Goal: Task Accomplishment & Management: Manage account settings

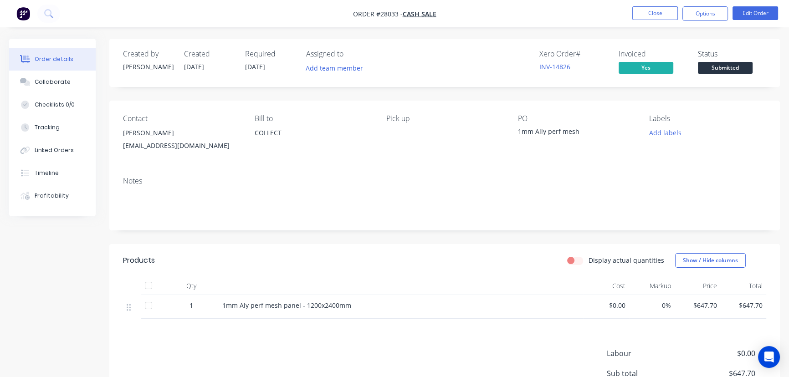
click at [639, 11] on button "Close" at bounding box center [655, 13] width 46 height 14
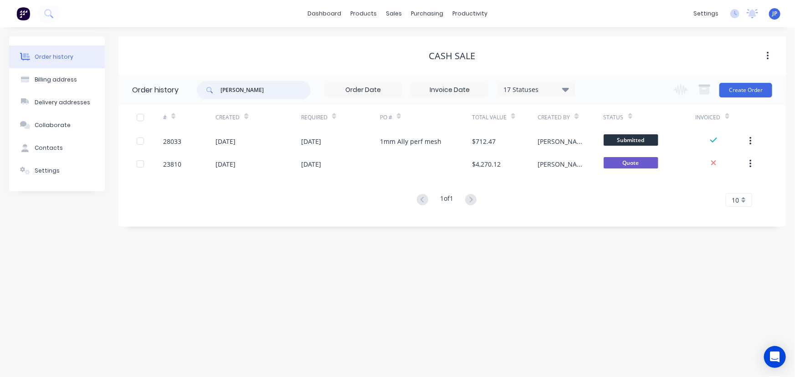
drag, startPoint x: 246, startPoint y: 91, endPoint x: 206, endPoint y: 90, distance: 40.1
click at [206, 90] on div "[PERSON_NAME]" at bounding box center [254, 90] width 114 height 18
type input "QU-"
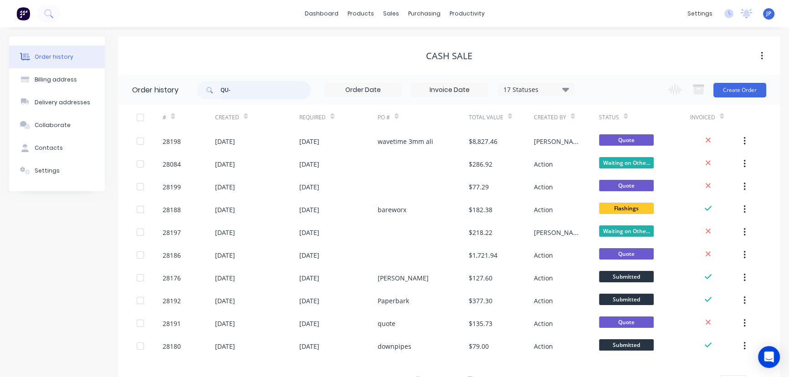
click at [249, 90] on input "QU-" at bounding box center [265, 90] width 90 height 18
type input "QU-9544"
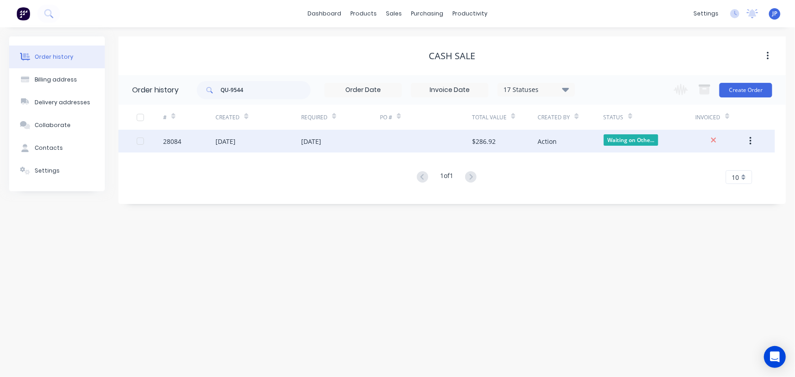
click at [226, 138] on div "[DATE]" at bounding box center [225, 142] width 20 height 10
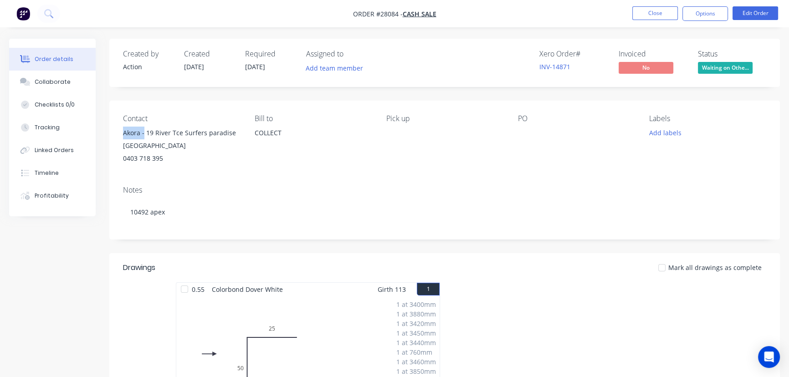
drag, startPoint x: 143, startPoint y: 133, endPoint x: 120, endPoint y: 136, distance: 23.4
click at [120, 136] on div "Contact Akora - 19 River Tce Surfers paradise Dom Lauzza 0403 718 395 Bill to C…" at bounding box center [444, 140] width 670 height 78
copy div "Akora -"
click at [693, 15] on button "Options" at bounding box center [705, 13] width 46 height 15
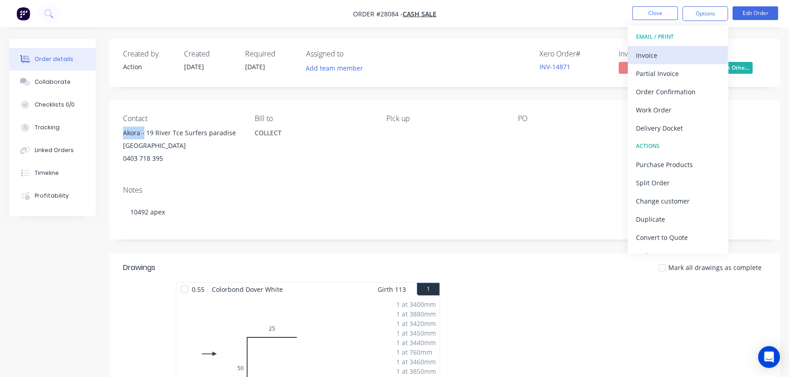
click at [657, 55] on div "Invoice" at bounding box center [678, 55] width 84 height 13
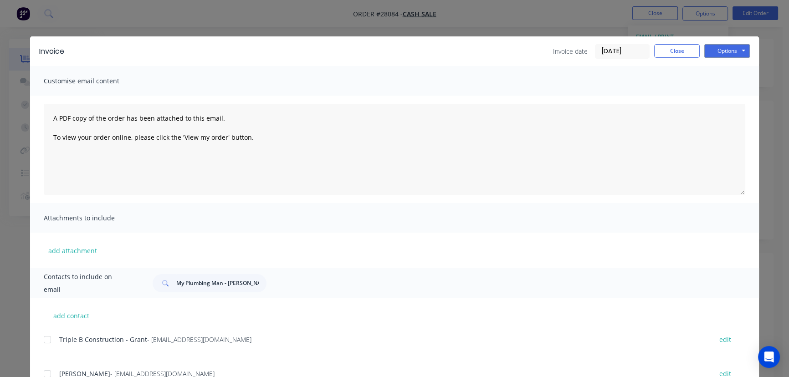
click at [632, 50] on input "[DATE]" at bounding box center [622, 52] width 54 height 14
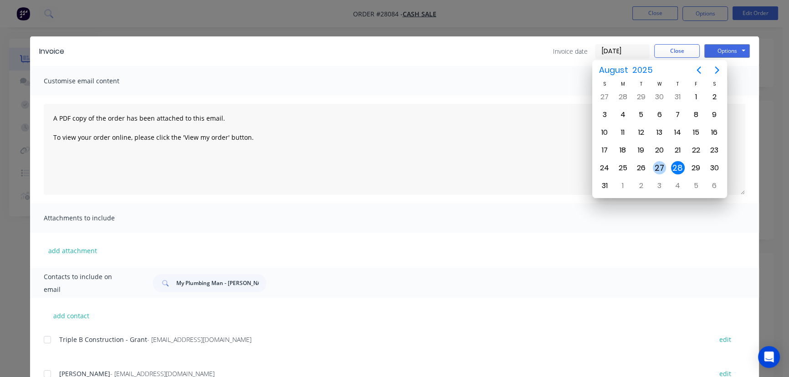
click at [656, 165] on div "27" at bounding box center [659, 168] width 14 height 14
type input "[DATE]"
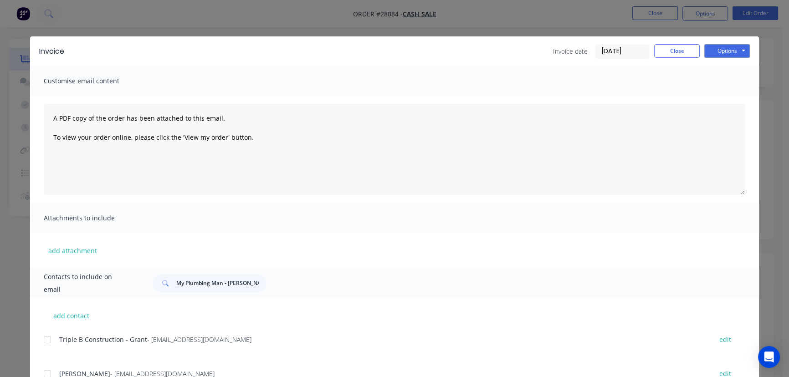
drag, startPoint x: 264, startPoint y: 285, endPoint x: 217, endPoint y: 291, distance: 47.3
click at [217, 291] on div "My Plumbing Man - [PERSON_NAME]" at bounding box center [443, 283] width 601 height 18
drag, startPoint x: 257, startPoint y: 284, endPoint x: 168, endPoint y: 286, distance: 88.4
click at [168, 286] on div "My Plumbing Man - [PERSON_NAME]" at bounding box center [210, 283] width 114 height 18
paste input "Akora -"
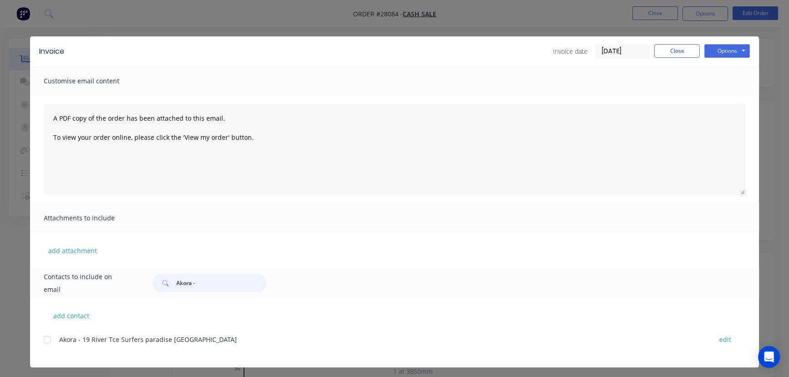
type input "Akora -"
drag, startPoint x: 204, startPoint y: 343, endPoint x: 56, endPoint y: 348, distance: 148.1
click at [56, 348] on div "Akora - 19 River Tce Surfers paradise Dom Lauzza edit" at bounding box center [401, 344] width 715 height 23
copy span "Akora - 19 River Tce Surfers paradise [GEOGRAPHIC_DATA]"
click at [727, 51] on button "Options" at bounding box center [727, 51] width 46 height 14
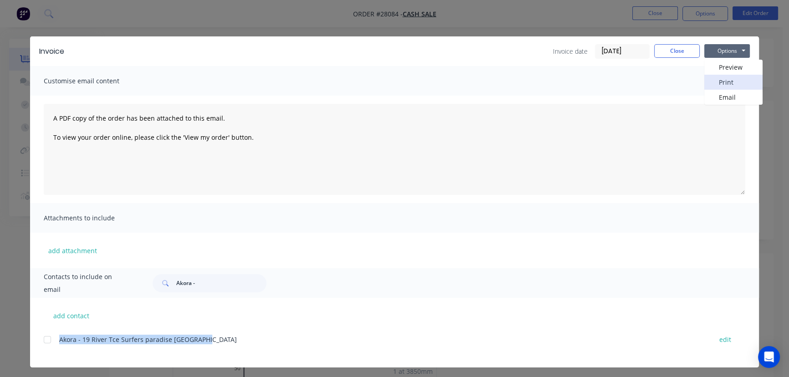
click at [720, 77] on button "Print" at bounding box center [733, 82] width 58 height 15
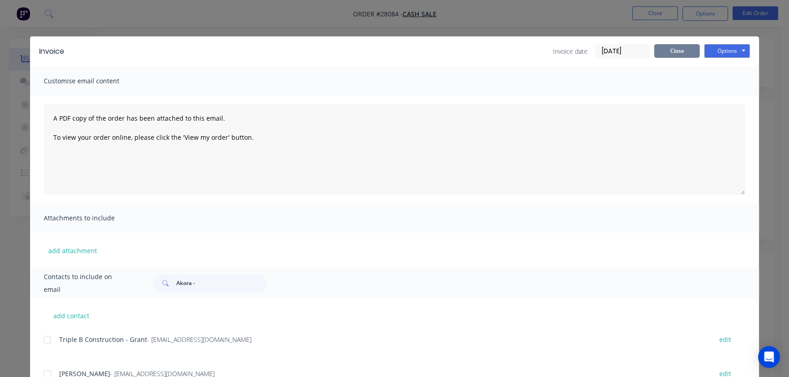
click at [663, 54] on button "Close" at bounding box center [677, 51] width 46 height 14
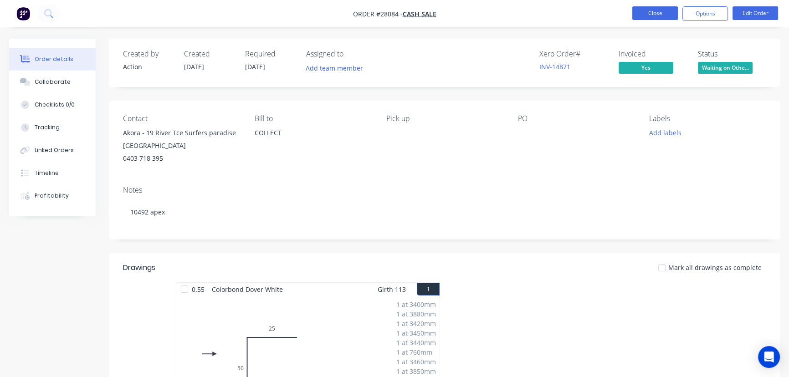
click at [655, 16] on button "Close" at bounding box center [655, 13] width 46 height 14
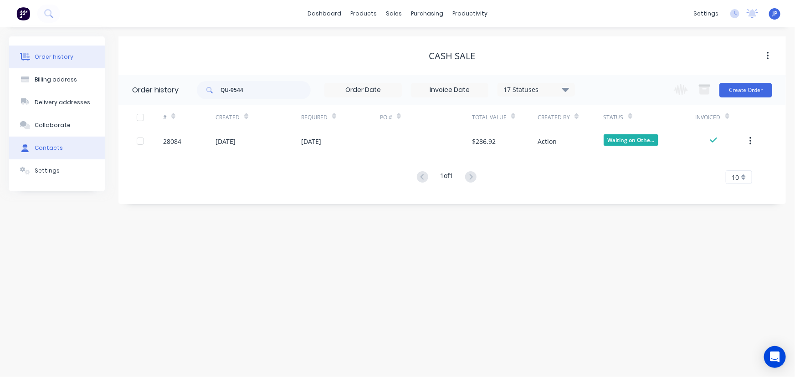
click at [75, 150] on button "Contacts" at bounding box center [57, 148] width 96 height 23
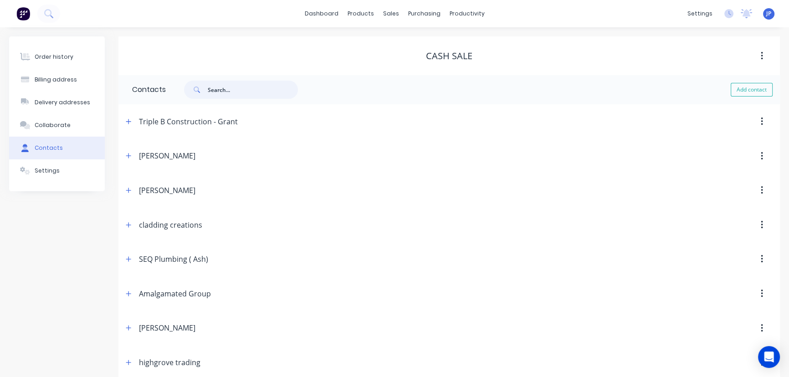
paste input "[PERSON_NAME]"
type input "[PERSON_NAME]"
select select "AU"
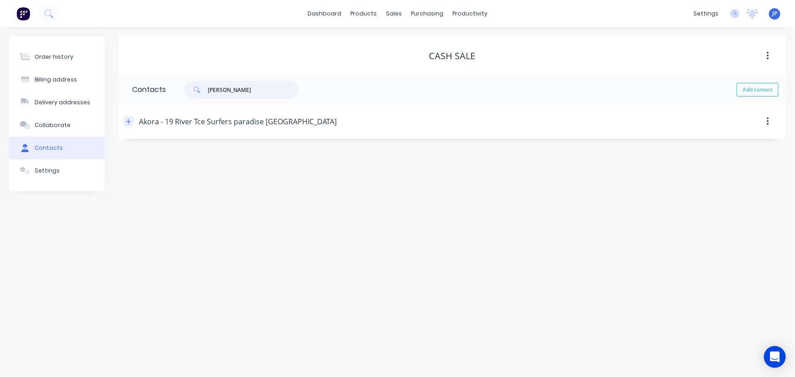
type input "[PERSON_NAME]"
click at [128, 122] on icon "button" at bounding box center [128, 121] width 5 height 5
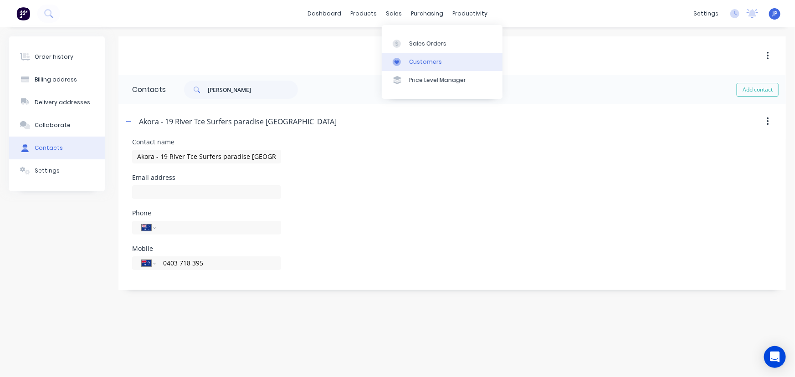
click at [416, 60] on div "Customers" at bounding box center [425, 62] width 33 height 8
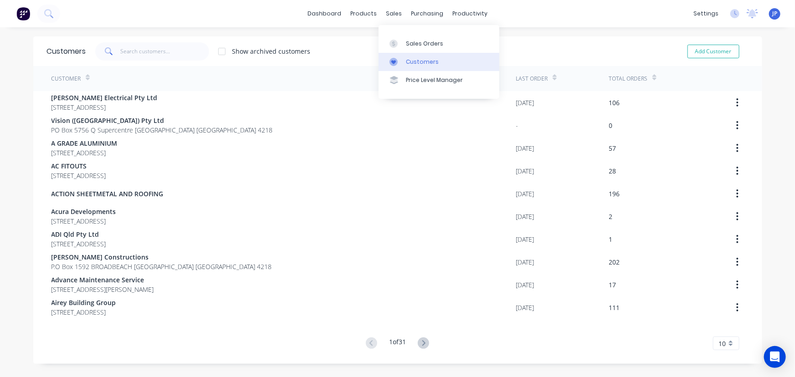
click at [408, 61] on div "Customers" at bounding box center [422, 62] width 33 height 8
click at [145, 51] on input "text" at bounding box center [164, 51] width 89 height 18
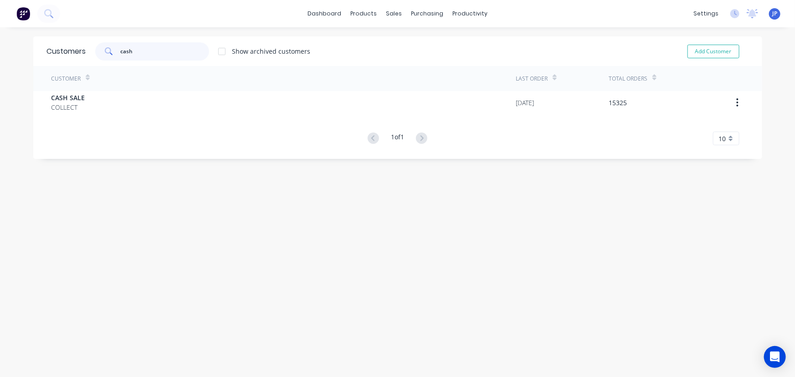
type input "cash"
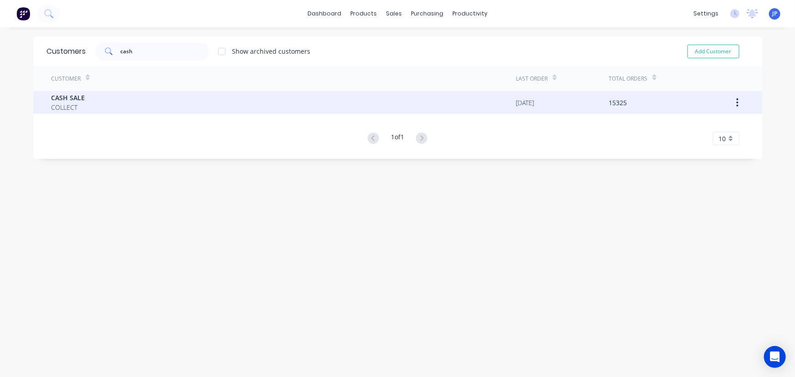
click at [70, 104] on span "COLLECT" at bounding box center [68, 107] width 34 height 10
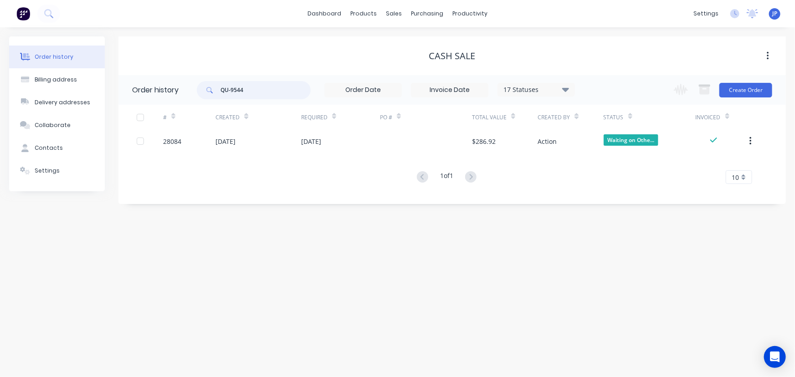
drag, startPoint x: 250, startPoint y: 89, endPoint x: 221, endPoint y: 87, distance: 29.6
click at [221, 87] on input "QU-9544" at bounding box center [265, 90] width 90 height 18
type input "28073"
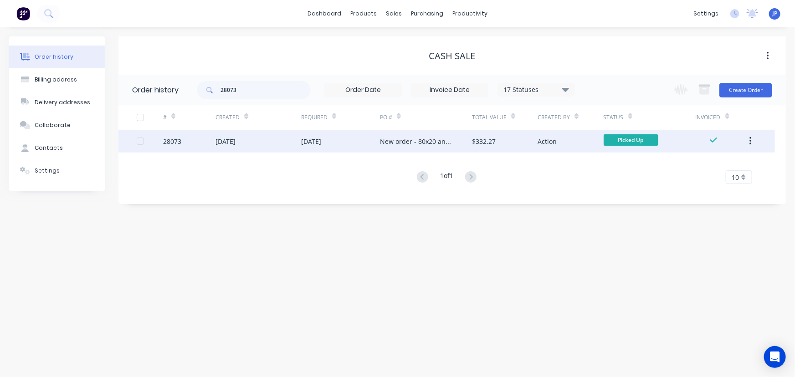
click at [229, 138] on div "[DATE]" at bounding box center [225, 142] width 20 height 10
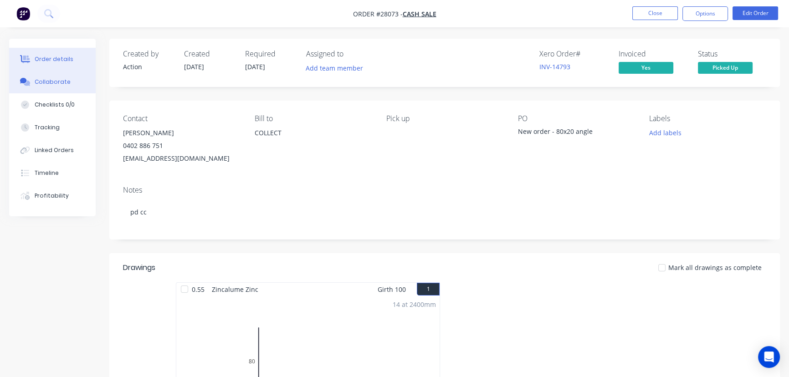
click at [67, 82] on button "Collaborate" at bounding box center [52, 82] width 87 height 23
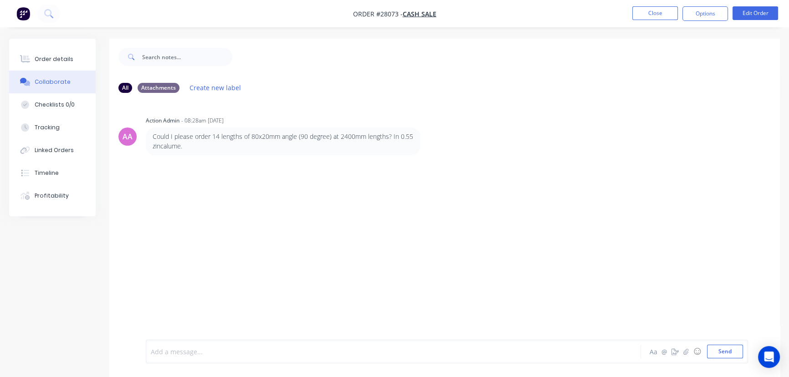
click at [171, 353] on div at bounding box center [372, 352] width 443 height 10
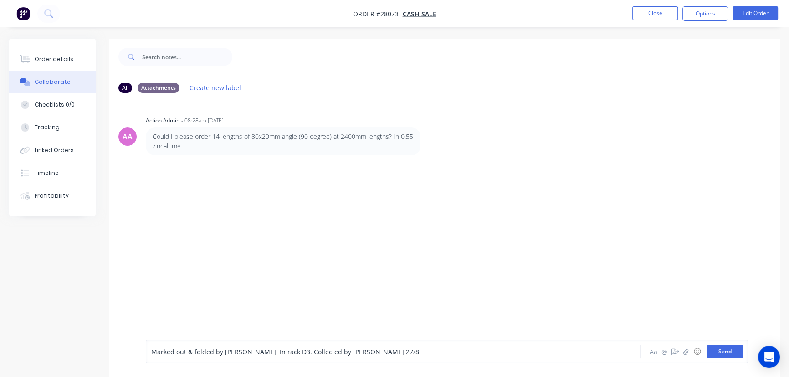
click at [710, 349] on button "Send" at bounding box center [725, 352] width 36 height 14
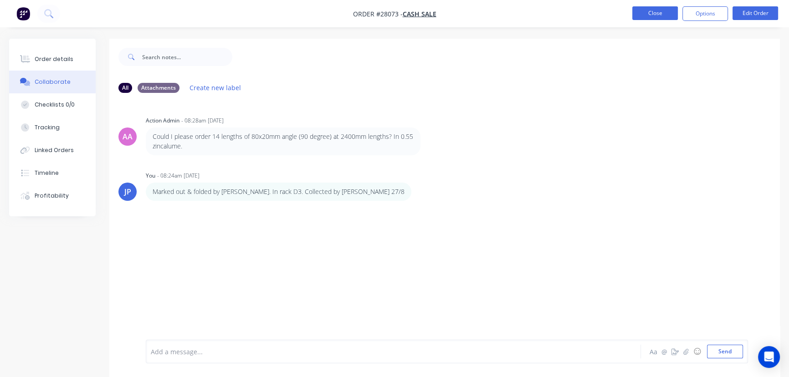
click at [637, 11] on button "Close" at bounding box center [655, 13] width 46 height 14
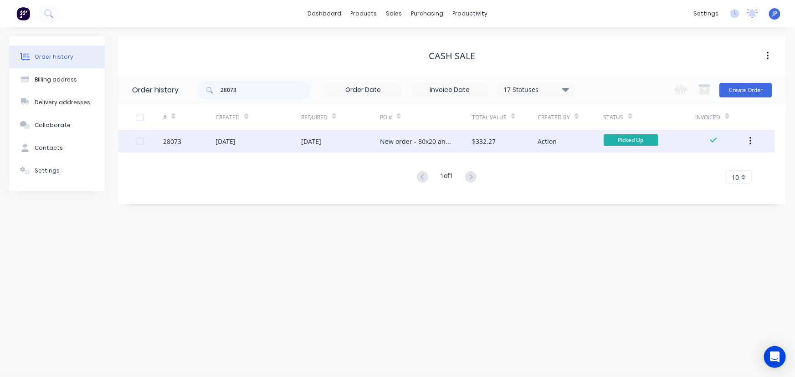
click at [749, 138] on icon "button" at bounding box center [750, 141] width 2 height 10
click at [725, 163] on div "Archive" at bounding box center [718, 164] width 70 height 13
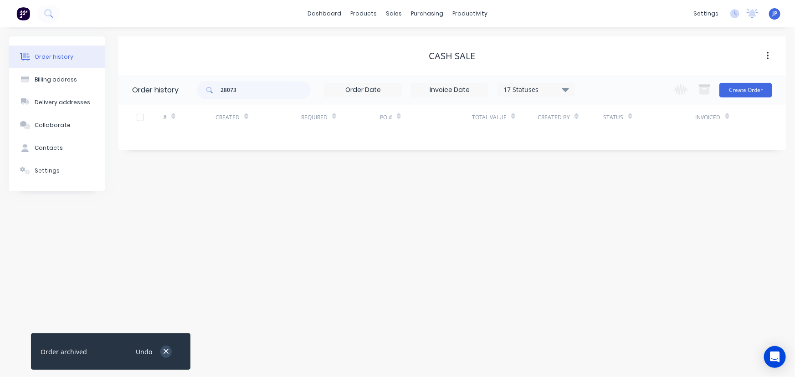
click at [168, 351] on icon "button" at bounding box center [166, 351] width 6 height 8
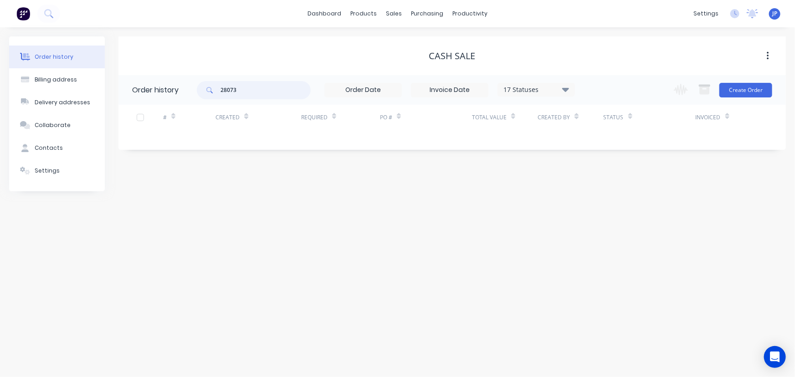
drag, startPoint x: 243, startPoint y: 91, endPoint x: 218, endPoint y: 91, distance: 25.5
click at [218, 91] on div "28073" at bounding box center [254, 90] width 114 height 18
type input "28159"
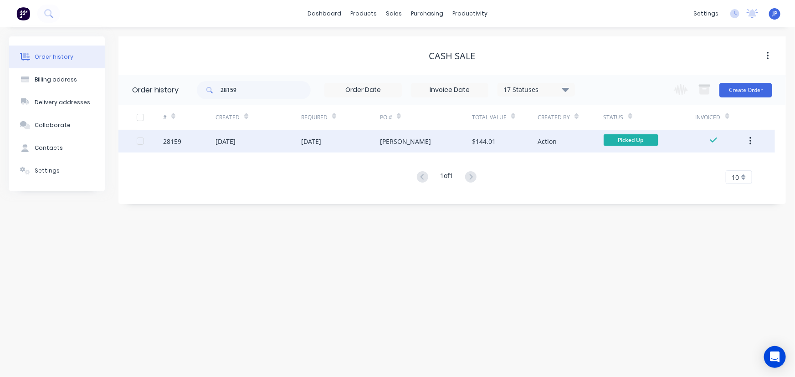
click at [223, 143] on div "[DATE]" at bounding box center [225, 142] width 20 height 10
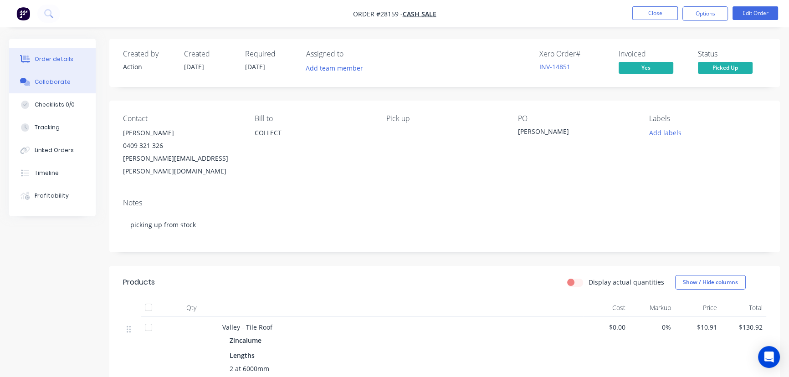
click at [75, 80] on button "Collaborate" at bounding box center [52, 82] width 87 height 23
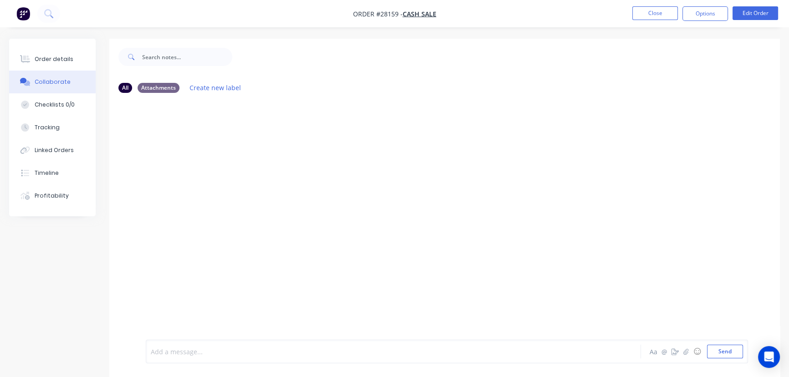
click at [170, 352] on div at bounding box center [372, 352] width 443 height 10
click at [733, 352] on button "Send" at bounding box center [725, 352] width 36 height 14
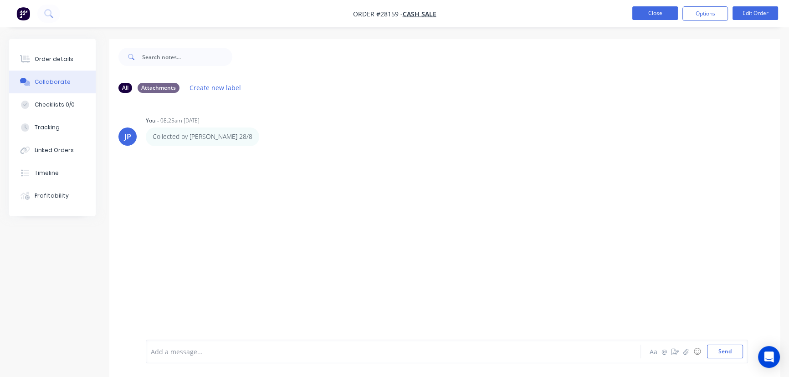
click at [652, 14] on button "Close" at bounding box center [655, 13] width 46 height 14
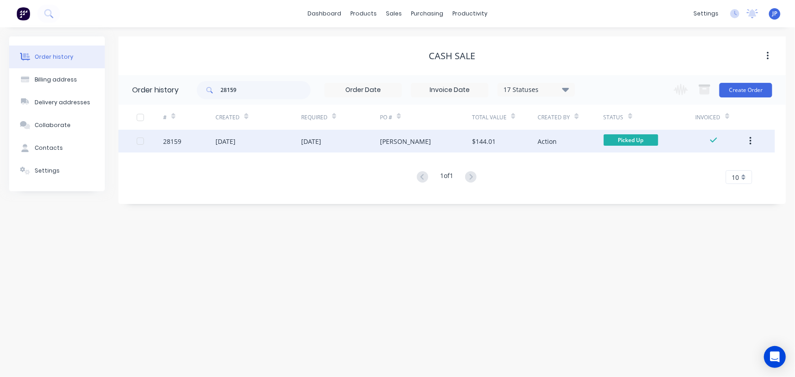
click at [751, 141] on icon "button" at bounding box center [750, 141] width 2 height 10
click at [698, 166] on div "Archive" at bounding box center [718, 164] width 70 height 13
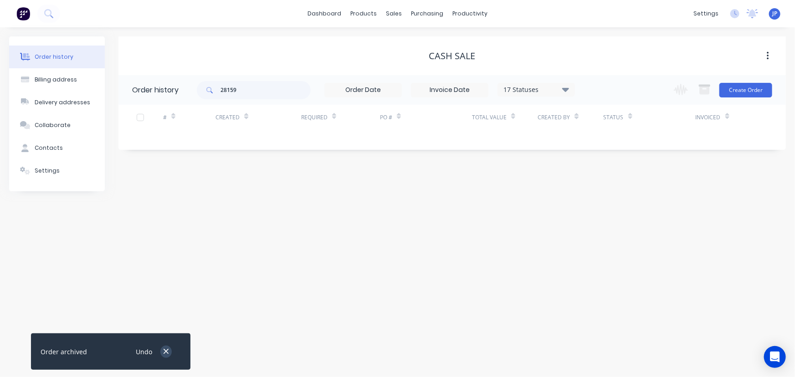
click at [166, 355] on icon "button" at bounding box center [166, 351] width 6 height 8
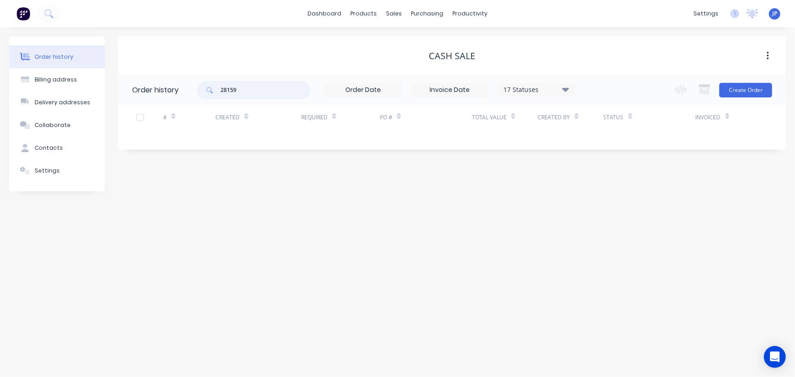
drag, startPoint x: 242, startPoint y: 91, endPoint x: 210, endPoint y: 96, distance: 32.2
click at [210, 96] on div "28159" at bounding box center [254, 90] width 114 height 18
type input "27602"
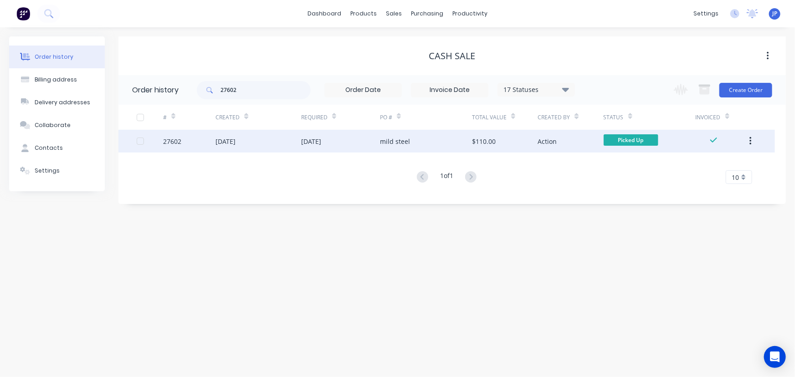
click at [235, 142] on div "[DATE]" at bounding box center [225, 142] width 20 height 10
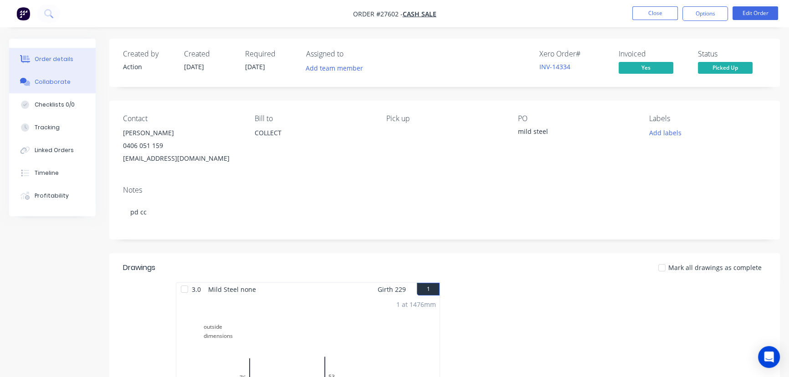
click at [44, 76] on button "Collaborate" at bounding box center [52, 82] width 87 height 23
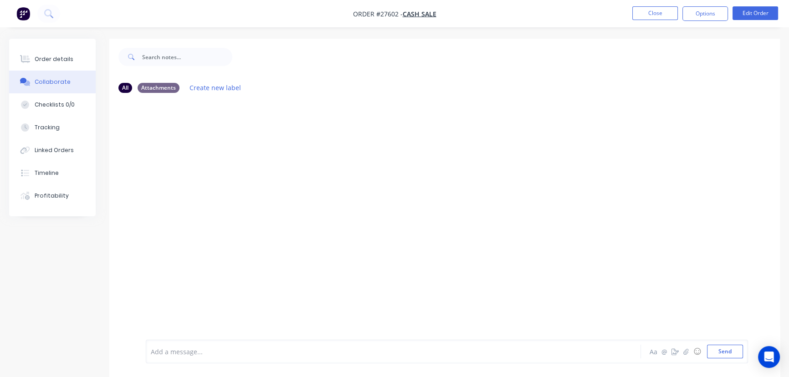
click at [184, 346] on div "Add a message..." at bounding box center [373, 352] width 444 height 14
click at [722, 352] on button "Send" at bounding box center [725, 352] width 36 height 14
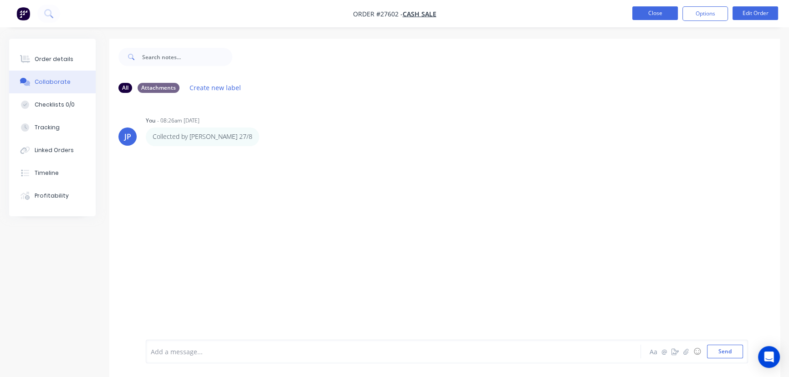
click at [640, 9] on button "Close" at bounding box center [655, 13] width 46 height 14
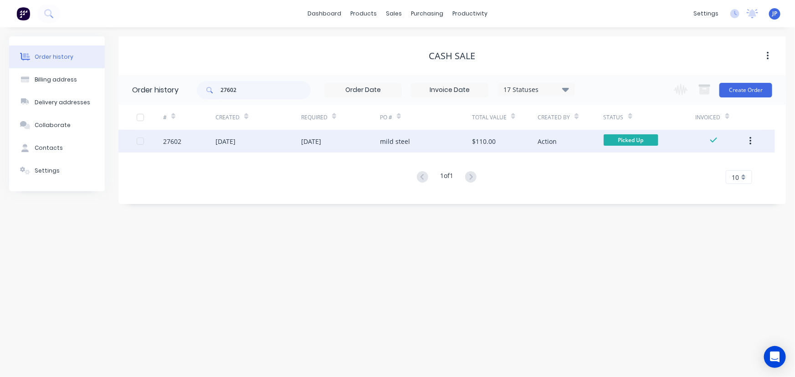
click at [747, 143] on button "button" at bounding box center [749, 141] width 21 height 16
click at [707, 162] on div "Archive" at bounding box center [718, 164] width 70 height 13
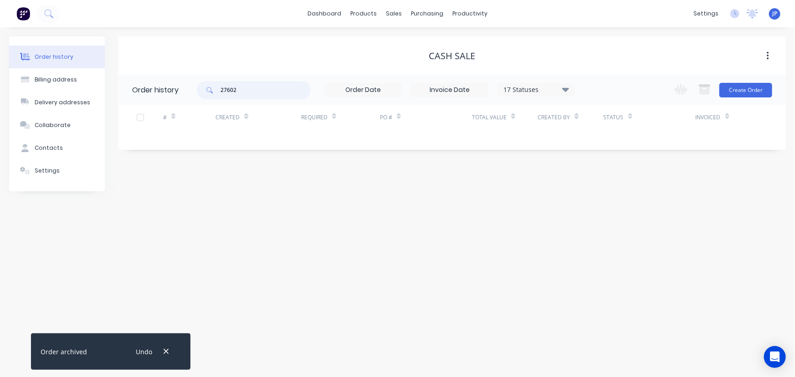
drag, startPoint x: 247, startPoint y: 93, endPoint x: 221, endPoint y: 94, distance: 26.4
click at [221, 94] on input "27602" at bounding box center [265, 90] width 90 height 18
type input "28146"
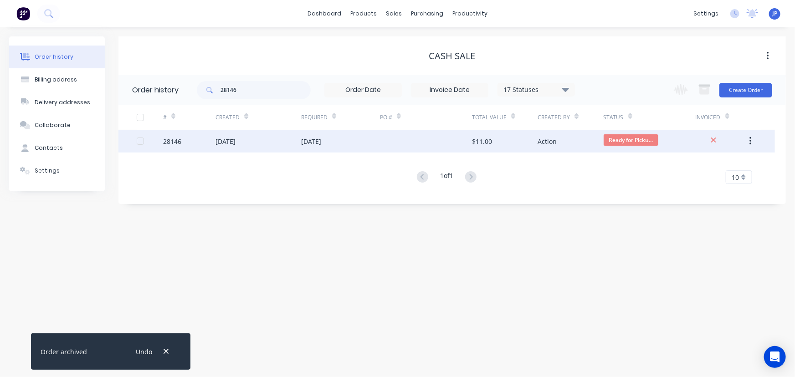
click at [464, 144] on div at bounding box center [426, 141] width 92 height 23
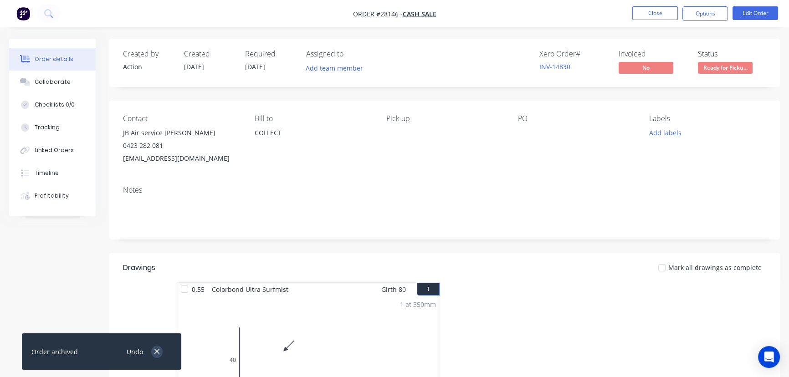
click at [158, 349] on icon "button" at bounding box center [157, 351] width 6 height 8
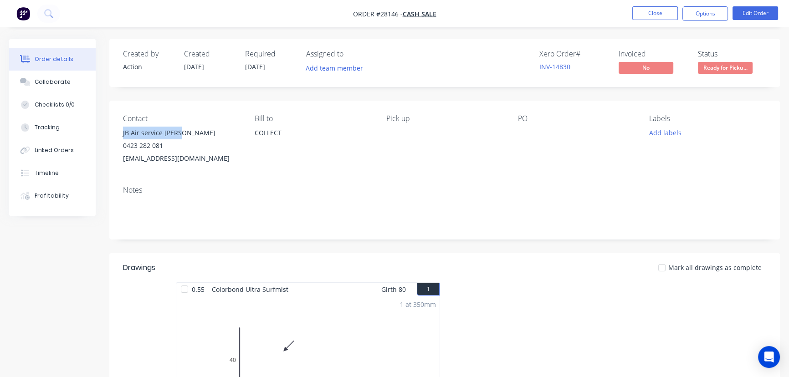
drag, startPoint x: 180, startPoint y: 131, endPoint x: 122, endPoint y: 130, distance: 57.8
click at [122, 130] on div "Contact JB Air service [PERSON_NAME] 0423 282 081 [EMAIL_ADDRESS][DOMAIN_NAME] …" at bounding box center [444, 140] width 670 height 78
copy div "JB Air service [PERSON_NAME]"
click at [697, 16] on button "Options" at bounding box center [705, 13] width 46 height 15
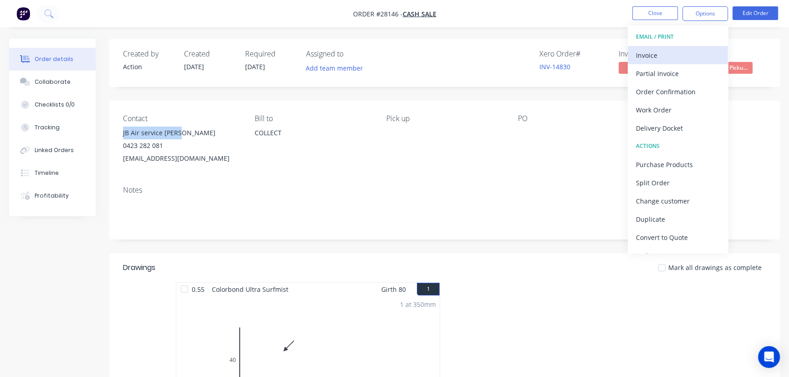
click at [654, 51] on div "Invoice" at bounding box center [678, 55] width 84 height 13
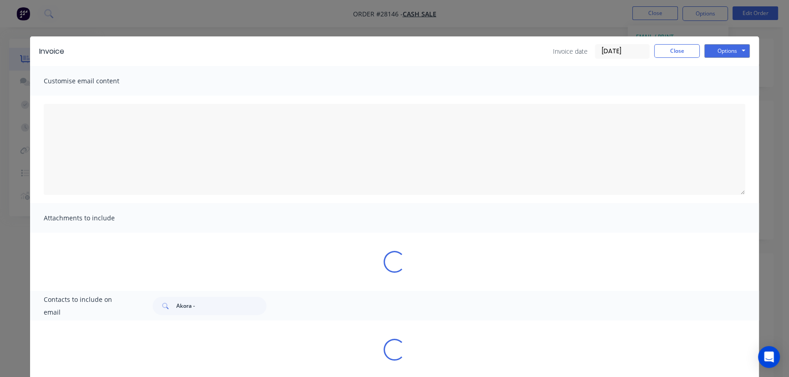
type textarea "A PDF copy of the order has been attached to this email. To view your order onl…"
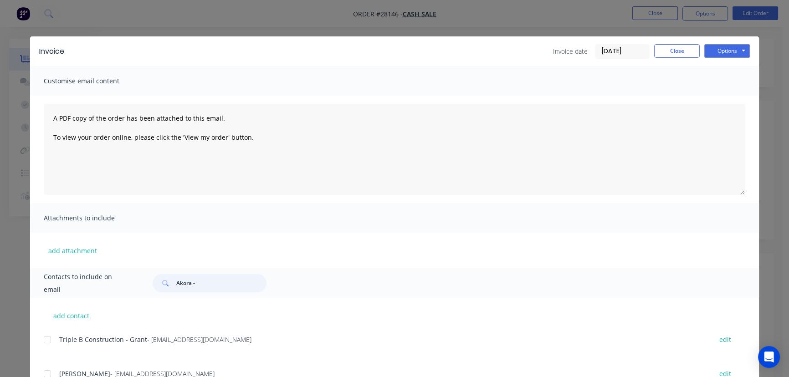
drag, startPoint x: 196, startPoint y: 282, endPoint x: 170, endPoint y: 285, distance: 26.1
click at [170, 285] on div "Akora -" at bounding box center [210, 283] width 114 height 18
paste input "JB Air service [PERSON_NAME]"
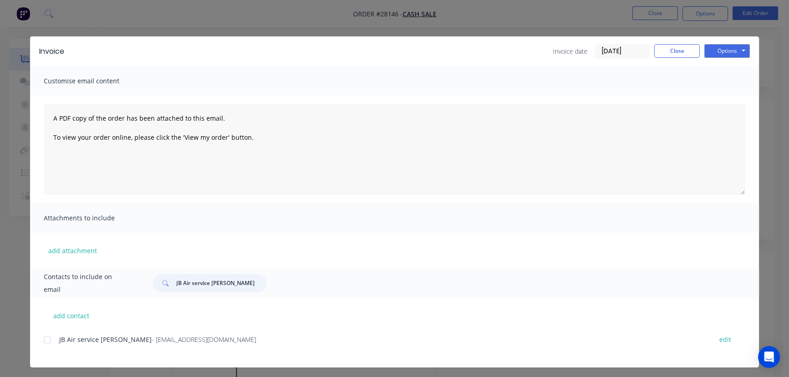
type input "JB Air service [PERSON_NAME]"
drag, startPoint x: 177, startPoint y: 343, endPoint x: 51, endPoint y: 349, distance: 125.8
click at [51, 349] on div "JB Air service [PERSON_NAME] - [EMAIL_ADDRESS][DOMAIN_NAME] edit" at bounding box center [401, 344] width 715 height 23
copy div "JB Air service [PERSON_NAME] - [EMAIL_ADDRESS][DOMAIN_NAME]"
click at [718, 47] on button "Options" at bounding box center [727, 51] width 46 height 14
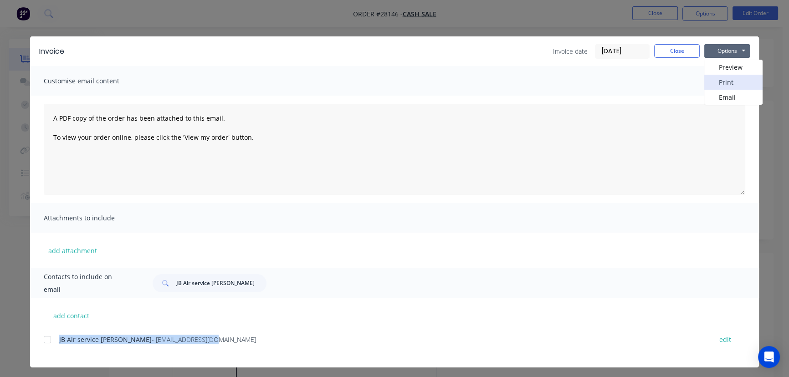
click at [712, 81] on button "Print" at bounding box center [733, 82] width 58 height 15
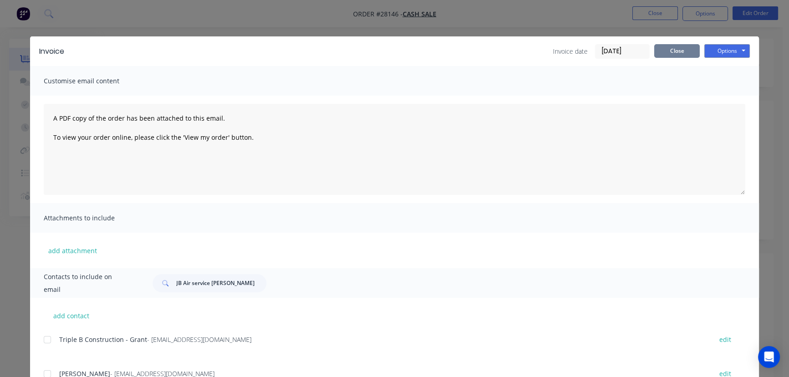
click at [675, 50] on button "Close" at bounding box center [677, 51] width 46 height 14
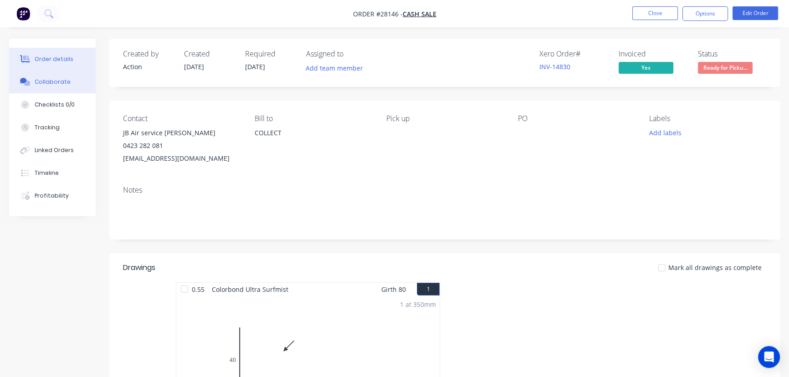
click at [69, 83] on button "Collaborate" at bounding box center [52, 82] width 87 height 23
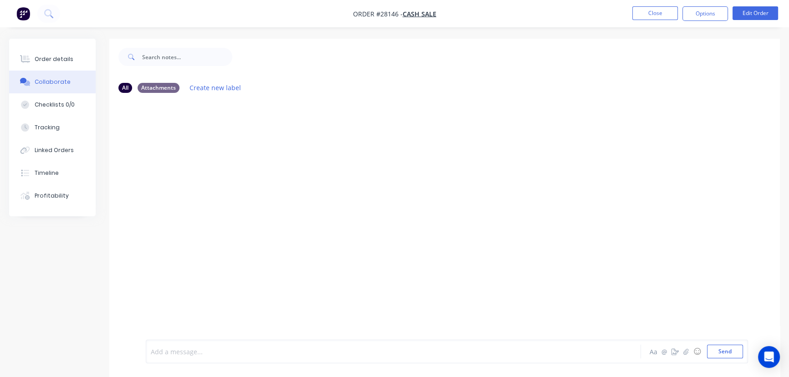
click at [166, 356] on div at bounding box center [372, 352] width 443 height 10
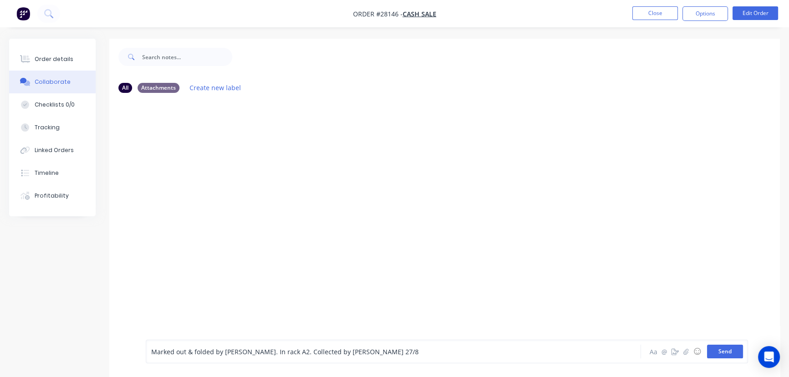
click at [712, 351] on button "Send" at bounding box center [725, 352] width 36 height 14
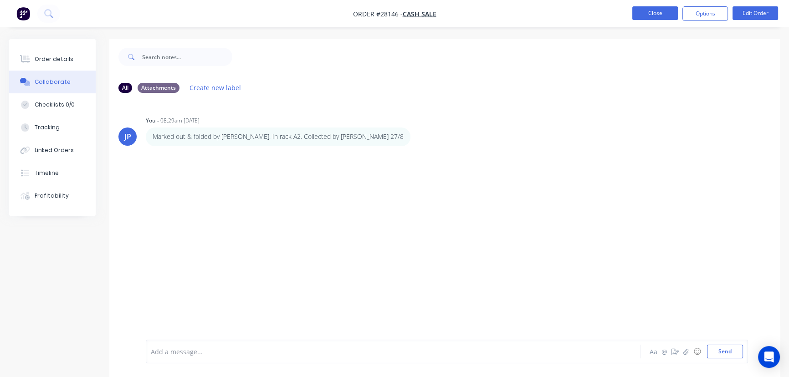
click at [649, 17] on button "Close" at bounding box center [655, 13] width 46 height 14
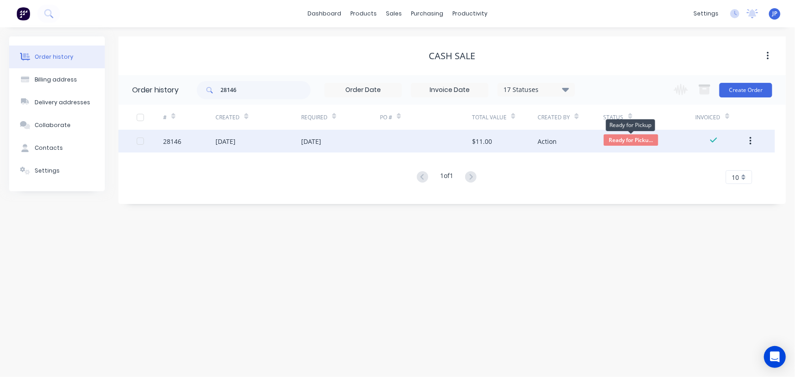
click at [628, 141] on span "Ready for Picku..." at bounding box center [630, 139] width 55 height 11
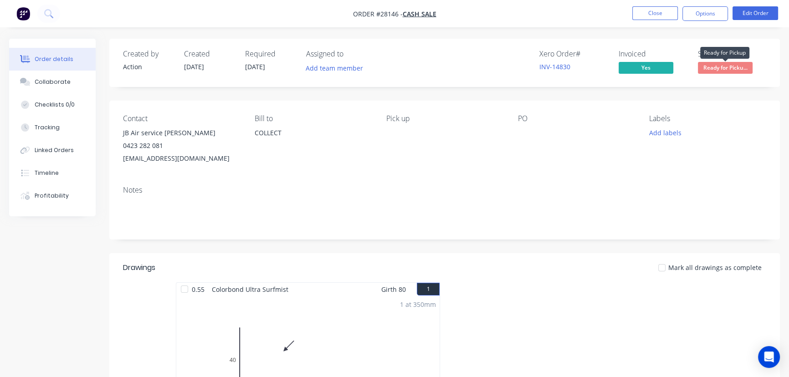
click at [708, 68] on span "Ready for Picku..." at bounding box center [725, 67] width 55 height 11
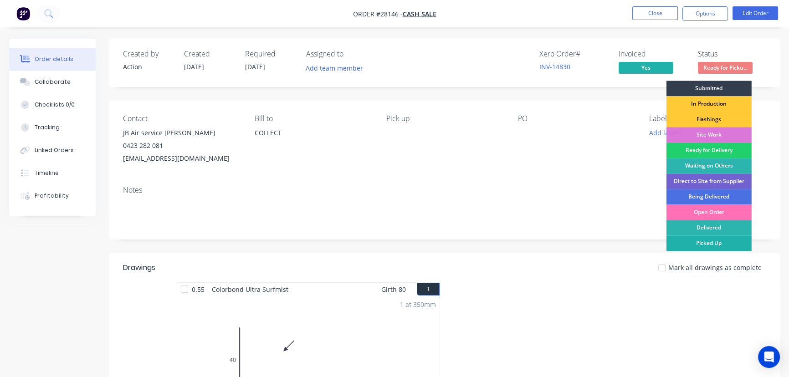
click at [719, 241] on div "Picked Up" at bounding box center [708, 242] width 85 height 15
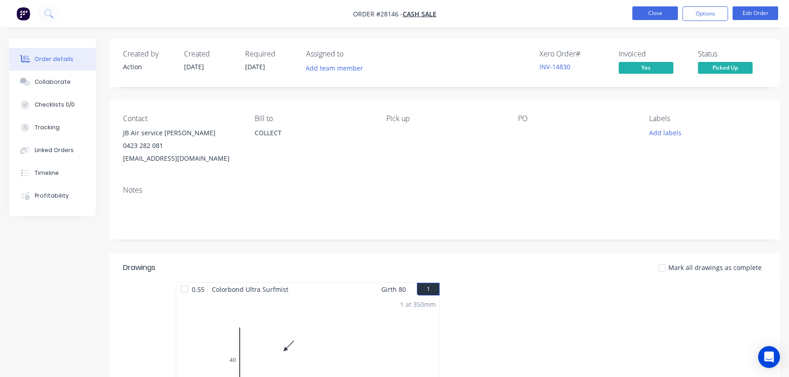
click at [652, 16] on button "Close" at bounding box center [655, 13] width 46 height 14
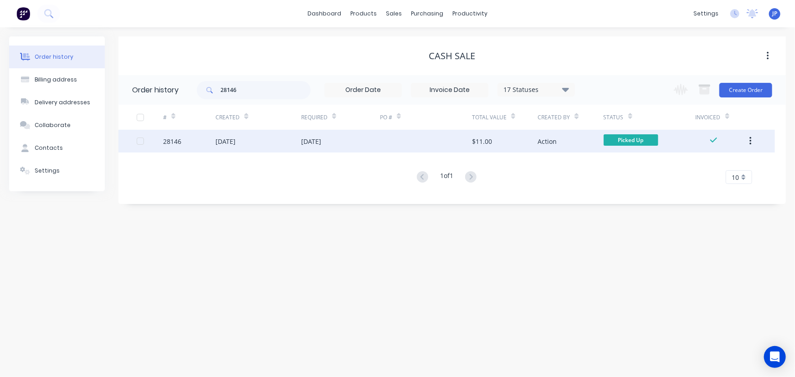
click at [752, 142] on button "button" at bounding box center [749, 141] width 21 height 16
click at [720, 162] on div "Archive" at bounding box center [718, 164] width 70 height 13
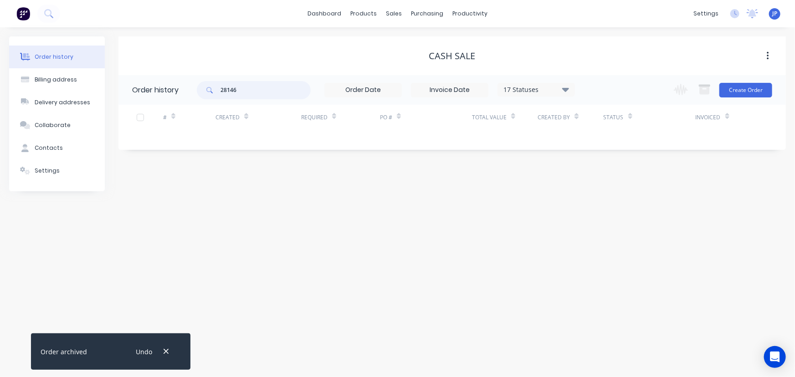
drag, startPoint x: 245, startPoint y: 92, endPoint x: 211, endPoint y: 93, distance: 34.2
click at [211, 93] on div "28146" at bounding box center [254, 90] width 114 height 18
type input "28175"
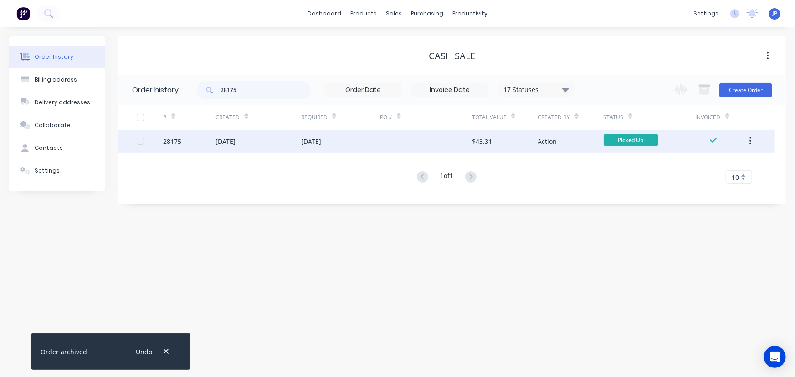
click at [235, 141] on div "[DATE]" at bounding box center [225, 142] width 20 height 10
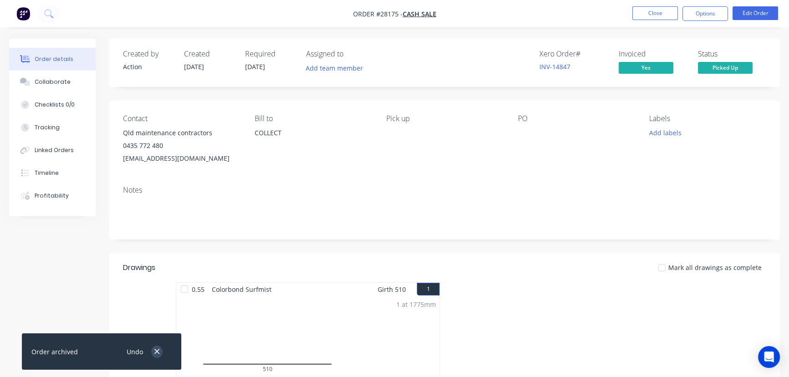
click at [156, 356] on button "button" at bounding box center [156, 352] width 11 height 12
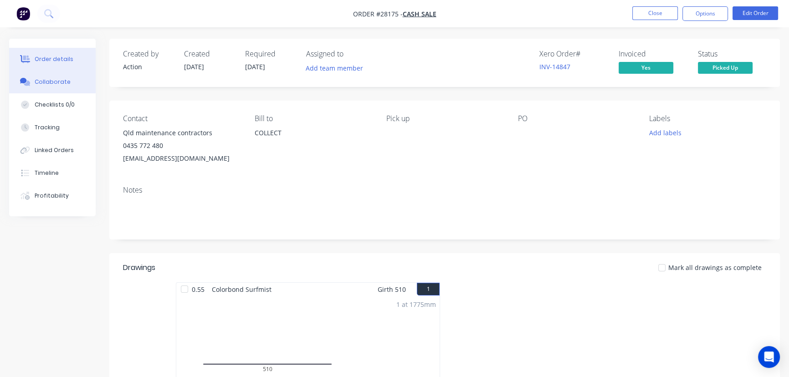
click at [57, 83] on div "Collaborate" at bounding box center [53, 82] width 36 height 8
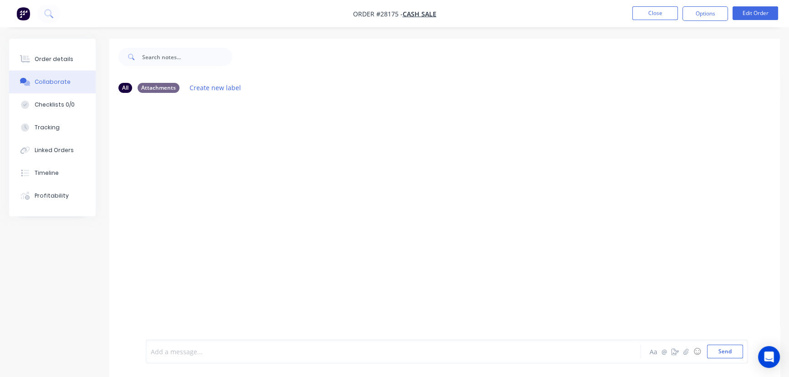
click at [160, 352] on div at bounding box center [372, 352] width 443 height 10
click at [714, 350] on button "Send" at bounding box center [725, 352] width 36 height 14
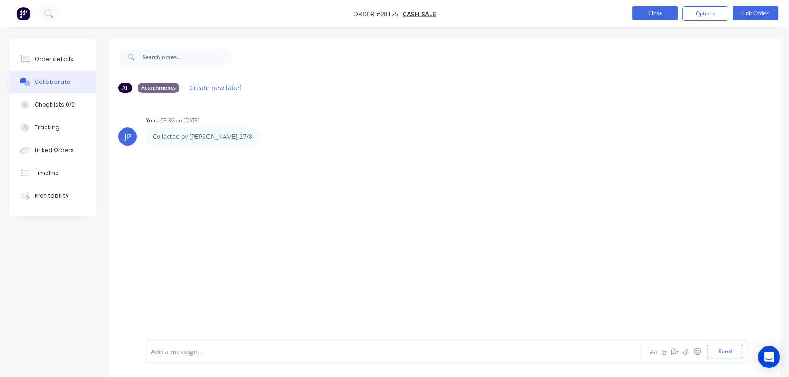
click at [650, 16] on button "Close" at bounding box center [655, 13] width 46 height 14
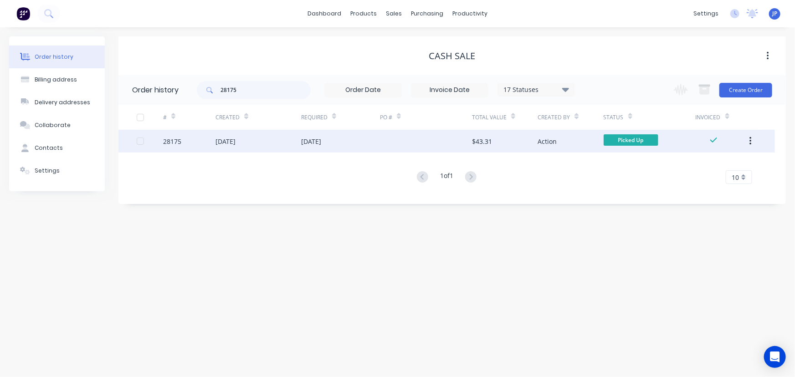
click at [749, 142] on icon "button" at bounding box center [750, 141] width 2 height 10
click at [715, 166] on div "Archive" at bounding box center [718, 164] width 70 height 13
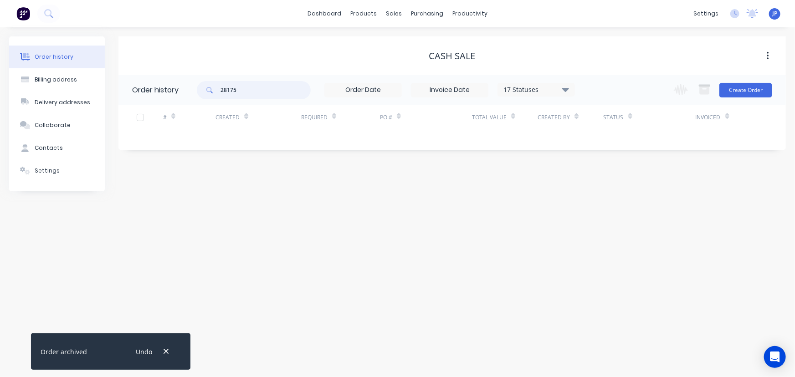
drag, startPoint x: 240, startPoint y: 95, endPoint x: 214, endPoint y: 96, distance: 26.0
click at [214, 96] on div "28175" at bounding box center [254, 90] width 114 height 18
type input "27721"
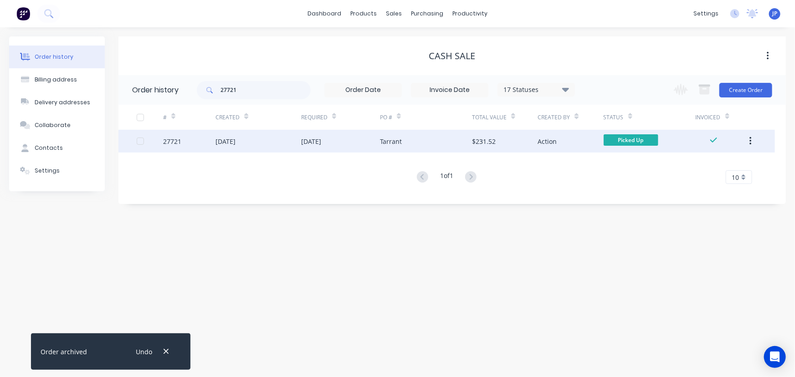
click at [232, 143] on div "[DATE]" at bounding box center [225, 142] width 20 height 10
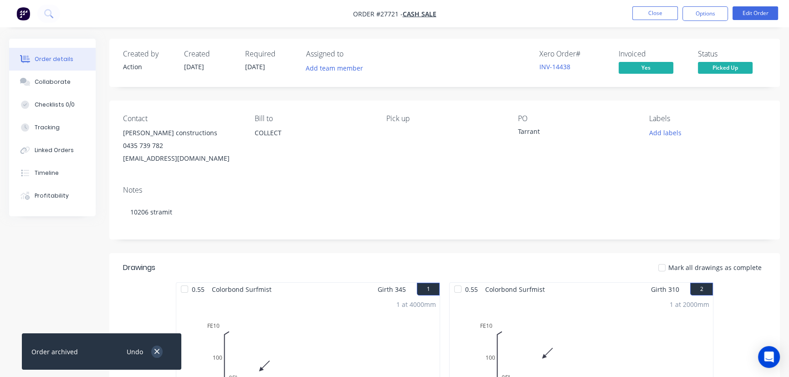
click at [155, 357] on button "button" at bounding box center [156, 352] width 11 height 12
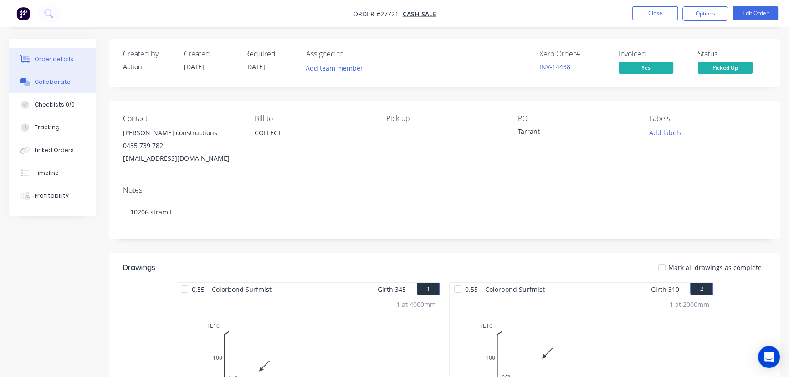
click at [74, 85] on button "Collaborate" at bounding box center [52, 82] width 87 height 23
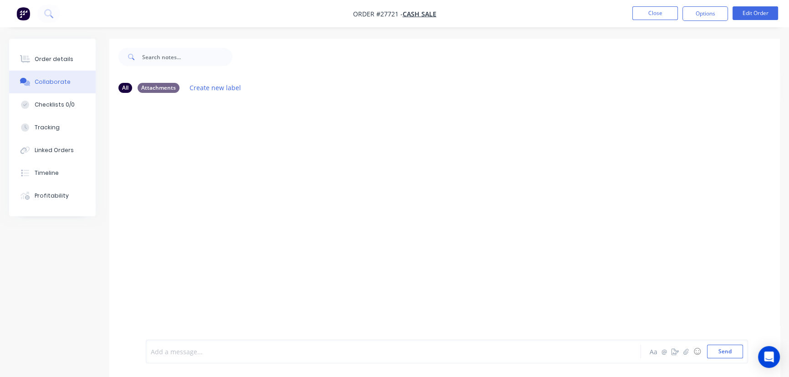
click at [161, 354] on div at bounding box center [372, 352] width 443 height 10
click at [717, 350] on button "Send" at bounding box center [725, 352] width 36 height 14
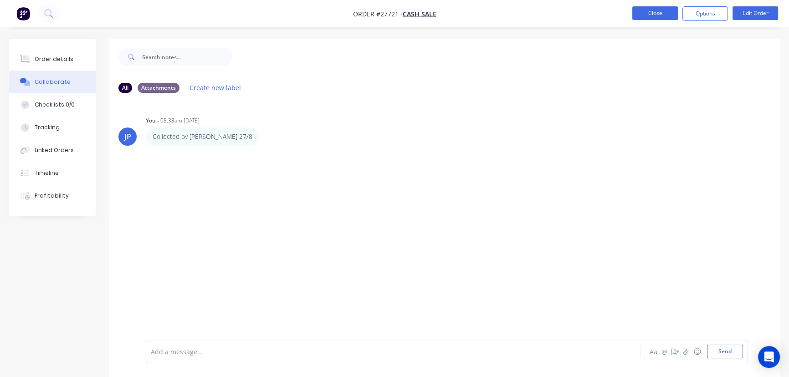
click at [656, 15] on button "Close" at bounding box center [655, 13] width 46 height 14
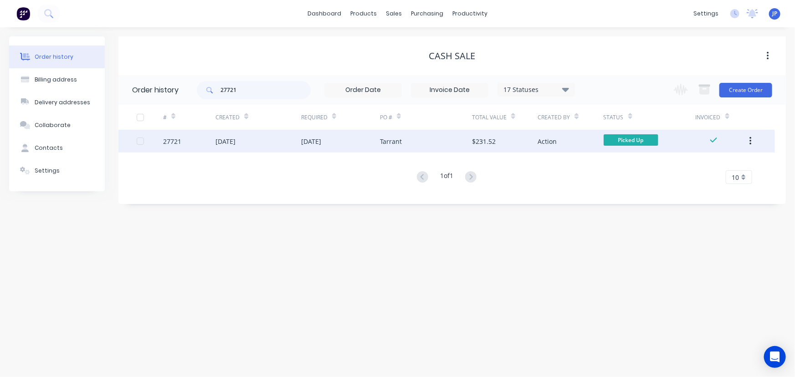
click at [751, 143] on icon "button" at bounding box center [750, 141] width 2 height 8
click at [711, 162] on div "Archive" at bounding box center [718, 164] width 70 height 13
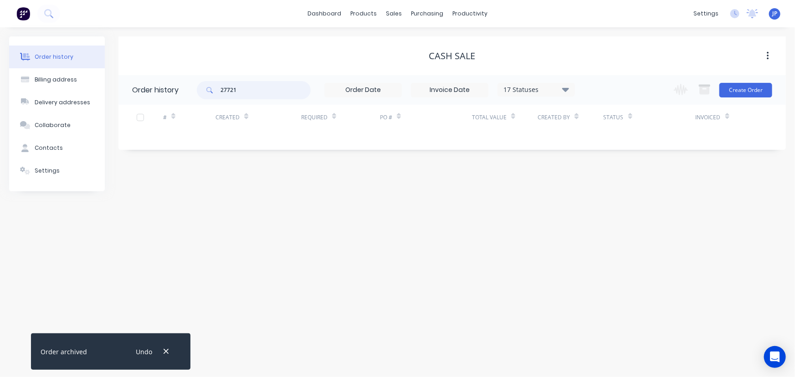
drag, startPoint x: 241, startPoint y: 91, endPoint x: 216, endPoint y: 96, distance: 25.1
click at [216, 96] on div "27721" at bounding box center [254, 90] width 114 height 18
type input "28035"
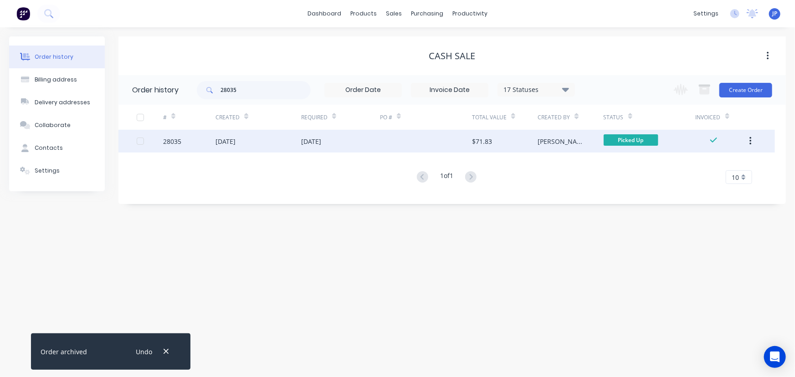
click at [214, 141] on div "28035" at bounding box center [189, 141] width 52 height 23
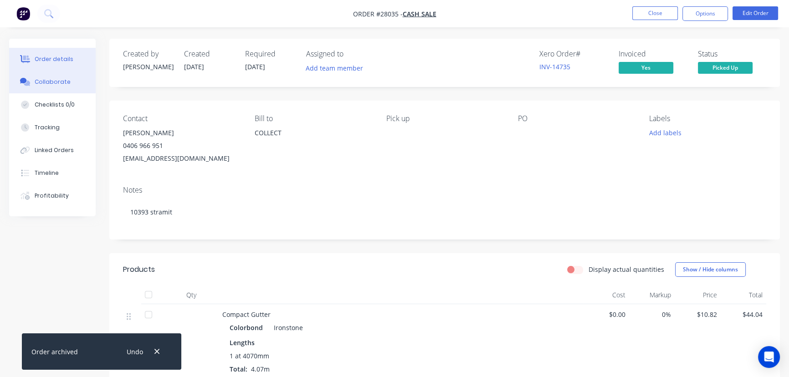
click at [59, 80] on div "Collaborate" at bounding box center [53, 82] width 36 height 8
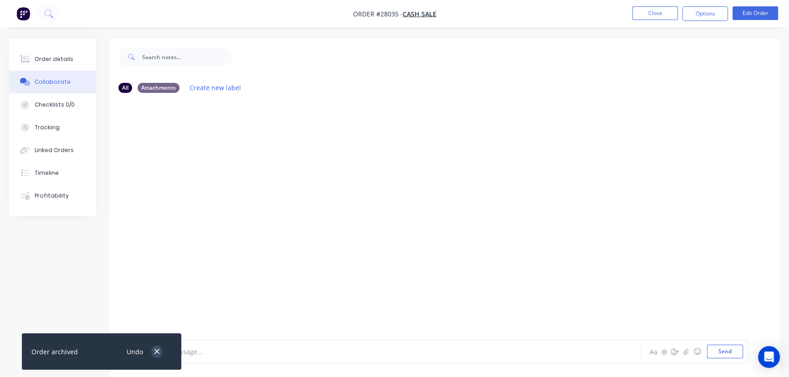
click at [153, 354] on button "button" at bounding box center [156, 352] width 11 height 12
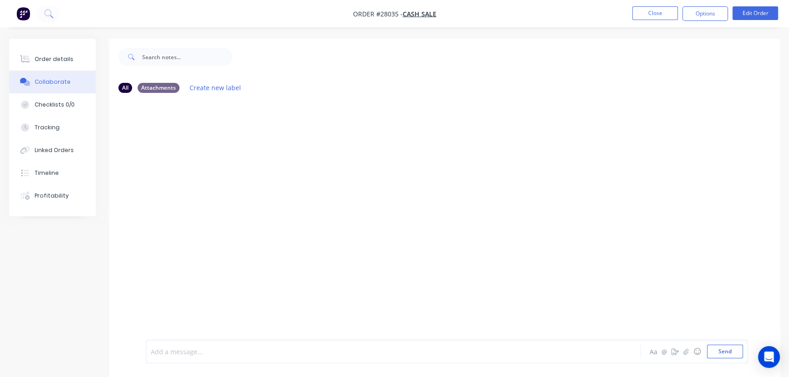
click at [162, 352] on div at bounding box center [372, 352] width 443 height 10
click at [717, 351] on button "Send" at bounding box center [725, 352] width 36 height 14
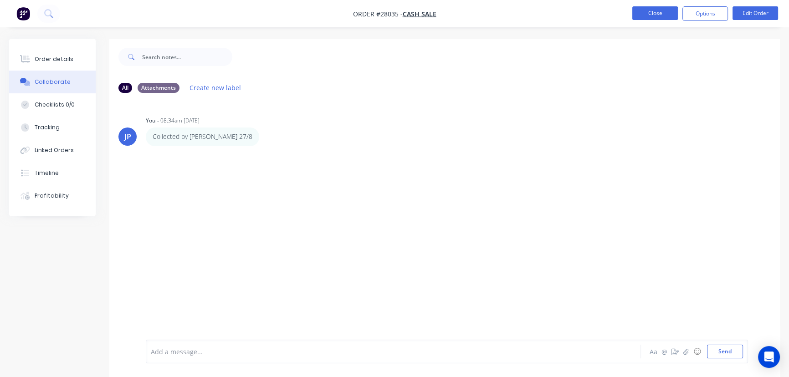
click at [649, 15] on button "Close" at bounding box center [655, 13] width 46 height 14
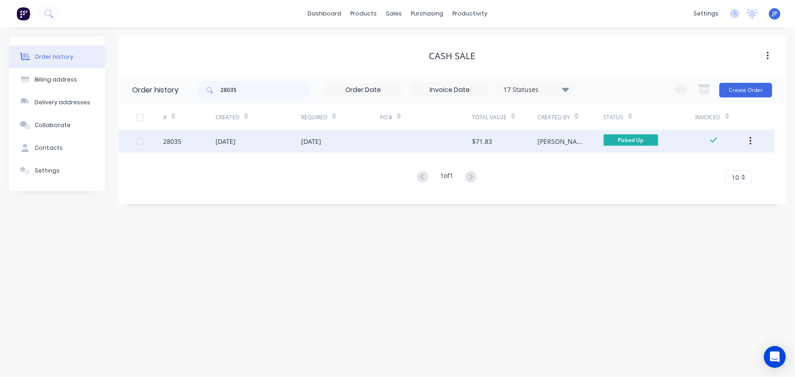
click at [753, 138] on button "button" at bounding box center [749, 141] width 21 height 16
click at [703, 163] on div "Archive" at bounding box center [718, 164] width 70 height 13
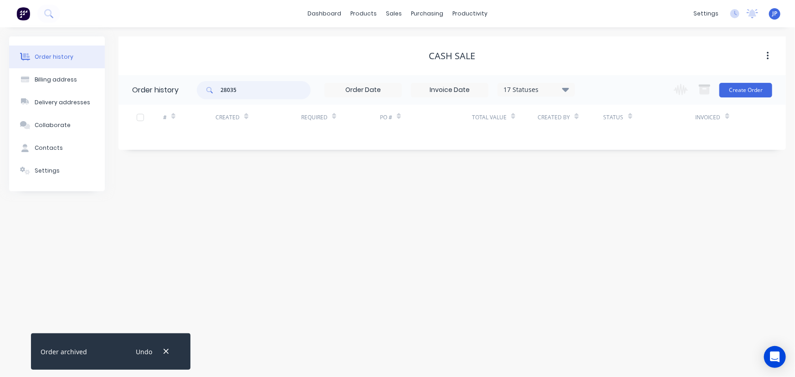
drag, startPoint x: 244, startPoint y: 95, endPoint x: 215, endPoint y: 92, distance: 28.8
click at [215, 92] on div "28035" at bounding box center [254, 90] width 114 height 18
type input "27585"
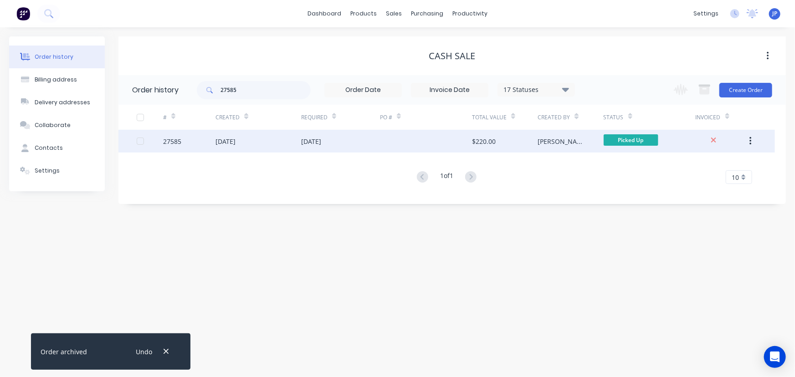
click at [231, 143] on div "[DATE]" at bounding box center [225, 142] width 20 height 10
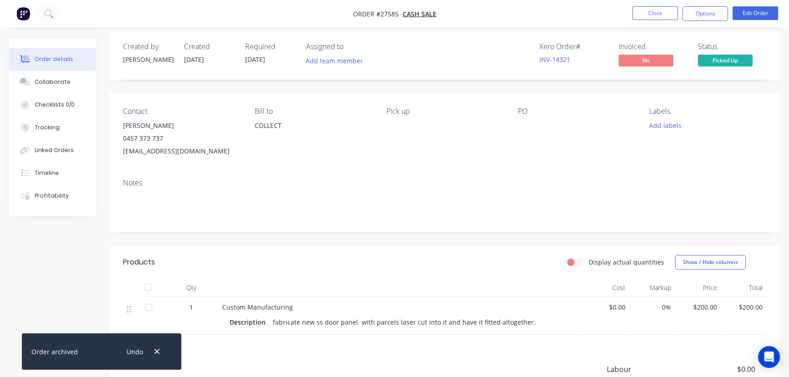
scroll to position [3, 0]
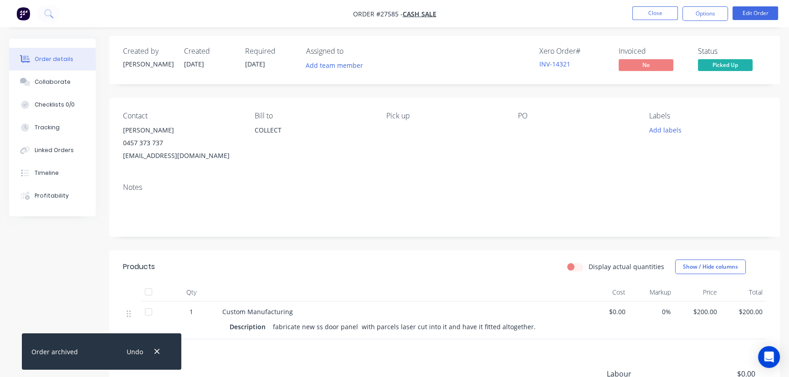
drag, startPoint x: 179, startPoint y: 131, endPoint x: 117, endPoint y: 132, distance: 61.9
click at [117, 132] on div "Contact [PERSON_NAME] 0457 373 737 [EMAIL_ADDRESS][DOMAIN_NAME] Bill to COLLECT…" at bounding box center [444, 137] width 670 height 78
copy div "[PERSON_NAME]"
click at [692, 14] on button "Options" at bounding box center [705, 13] width 46 height 15
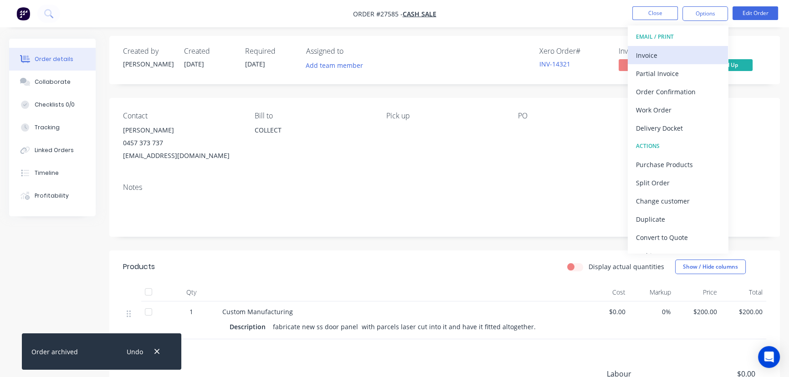
click at [659, 55] on div "Invoice" at bounding box center [678, 55] width 84 height 13
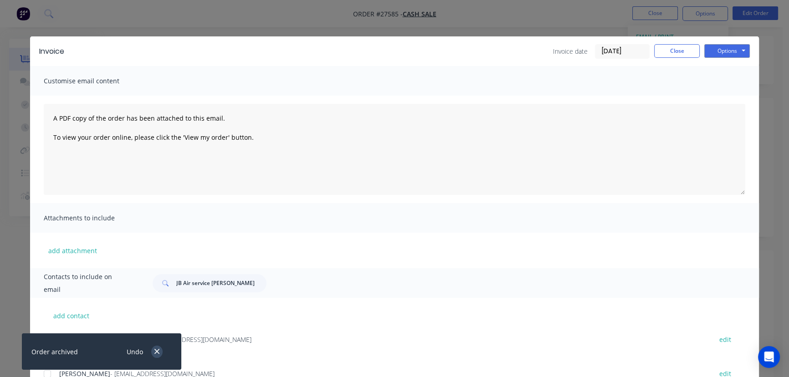
click at [156, 352] on icon "button" at bounding box center [156, 351] width 5 height 5
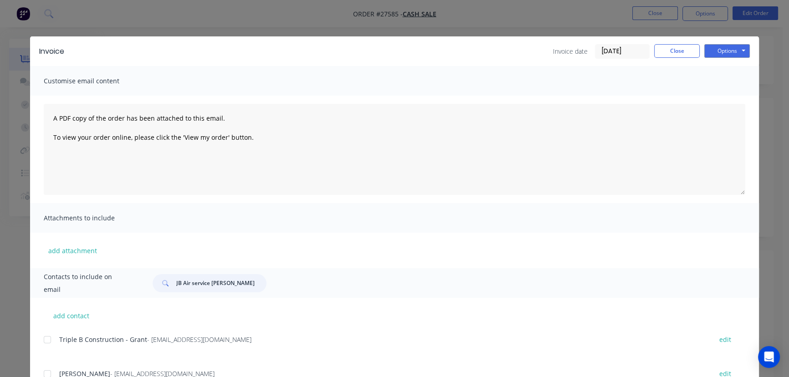
drag, startPoint x: 228, startPoint y: 282, endPoint x: 160, endPoint y: 280, distance: 67.9
click at [160, 280] on div "JB Air service [PERSON_NAME]" at bounding box center [210, 283] width 114 height 18
paste input "[PERSON_NAME]"
type input "[PERSON_NAME]"
drag, startPoint x: 194, startPoint y: 340, endPoint x: 55, endPoint y: 333, distance: 139.5
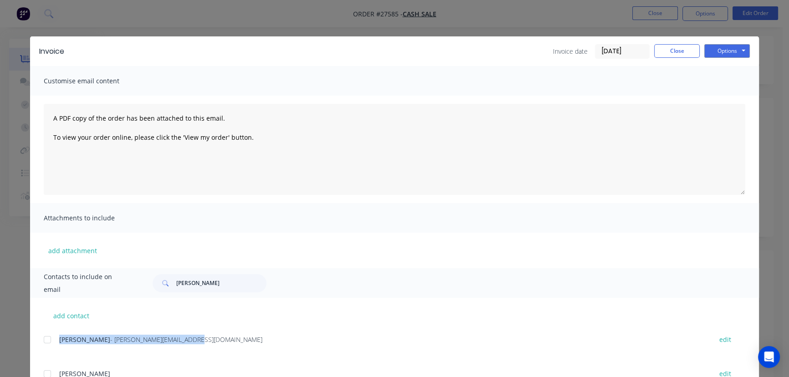
click at [55, 333] on div "[PERSON_NAME] - [PERSON_NAME][EMAIL_ADDRESS][DOMAIN_NAME] edit" at bounding box center [401, 339] width 715 height 12
copy div "[PERSON_NAME] - [PERSON_NAME][EMAIL_ADDRESS][DOMAIN_NAME]"
click at [717, 47] on button "Options" at bounding box center [727, 51] width 46 height 14
click at [714, 80] on button "Print" at bounding box center [733, 82] width 58 height 15
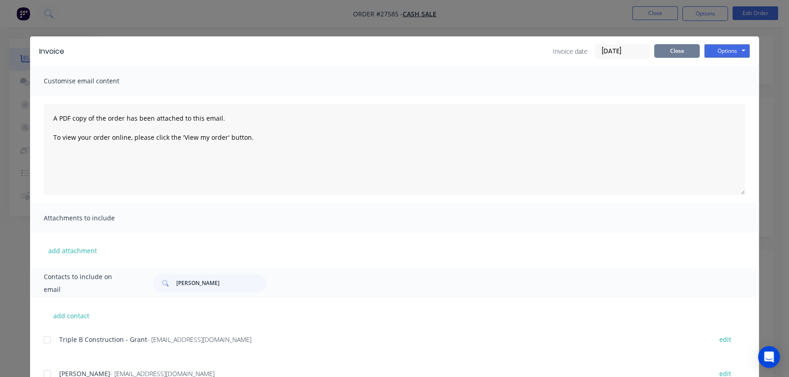
click at [663, 51] on button "Close" at bounding box center [677, 51] width 46 height 14
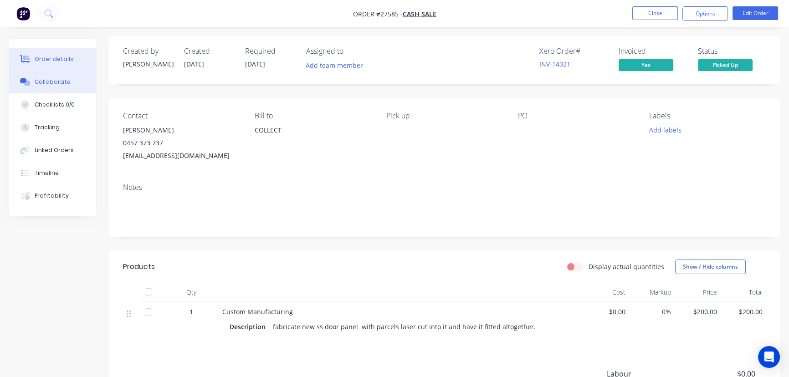
click at [60, 77] on button "Collaborate" at bounding box center [52, 82] width 87 height 23
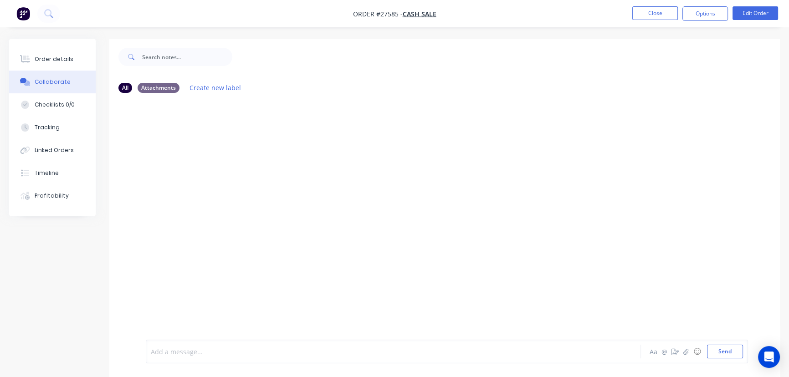
click at [163, 351] on div at bounding box center [372, 352] width 443 height 10
click at [715, 351] on button "Send" at bounding box center [725, 352] width 36 height 14
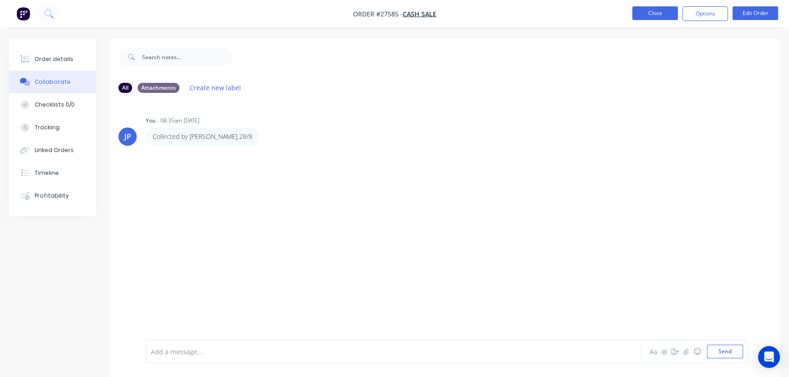
click at [651, 10] on button "Close" at bounding box center [655, 13] width 46 height 14
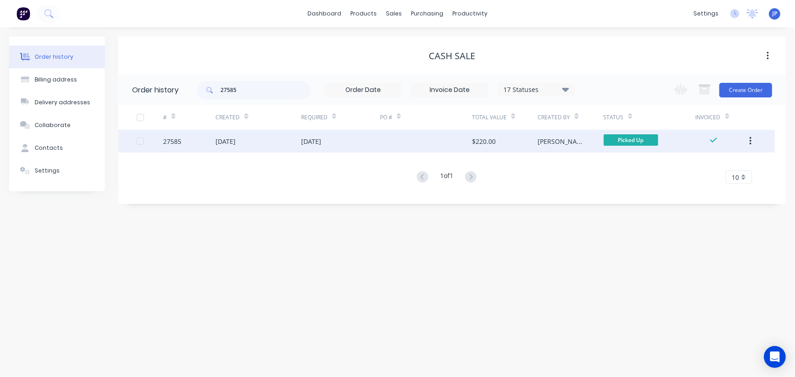
click at [751, 140] on icon "button" at bounding box center [750, 141] width 2 height 10
click at [695, 164] on div "Archive" at bounding box center [718, 164] width 70 height 13
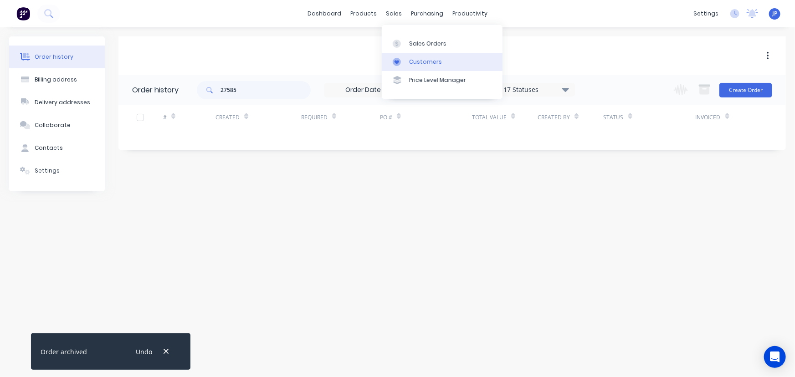
click at [410, 61] on div "Customers" at bounding box center [425, 62] width 33 height 8
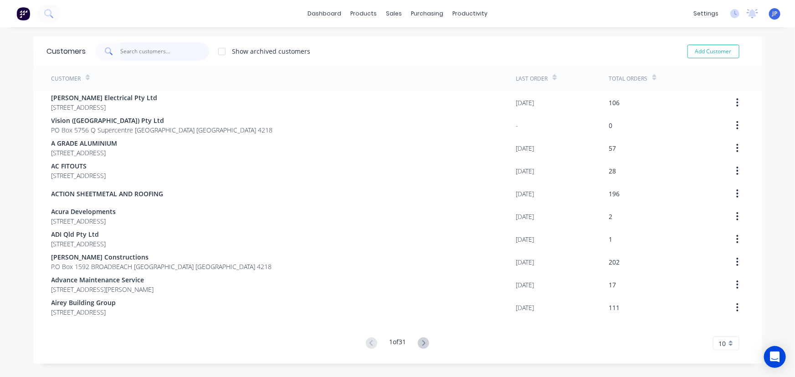
click at [178, 55] on input "text" at bounding box center [164, 51] width 89 height 18
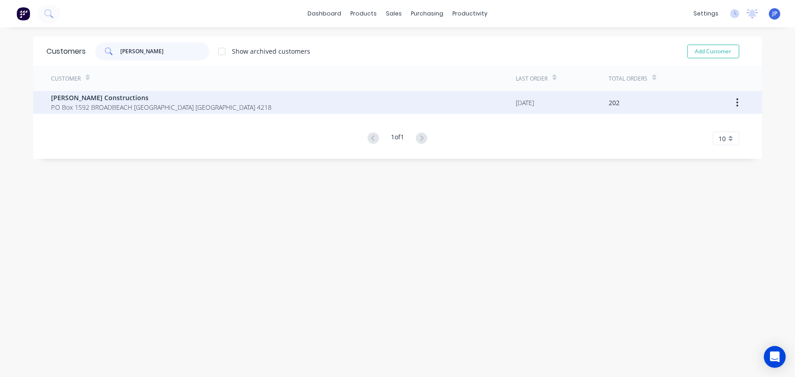
type input "[PERSON_NAME]"
click at [154, 109] on span "P.O Box 1592 BROADBEACH [GEOGRAPHIC_DATA] [GEOGRAPHIC_DATA] 4218" at bounding box center [161, 107] width 220 height 10
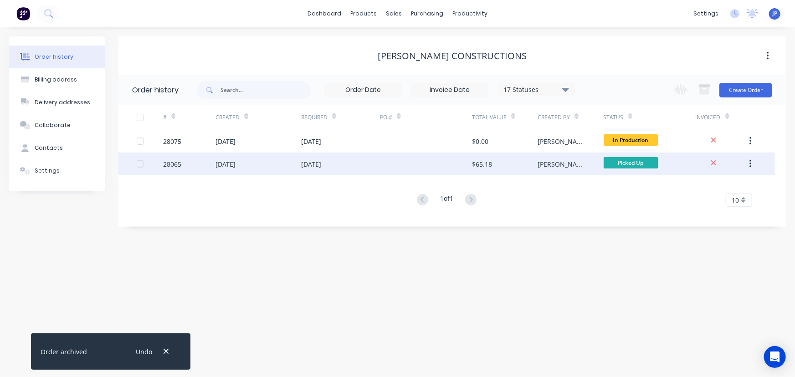
click at [202, 160] on div "28065" at bounding box center [189, 164] width 52 height 23
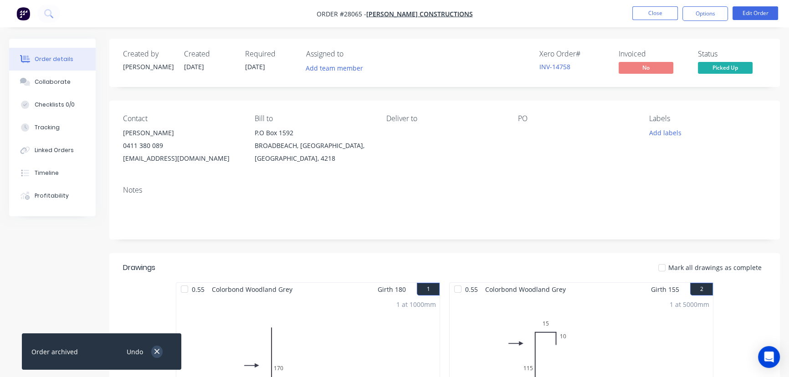
click at [155, 348] on icon "button" at bounding box center [157, 351] width 6 height 8
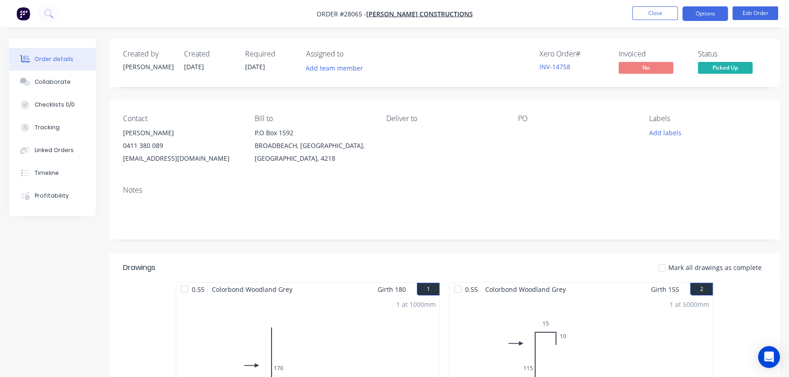
click at [698, 14] on button "Options" at bounding box center [705, 13] width 46 height 15
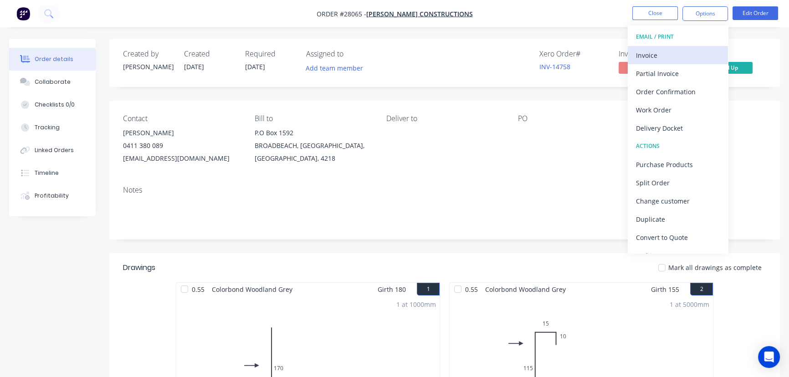
click at [657, 53] on div "Invoice" at bounding box center [678, 55] width 84 height 13
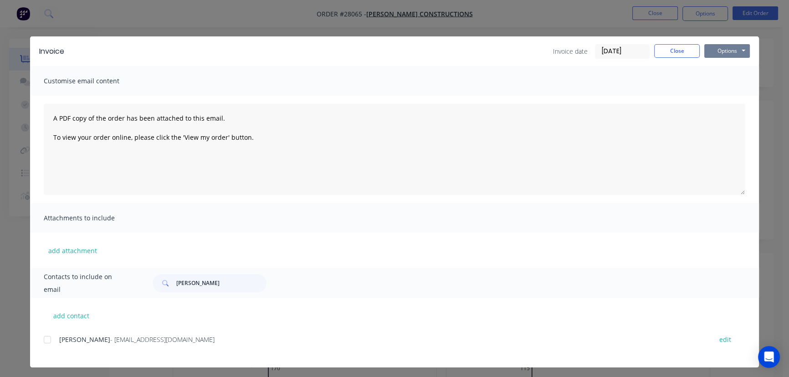
drag, startPoint x: 706, startPoint y: 47, endPoint x: 707, endPoint y: 58, distance: 11.4
click at [706, 47] on button "Options" at bounding box center [727, 51] width 46 height 14
click at [712, 82] on button "Print" at bounding box center [733, 82] width 58 height 15
click at [660, 51] on button "Close" at bounding box center [677, 51] width 46 height 14
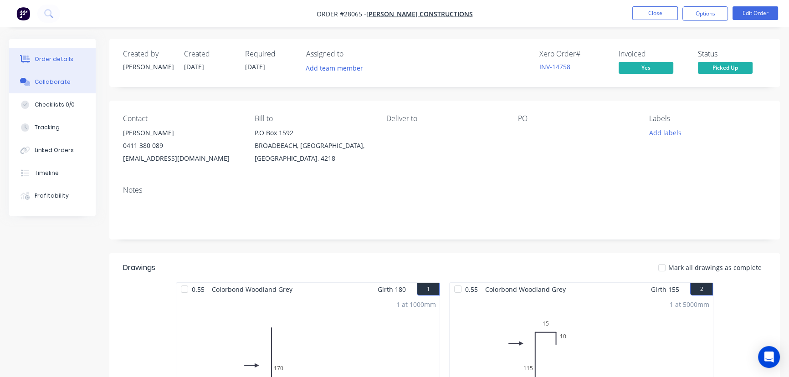
click at [48, 83] on div "Collaborate" at bounding box center [53, 82] width 36 height 8
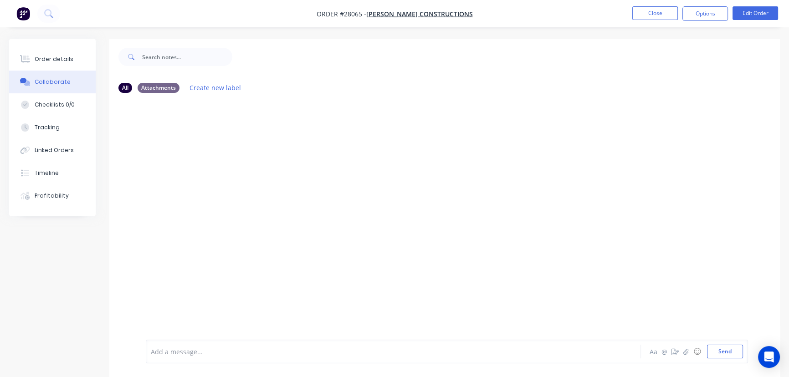
click at [158, 353] on div at bounding box center [372, 352] width 443 height 10
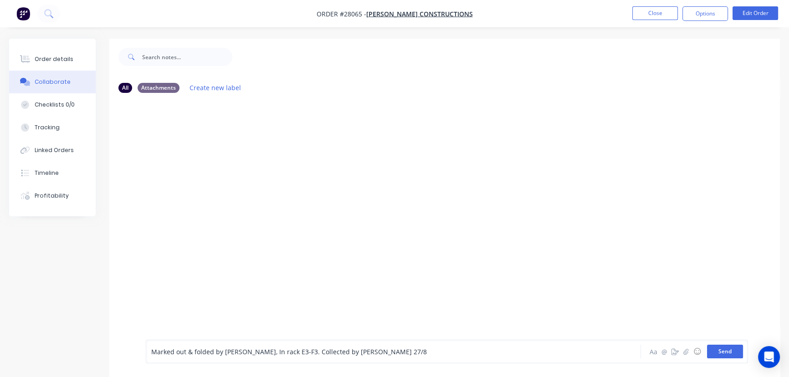
click at [716, 353] on button "Send" at bounding box center [725, 352] width 36 height 14
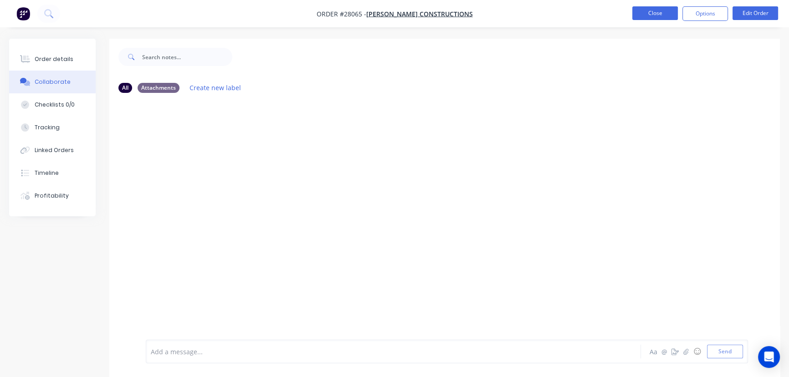
click at [652, 18] on button "Close" at bounding box center [655, 13] width 46 height 14
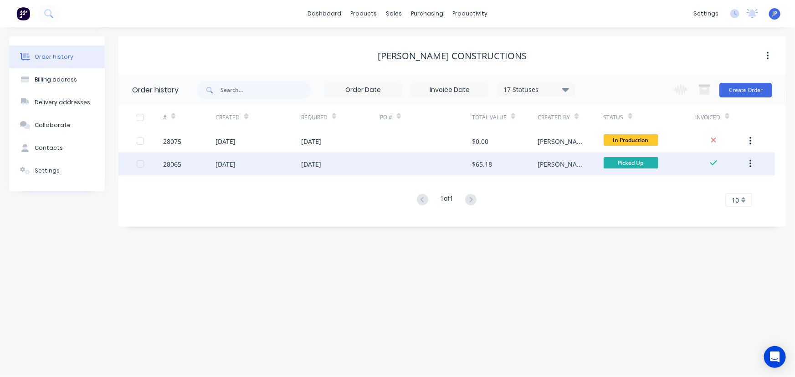
click at [750, 163] on icon "button" at bounding box center [750, 164] width 2 height 8
click at [710, 188] on div "Archive" at bounding box center [718, 187] width 70 height 13
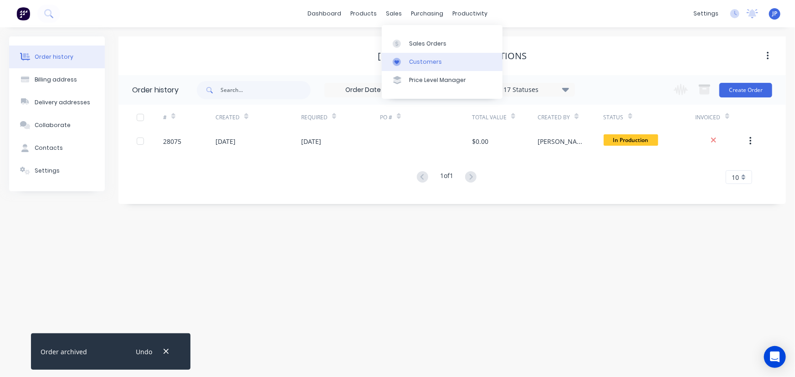
click at [415, 59] on div "Customers" at bounding box center [425, 62] width 33 height 8
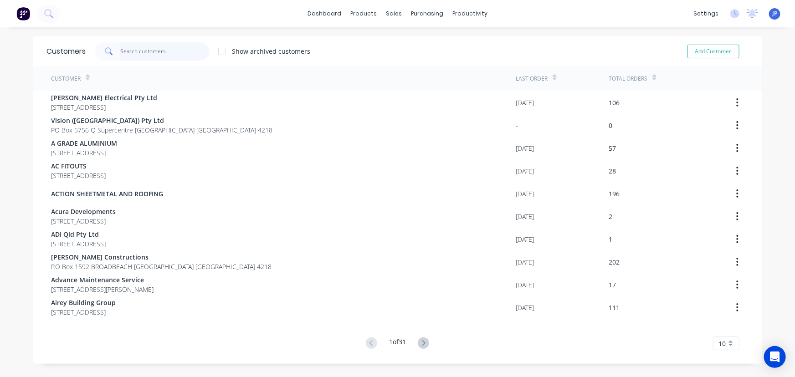
click at [149, 54] on input "text" at bounding box center [164, 51] width 89 height 18
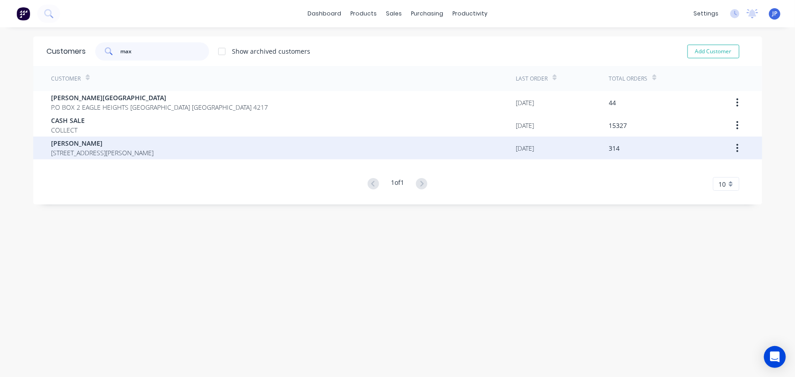
type input "max"
click at [110, 153] on span "[STREET_ADDRESS][PERSON_NAME]" at bounding box center [102, 153] width 102 height 10
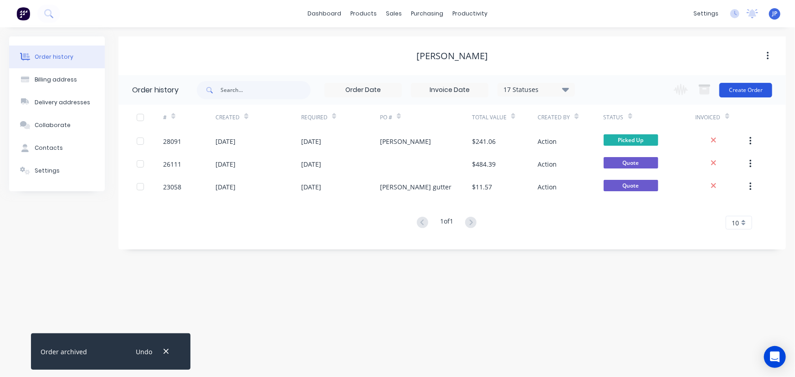
click at [740, 90] on button "Create Order" at bounding box center [745, 90] width 53 height 15
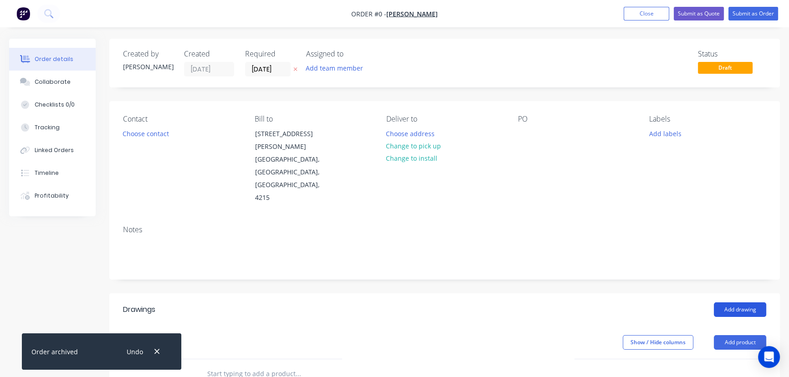
click at [721, 302] on button "Add drawing" at bounding box center [740, 309] width 52 height 15
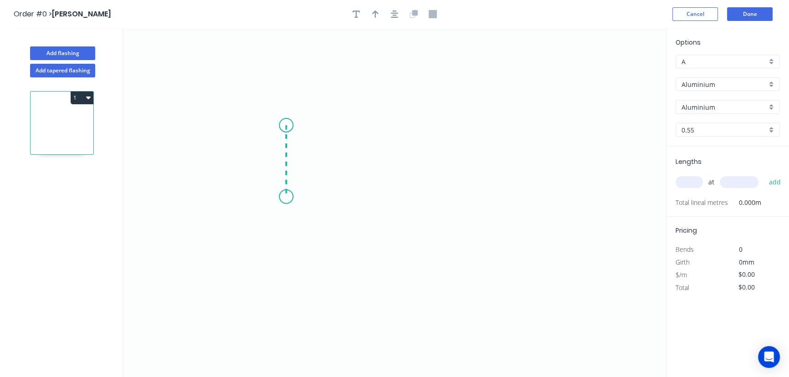
drag, startPoint x: 286, startPoint y: 125, endPoint x: 287, endPoint y: 197, distance: 71.5
click at [287, 197] on icon "0" at bounding box center [394, 202] width 543 height 349
drag, startPoint x: 287, startPoint y: 197, endPoint x: 368, endPoint y: 195, distance: 81.1
click at [368, 195] on icon "0 ?" at bounding box center [394, 202] width 543 height 349
click at [367, 198] on circle at bounding box center [369, 197] width 14 height 14
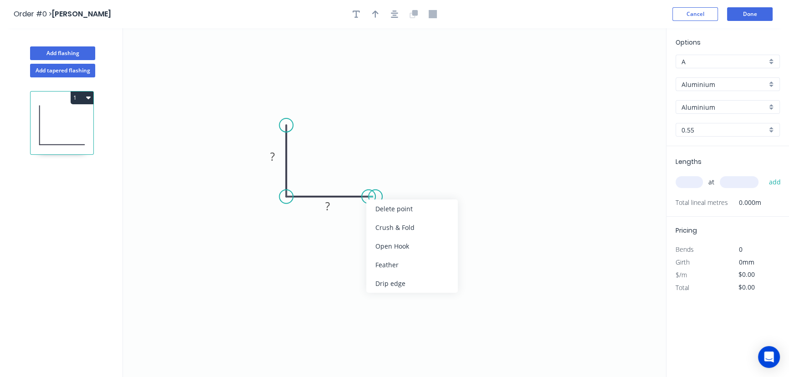
drag, startPoint x: 366, startPoint y: 197, endPoint x: 465, endPoint y: 182, distance: 100.3
click at [338, 228] on icon "0 ? ?" at bounding box center [394, 202] width 543 height 349
click at [267, 161] on rect at bounding box center [272, 157] width 18 height 13
click at [326, 208] on tspan "?" at bounding box center [327, 206] width 5 height 15
click at [770, 85] on div "Aluminium" at bounding box center [727, 84] width 104 height 14
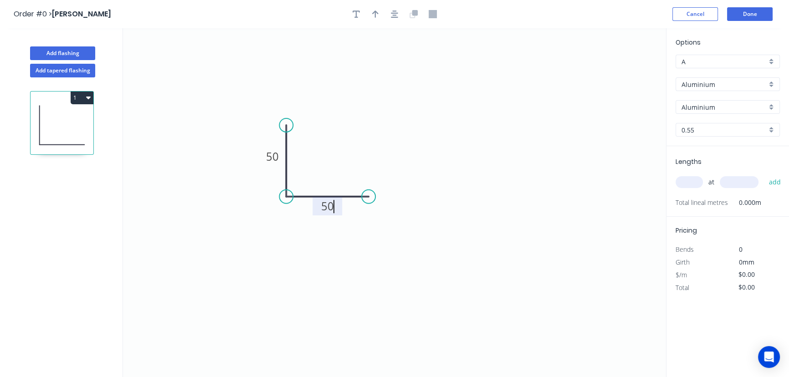
type input "$1.00"
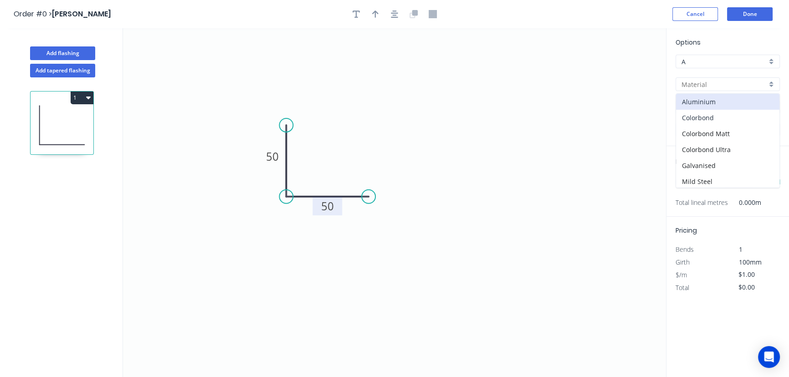
click at [719, 117] on div "Colorbond" at bounding box center [727, 118] width 103 height 16
type input "Colorbond"
type input "Basalt"
type input "$6.51"
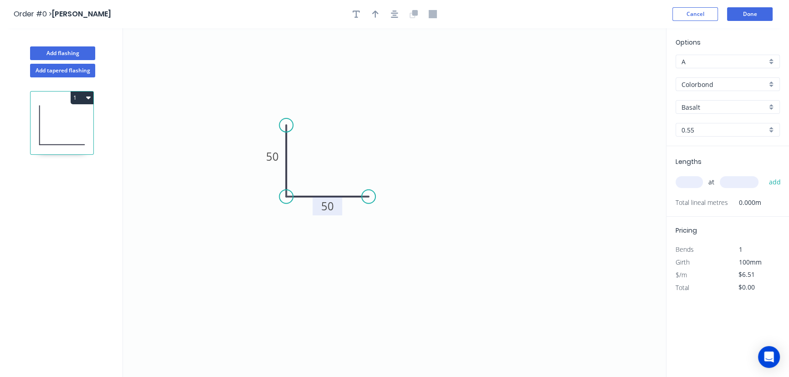
click at [773, 107] on div "Basalt" at bounding box center [727, 107] width 104 height 14
click at [722, 143] on div "Paperbark" at bounding box center [727, 147] width 103 height 16
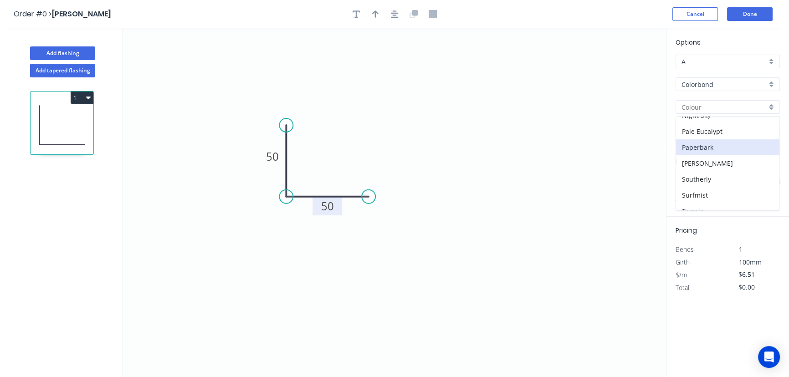
type input "Paperbark"
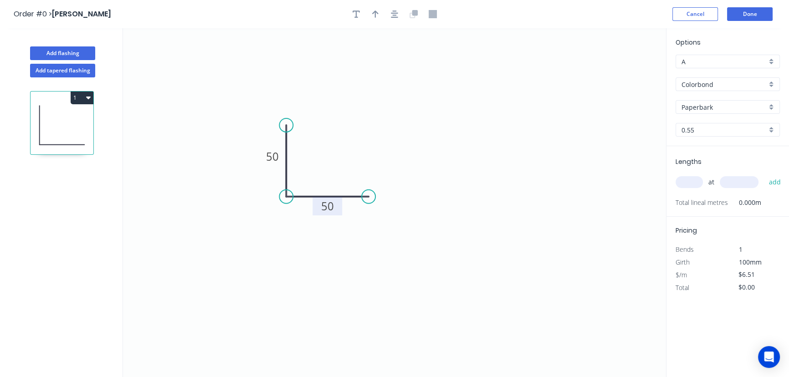
click at [687, 182] on input "text" at bounding box center [688, 182] width 27 height 12
type input "1"
click at [723, 180] on input "text" at bounding box center [738, 182] width 39 height 12
type input "4000"
click at [771, 182] on button "add" at bounding box center [774, 181] width 21 height 15
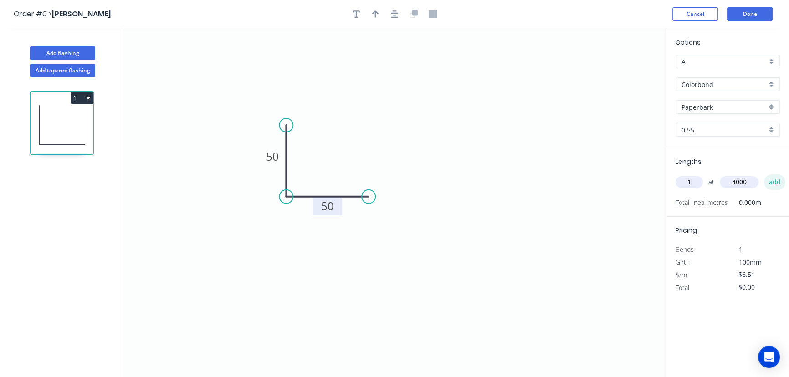
type input "$26.04"
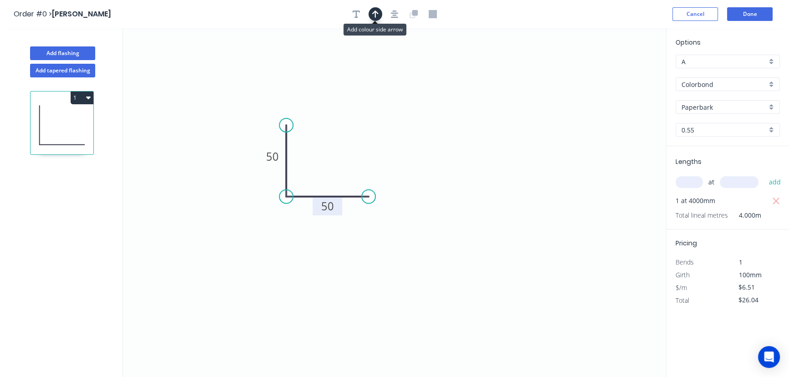
click at [373, 15] on icon "button" at bounding box center [375, 14] width 6 height 8
drag, startPoint x: 621, startPoint y: 71, endPoint x: 335, endPoint y: 127, distance: 291.3
click at [335, 127] on icon at bounding box center [335, 116] width 8 height 29
click at [748, 15] on button "Done" at bounding box center [750, 14] width 46 height 14
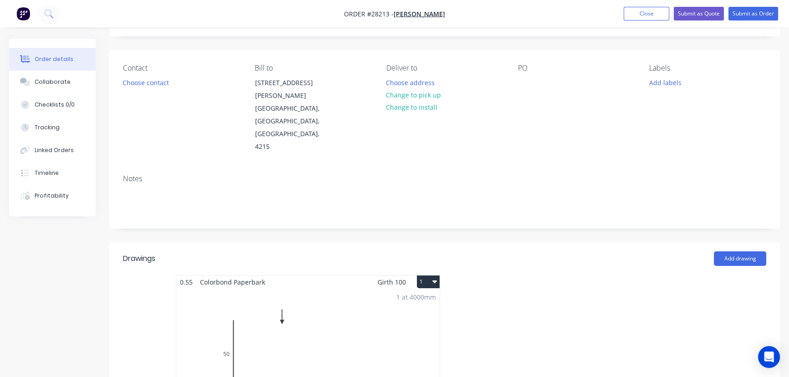
scroll to position [124, 0]
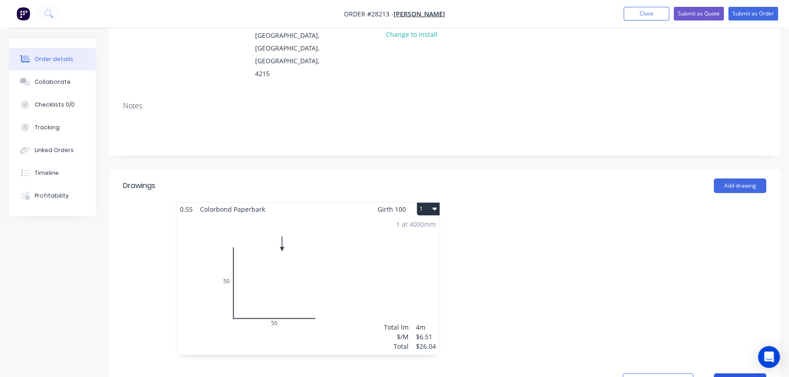
click at [739, 373] on button "Add product" at bounding box center [740, 380] width 52 height 15
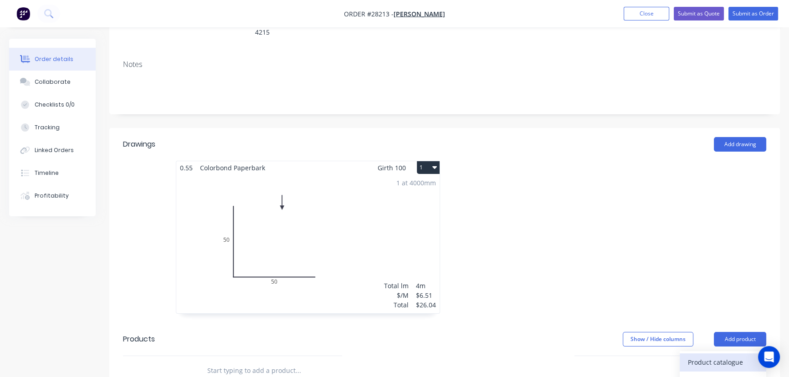
click at [720, 353] on button "Product catalogue" at bounding box center [722, 362] width 87 height 18
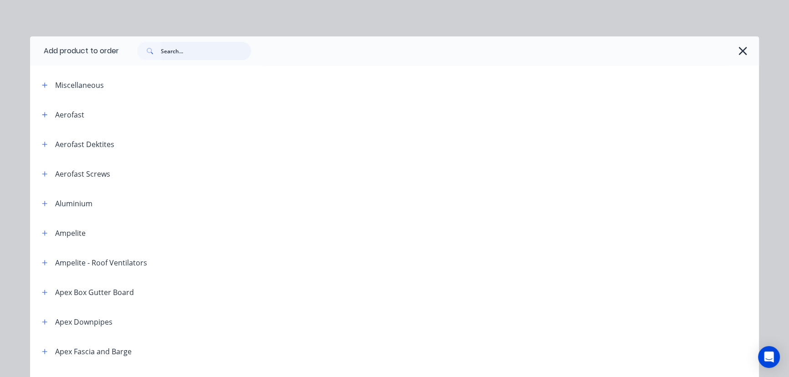
click at [181, 56] on input "text" at bounding box center [206, 51] width 90 height 18
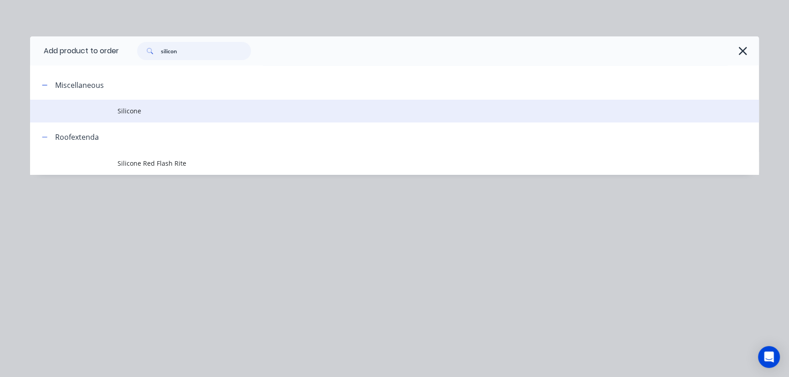
type input "silicon"
click at [124, 112] on span "Silicone" at bounding box center [373, 111] width 513 height 10
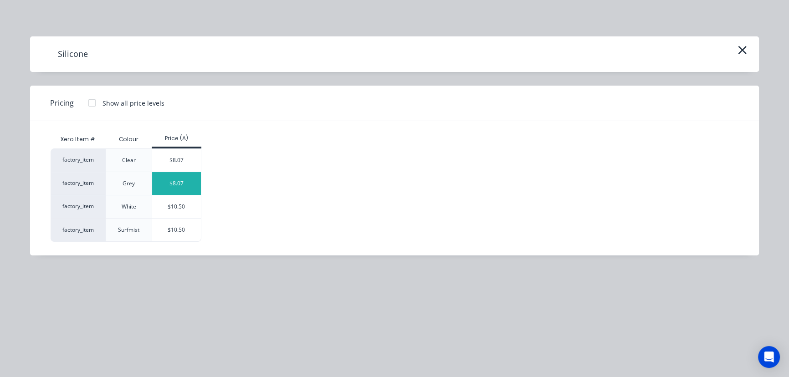
click at [165, 180] on div "$8.07" at bounding box center [176, 183] width 49 height 23
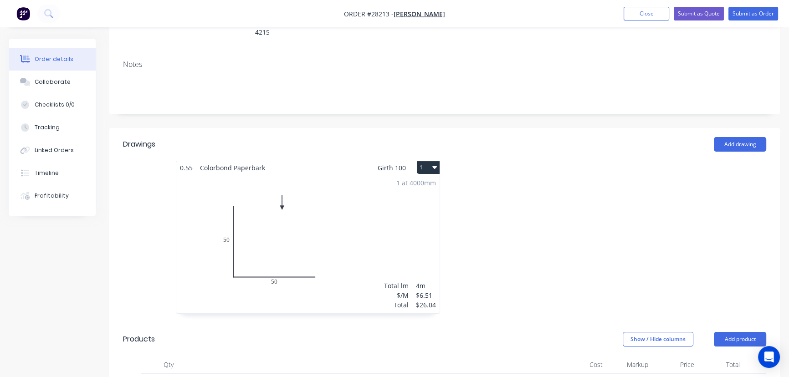
type input "2"
type input "$16.14"
click at [741, 14] on button "Submit as Order" at bounding box center [753, 14] width 50 height 14
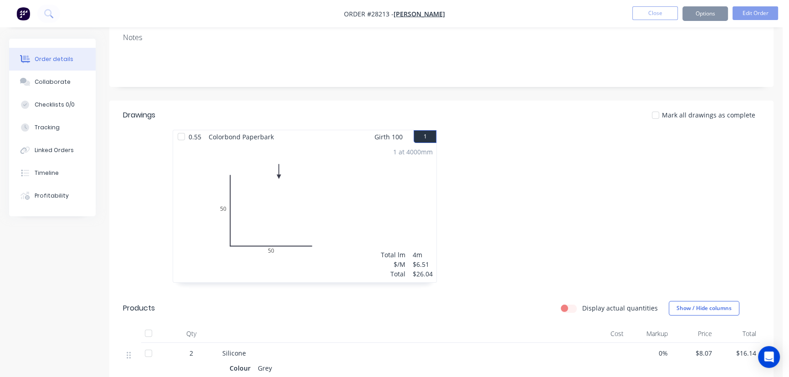
scroll to position [0, 0]
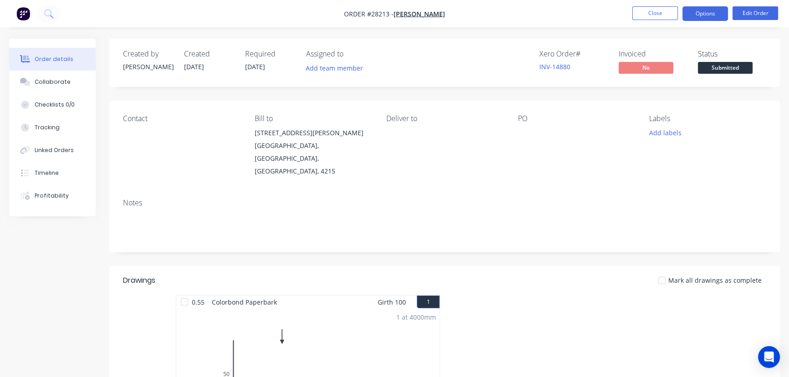
click at [698, 17] on button "Options" at bounding box center [705, 13] width 46 height 15
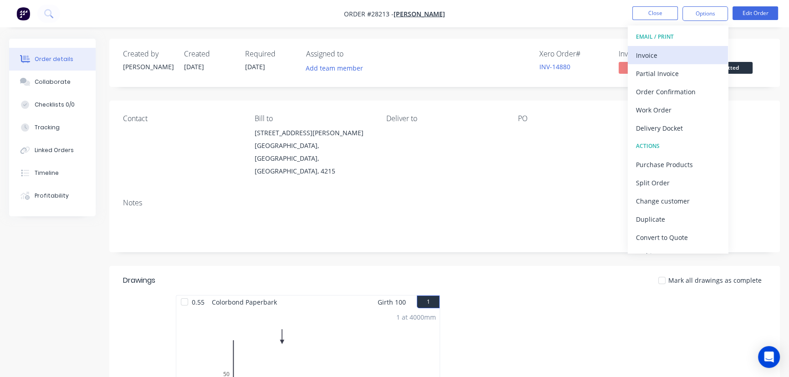
click at [645, 56] on div "Invoice" at bounding box center [678, 55] width 84 height 13
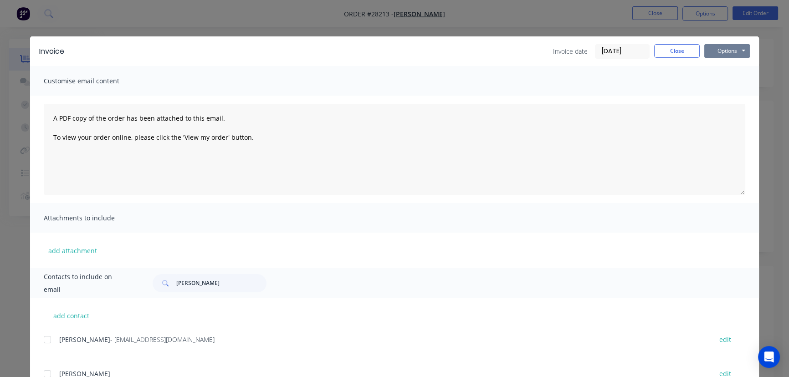
click at [722, 52] on button "Options" at bounding box center [727, 51] width 46 height 14
click at [722, 83] on button "Print" at bounding box center [733, 82] width 58 height 15
click at [678, 53] on button "Close" at bounding box center [677, 51] width 46 height 14
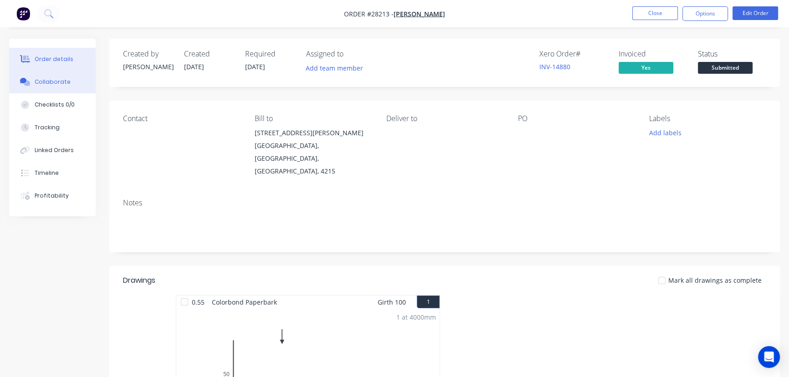
click at [56, 82] on div "Collaborate" at bounding box center [53, 82] width 36 height 8
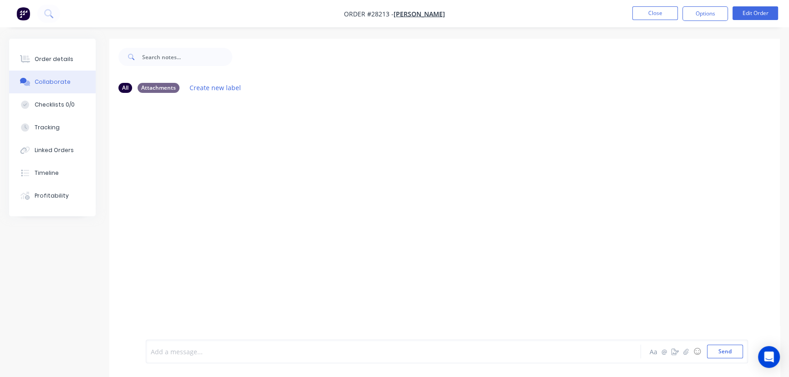
click at [171, 352] on div at bounding box center [372, 352] width 443 height 10
click at [715, 355] on button "Send" at bounding box center [725, 352] width 36 height 14
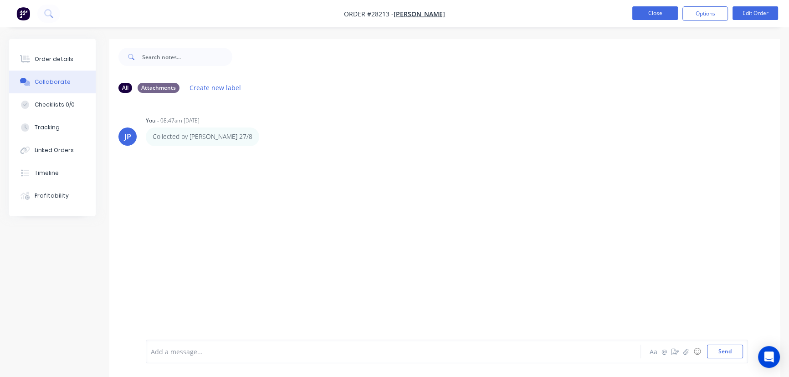
click at [652, 15] on button "Close" at bounding box center [655, 13] width 46 height 14
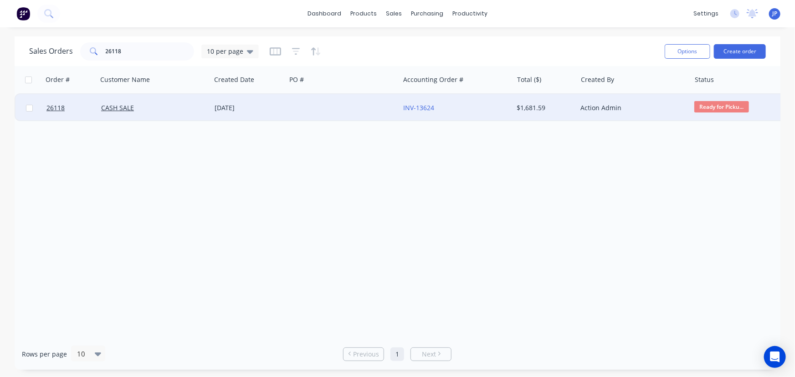
click at [711, 108] on span "Ready for Picku..." at bounding box center [721, 106] width 55 height 11
click at [654, 212] on div "Order # Customer Name Created Date PO # Accounting Order # Total ($) Created By…" at bounding box center [397, 202] width 765 height 272
click at [235, 107] on div "[DATE]" at bounding box center [248, 107] width 68 height 9
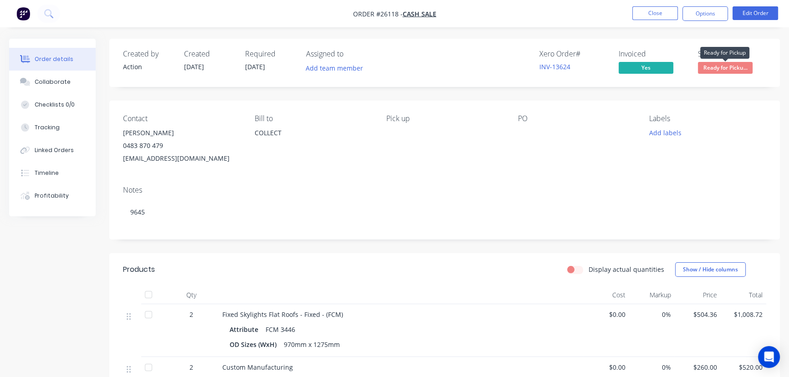
click at [717, 69] on span "Ready for Picku..." at bounding box center [725, 67] width 55 height 11
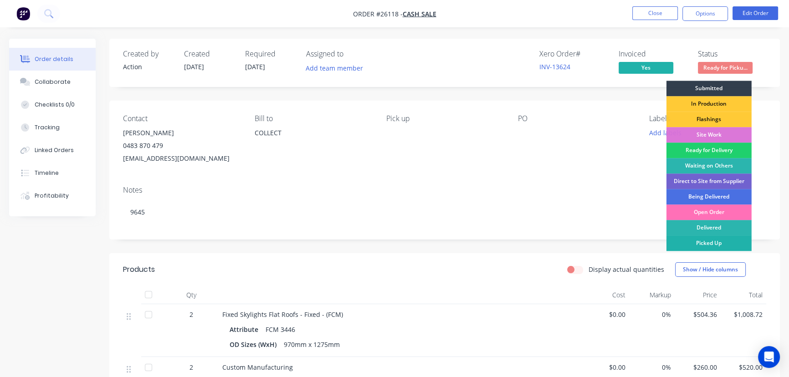
click at [707, 243] on div "Picked Up" at bounding box center [708, 242] width 85 height 15
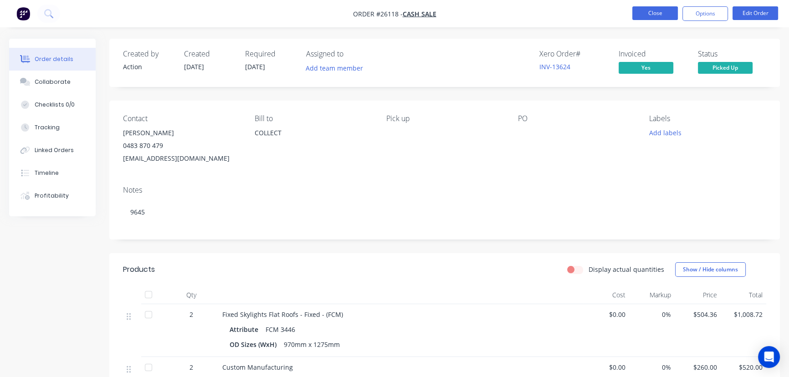
click at [662, 15] on button "Close" at bounding box center [655, 13] width 46 height 14
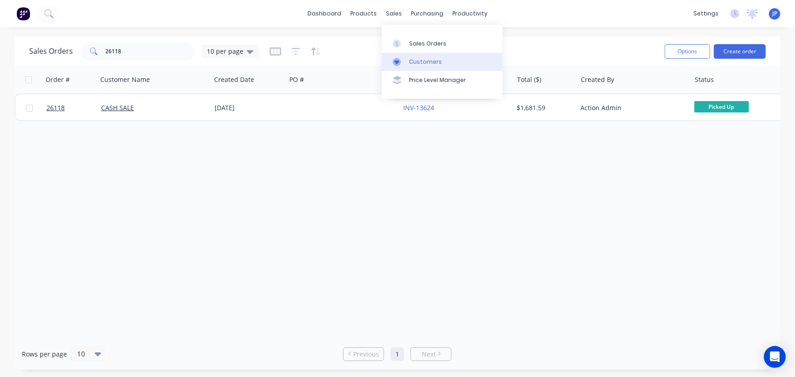
click at [417, 61] on div "Customers" at bounding box center [425, 62] width 33 height 8
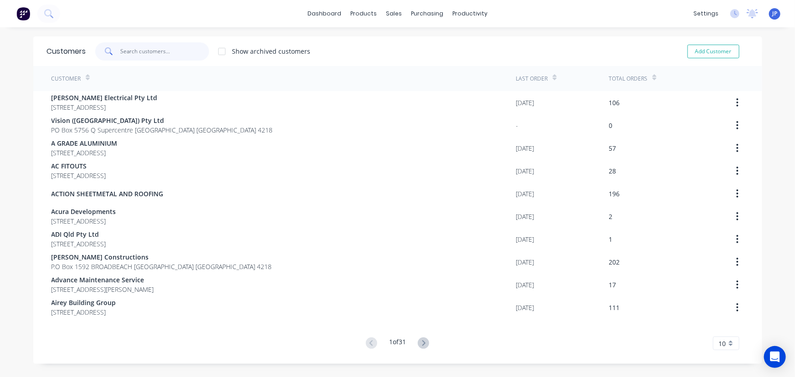
click at [126, 52] on input "text" at bounding box center [164, 51] width 89 height 18
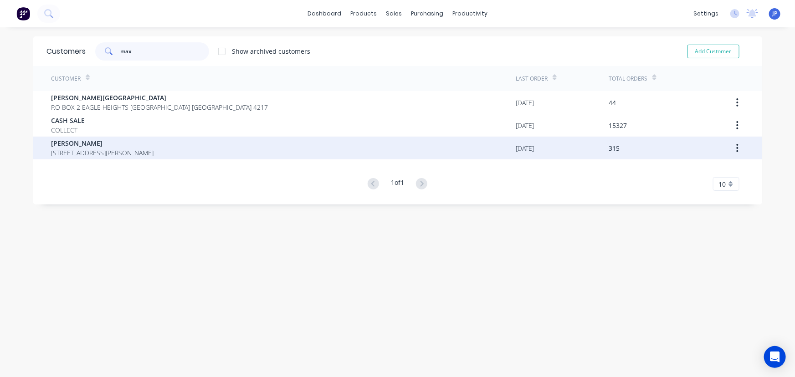
type input "max"
click at [65, 146] on span "[PERSON_NAME]" at bounding box center [102, 143] width 102 height 10
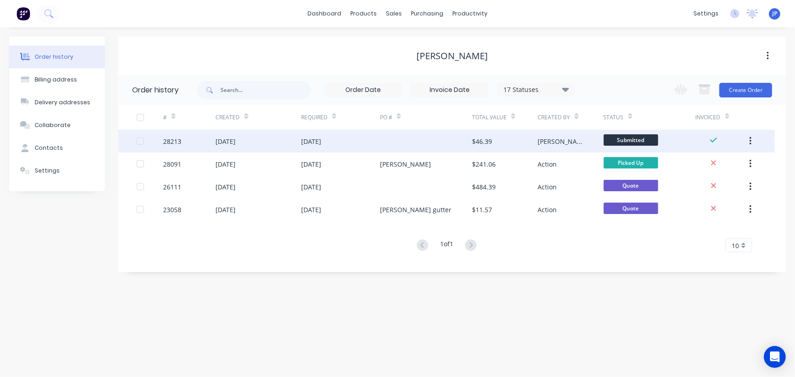
click at [492, 143] on div "$46.39" at bounding box center [482, 142] width 20 height 10
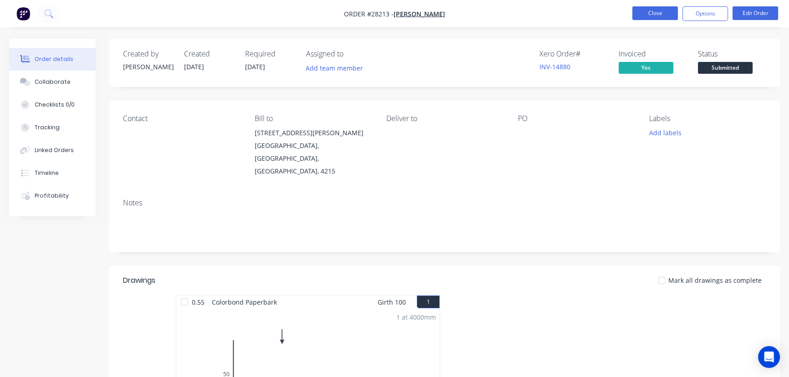
click at [667, 16] on button "Close" at bounding box center [655, 13] width 46 height 14
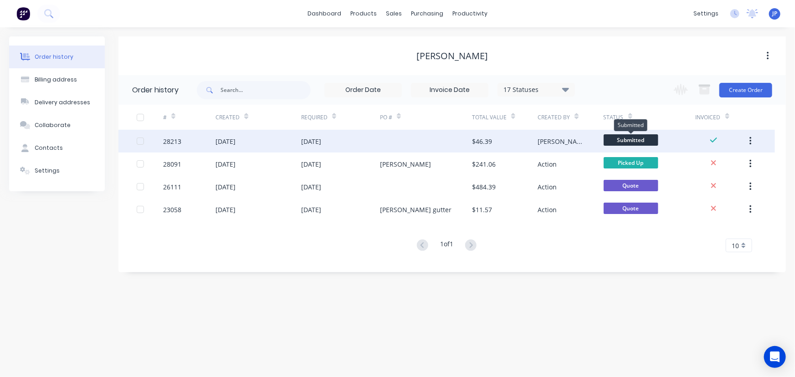
click at [652, 141] on span "Submitted" at bounding box center [630, 139] width 55 height 11
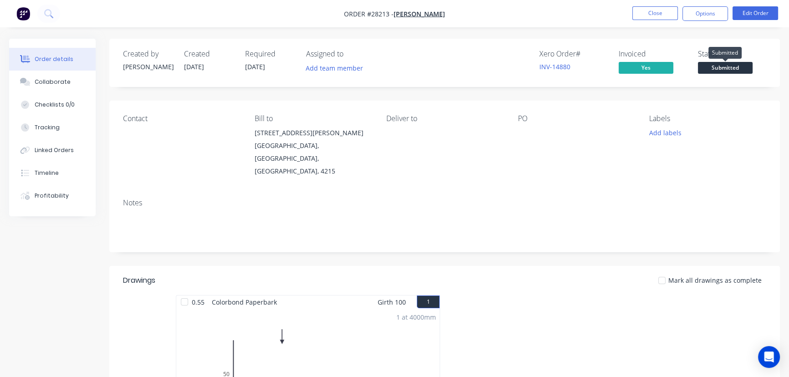
click at [726, 69] on span "Submitted" at bounding box center [725, 67] width 55 height 11
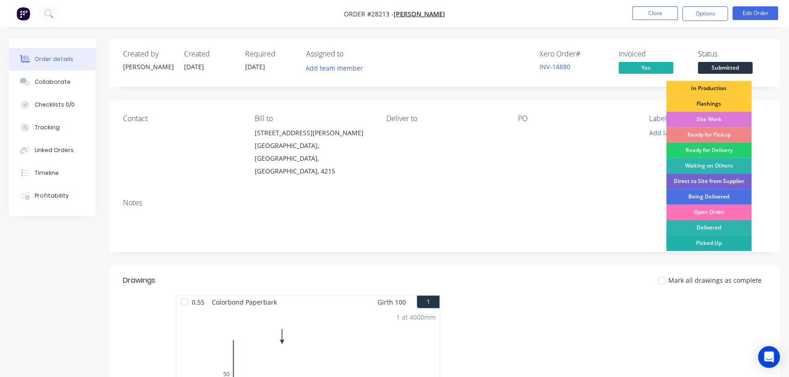
click at [703, 243] on div "Picked Up" at bounding box center [708, 242] width 85 height 15
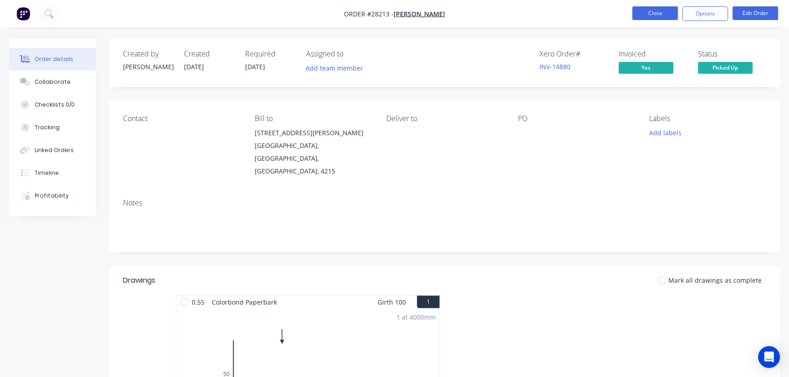
click at [653, 9] on button "Close" at bounding box center [655, 13] width 46 height 14
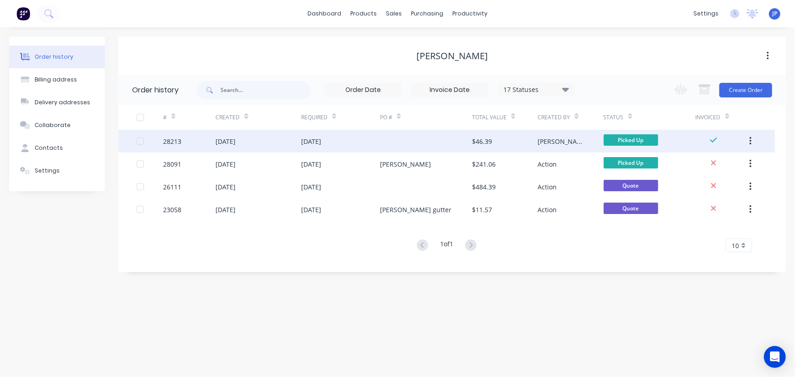
click at [748, 141] on button "button" at bounding box center [749, 141] width 21 height 16
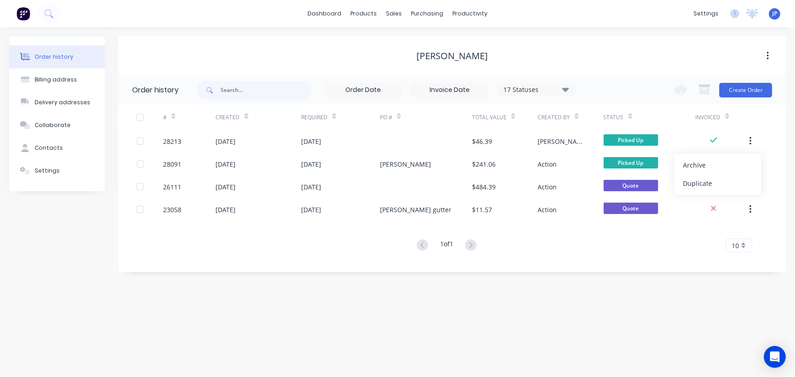
click at [701, 169] on div "Archive" at bounding box center [718, 164] width 70 height 13
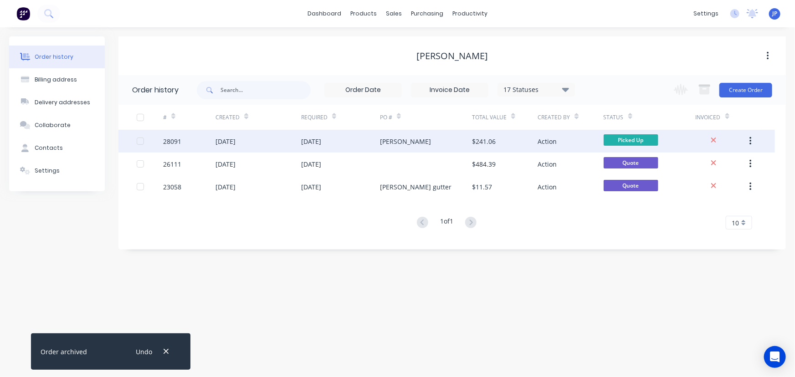
click at [545, 140] on div "Action" at bounding box center [546, 142] width 19 height 10
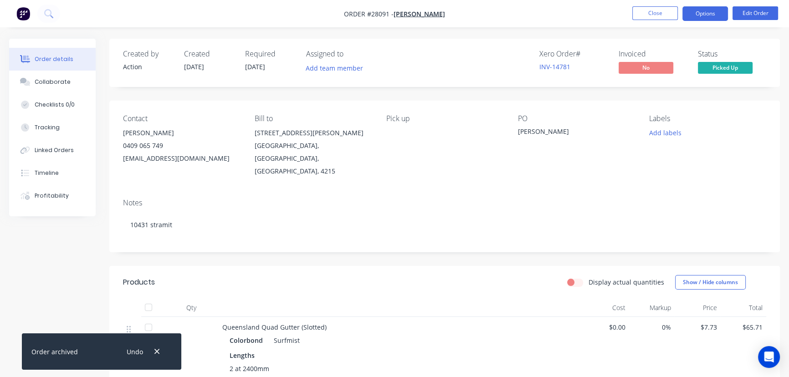
click at [698, 16] on button "Options" at bounding box center [705, 13] width 46 height 15
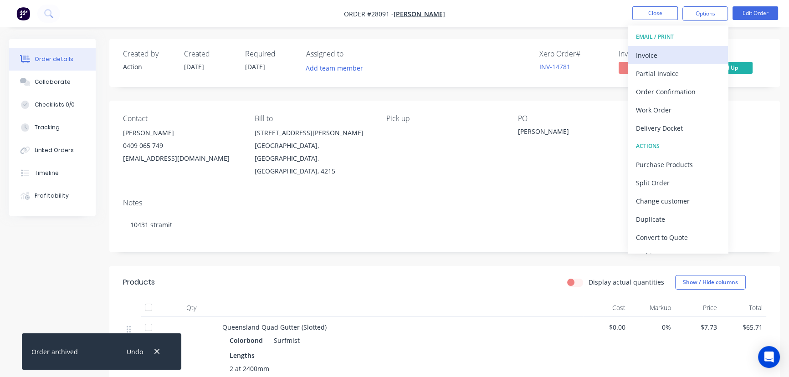
click at [663, 54] on div "Invoice" at bounding box center [678, 55] width 84 height 13
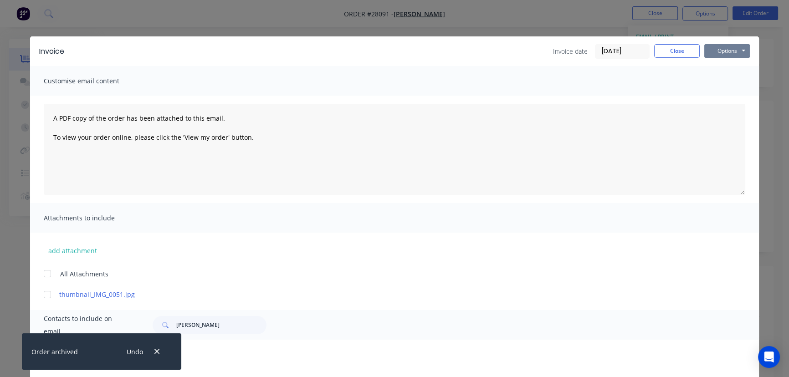
click at [705, 50] on button "Options" at bounding box center [727, 51] width 46 height 14
click at [708, 85] on button "Print" at bounding box center [733, 82] width 58 height 15
click at [682, 52] on button "Close" at bounding box center [677, 51] width 46 height 14
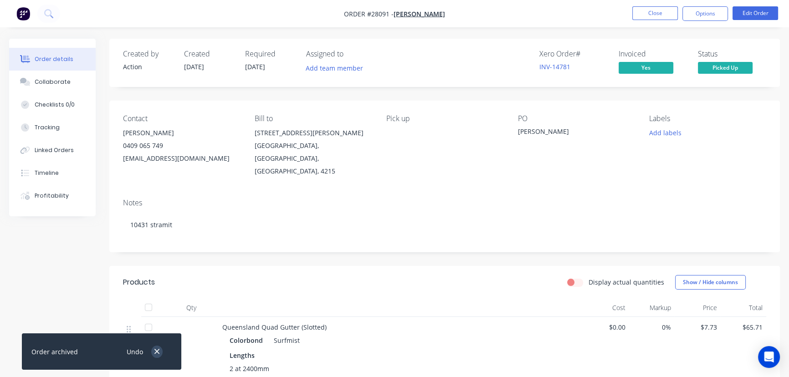
click at [157, 350] on icon "button" at bounding box center [157, 351] width 6 height 8
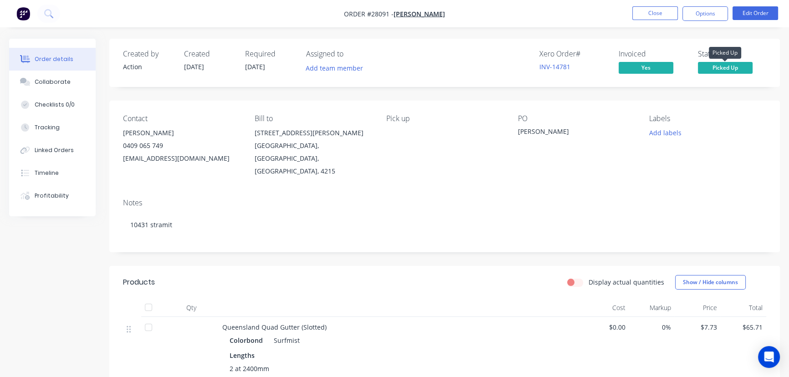
click at [716, 66] on span "Picked Up" at bounding box center [725, 67] width 55 height 11
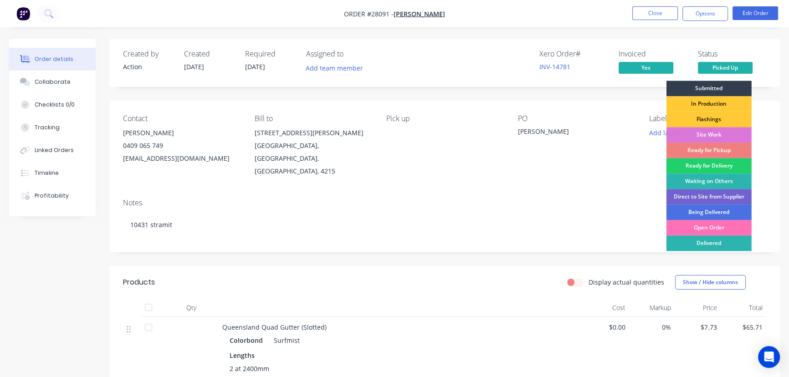
click at [715, 144] on div "Ready for Pickup" at bounding box center [708, 150] width 85 height 15
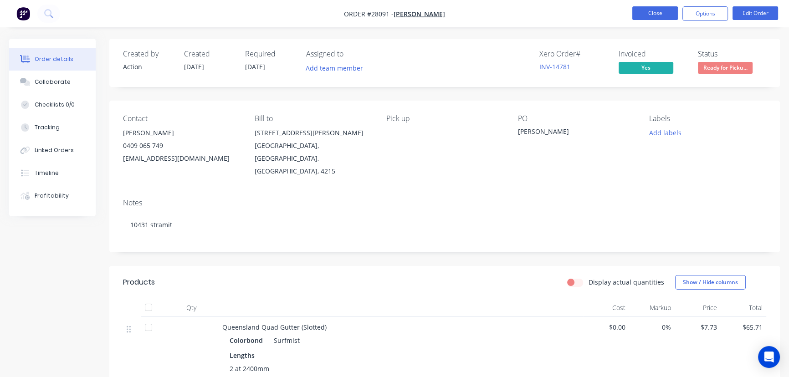
click at [634, 14] on button "Close" at bounding box center [655, 13] width 46 height 14
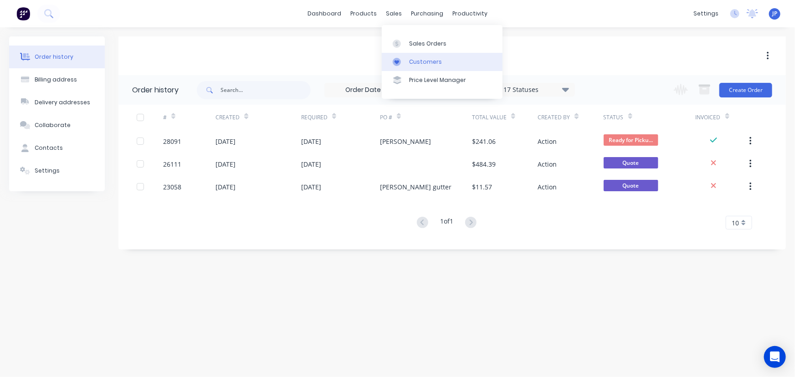
click at [413, 59] on div "Customers" at bounding box center [425, 62] width 33 height 8
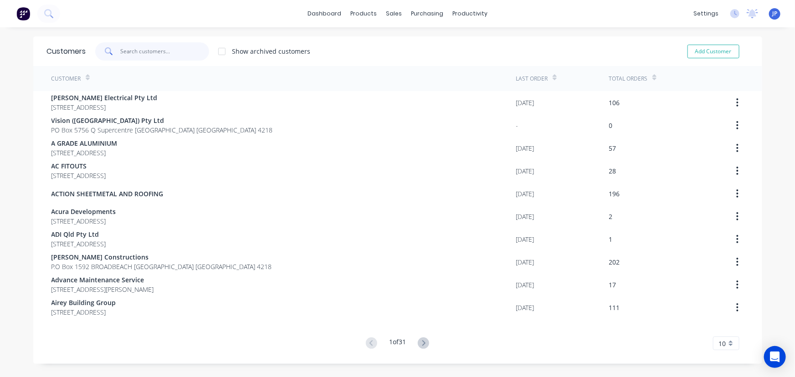
click at [150, 48] on input "text" at bounding box center [164, 51] width 89 height 18
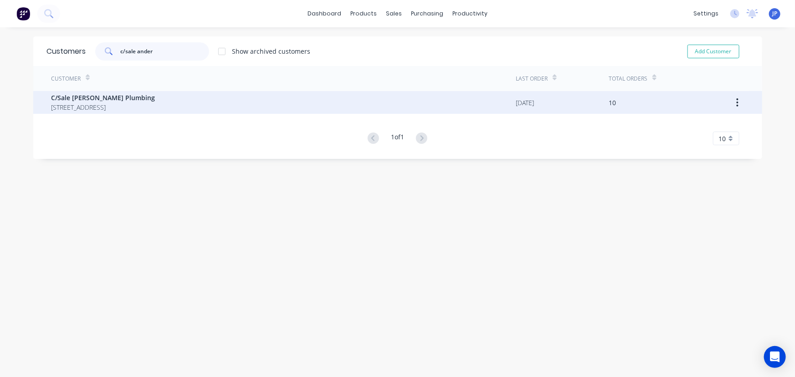
type input "c/sale ander"
click at [97, 100] on span "C/Sale [PERSON_NAME] Plumbing" at bounding box center [103, 98] width 104 height 10
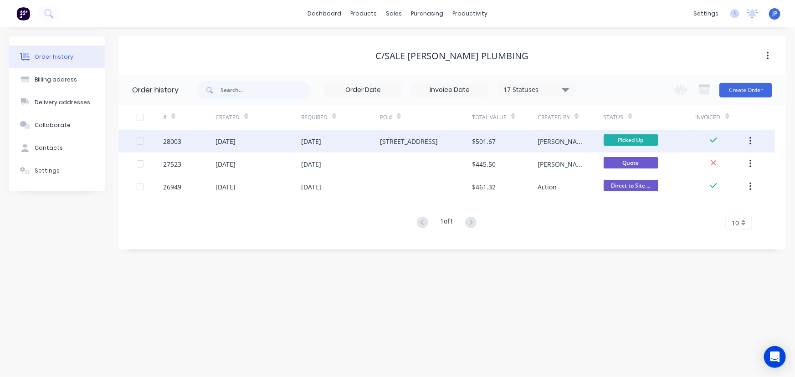
click at [215, 148] on div "[DATE]" at bounding box center [258, 141] width 86 height 23
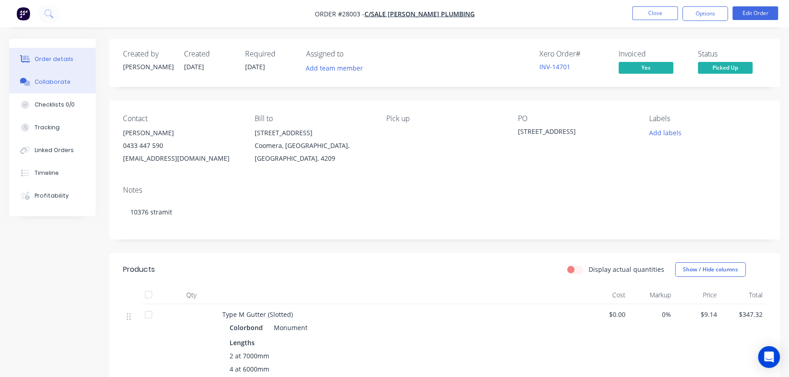
click at [51, 85] on div "Collaborate" at bounding box center [53, 82] width 36 height 8
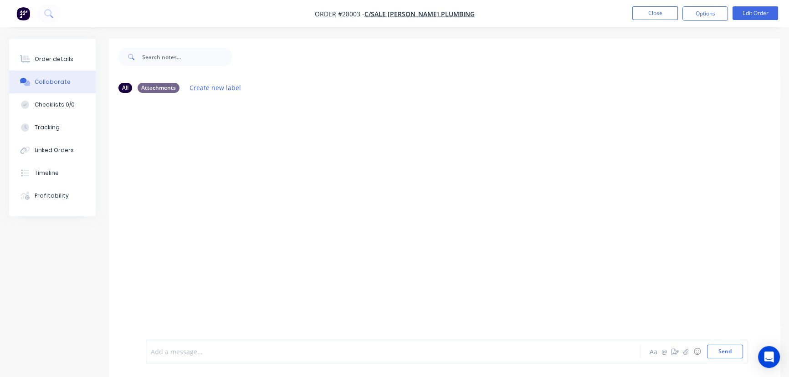
click at [180, 356] on div at bounding box center [372, 352] width 443 height 10
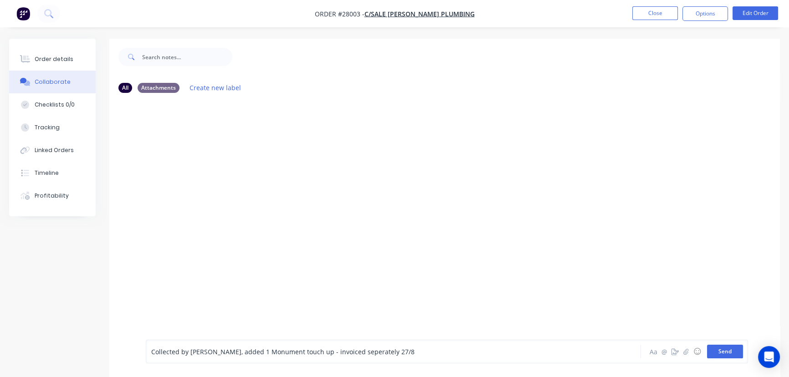
click at [726, 350] on button "Send" at bounding box center [725, 352] width 36 height 14
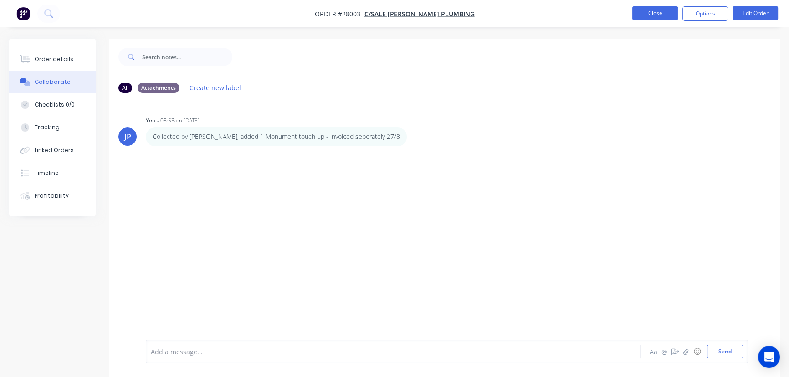
click at [656, 13] on button "Close" at bounding box center [655, 13] width 46 height 14
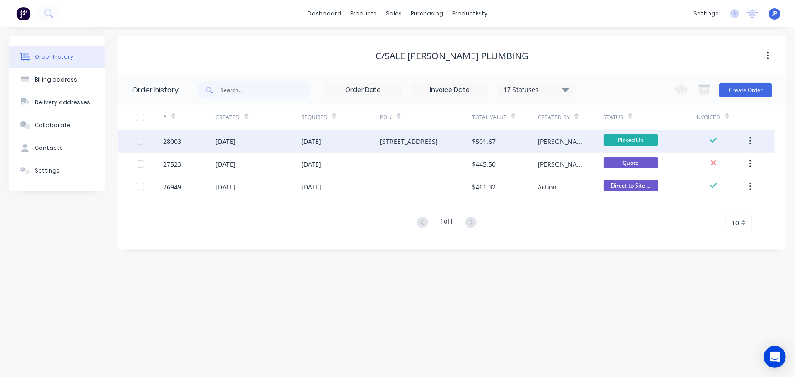
click at [752, 141] on button "button" at bounding box center [749, 141] width 21 height 16
click at [700, 165] on div "Archive" at bounding box center [718, 164] width 70 height 13
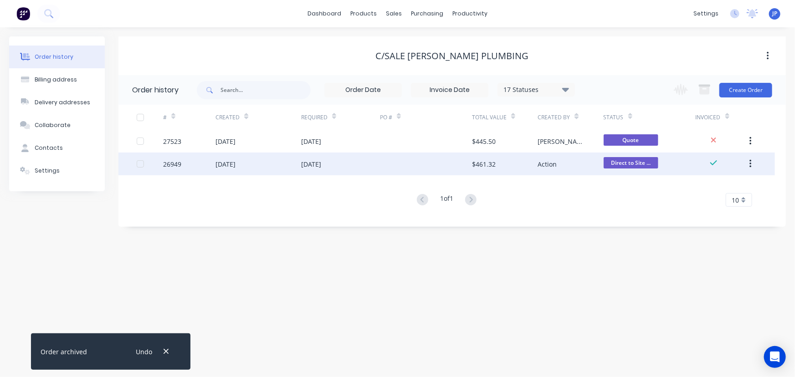
click at [754, 164] on button "button" at bounding box center [749, 164] width 21 height 16
click at [715, 187] on div "Archive" at bounding box center [718, 187] width 70 height 13
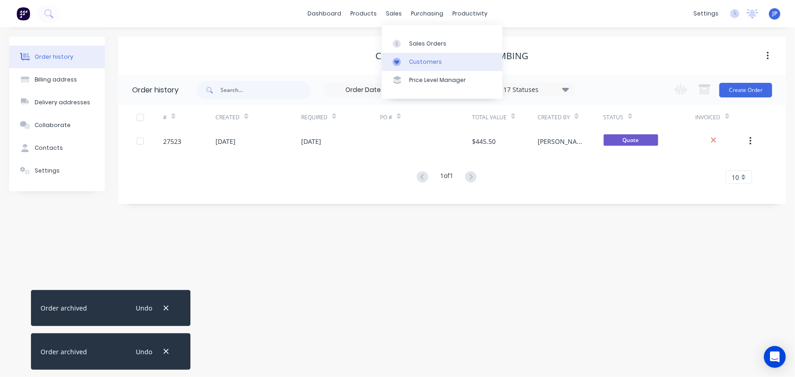
click at [411, 56] on link "Customers" at bounding box center [442, 62] width 121 height 18
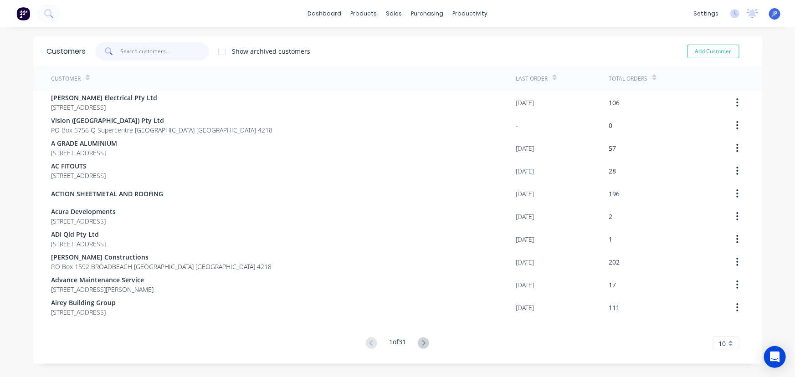
click at [138, 52] on input "text" at bounding box center [164, 51] width 89 height 18
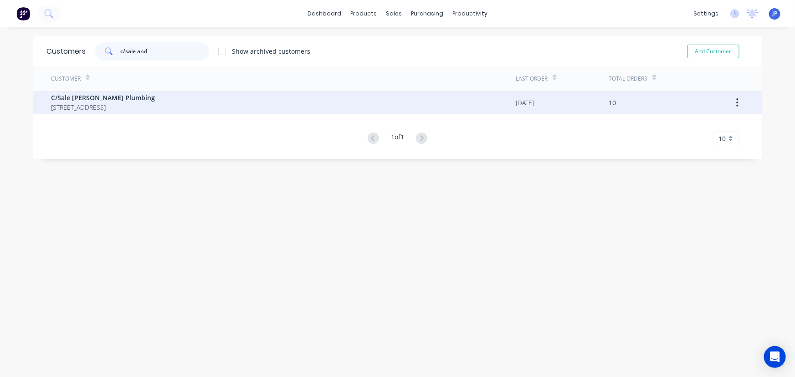
type input "c/sale and"
click at [120, 102] on span "[STREET_ADDRESS]" at bounding box center [103, 107] width 104 height 10
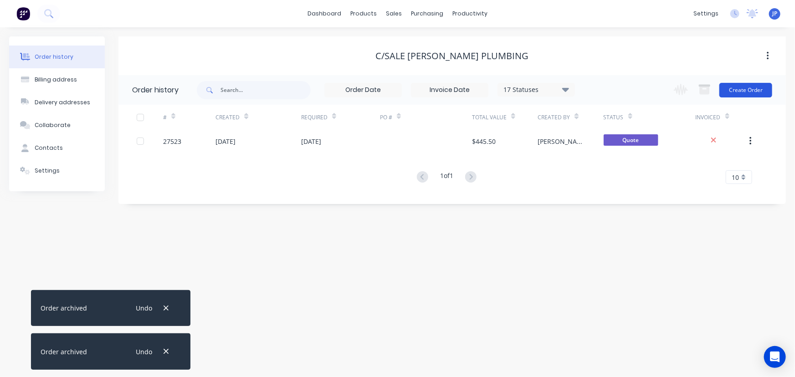
click at [738, 92] on button "Create Order" at bounding box center [745, 90] width 53 height 15
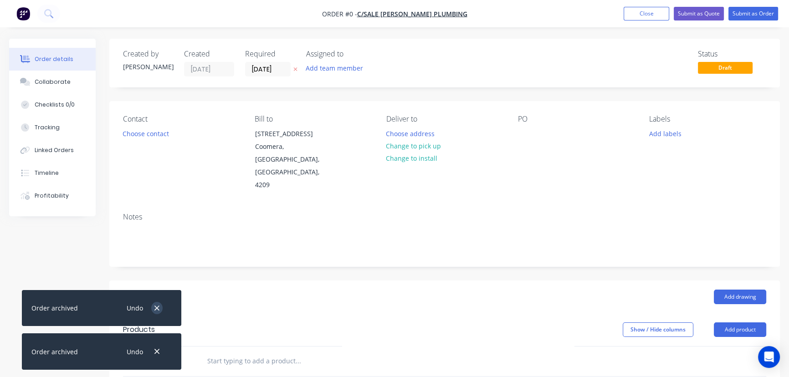
click at [152, 304] on button "button" at bounding box center [156, 308] width 11 height 12
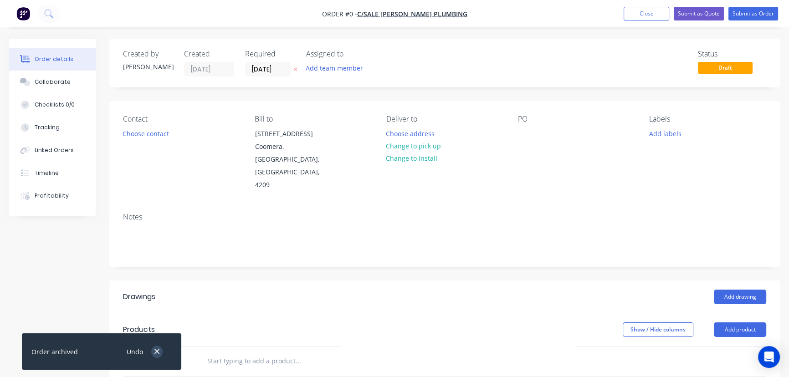
click at [155, 352] on icon "button" at bounding box center [157, 351] width 6 height 8
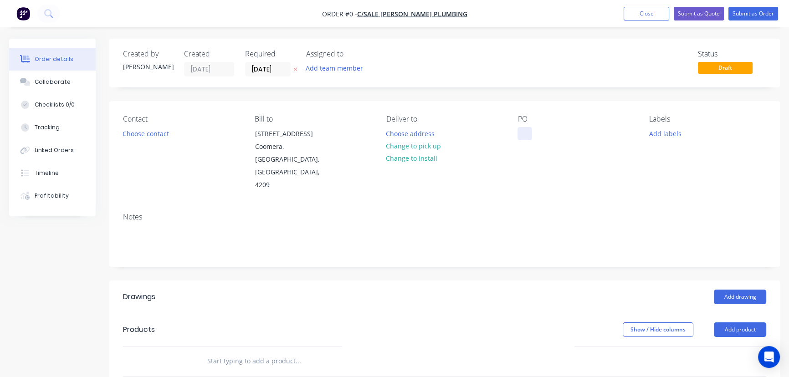
click at [524, 133] on div at bounding box center [524, 133] width 15 height 13
click at [734, 302] on div "Order details Collaborate Checklists 0/0 Tracking Linked Orders Timeline Profit…" at bounding box center [394, 324] width 789 height 570
click at [734, 322] on button "Add product" at bounding box center [740, 329] width 52 height 15
click at [716, 346] on div "Product catalogue" at bounding box center [723, 352] width 70 height 13
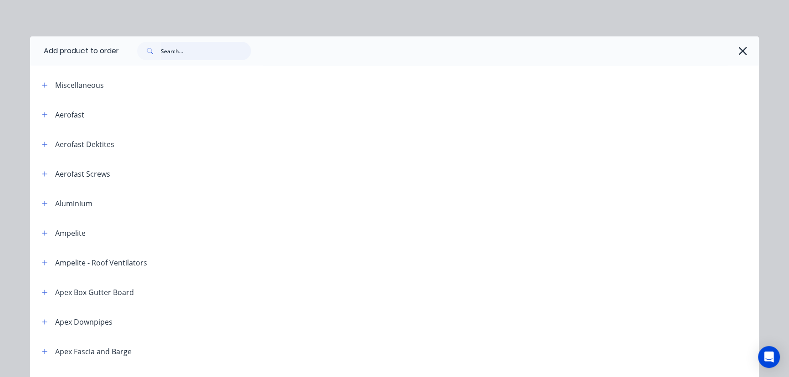
click at [167, 52] on input "text" at bounding box center [206, 51] width 90 height 18
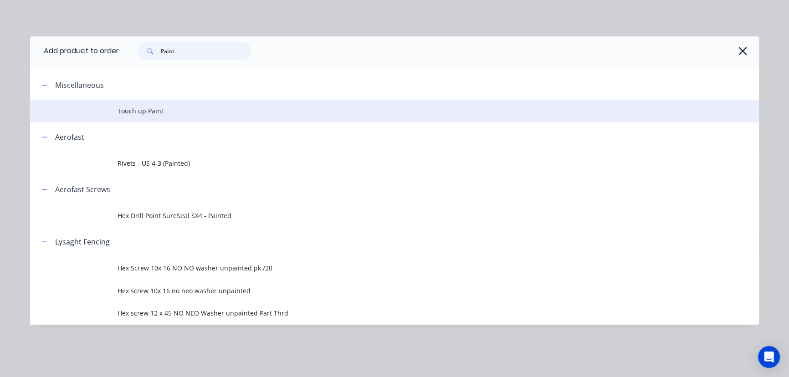
type input "Paint"
click at [142, 112] on span "Touch up Paint" at bounding box center [373, 111] width 513 height 10
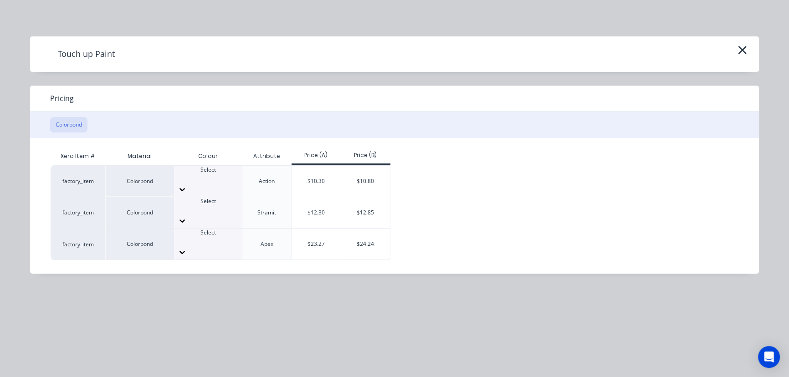
click at [187, 185] on icon at bounding box center [182, 189] width 9 height 9
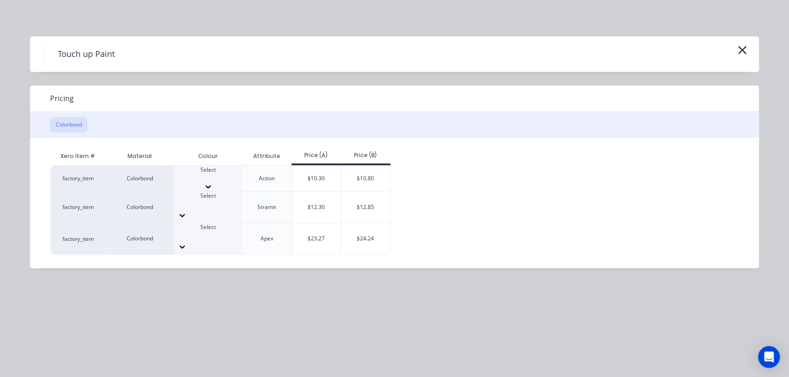
scroll to position [207, 0]
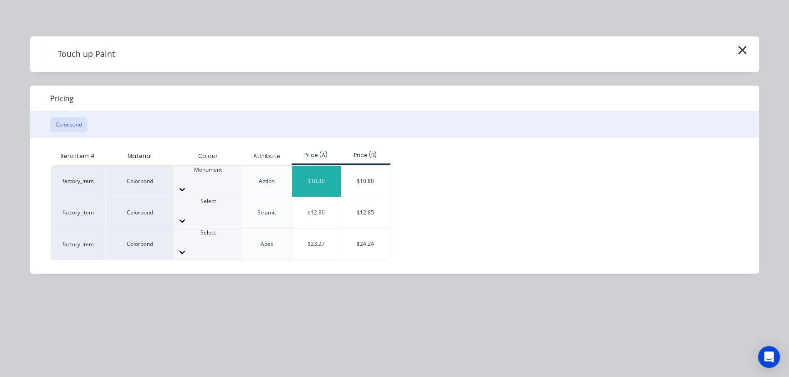
click at [303, 176] on div "$10.30" at bounding box center [316, 181] width 49 height 31
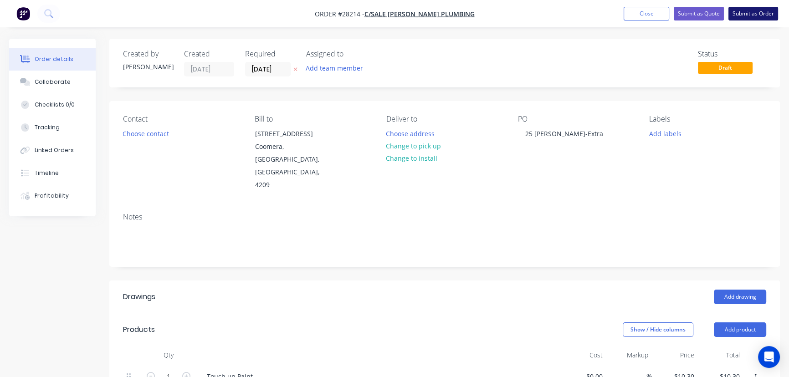
click at [741, 13] on button "Submit as Order" at bounding box center [753, 14] width 50 height 14
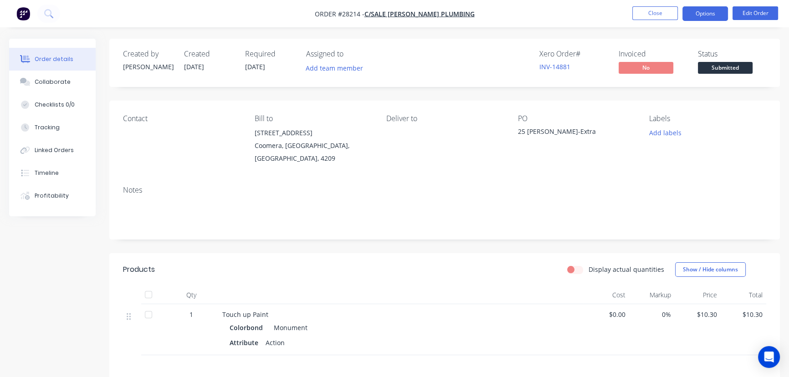
click at [715, 17] on button "Options" at bounding box center [705, 13] width 46 height 15
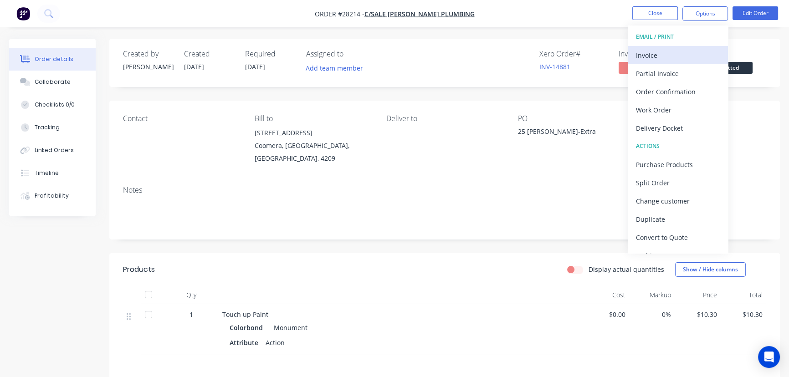
click at [655, 57] on div "Invoice" at bounding box center [678, 55] width 84 height 13
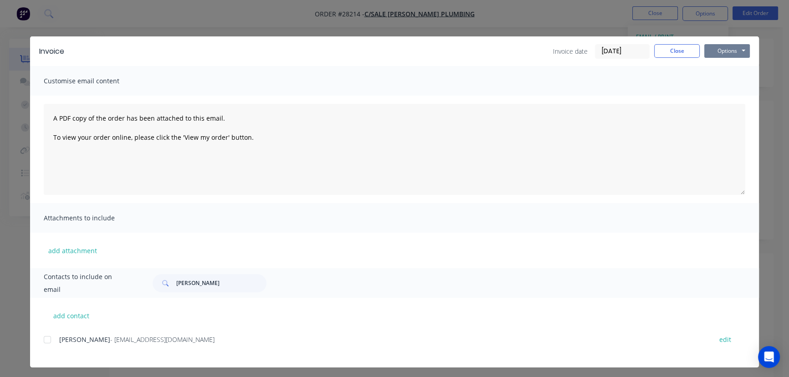
click at [717, 54] on button "Options" at bounding box center [727, 51] width 46 height 14
click at [719, 78] on button "Print" at bounding box center [733, 82] width 58 height 15
click at [679, 50] on button "Close" at bounding box center [677, 51] width 46 height 14
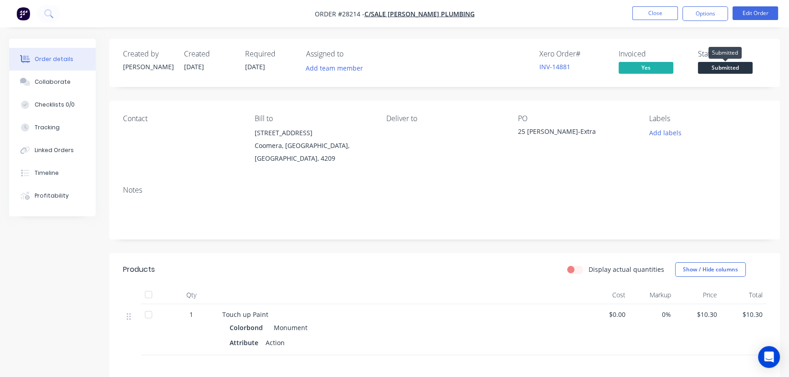
click at [715, 71] on span "Submitted" at bounding box center [725, 67] width 55 height 11
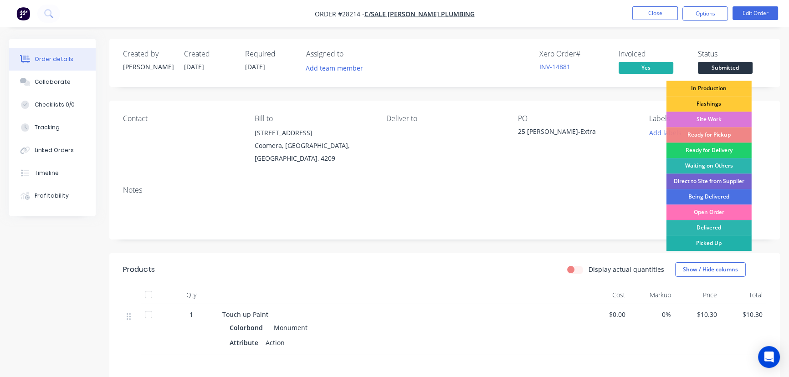
click at [683, 239] on div "Picked Up" at bounding box center [708, 242] width 85 height 15
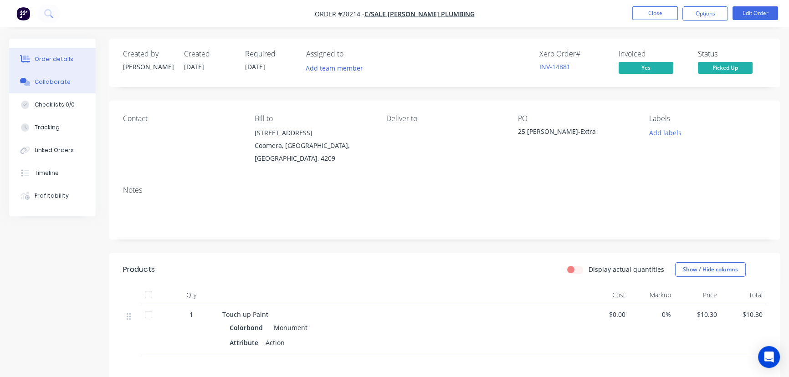
click at [59, 82] on div "Collaborate" at bounding box center [53, 82] width 36 height 8
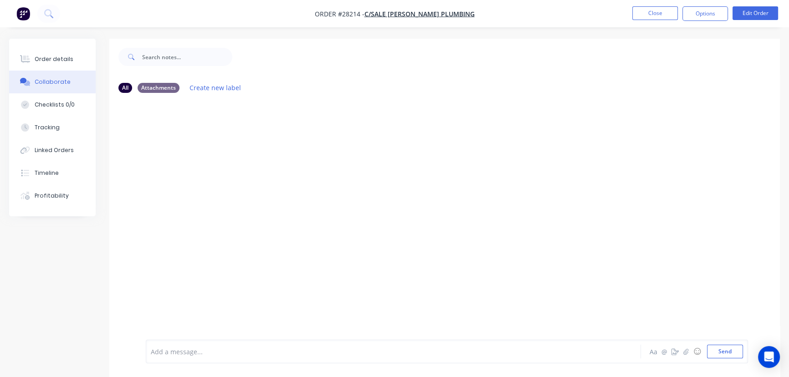
click at [187, 357] on div "Add a message..." at bounding box center [373, 352] width 444 height 14
click at [195, 353] on div "Collected by" at bounding box center [372, 352] width 443 height 10
click at [716, 354] on button "Send" at bounding box center [725, 352] width 36 height 14
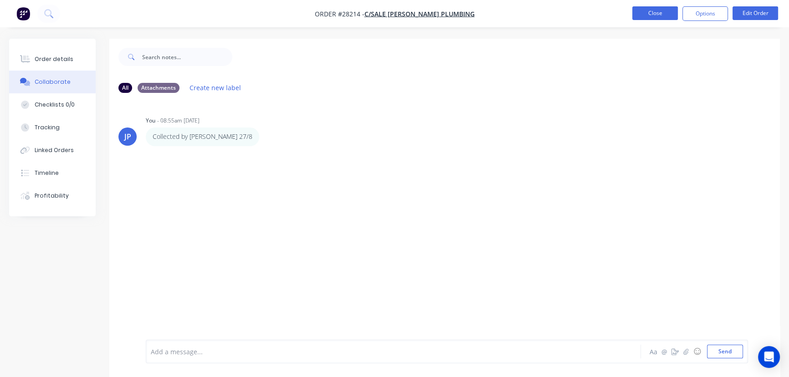
click at [658, 9] on button "Close" at bounding box center [655, 13] width 46 height 14
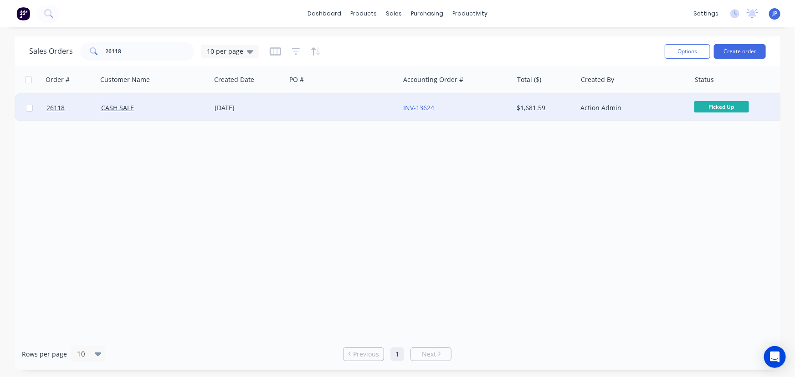
click at [607, 115] on div "Action Admin" at bounding box center [632, 107] width 113 height 27
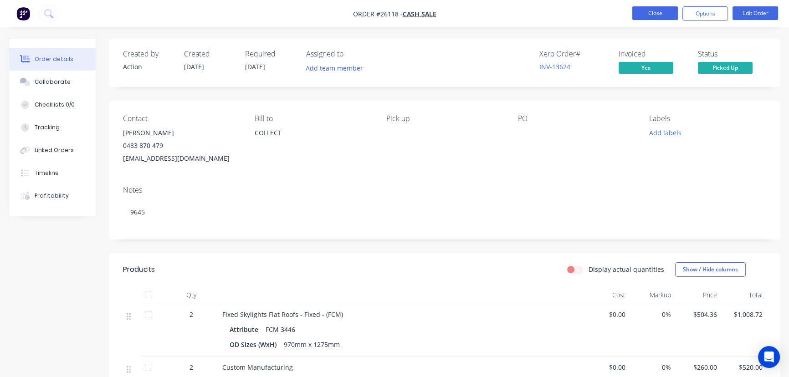
drag, startPoint x: 672, startPoint y: 9, endPoint x: 668, endPoint y: 13, distance: 6.1
click at [668, 13] on button "Close" at bounding box center [655, 13] width 46 height 14
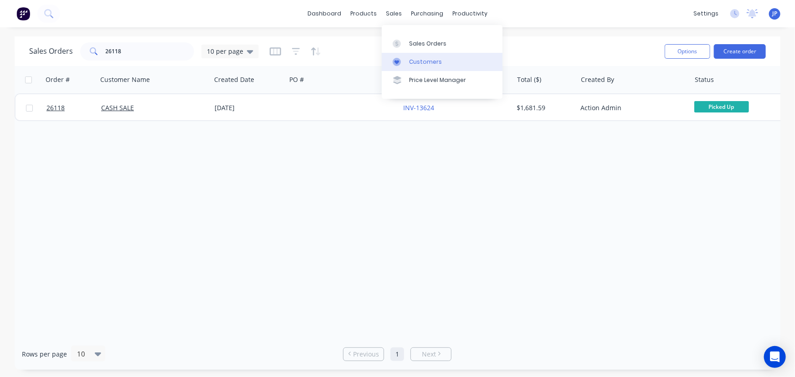
click at [406, 63] on link "Customers" at bounding box center [442, 62] width 121 height 18
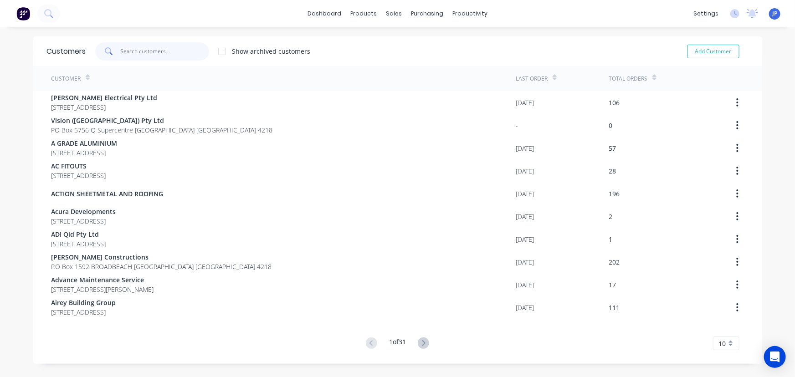
click at [175, 52] on input "text" at bounding box center [164, 51] width 89 height 18
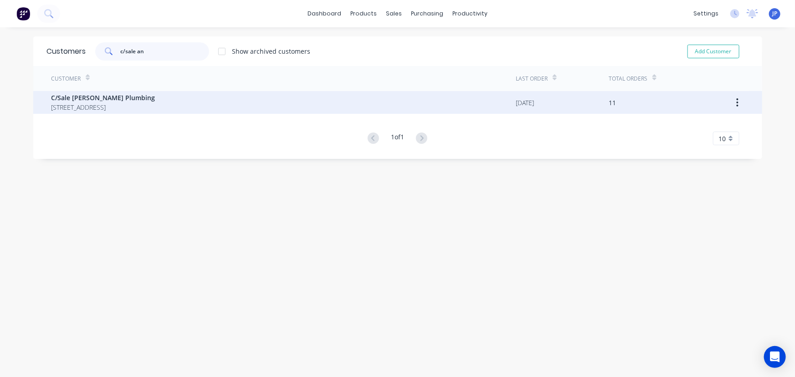
type input "c/sale an"
click at [155, 106] on span "[STREET_ADDRESS]" at bounding box center [103, 107] width 104 height 10
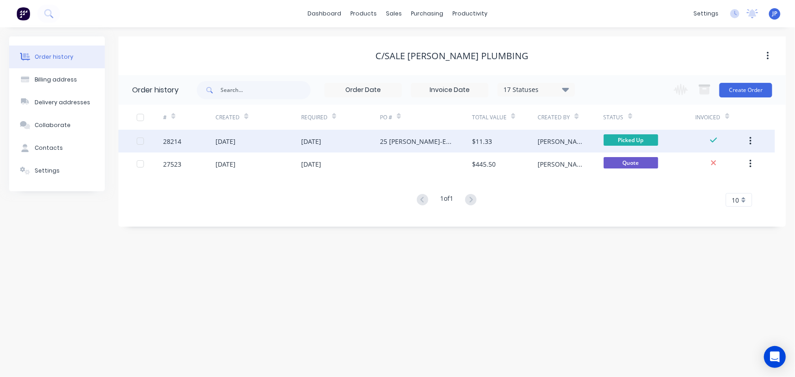
click at [751, 141] on icon "button" at bounding box center [750, 141] width 2 height 8
click at [701, 161] on div "Archive" at bounding box center [718, 164] width 70 height 13
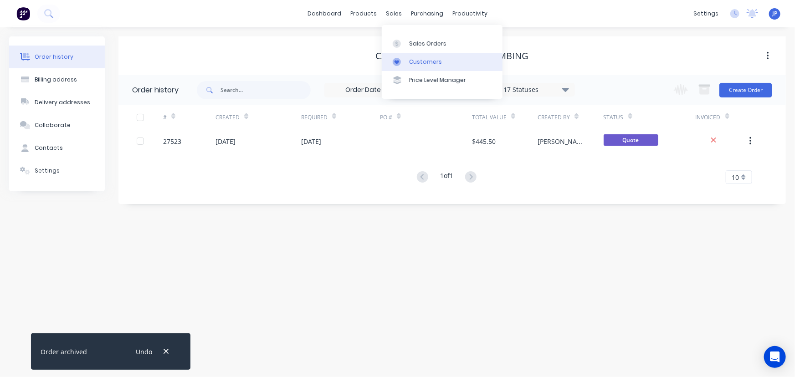
click at [411, 55] on link "Customers" at bounding box center [442, 62] width 121 height 18
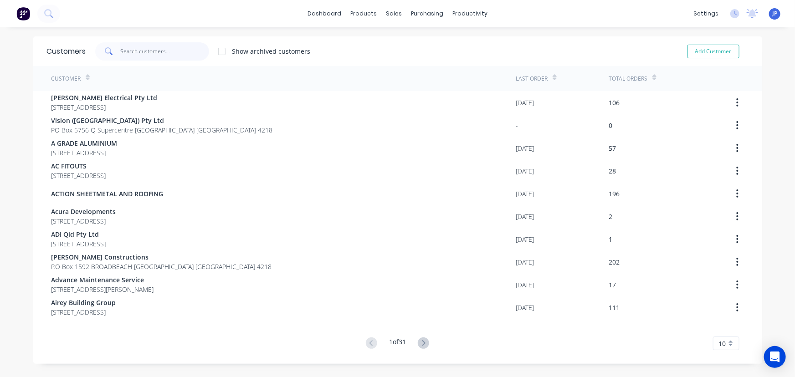
click at [143, 51] on input "text" at bounding box center [164, 51] width 89 height 18
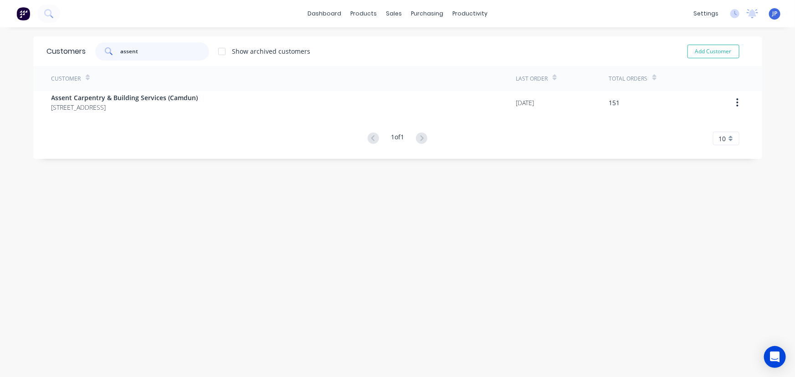
type input "assent"
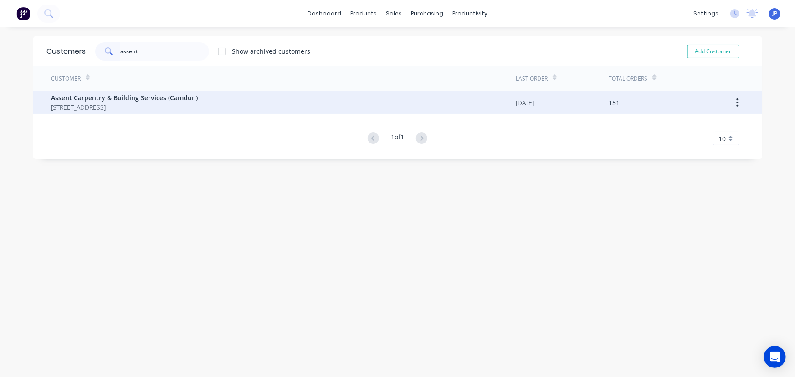
click at [135, 99] on span "Assent Carpentry & Building Services (Camdun)" at bounding box center [124, 98] width 147 height 10
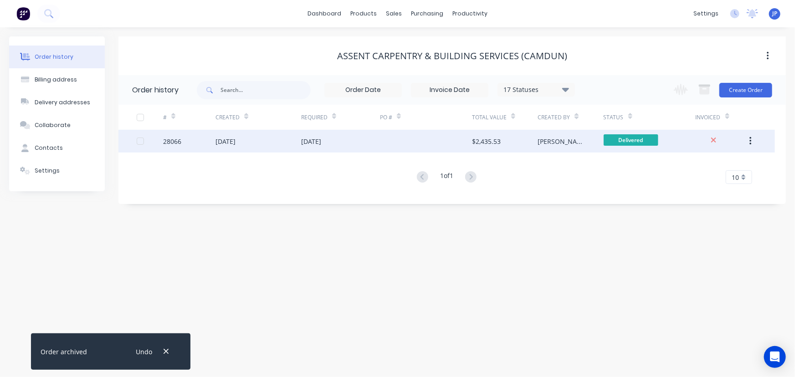
click at [190, 141] on div "28066" at bounding box center [189, 141] width 52 height 23
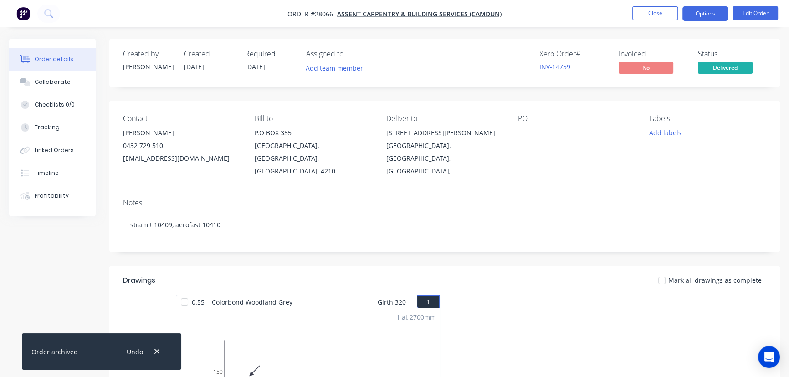
click at [703, 20] on button "Options" at bounding box center [705, 13] width 46 height 15
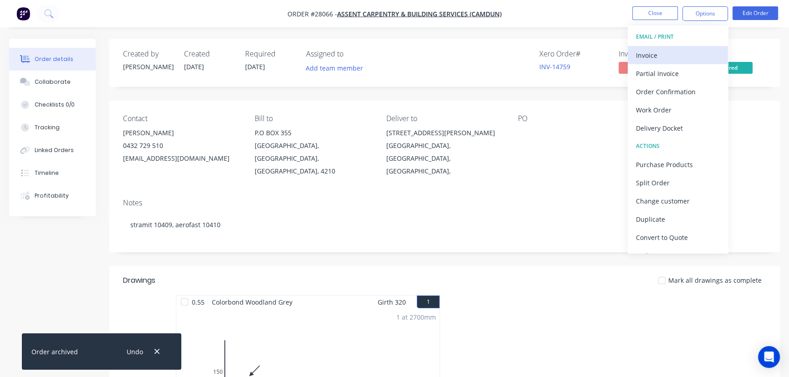
click at [668, 57] on div "Invoice" at bounding box center [678, 55] width 84 height 13
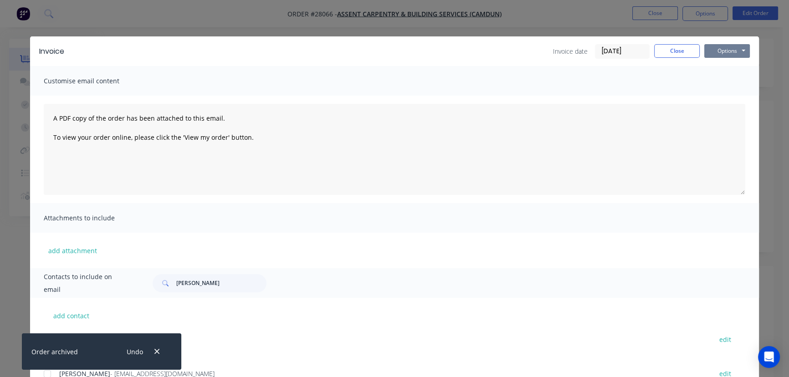
drag, startPoint x: 733, startPoint y: 45, endPoint x: 731, endPoint y: 59, distance: 13.8
click at [733, 46] on button "Options" at bounding box center [727, 51] width 46 height 14
click at [723, 85] on button "Print" at bounding box center [733, 82] width 58 height 15
click at [665, 54] on button "Close" at bounding box center [677, 51] width 46 height 14
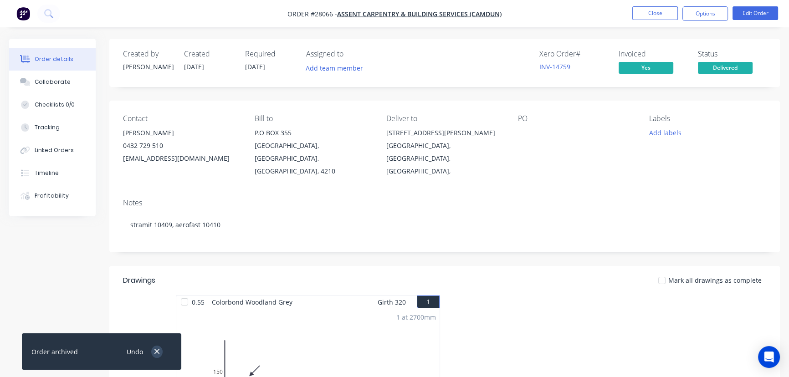
click at [154, 354] on icon "button" at bounding box center [157, 351] width 6 height 8
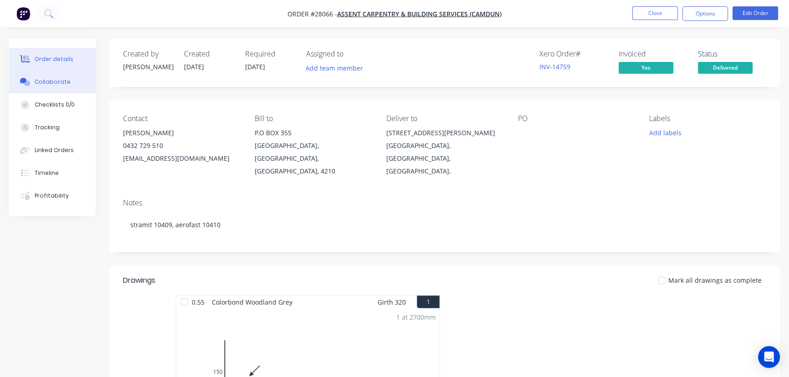
click at [47, 79] on div "Collaborate" at bounding box center [53, 82] width 36 height 8
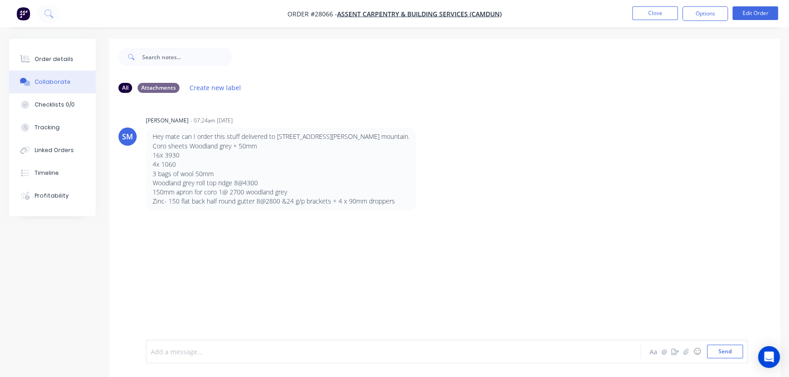
click at [200, 351] on div at bounding box center [372, 352] width 443 height 10
click at [717, 351] on button "Send" at bounding box center [725, 352] width 36 height 14
click at [646, 17] on button "Close" at bounding box center [655, 13] width 46 height 14
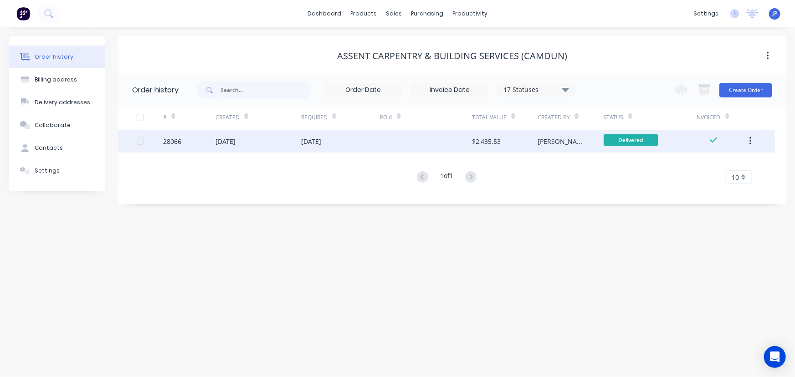
click at [752, 141] on button "button" at bounding box center [749, 141] width 21 height 16
click at [708, 164] on div "Archive" at bounding box center [718, 164] width 70 height 13
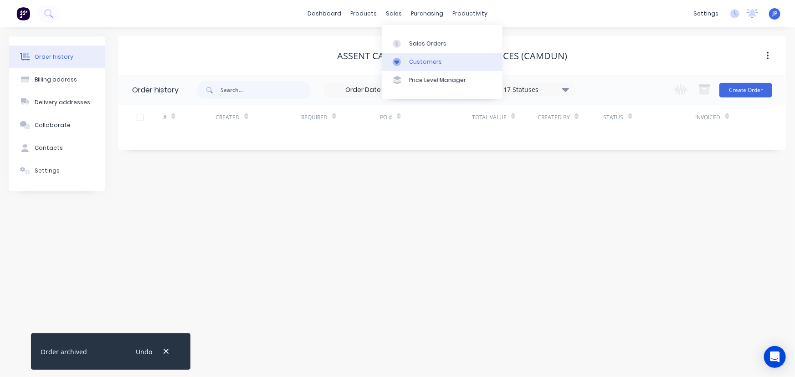
click at [416, 56] on link "Customers" at bounding box center [442, 62] width 121 height 18
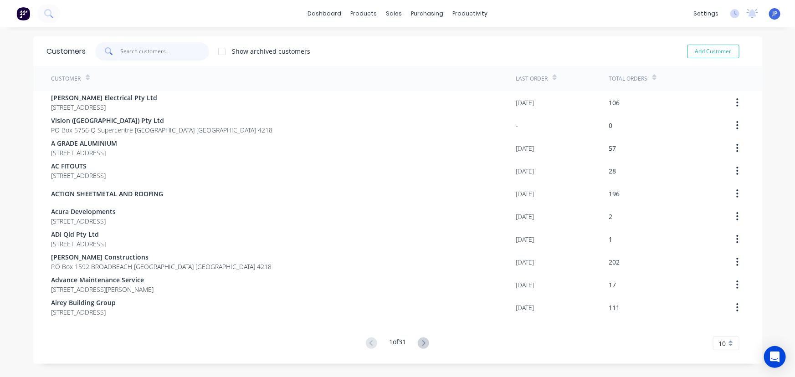
click at [151, 49] on input "text" at bounding box center [164, 51] width 89 height 18
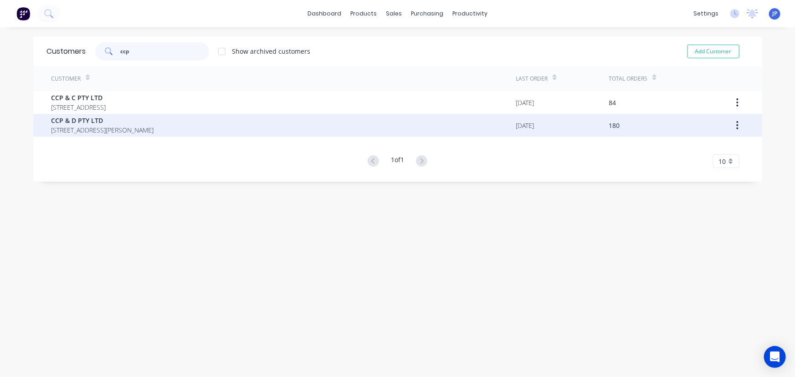
type input "ccp"
click at [105, 122] on span "CCP & D PTY LTD" at bounding box center [102, 121] width 102 height 10
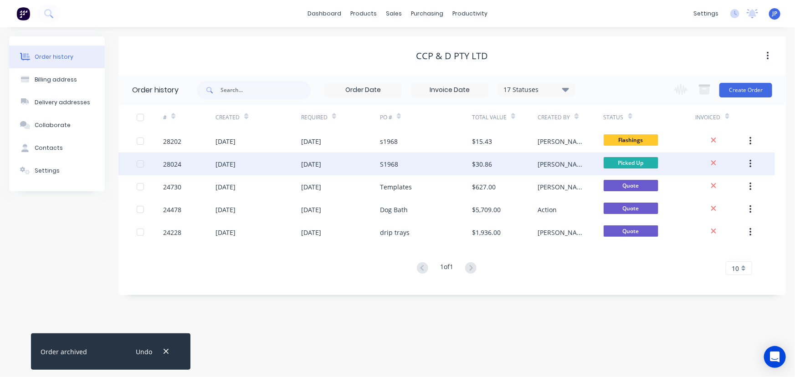
click at [315, 167] on div "[DATE]" at bounding box center [311, 164] width 20 height 10
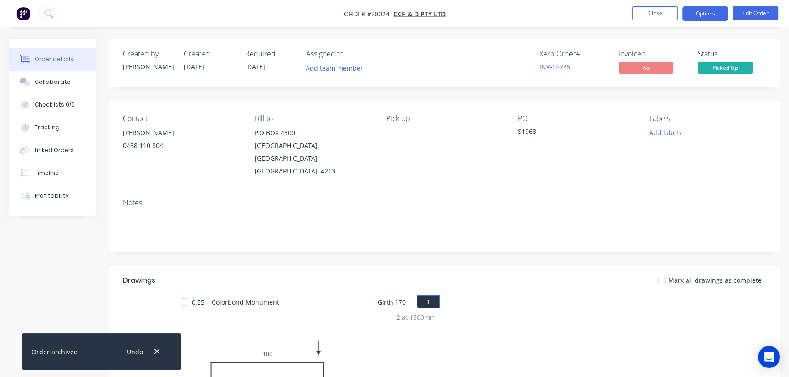
click at [715, 13] on button "Options" at bounding box center [705, 13] width 46 height 15
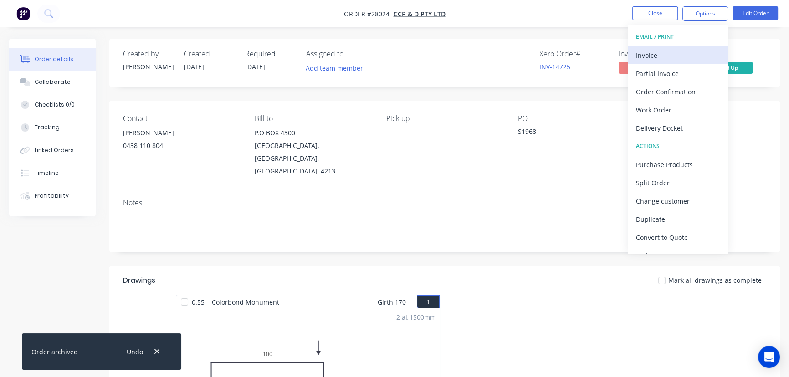
click at [677, 52] on div "Invoice" at bounding box center [678, 55] width 84 height 13
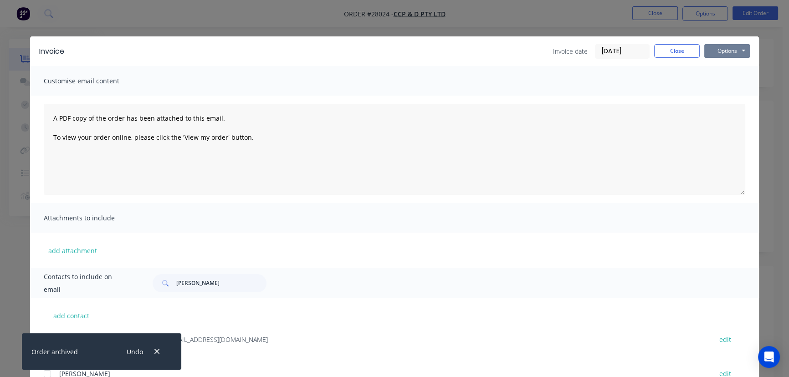
click at [709, 48] on button "Options" at bounding box center [727, 51] width 46 height 14
click at [715, 81] on button "Print" at bounding box center [733, 82] width 58 height 15
click at [658, 51] on button "Close" at bounding box center [677, 51] width 46 height 14
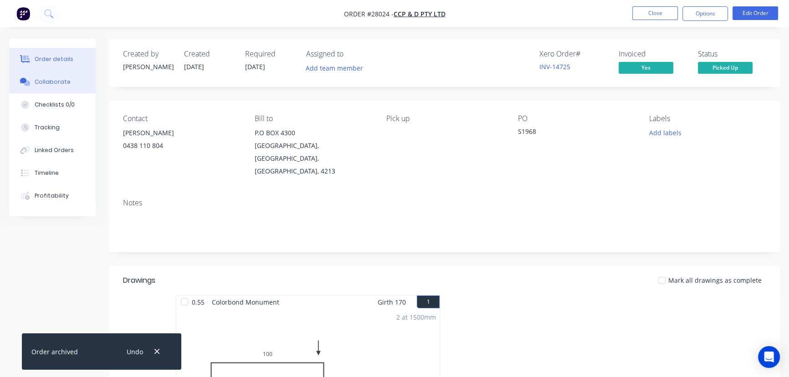
click at [48, 84] on div "Collaborate" at bounding box center [53, 82] width 36 height 8
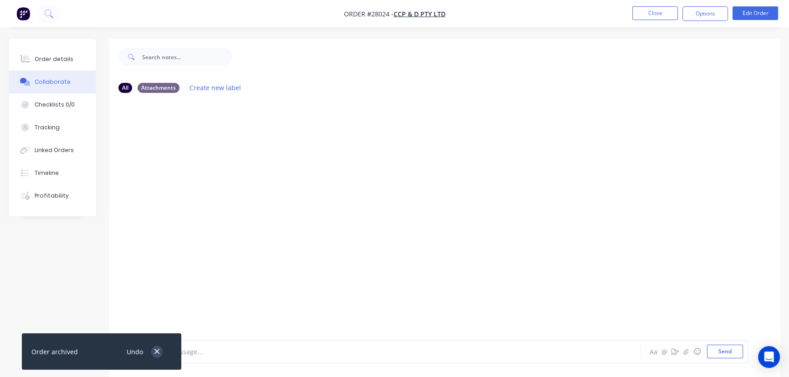
click at [152, 352] on button "button" at bounding box center [156, 352] width 11 height 12
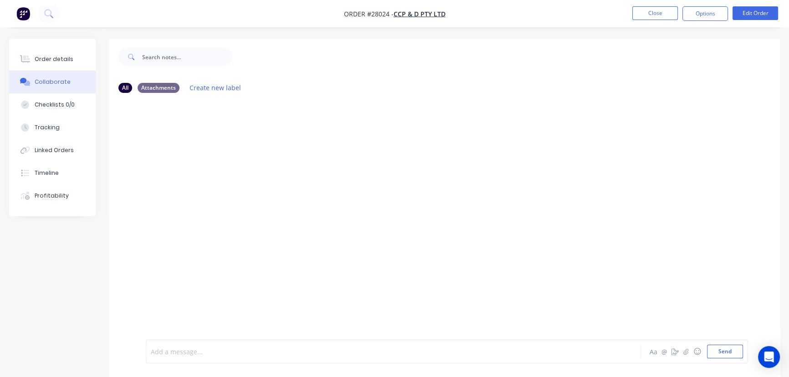
click at [180, 351] on div at bounding box center [372, 352] width 443 height 10
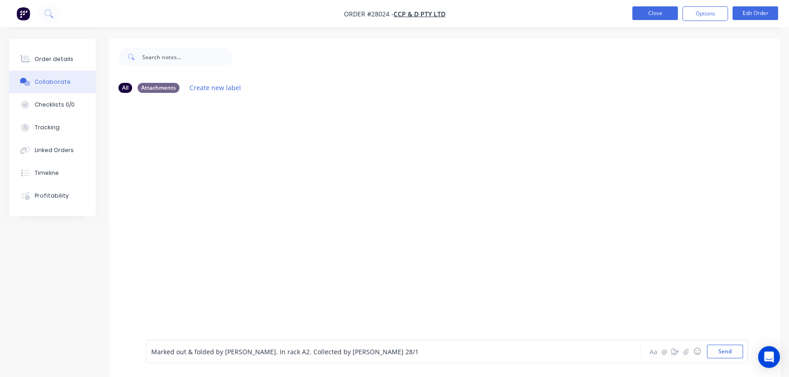
click at [640, 10] on button "Close" at bounding box center [655, 13] width 46 height 14
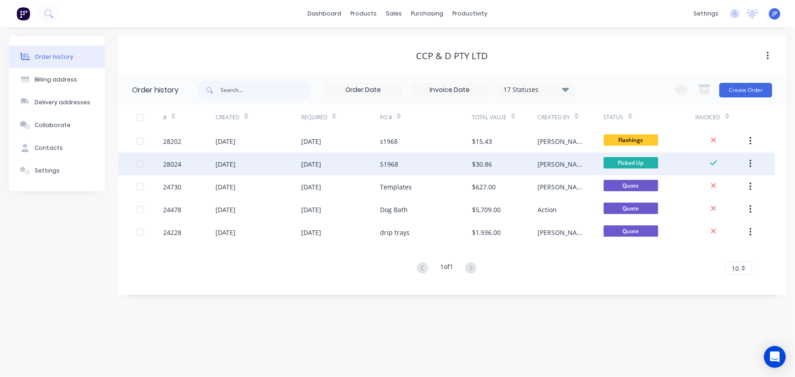
click at [751, 164] on button "button" at bounding box center [749, 164] width 21 height 16
click at [705, 184] on div "Archive" at bounding box center [718, 187] width 70 height 13
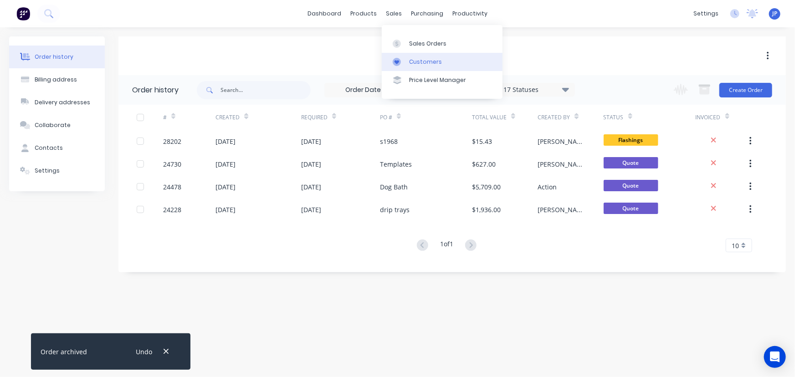
click at [412, 57] on link "Customers" at bounding box center [442, 62] width 121 height 18
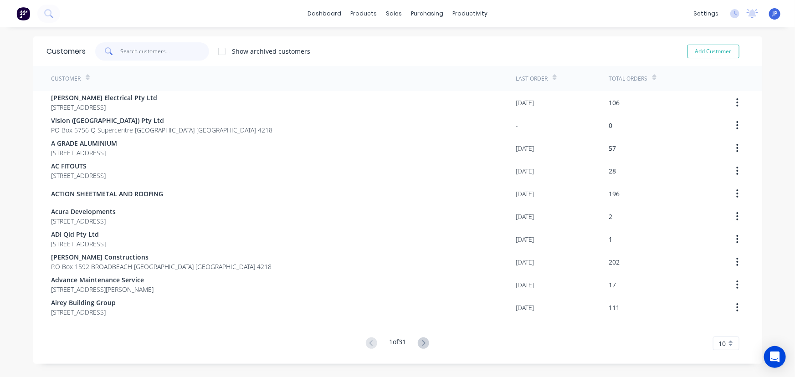
click at [130, 52] on input "text" at bounding box center [164, 51] width 89 height 18
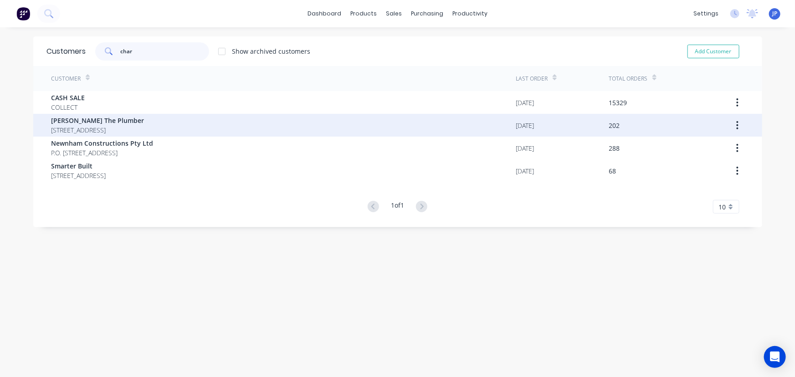
type input "char"
click at [115, 133] on span "[STREET_ADDRESS]" at bounding box center [97, 130] width 93 height 10
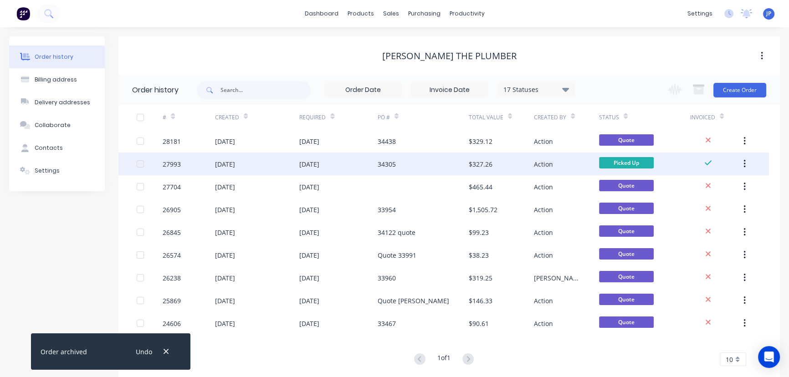
click at [311, 161] on div "[DATE]" at bounding box center [309, 164] width 20 height 10
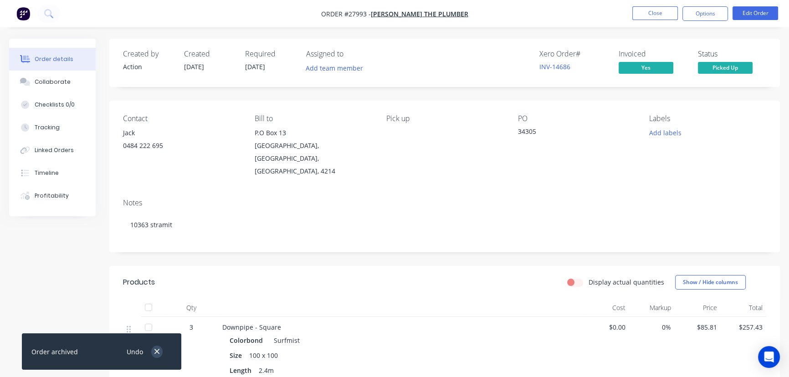
click at [154, 349] on icon "button" at bounding box center [157, 351] width 6 height 8
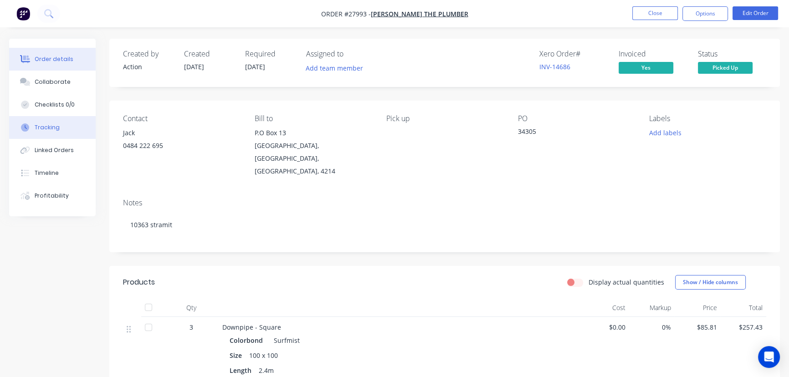
drag, startPoint x: 44, startPoint y: 78, endPoint x: 65, endPoint y: 126, distance: 52.6
click at [45, 78] on div "Collaborate" at bounding box center [53, 82] width 36 height 8
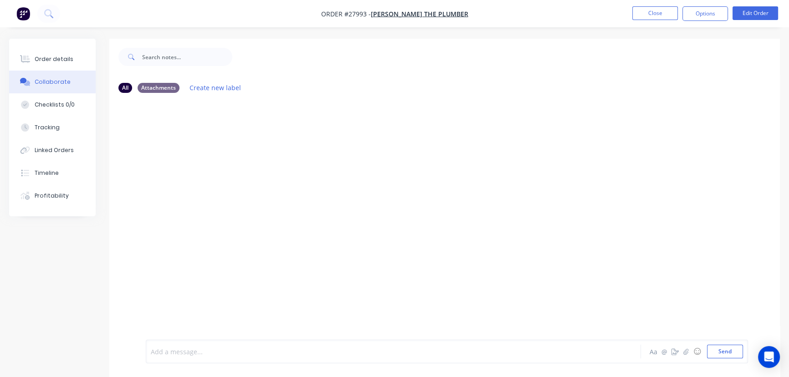
click at [170, 355] on div at bounding box center [372, 352] width 443 height 10
click at [712, 354] on button "Send" at bounding box center [725, 352] width 36 height 14
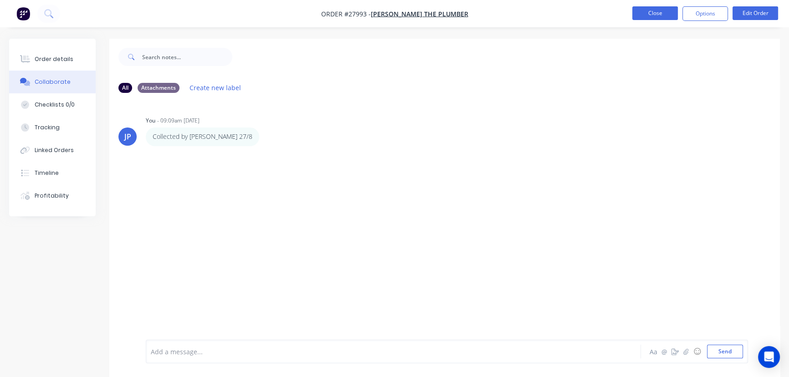
click at [654, 10] on button "Close" at bounding box center [655, 13] width 46 height 14
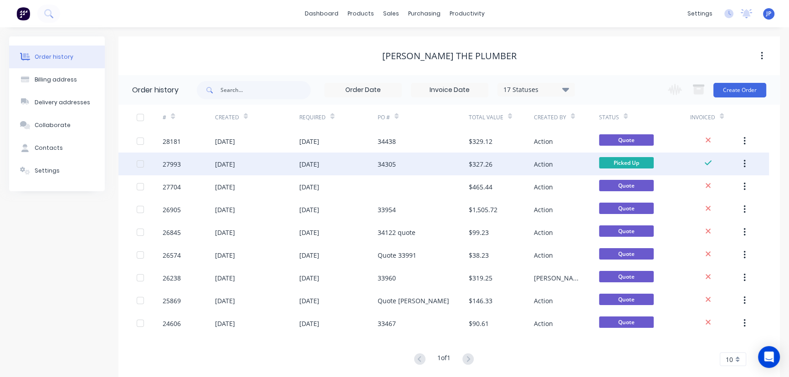
click at [745, 160] on button "button" at bounding box center [744, 164] width 21 height 16
click at [723, 185] on div "Archive" at bounding box center [712, 187] width 70 height 13
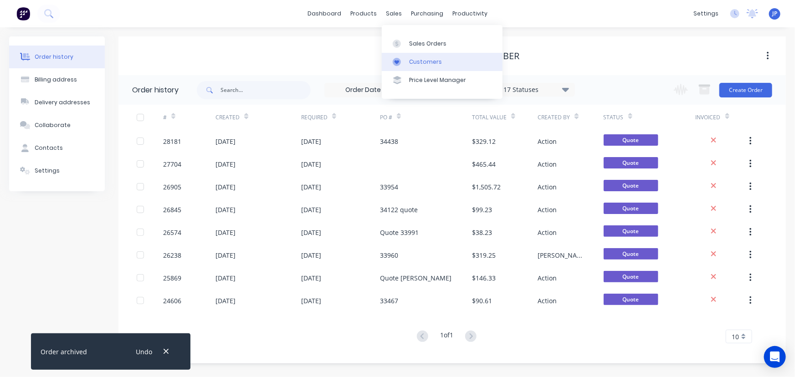
click at [412, 58] on div "Customers" at bounding box center [425, 62] width 33 height 8
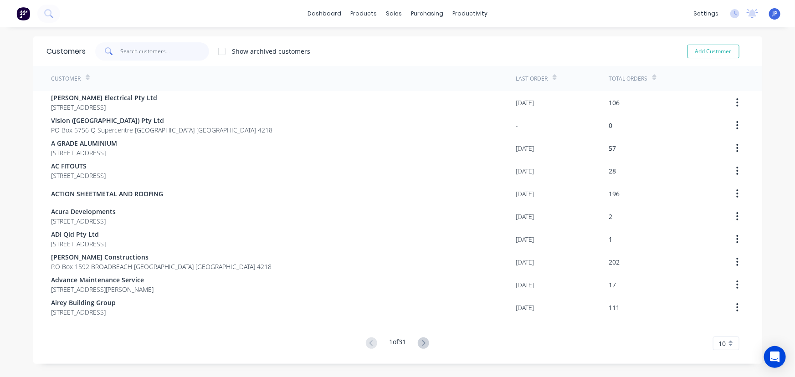
click at [145, 55] on input "text" at bounding box center [164, 51] width 89 height 18
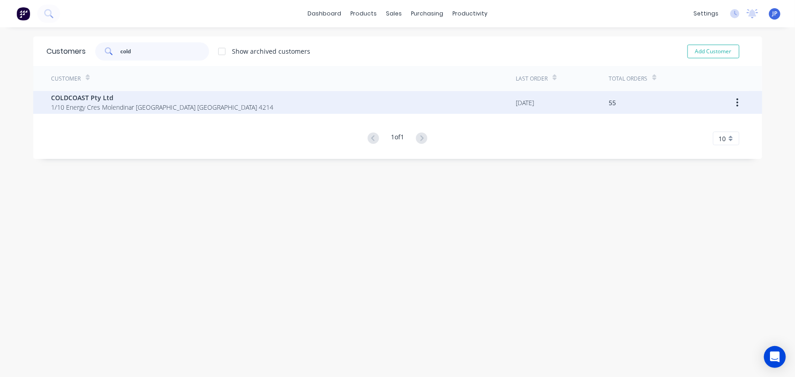
type input "cold"
click at [121, 110] on span "1/10 Energy Cres Molendinar [GEOGRAPHIC_DATA] [GEOGRAPHIC_DATA] 4214" at bounding box center [162, 107] width 222 height 10
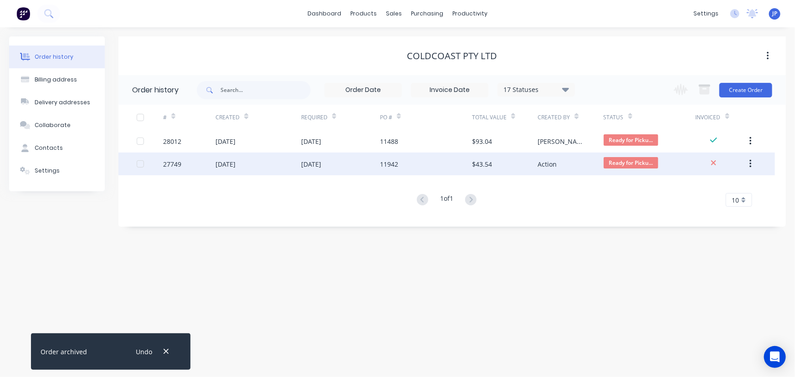
click at [269, 161] on div "[DATE]" at bounding box center [258, 164] width 86 height 23
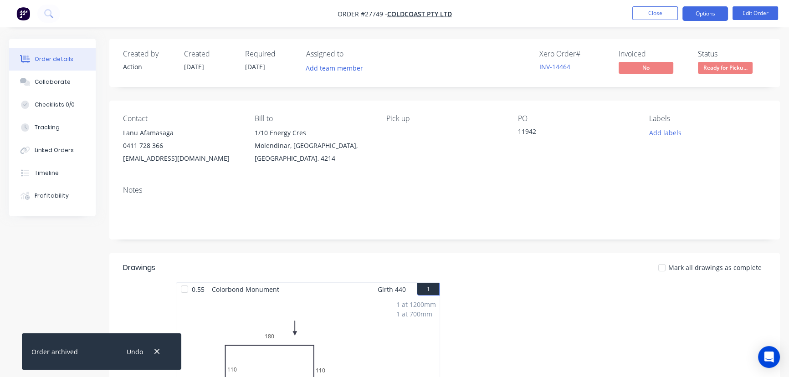
click at [702, 10] on button "Options" at bounding box center [705, 13] width 46 height 15
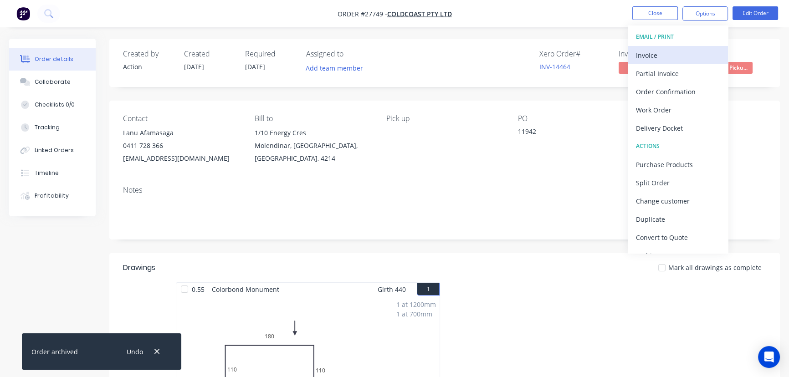
click at [666, 51] on div "Invoice" at bounding box center [678, 55] width 84 height 13
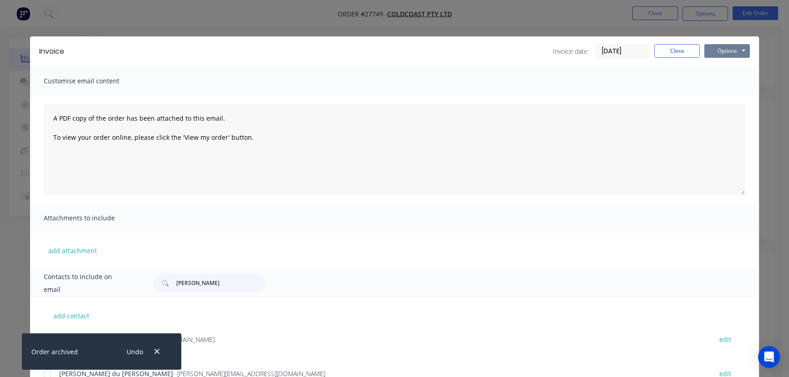
click at [717, 56] on button "Options" at bounding box center [727, 51] width 46 height 14
click at [709, 83] on button "Print" at bounding box center [733, 82] width 58 height 15
click at [160, 351] on button "button" at bounding box center [156, 352] width 11 height 12
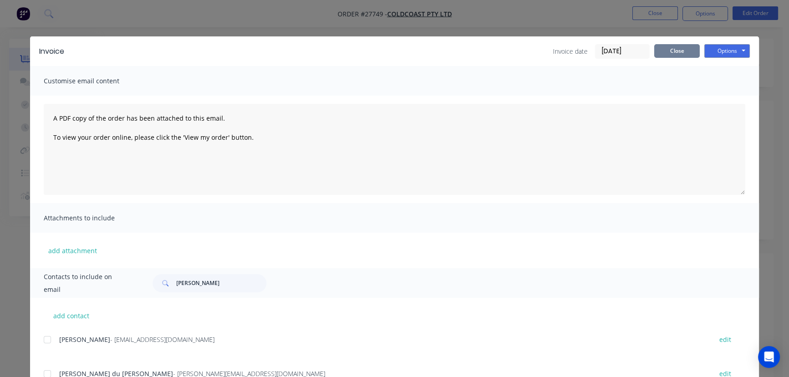
click at [656, 56] on button "Close" at bounding box center [677, 51] width 46 height 14
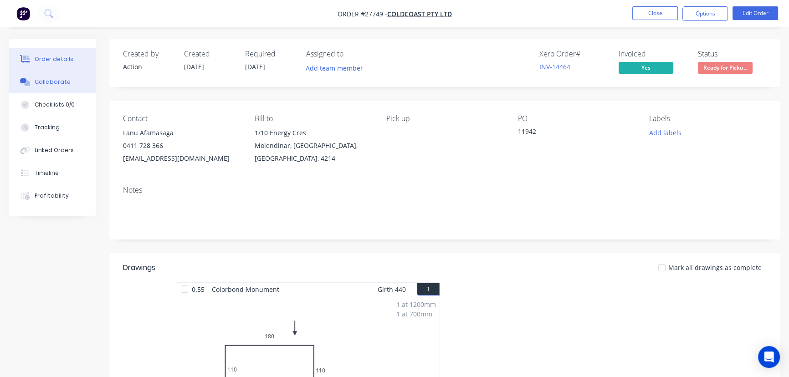
click at [46, 82] on div "Collaborate" at bounding box center [53, 82] width 36 height 8
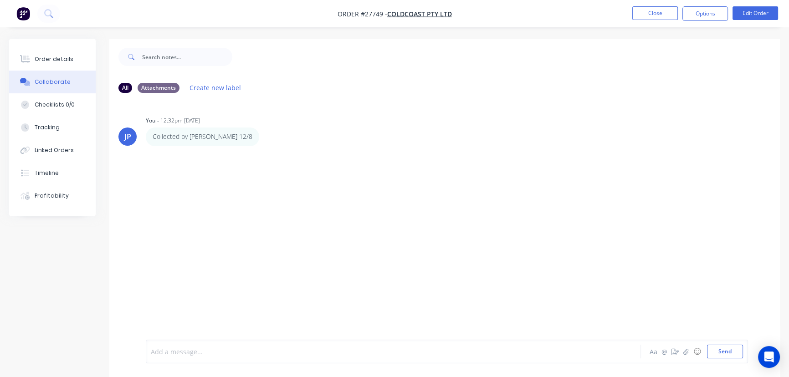
click at [164, 355] on div at bounding box center [372, 352] width 443 height 10
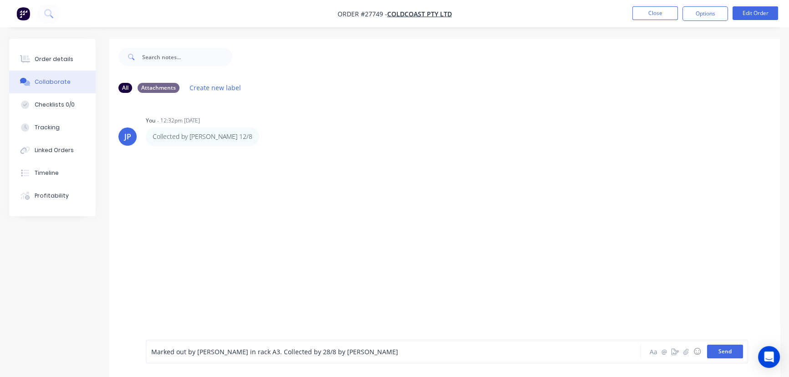
click at [727, 353] on button "Send" at bounding box center [725, 352] width 36 height 14
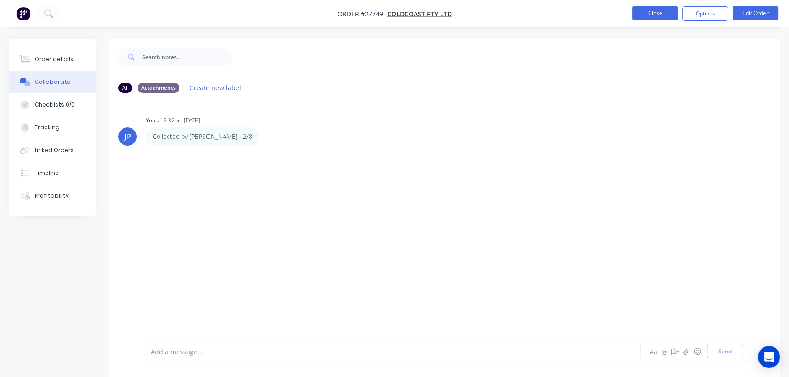
click at [657, 13] on button "Close" at bounding box center [655, 13] width 46 height 14
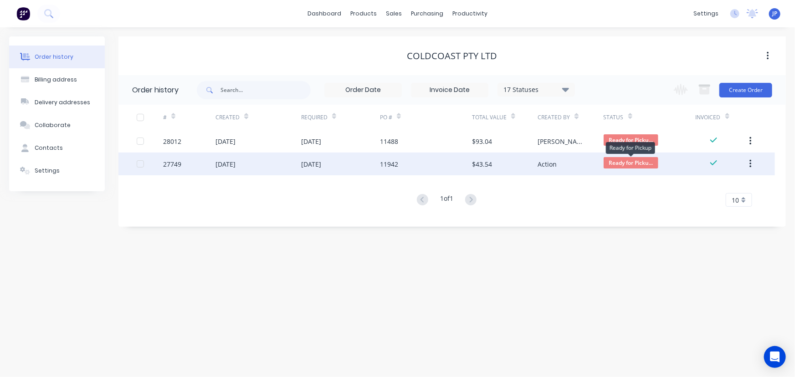
click at [642, 161] on span "Ready for Picku..." at bounding box center [630, 162] width 55 height 11
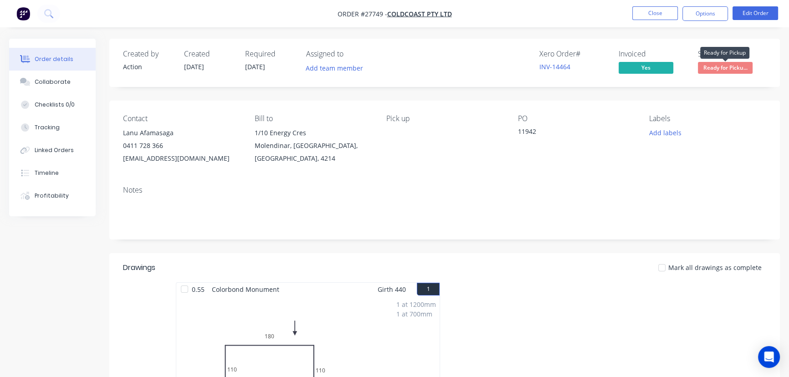
click at [724, 66] on span "Ready for Picku..." at bounding box center [725, 67] width 55 height 11
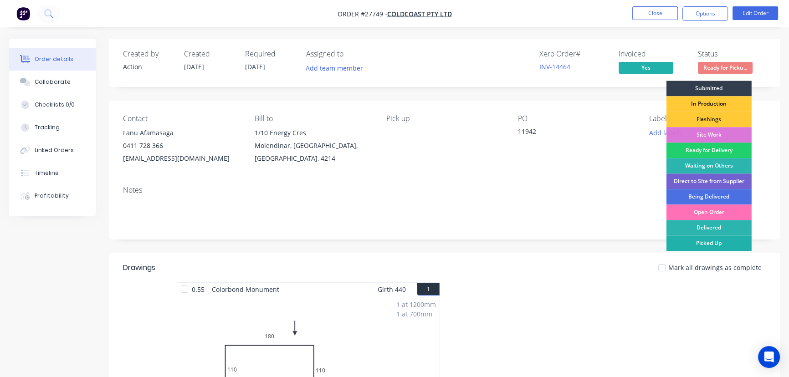
click at [712, 241] on div "Picked Up" at bounding box center [708, 242] width 85 height 15
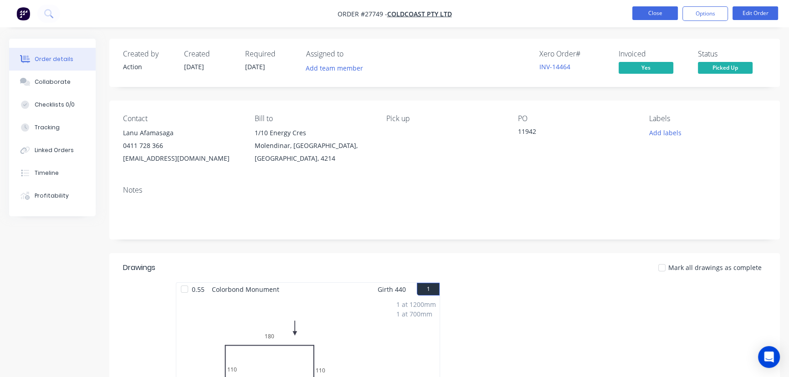
click at [656, 16] on button "Close" at bounding box center [655, 13] width 46 height 14
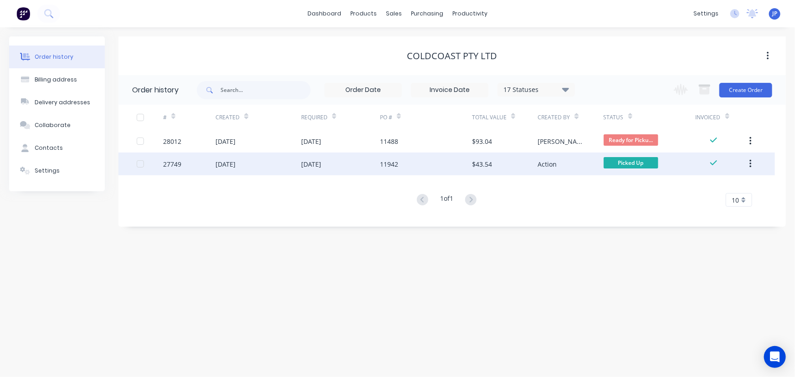
click at [750, 158] on button "button" at bounding box center [749, 164] width 21 height 16
click at [716, 186] on div "Archive" at bounding box center [718, 187] width 70 height 13
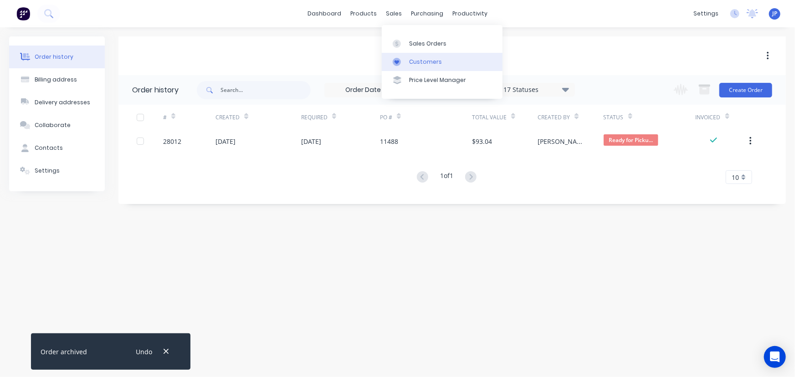
click at [407, 56] on link "Customers" at bounding box center [442, 62] width 121 height 18
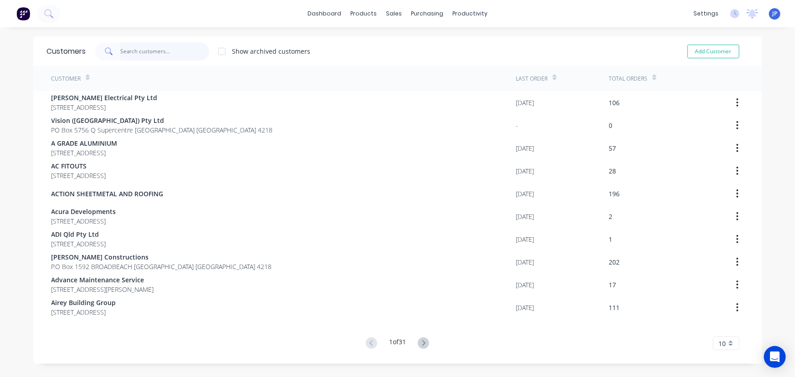
click at [149, 51] on input "text" at bounding box center [164, 51] width 89 height 18
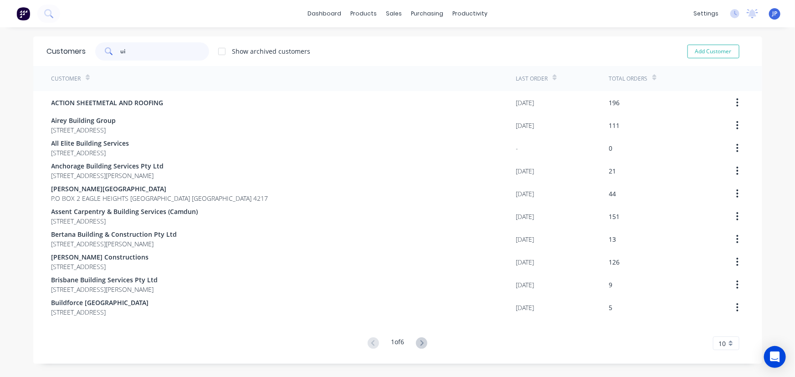
type input "u"
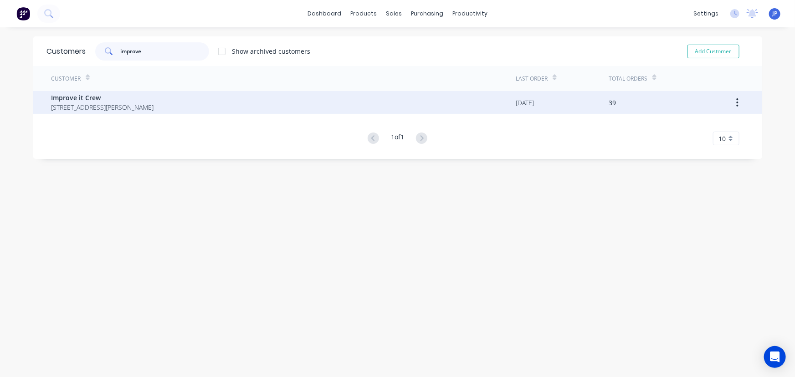
type input "improve"
click at [91, 97] on span "Improve it Crew" at bounding box center [102, 98] width 102 height 10
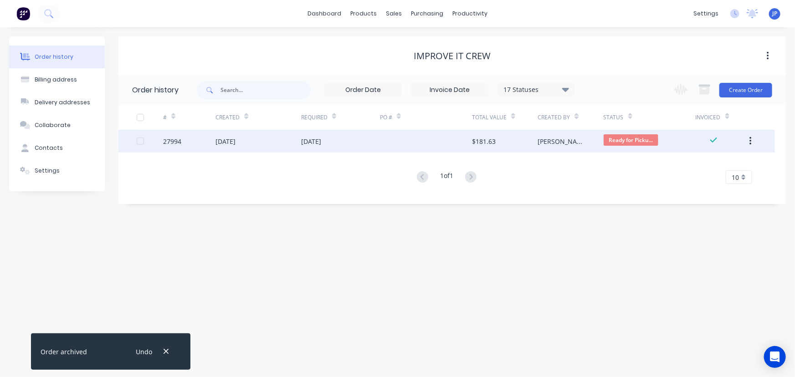
click at [235, 140] on div "[DATE]" at bounding box center [225, 142] width 20 height 10
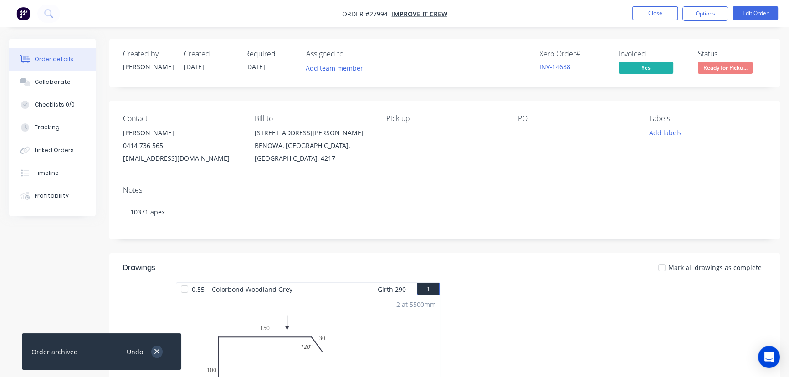
click at [158, 350] on icon "button" at bounding box center [157, 351] width 6 height 8
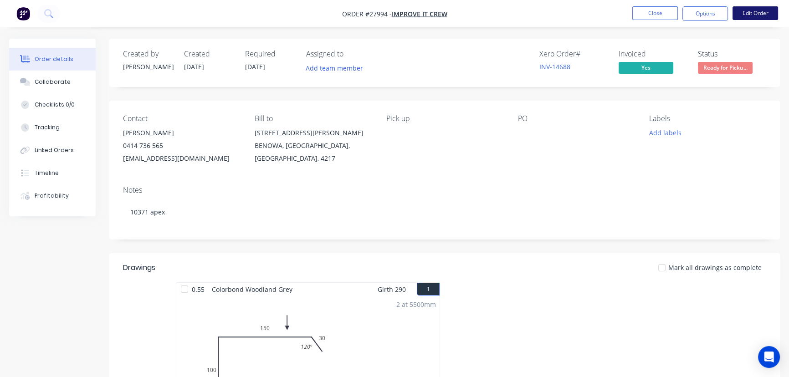
click at [746, 13] on button "Edit Order" at bounding box center [755, 13] width 46 height 14
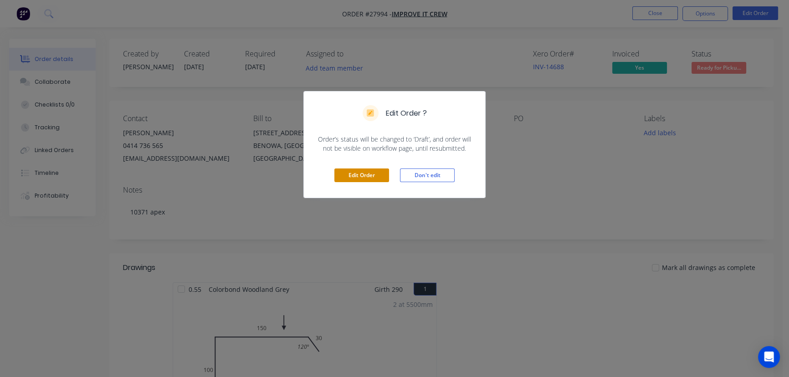
click at [365, 171] on button "Edit Order" at bounding box center [361, 175] width 55 height 14
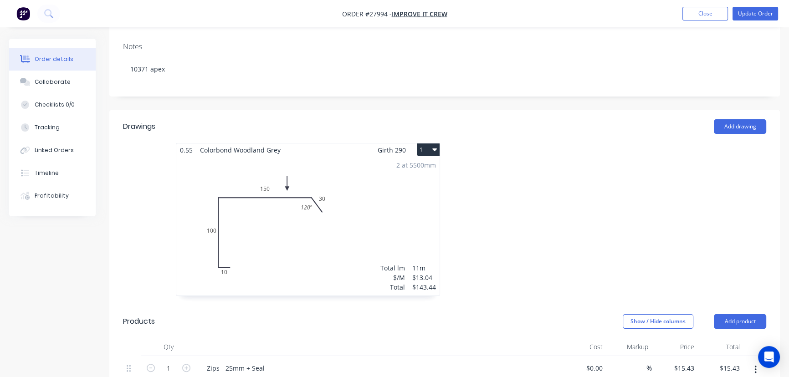
scroll to position [290, 0]
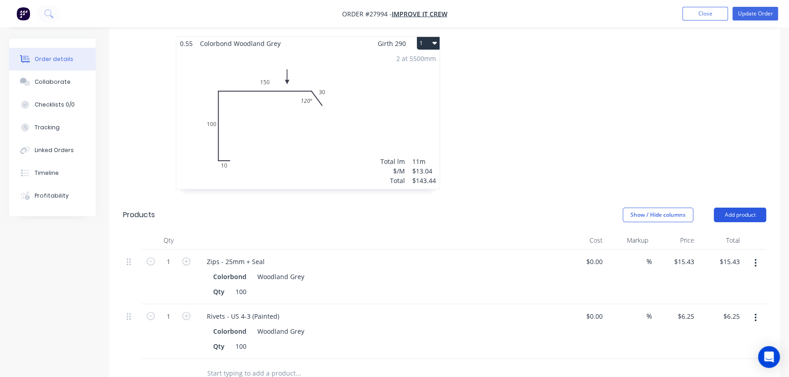
click at [731, 208] on button "Add product" at bounding box center [740, 215] width 52 height 15
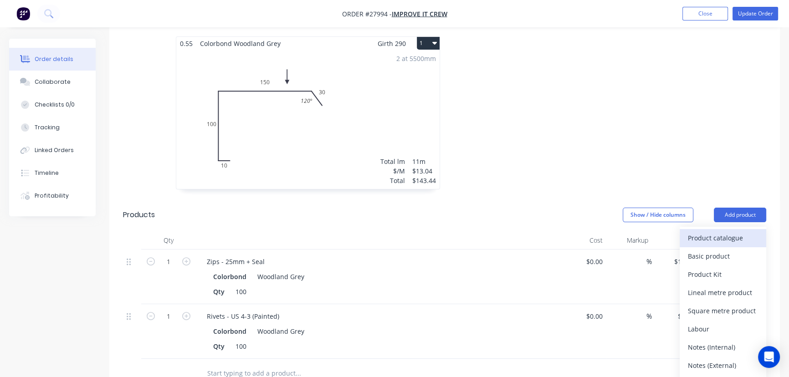
click at [716, 231] on div "Product catalogue" at bounding box center [723, 237] width 70 height 13
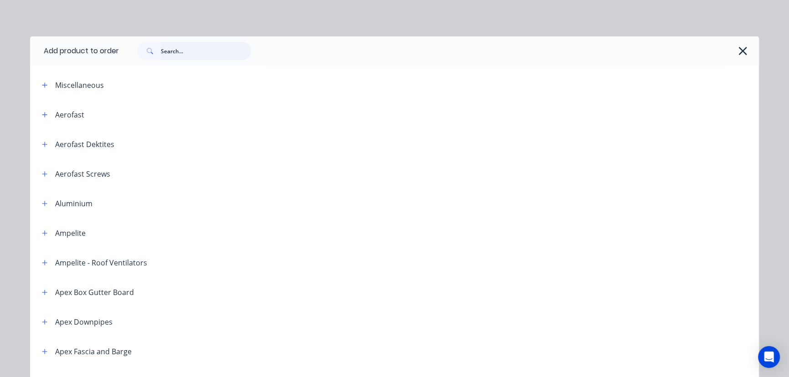
click at [168, 51] on input "text" at bounding box center [206, 51] width 90 height 18
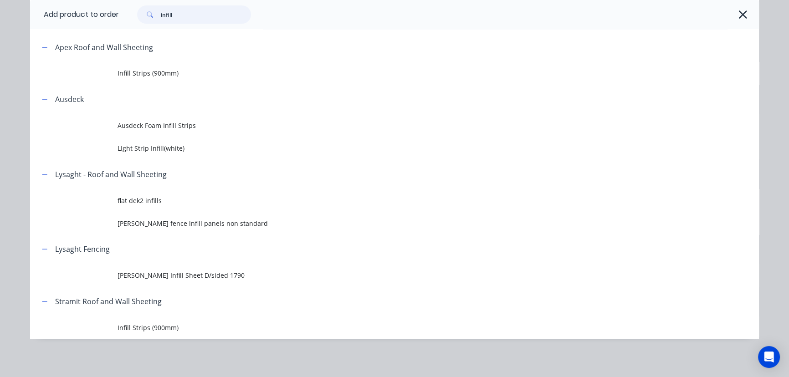
scroll to position [69, 0]
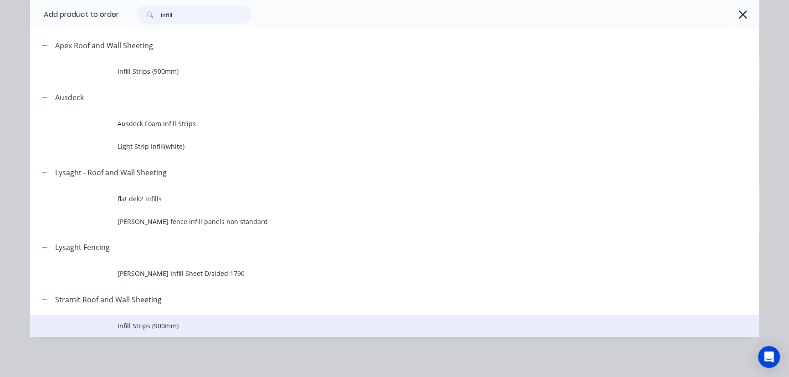
type input "infill"
click at [139, 323] on span "Infill Strips (900mm)" at bounding box center [373, 326] width 513 height 10
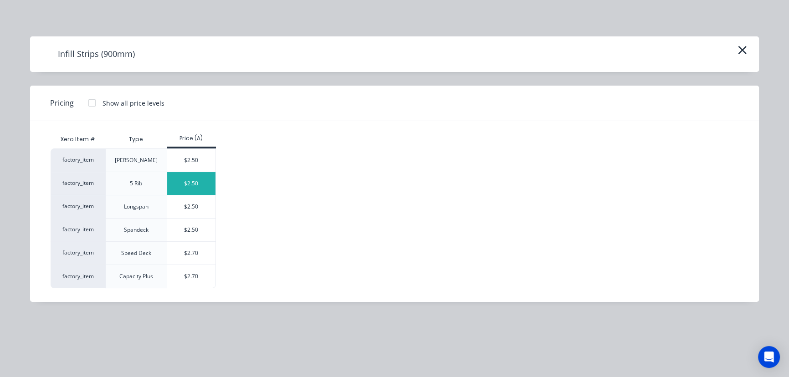
click at [193, 187] on div "$2.50" at bounding box center [191, 183] width 49 height 23
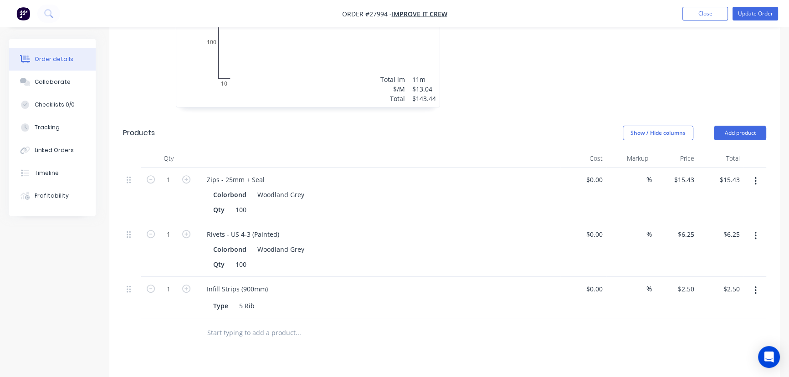
scroll to position [372, 0]
drag, startPoint x: 255, startPoint y: 267, endPoint x: 239, endPoint y: 266, distance: 16.4
click at [239, 298] on div "5 Rib" at bounding box center [246, 304] width 23 height 13
click at [186, 284] on icon "button" at bounding box center [186, 288] width 8 height 8
type input "2"
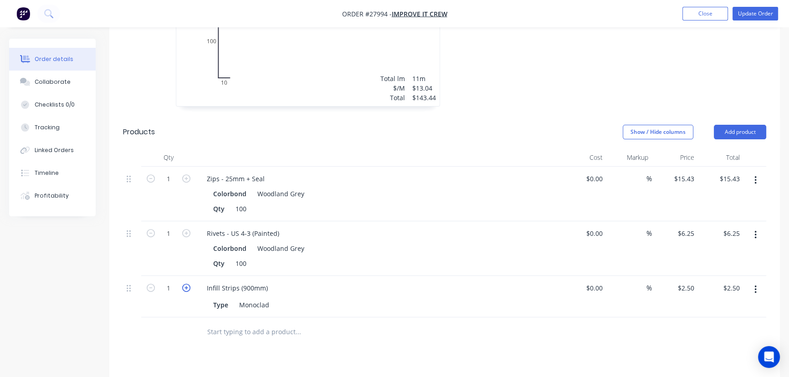
type input "$5.00"
click at [186, 284] on icon "button" at bounding box center [186, 288] width 8 height 8
type input "3"
type input "$7.50"
click at [186, 284] on icon "button" at bounding box center [186, 288] width 8 height 8
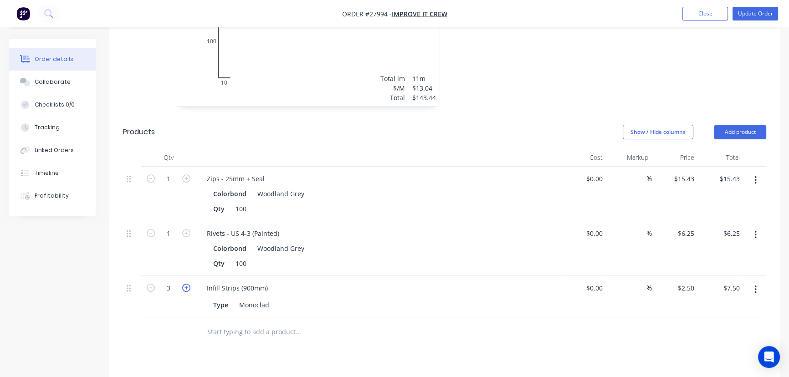
type input "4"
type input "$10.00"
click at [186, 284] on icon "button" at bounding box center [186, 288] width 8 height 8
type input "5"
type input "$12.50"
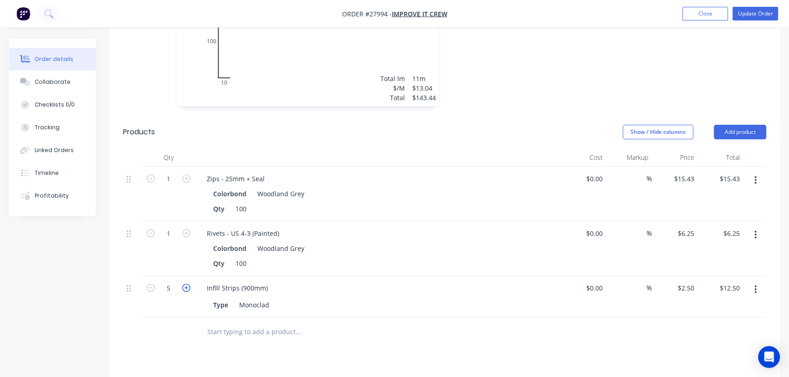
click at [186, 284] on icon "button" at bounding box center [186, 288] width 8 height 8
type input "6"
type input "$15.00"
click at [186, 284] on icon "button" at bounding box center [186, 288] width 8 height 8
type input "7"
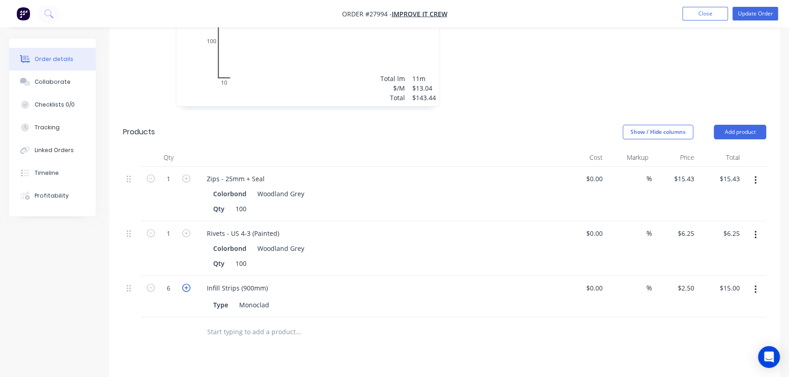
type input "$17.50"
click at [186, 284] on icon "button" at bounding box center [186, 288] width 8 height 8
type input "8"
type input "$20.00"
click at [186, 284] on icon "button" at bounding box center [186, 288] width 8 height 8
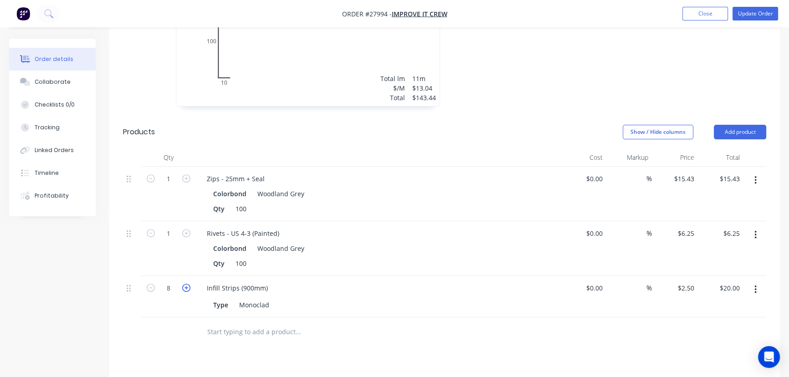
type input "9"
type input "$22.50"
click at [186, 284] on icon "button" at bounding box center [186, 288] width 8 height 8
type input "10"
type input "$25.00"
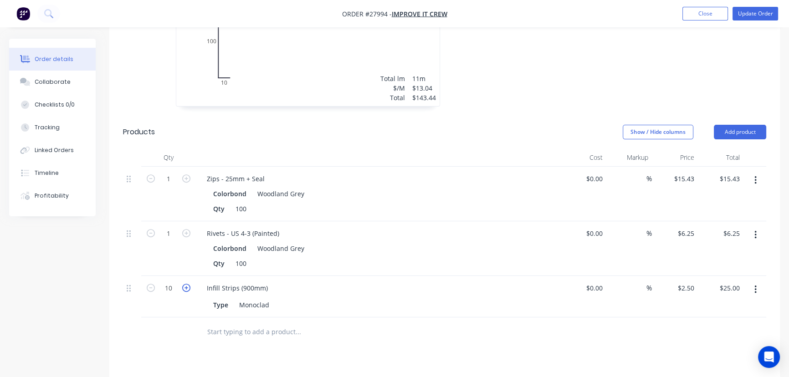
click at [186, 284] on icon "button" at bounding box center [186, 288] width 8 height 8
type input "11"
type input "$27.50"
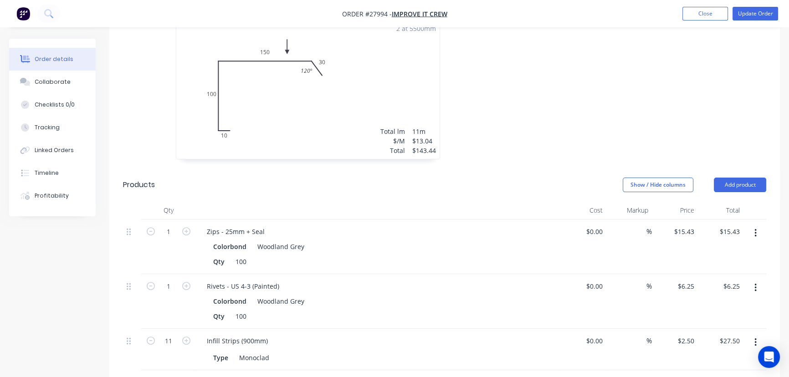
scroll to position [248, 0]
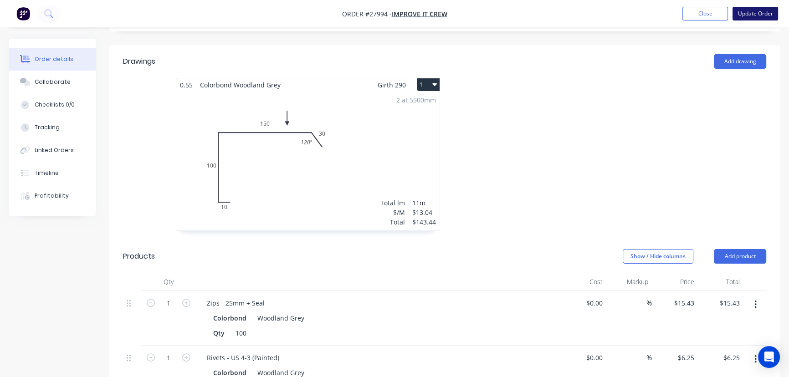
click at [751, 15] on button "Update Order" at bounding box center [755, 14] width 46 height 14
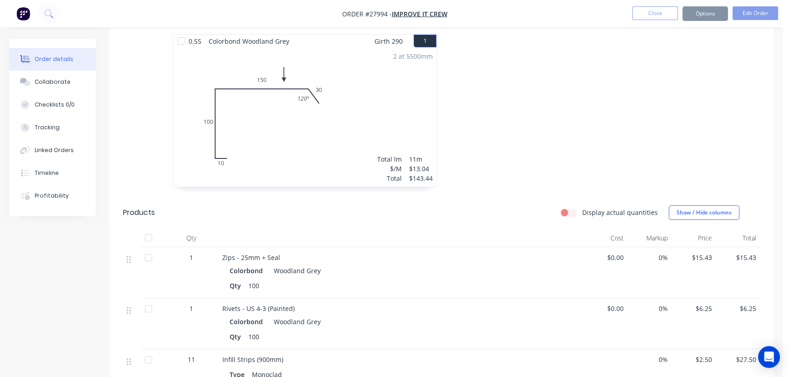
scroll to position [0, 0]
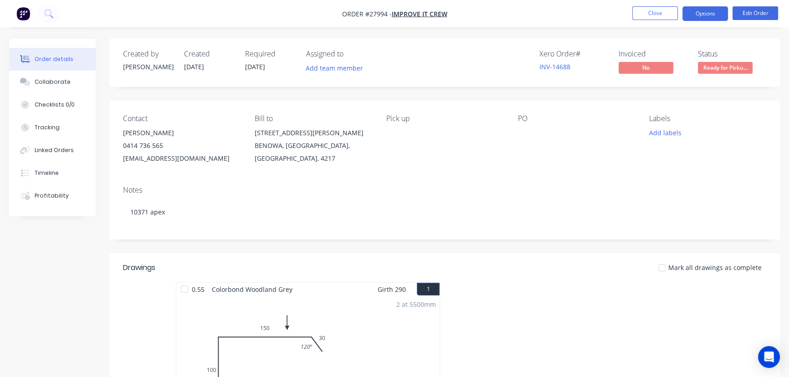
click at [713, 16] on button "Options" at bounding box center [705, 13] width 46 height 15
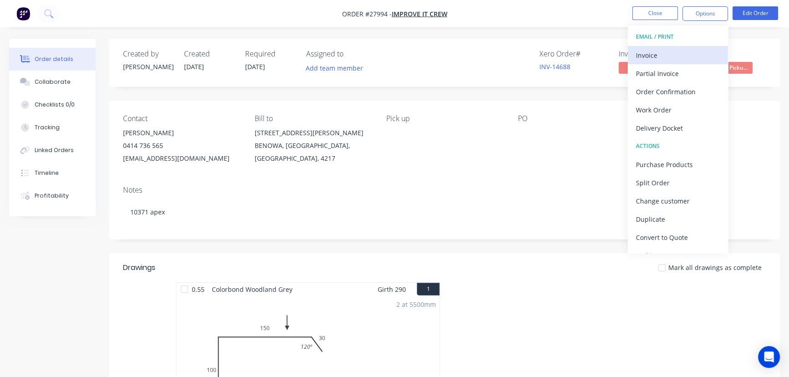
click at [660, 54] on div "Invoice" at bounding box center [678, 55] width 84 height 13
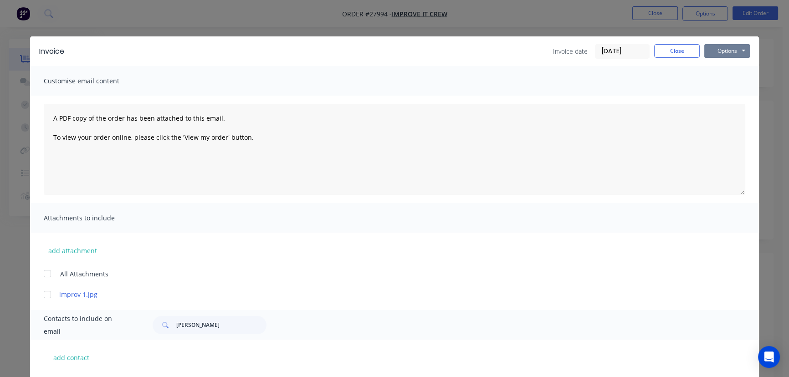
click at [724, 52] on button "Options" at bounding box center [727, 51] width 46 height 14
click at [721, 83] on button "Print" at bounding box center [733, 82] width 58 height 15
click at [665, 50] on button "Close" at bounding box center [677, 51] width 46 height 14
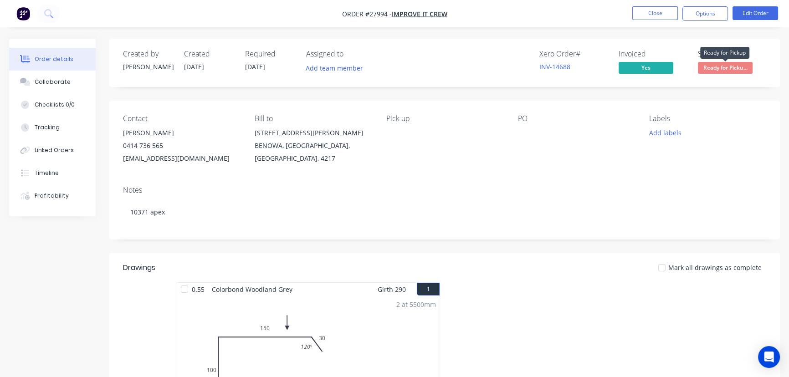
click at [731, 65] on span "Ready for Picku..." at bounding box center [725, 67] width 55 height 11
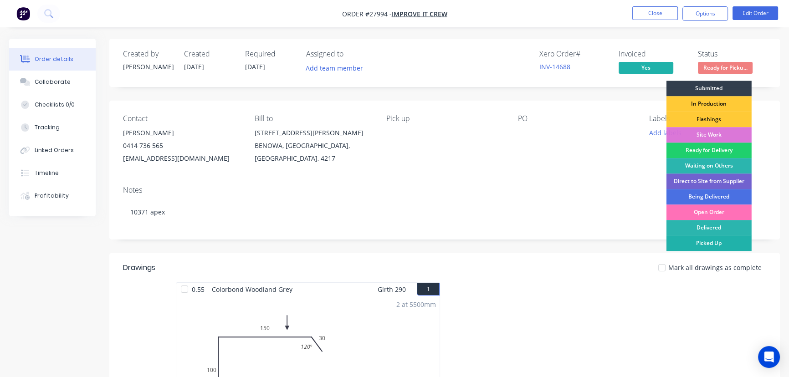
click at [714, 243] on div "Picked Up" at bounding box center [708, 242] width 85 height 15
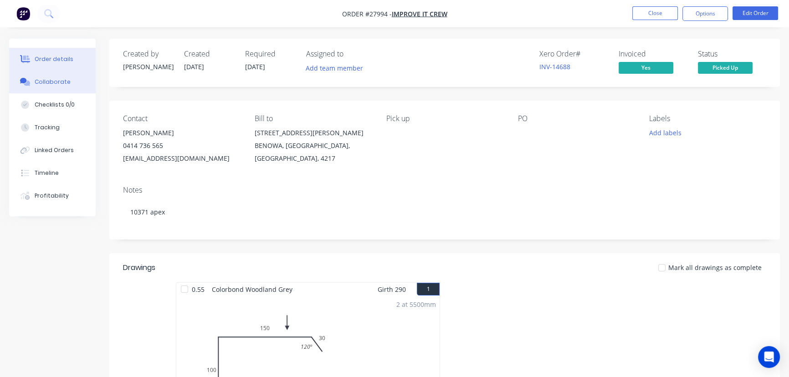
click at [74, 80] on button "Collaborate" at bounding box center [52, 82] width 87 height 23
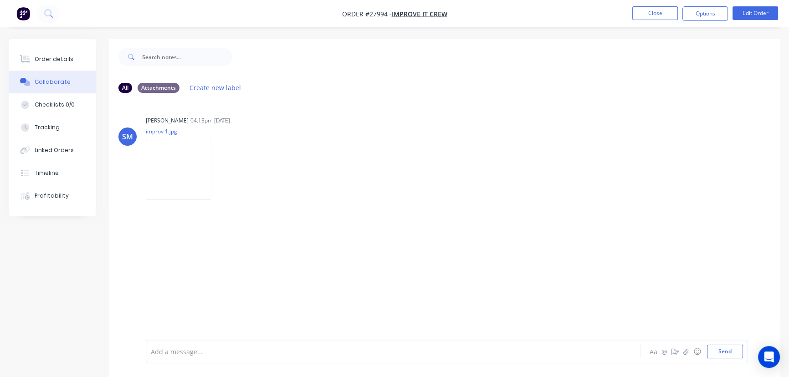
click at [170, 354] on div at bounding box center [372, 352] width 443 height 10
click at [718, 349] on button "Send" at bounding box center [725, 352] width 36 height 14
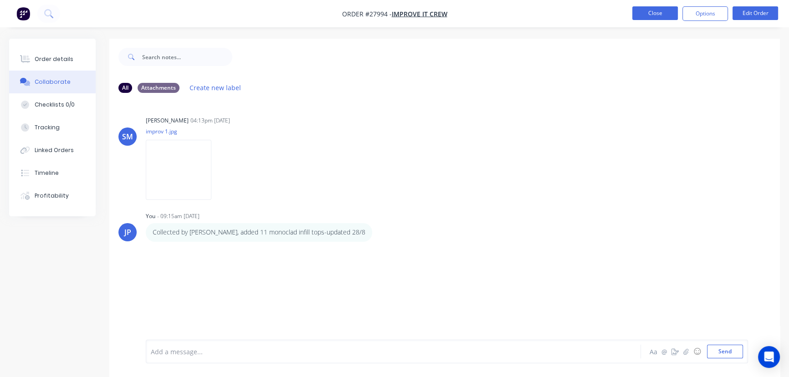
click at [658, 15] on button "Close" at bounding box center [655, 13] width 46 height 14
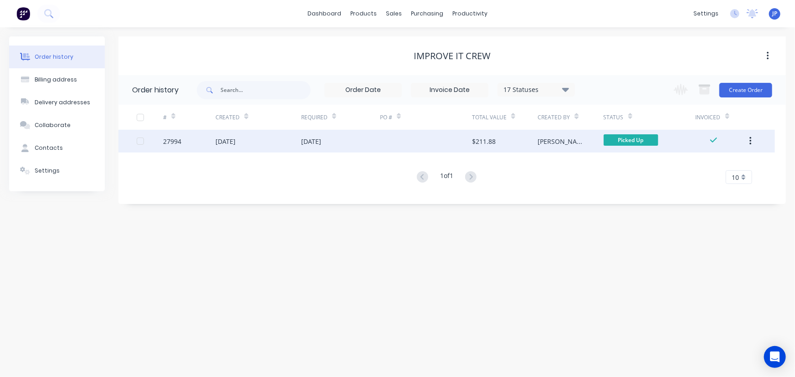
click at [754, 141] on button "button" at bounding box center [749, 141] width 21 height 16
click at [690, 167] on div "Archive" at bounding box center [718, 164] width 70 height 13
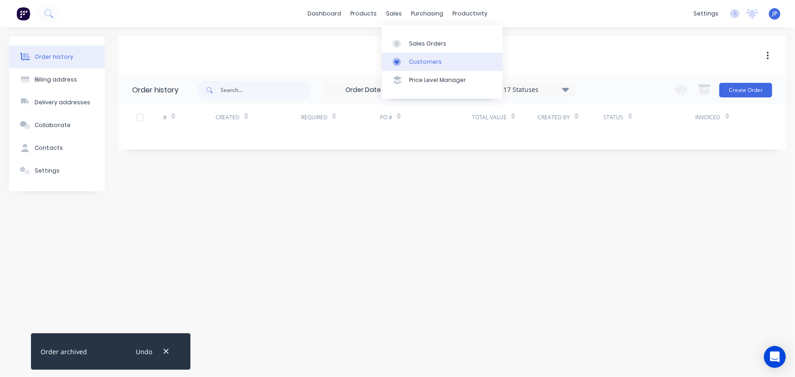
click at [409, 59] on div "Customers" at bounding box center [425, 62] width 33 height 8
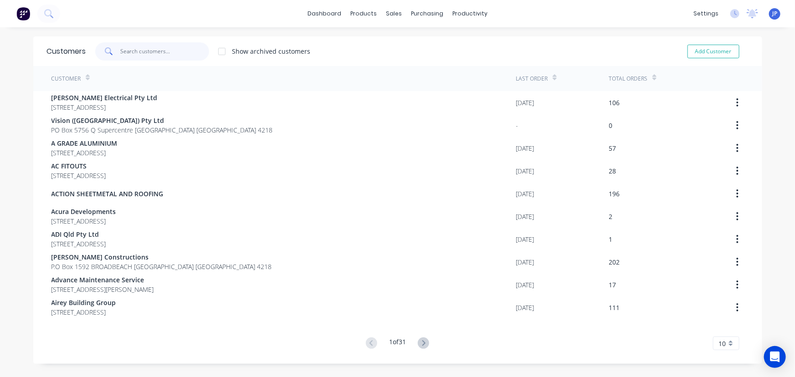
click at [147, 48] on input "text" at bounding box center [164, 51] width 89 height 18
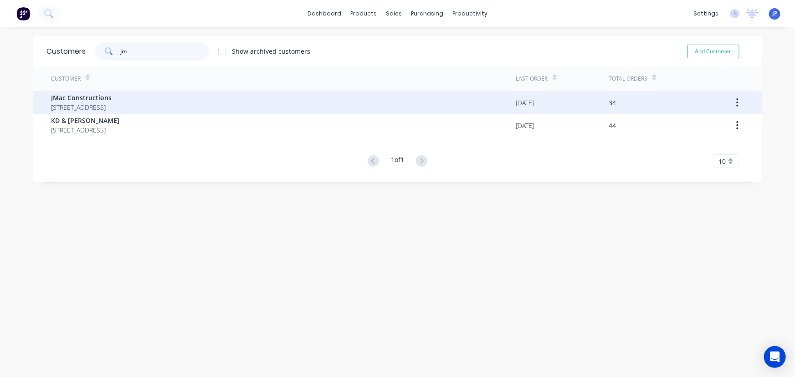
type input "jm"
click at [112, 102] on span "[STREET_ADDRESS]" at bounding box center [81, 107] width 61 height 10
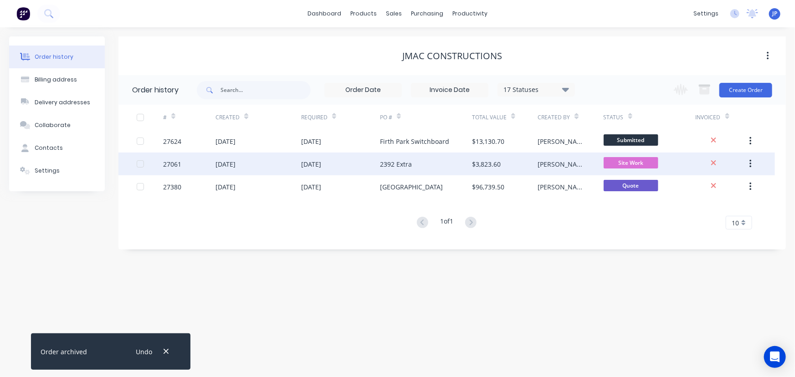
click at [234, 164] on div "[DATE]" at bounding box center [225, 164] width 20 height 10
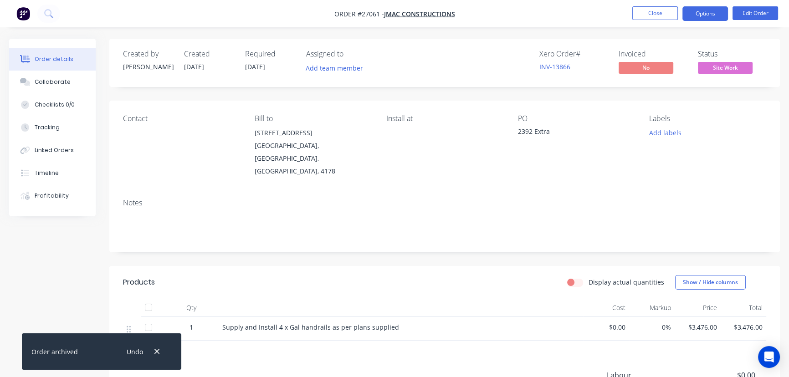
click at [713, 16] on button "Options" at bounding box center [705, 13] width 46 height 15
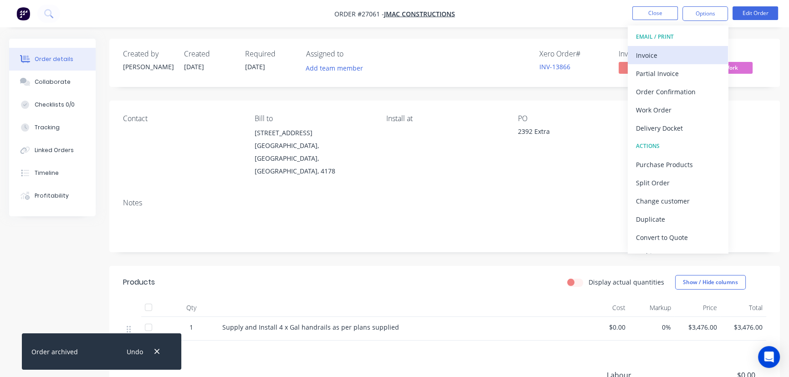
click at [675, 52] on div "Invoice" at bounding box center [678, 55] width 84 height 13
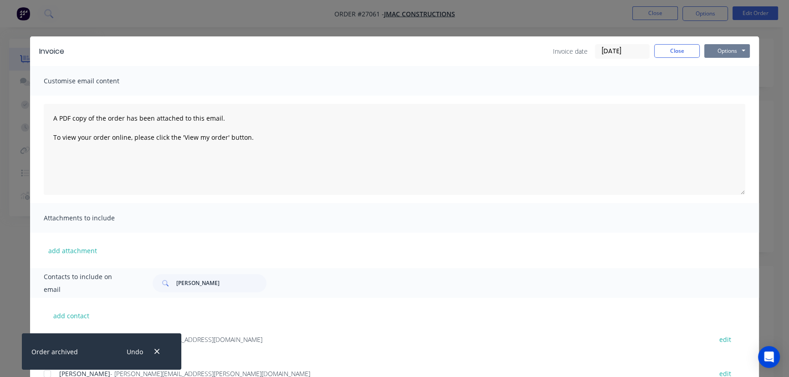
drag, startPoint x: 713, startPoint y: 46, endPoint x: 714, endPoint y: 57, distance: 10.9
click at [714, 47] on button "Options" at bounding box center [727, 51] width 46 height 14
click at [714, 80] on button "Print" at bounding box center [733, 82] width 58 height 15
click at [673, 51] on button "Close" at bounding box center [677, 51] width 46 height 14
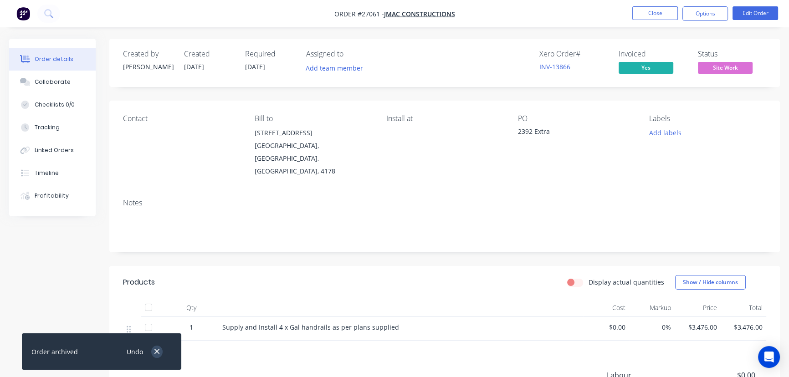
click at [159, 350] on icon "button" at bounding box center [156, 351] width 5 height 5
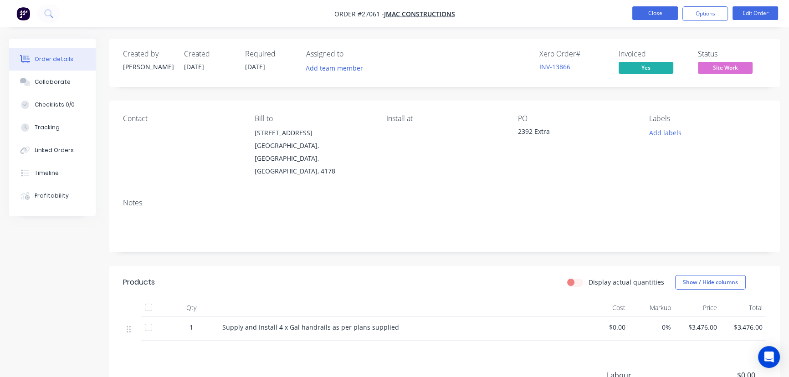
click at [633, 17] on button "Close" at bounding box center [655, 13] width 46 height 14
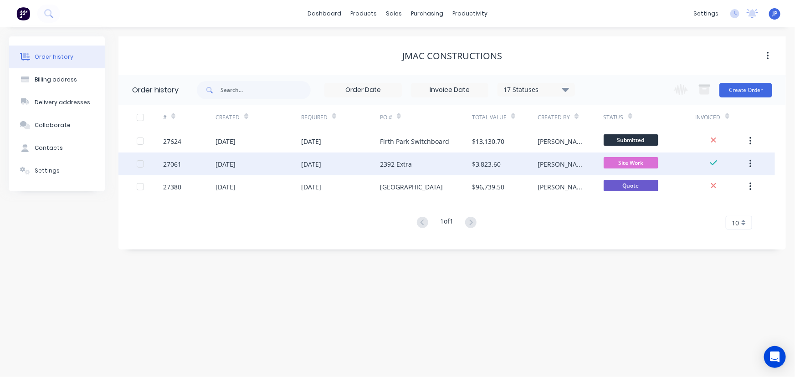
click at [755, 163] on button "button" at bounding box center [749, 164] width 21 height 16
click at [709, 187] on div "Archive" at bounding box center [718, 187] width 70 height 13
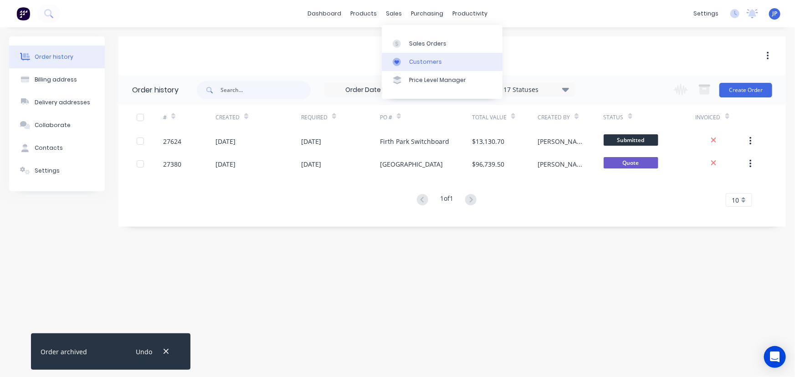
click at [411, 58] on div "Customers" at bounding box center [425, 62] width 33 height 8
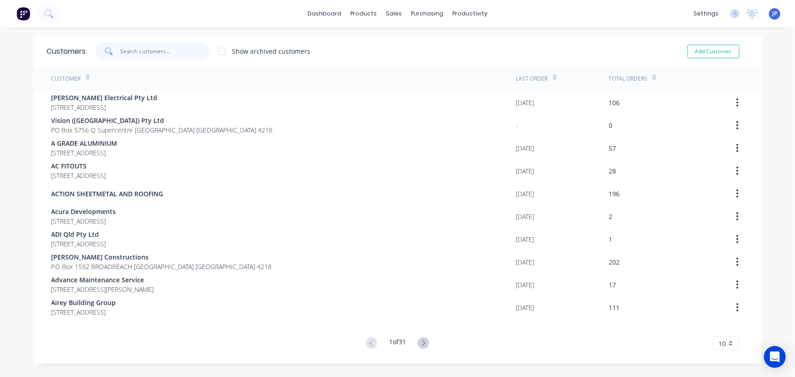
click at [156, 56] on input "text" at bounding box center [164, 51] width 89 height 18
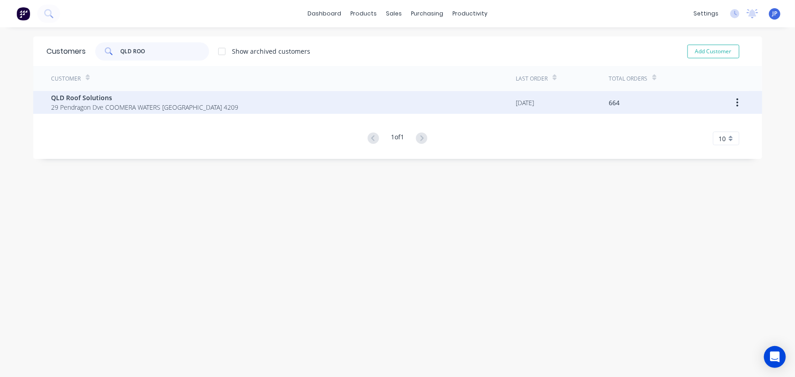
type input "QLD ROO"
click at [130, 107] on span "29 Pendragon Dve COOMERA WATERS [GEOGRAPHIC_DATA] 4209" at bounding box center [144, 107] width 187 height 10
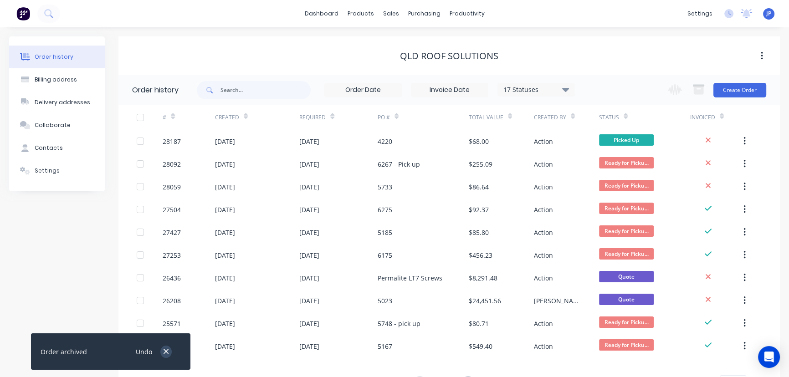
click at [163, 347] on icon "button" at bounding box center [166, 351] width 6 height 8
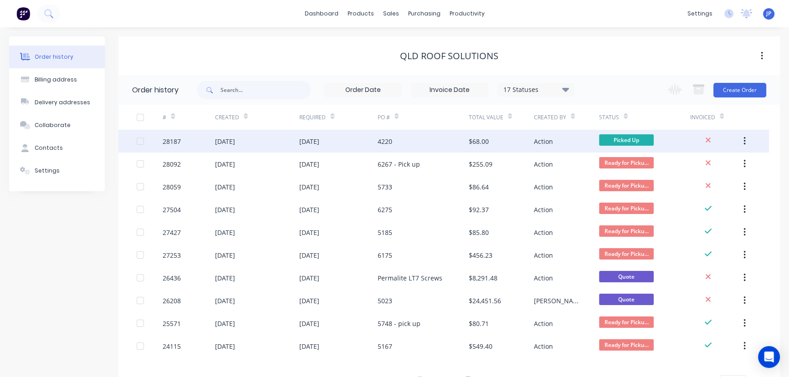
click at [198, 143] on div "28187" at bounding box center [189, 141] width 52 height 23
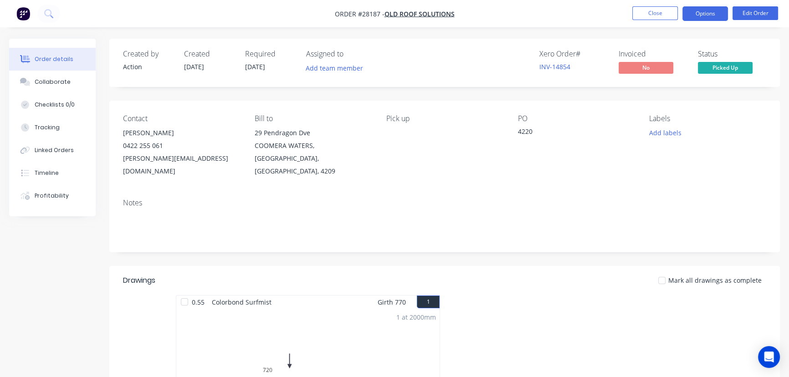
click at [707, 15] on button "Options" at bounding box center [705, 13] width 46 height 15
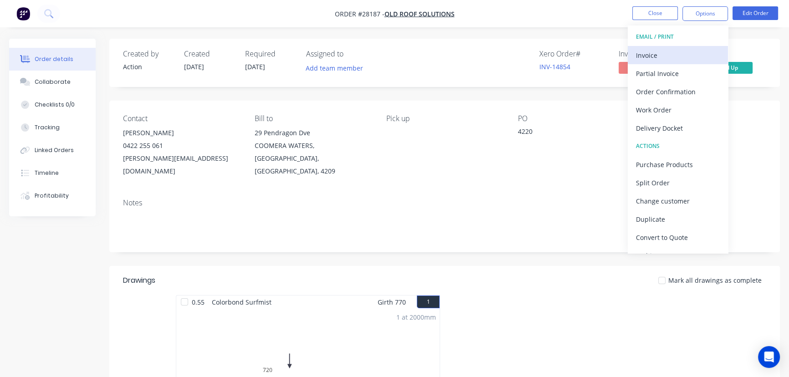
click at [664, 54] on div "Invoice" at bounding box center [678, 55] width 84 height 13
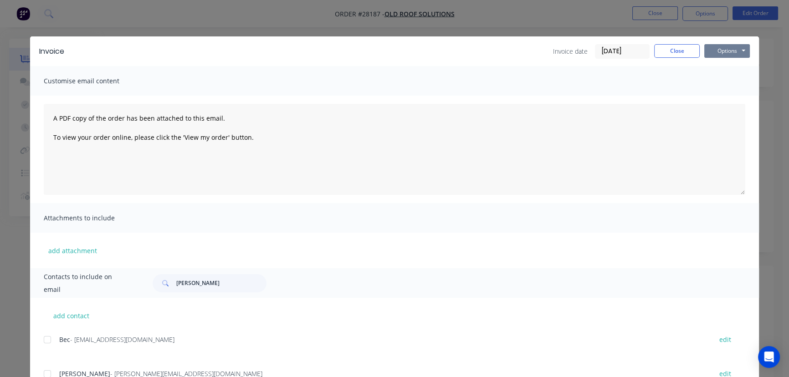
click at [711, 52] on button "Options" at bounding box center [727, 51] width 46 height 14
click at [712, 81] on button "Print" at bounding box center [733, 82] width 58 height 15
click at [657, 50] on button "Close" at bounding box center [677, 51] width 46 height 14
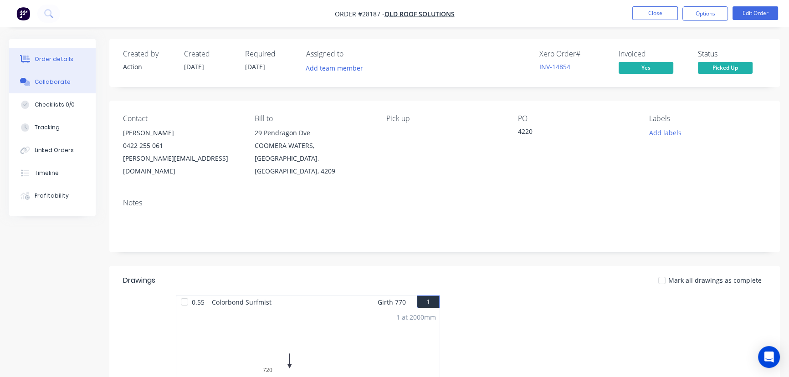
click at [56, 85] on div "Collaborate" at bounding box center [53, 82] width 36 height 8
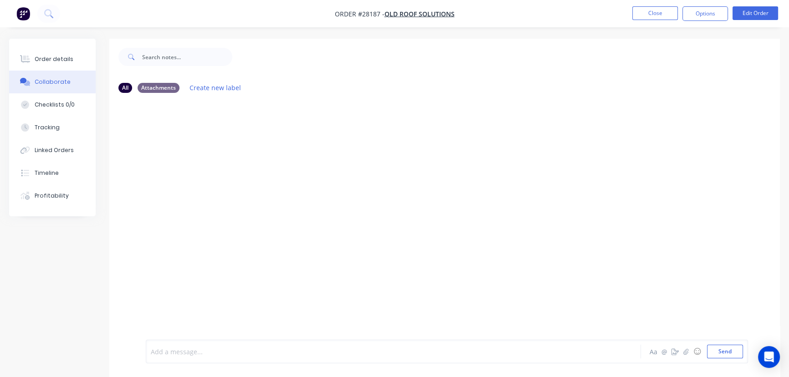
click at [158, 355] on div at bounding box center [372, 352] width 443 height 10
click at [713, 353] on button "Send" at bounding box center [725, 352] width 36 height 14
click at [662, 13] on button "Close" at bounding box center [655, 13] width 46 height 14
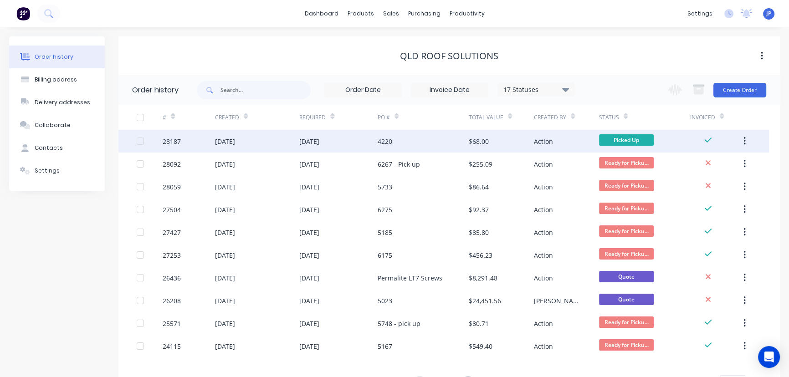
click at [743, 139] on icon "button" at bounding box center [744, 141] width 2 height 10
click at [678, 162] on div "Archive" at bounding box center [712, 164] width 70 height 13
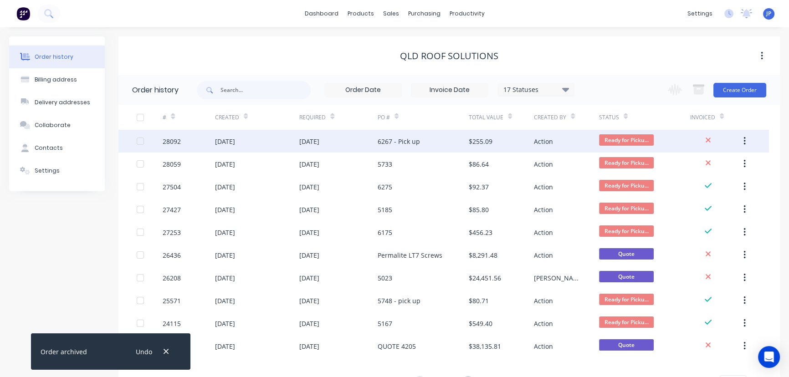
click at [550, 144] on div "Action" at bounding box center [543, 142] width 19 height 10
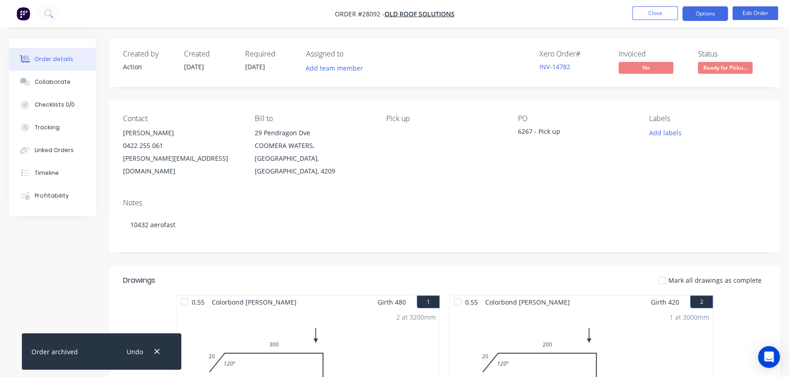
click at [703, 15] on button "Options" at bounding box center [705, 13] width 46 height 15
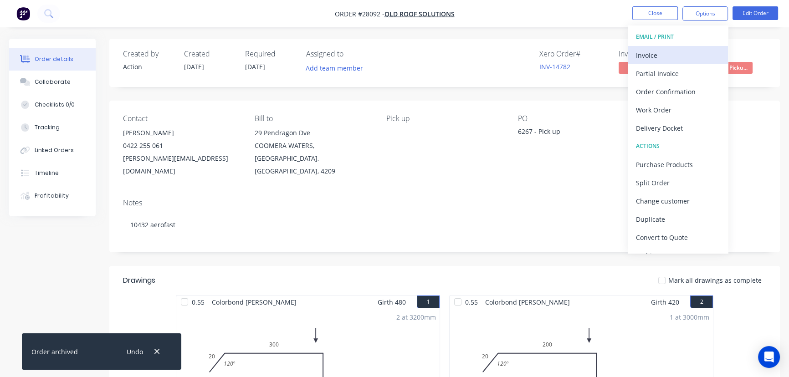
click at [656, 55] on div "Invoice" at bounding box center [678, 55] width 84 height 13
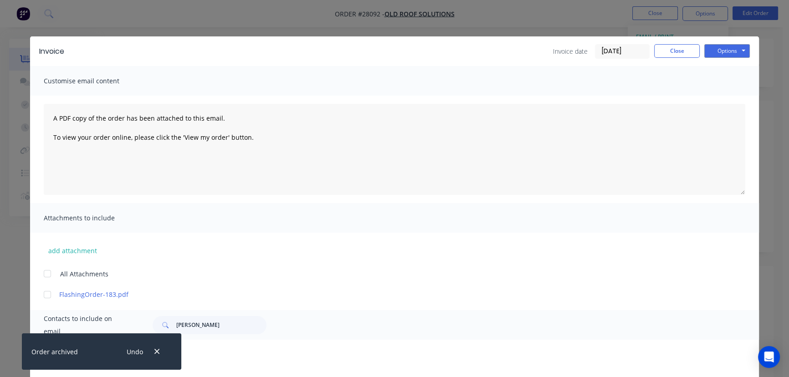
drag, startPoint x: 656, startPoint y: 55, endPoint x: 154, endPoint y: 356, distance: 584.5
click at [154, 356] on button "button" at bounding box center [156, 352] width 11 height 12
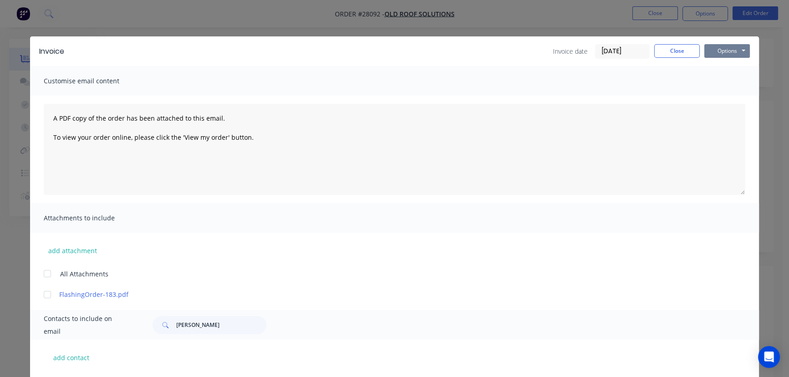
click at [707, 48] on button "Options" at bounding box center [727, 51] width 46 height 14
click at [716, 82] on button "Print" at bounding box center [733, 82] width 58 height 15
click at [665, 50] on button "Close" at bounding box center [677, 51] width 46 height 14
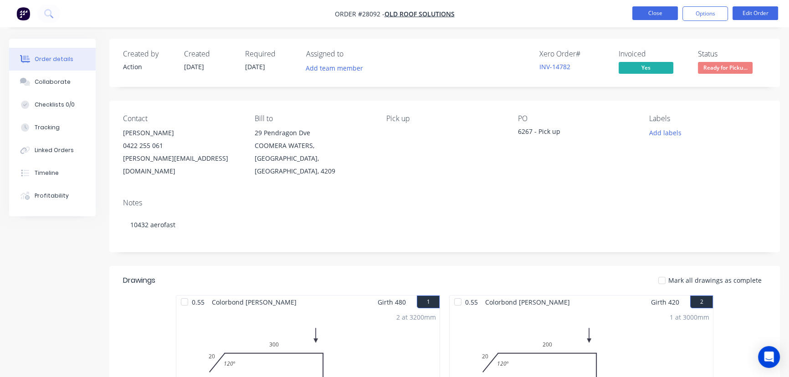
click at [658, 13] on button "Close" at bounding box center [655, 13] width 46 height 14
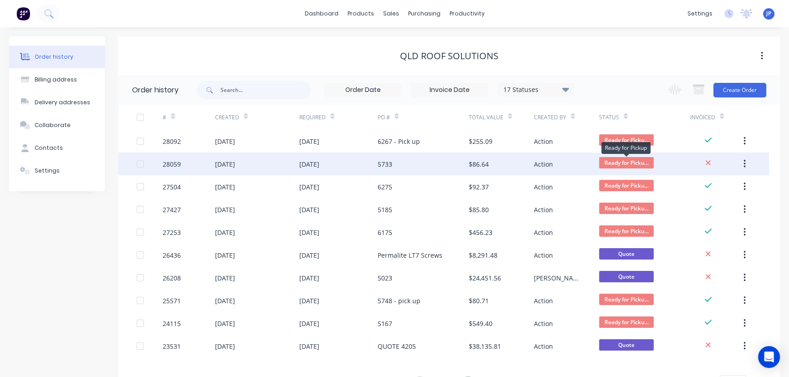
click at [637, 163] on span "Ready for Picku..." at bounding box center [626, 162] width 55 height 11
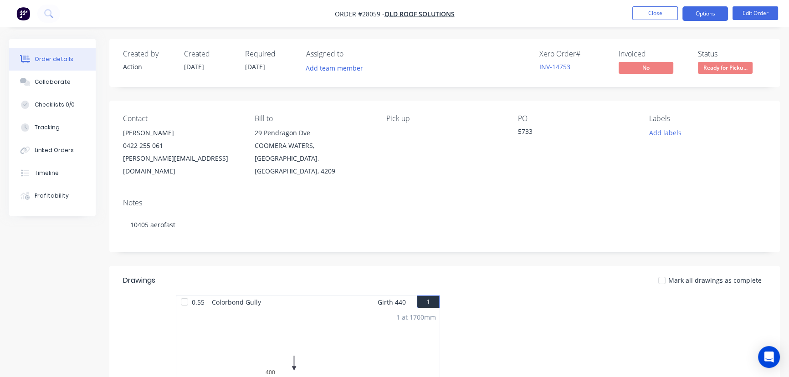
click at [699, 18] on button "Options" at bounding box center [705, 13] width 46 height 15
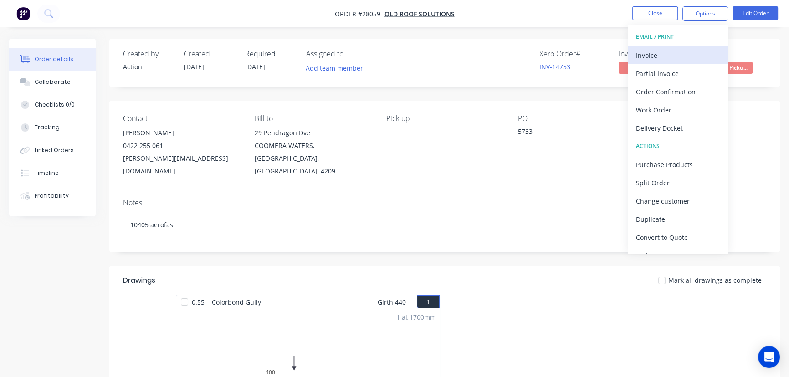
click at [665, 57] on div "Invoice" at bounding box center [678, 55] width 84 height 13
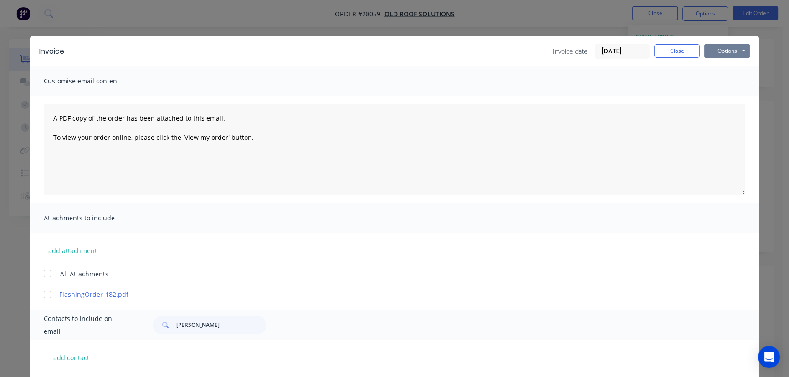
click at [714, 54] on button "Options" at bounding box center [727, 51] width 46 height 14
click at [713, 79] on button "Print" at bounding box center [733, 82] width 58 height 15
click at [668, 50] on button "Close" at bounding box center [677, 51] width 46 height 14
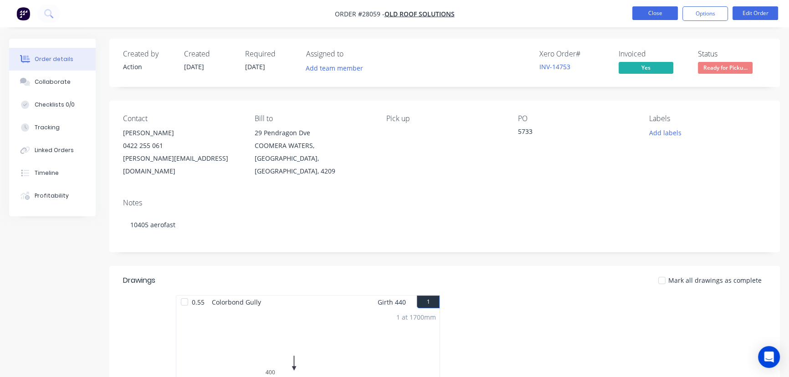
click at [643, 18] on button "Close" at bounding box center [655, 13] width 46 height 14
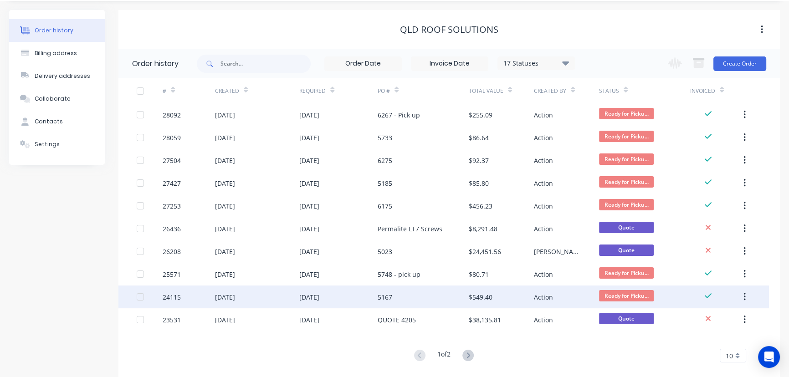
scroll to position [41, 0]
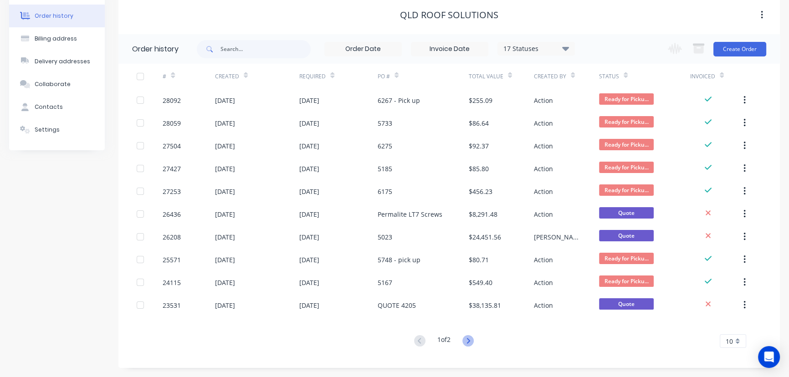
click at [469, 343] on icon at bounding box center [467, 340] width 3 height 5
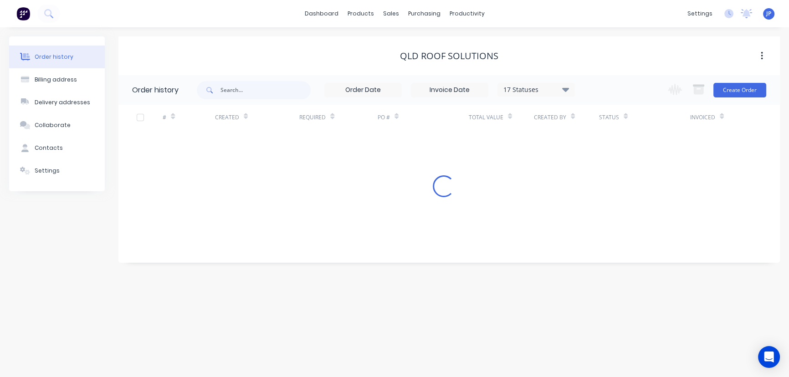
scroll to position [0, 0]
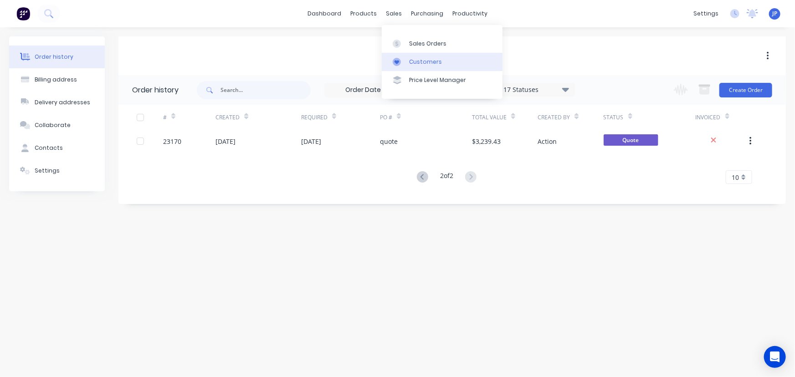
click at [407, 65] on link "Customers" at bounding box center [442, 62] width 121 height 18
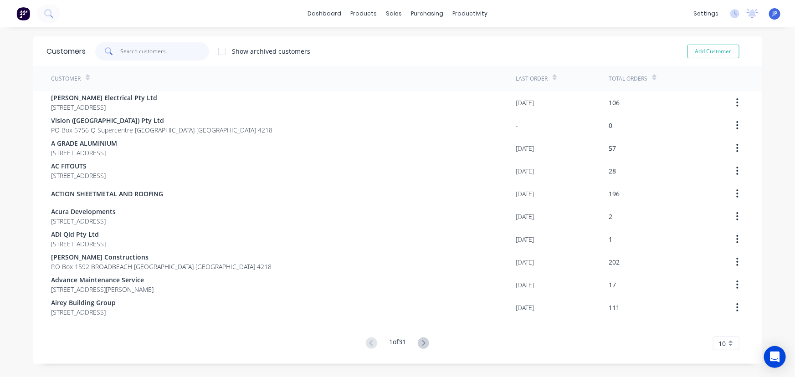
click at [171, 54] on input "text" at bounding box center [164, 51] width 89 height 18
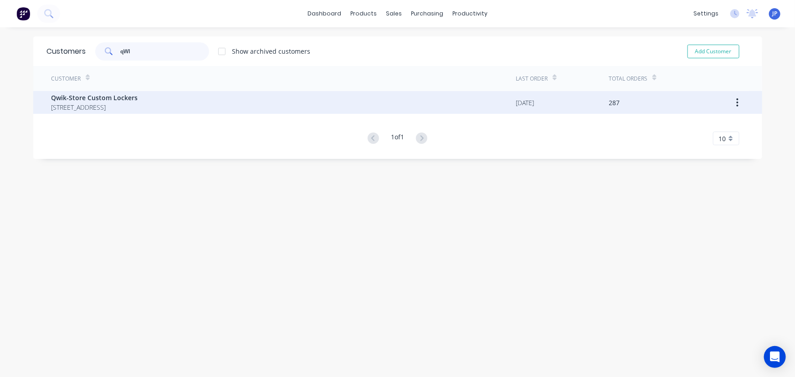
type input "qWI"
click at [125, 106] on span "[STREET_ADDRESS]" at bounding box center [94, 107] width 87 height 10
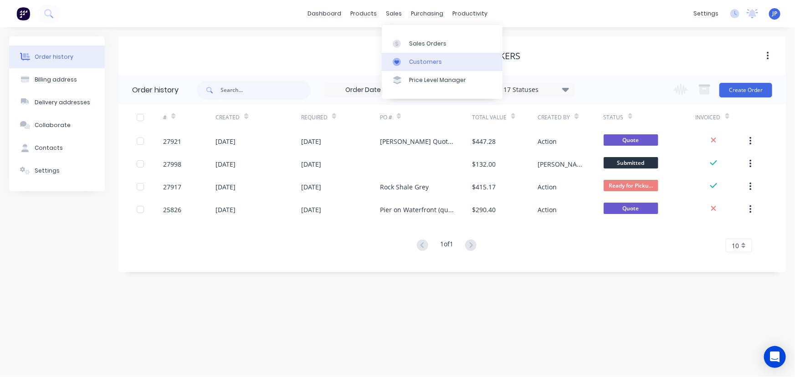
click at [413, 60] on div "Customers" at bounding box center [425, 62] width 33 height 8
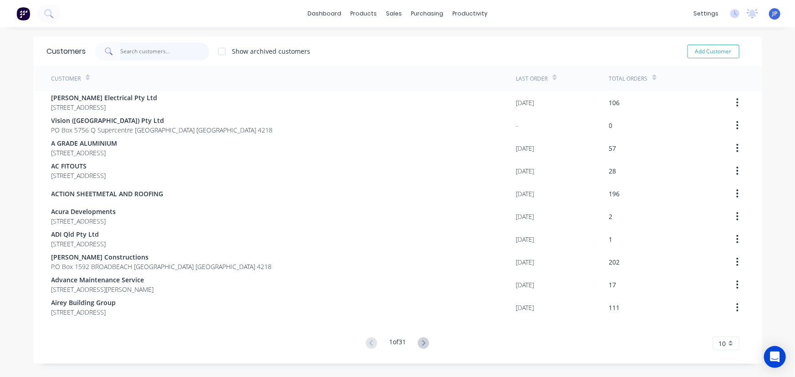
click at [132, 54] on input "text" at bounding box center [164, 51] width 89 height 18
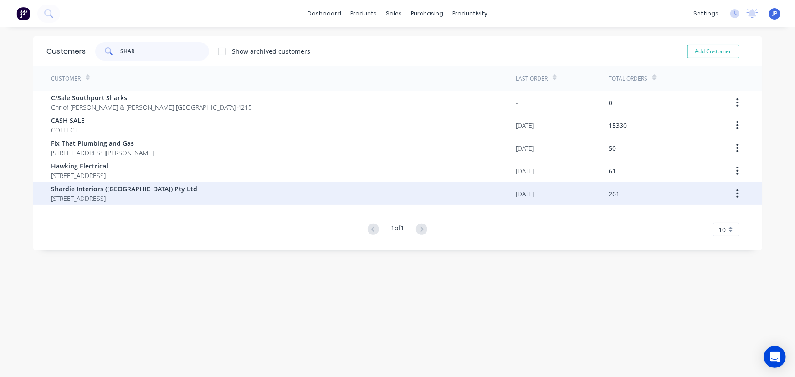
type input "SHAR"
click at [116, 194] on span "[STREET_ADDRESS]" at bounding box center [124, 199] width 146 height 10
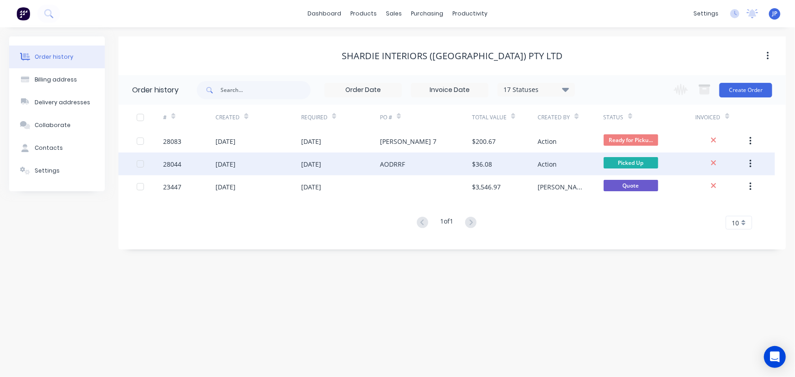
click at [218, 163] on div "[DATE]" at bounding box center [225, 164] width 20 height 10
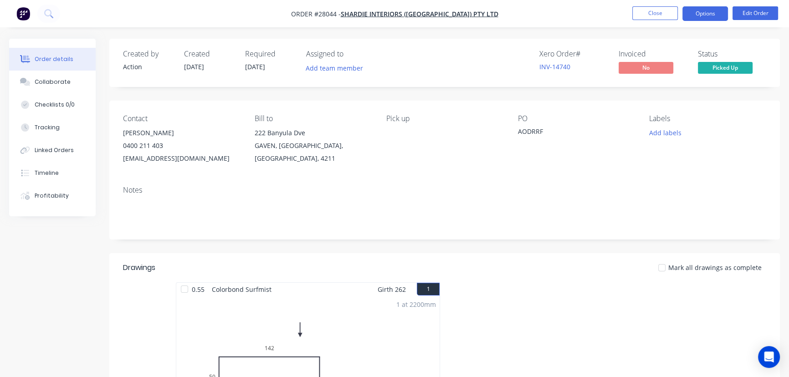
click at [709, 18] on button "Options" at bounding box center [705, 13] width 46 height 15
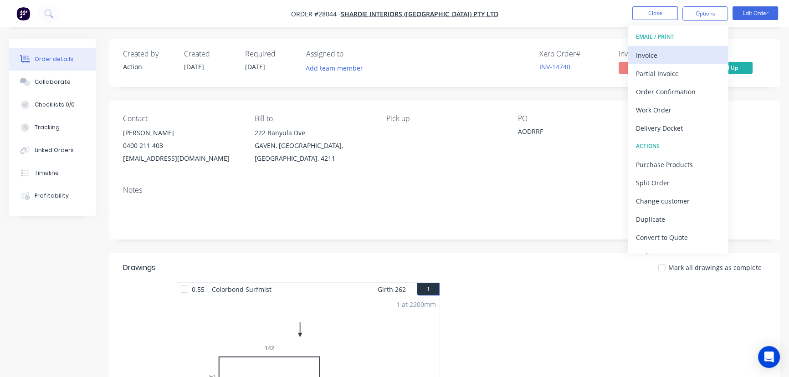
click at [657, 60] on div "Invoice" at bounding box center [678, 55] width 84 height 13
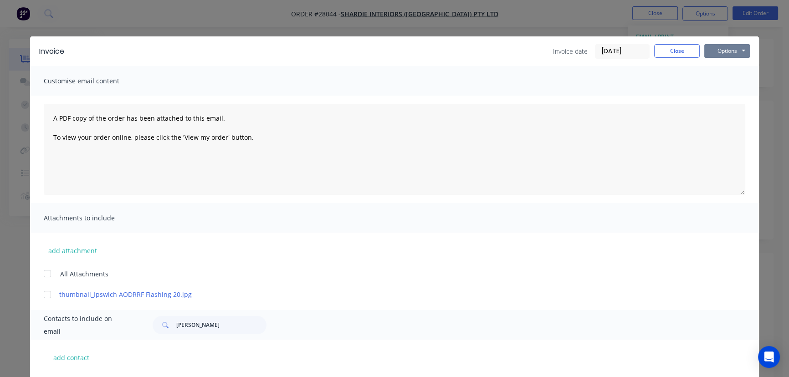
click at [724, 53] on button "Options" at bounding box center [727, 51] width 46 height 14
click at [720, 83] on button "Print" at bounding box center [733, 82] width 58 height 15
click at [667, 49] on button "Close" at bounding box center [677, 51] width 46 height 14
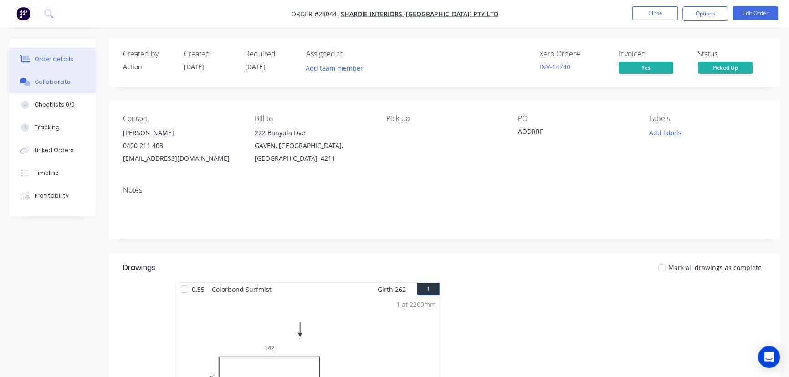
click at [61, 82] on div "Collaborate" at bounding box center [53, 82] width 36 height 8
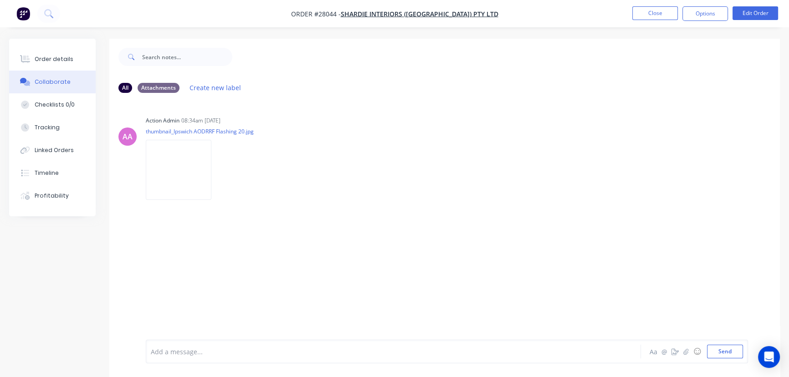
click at [164, 351] on div at bounding box center [372, 352] width 443 height 10
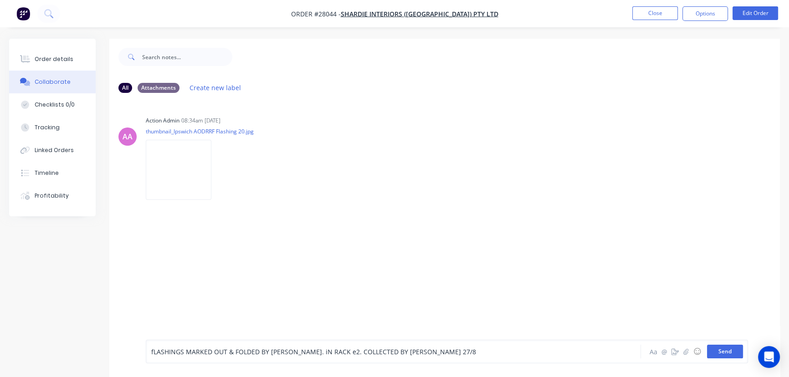
click at [717, 357] on button "Send" at bounding box center [725, 352] width 36 height 14
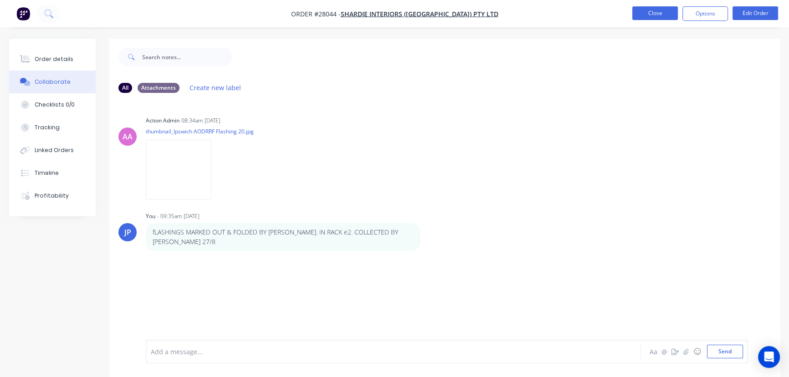
click at [657, 17] on button "Close" at bounding box center [655, 13] width 46 height 14
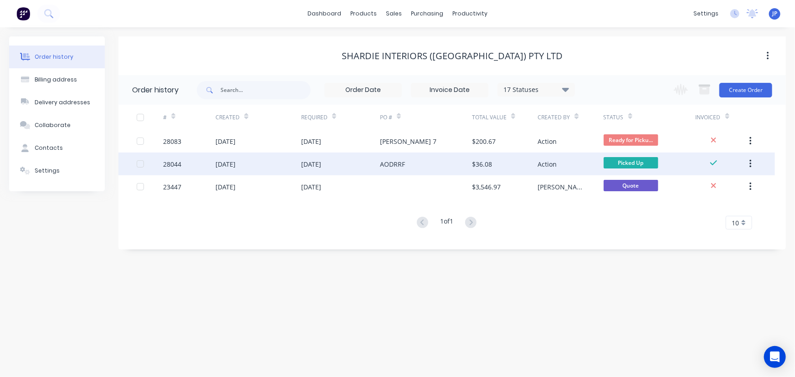
click at [750, 161] on icon "button" at bounding box center [750, 164] width 2 height 8
click at [710, 190] on div "Archive" at bounding box center [718, 187] width 70 height 13
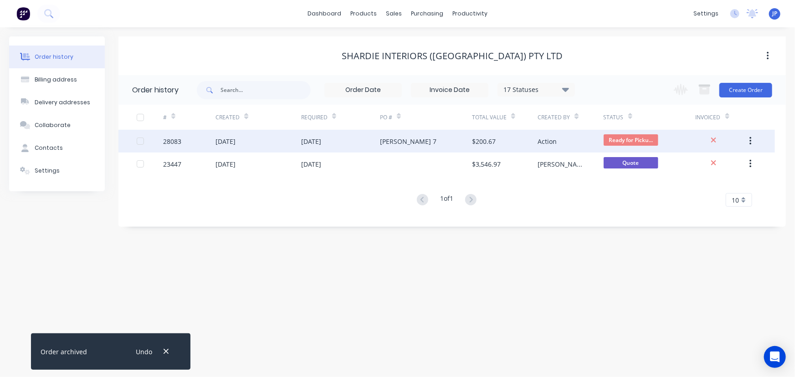
click at [403, 143] on div "[PERSON_NAME] 7" at bounding box center [408, 142] width 56 height 10
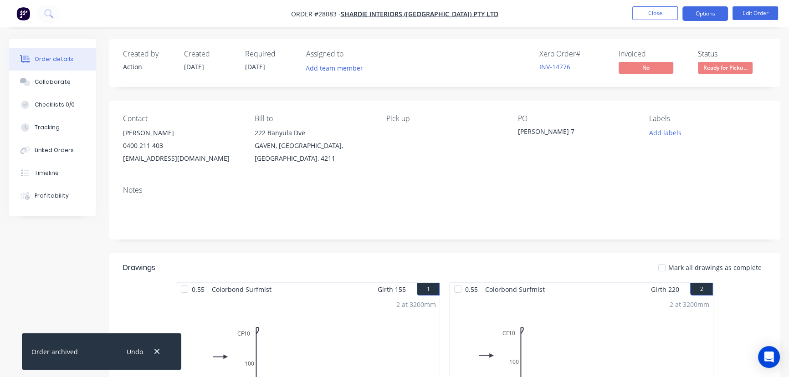
click at [702, 12] on button "Options" at bounding box center [705, 13] width 46 height 15
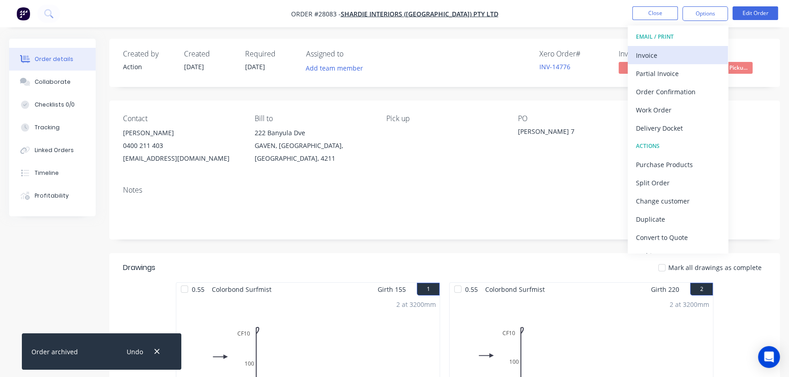
click at [647, 54] on div "Invoice" at bounding box center [678, 55] width 84 height 13
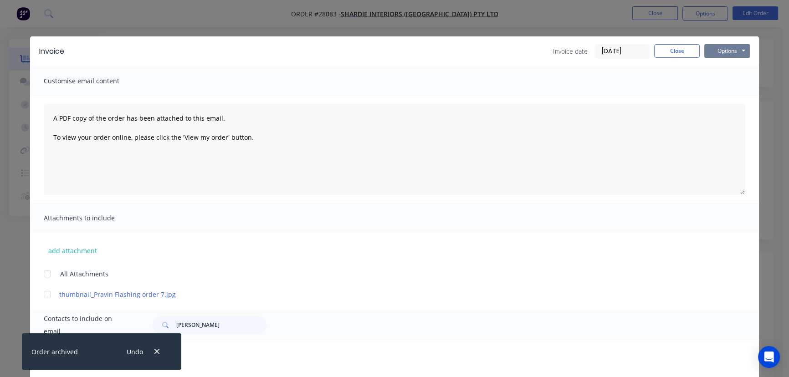
click at [709, 54] on button "Options" at bounding box center [727, 51] width 46 height 14
click at [711, 82] on button "Print" at bounding box center [733, 82] width 58 height 15
click at [667, 52] on button "Close" at bounding box center [677, 51] width 46 height 14
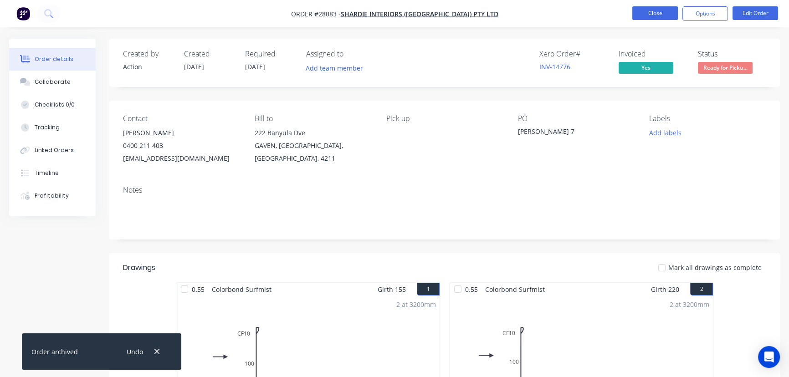
click at [656, 10] on button "Close" at bounding box center [655, 13] width 46 height 14
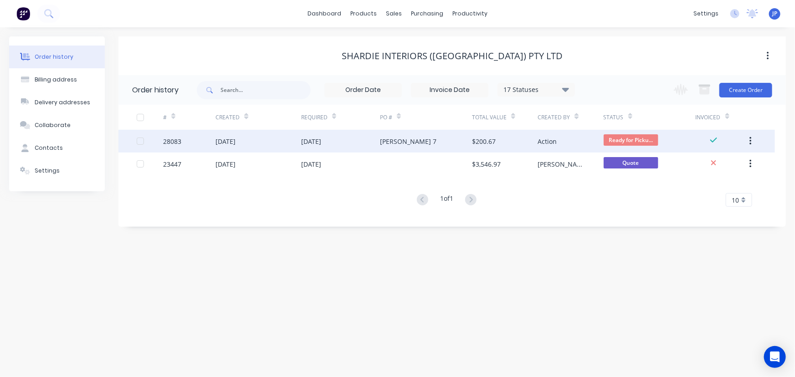
click at [214, 138] on div "28083" at bounding box center [189, 141] width 52 height 23
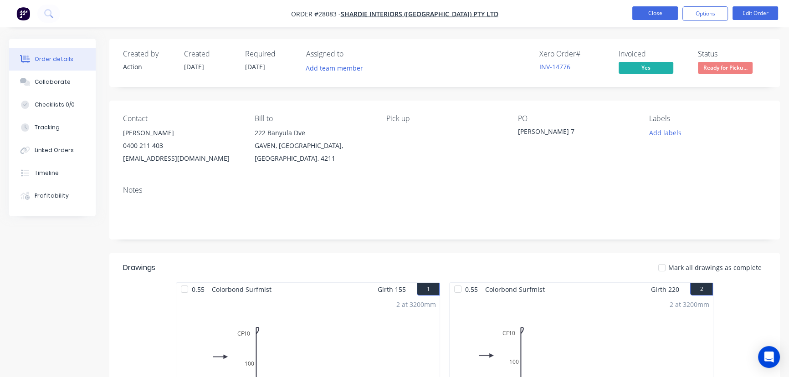
click at [641, 15] on button "Close" at bounding box center [655, 13] width 46 height 14
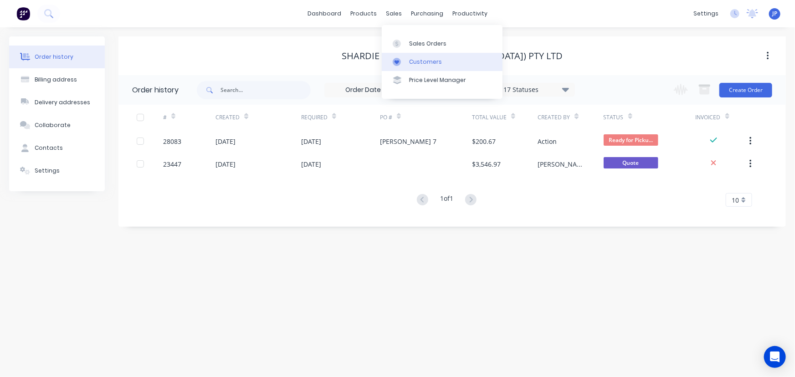
click at [408, 60] on link "Customers" at bounding box center [442, 62] width 121 height 18
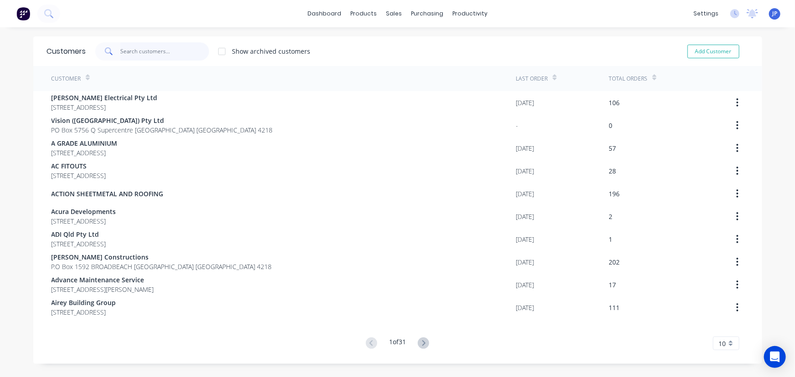
click at [156, 54] on input "text" at bounding box center [164, 51] width 89 height 18
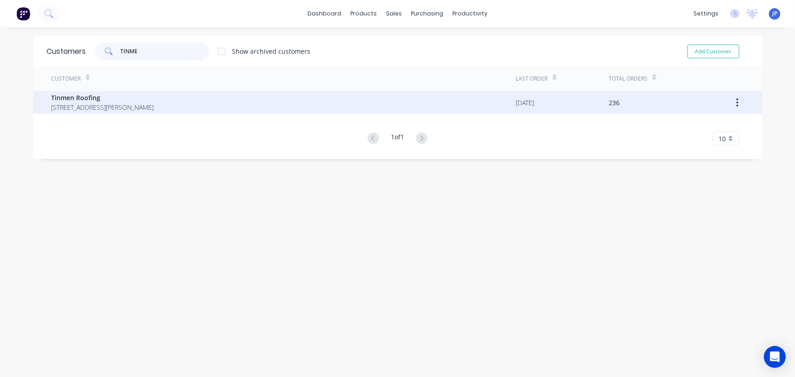
type input "TINME"
click at [85, 97] on span "Tinmen Roofing" at bounding box center [102, 98] width 102 height 10
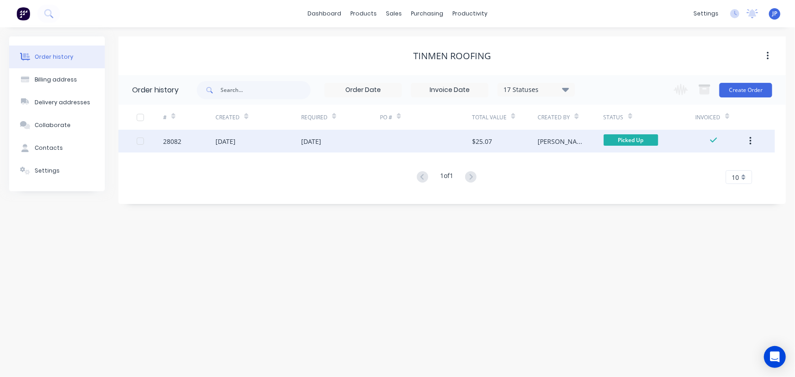
click at [221, 137] on div "[DATE]" at bounding box center [225, 142] width 20 height 10
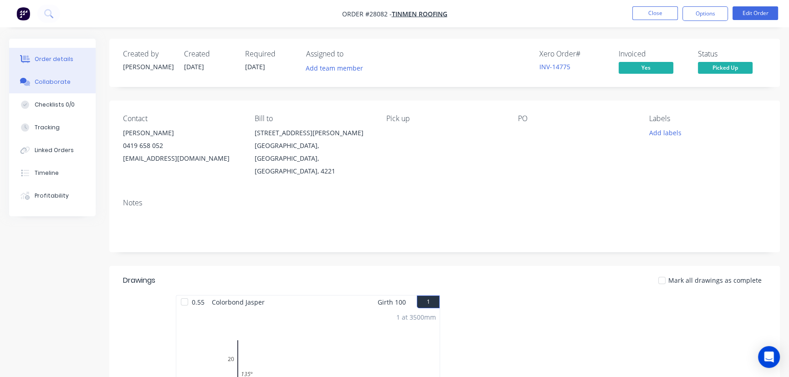
click at [65, 79] on div "Collaborate" at bounding box center [53, 82] width 36 height 8
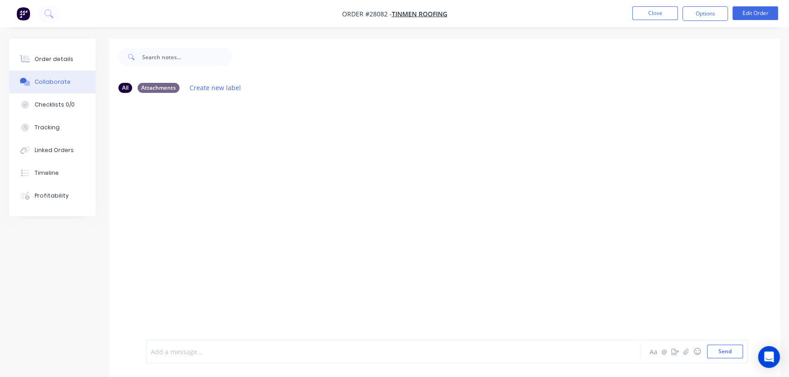
click at [169, 352] on div at bounding box center [372, 352] width 443 height 10
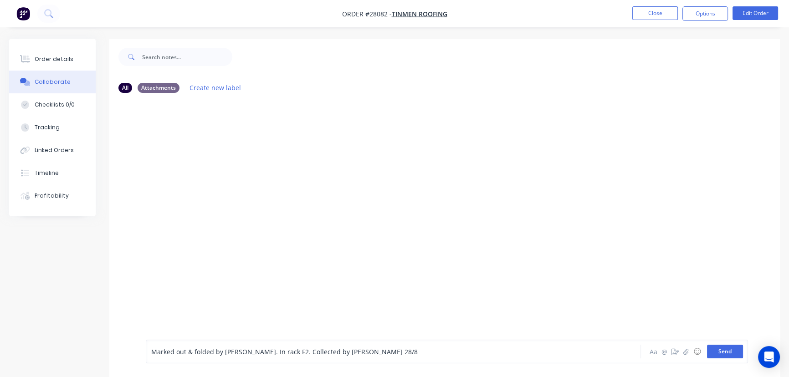
click at [710, 350] on button "Send" at bounding box center [725, 352] width 36 height 14
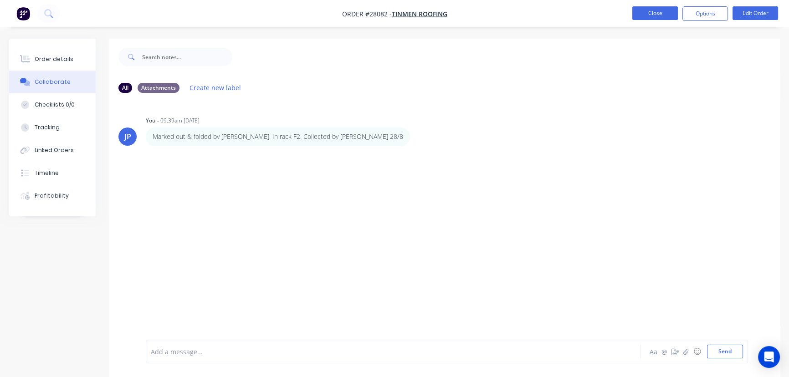
click at [652, 10] on button "Close" at bounding box center [655, 13] width 46 height 14
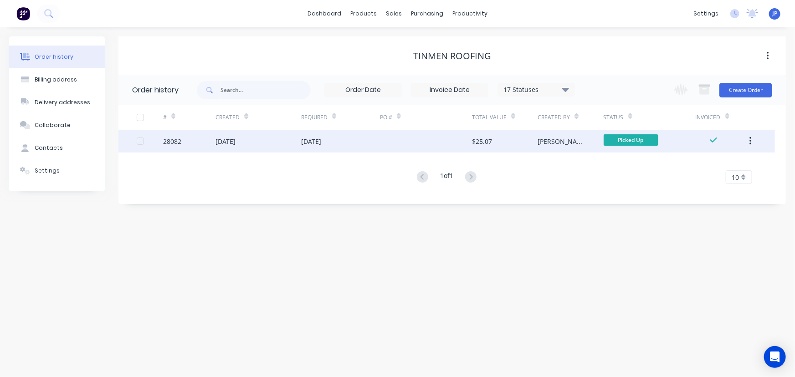
drag, startPoint x: 752, startPoint y: 141, endPoint x: 709, endPoint y: 149, distance: 43.6
click at [751, 141] on button "button" at bounding box center [749, 141] width 21 height 16
click at [699, 165] on div "Archive" at bounding box center [718, 164] width 70 height 13
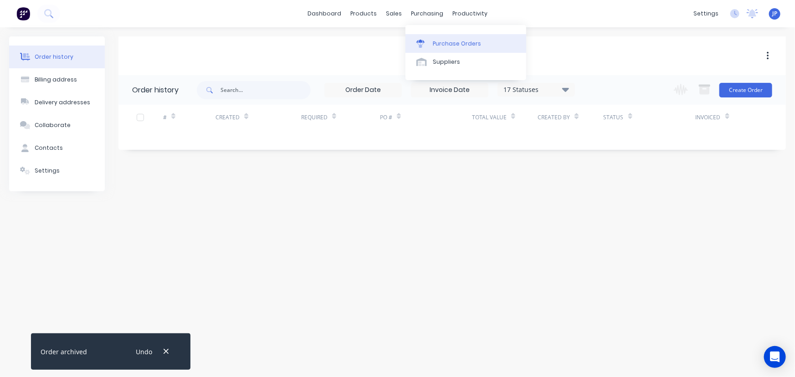
click at [435, 40] on div "Purchase Orders" at bounding box center [457, 44] width 48 height 8
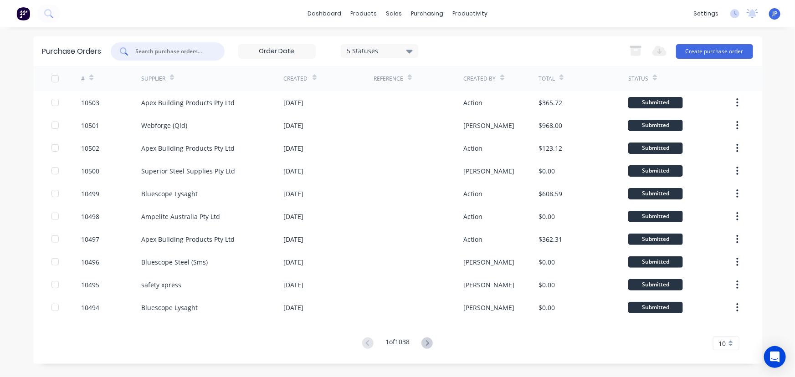
click at [162, 51] on input "text" at bounding box center [173, 51] width 76 height 9
type input "10485"
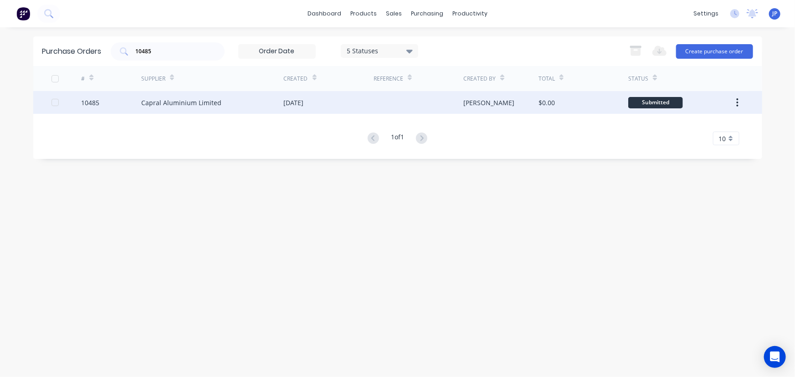
click at [149, 103] on div "Capral Aluminium Limited" at bounding box center [181, 103] width 80 height 10
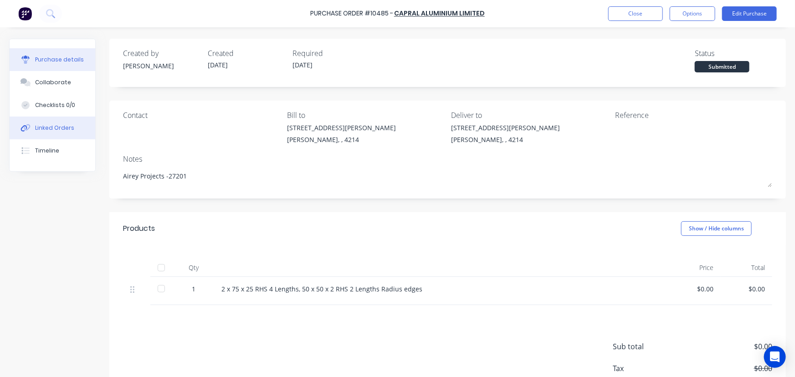
click at [67, 128] on div "Linked Orders" at bounding box center [54, 128] width 39 height 8
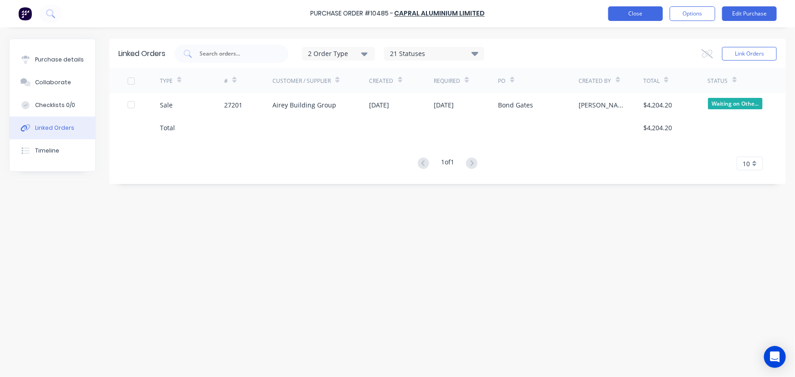
click at [624, 13] on button "Close" at bounding box center [635, 13] width 55 height 15
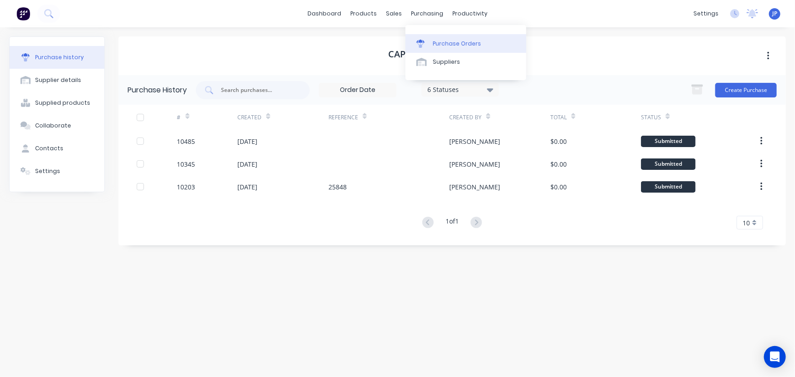
click at [432, 44] on link "Purchase Orders" at bounding box center [465, 43] width 121 height 18
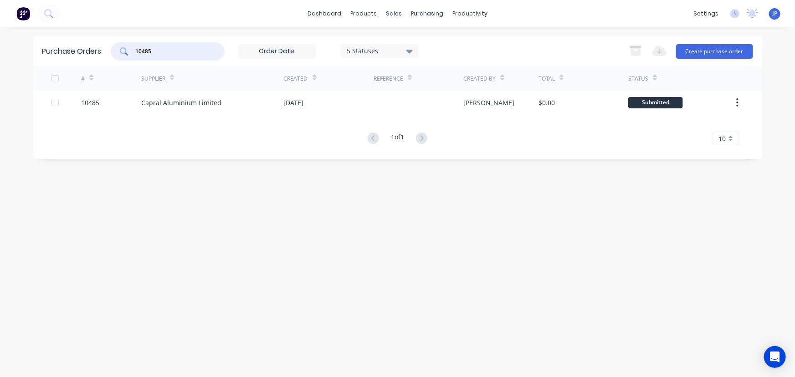
drag, startPoint x: 117, startPoint y: 51, endPoint x: 112, endPoint y: 52, distance: 5.1
click at [112, 52] on div "10485" at bounding box center [168, 51] width 114 height 18
type input "10443"
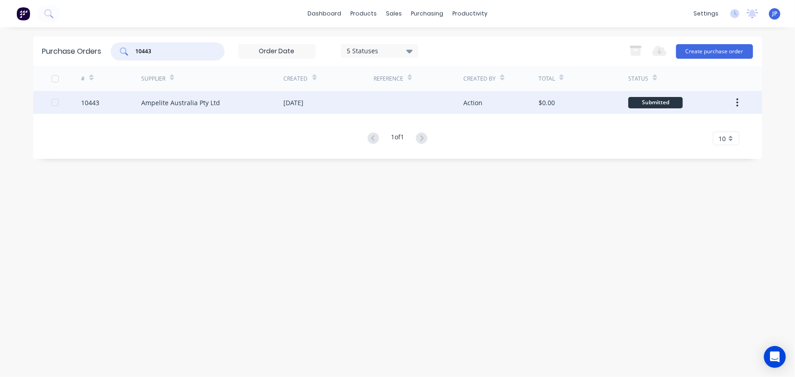
click at [146, 104] on div "Ampelite Australia Pty Ltd" at bounding box center [180, 103] width 79 height 10
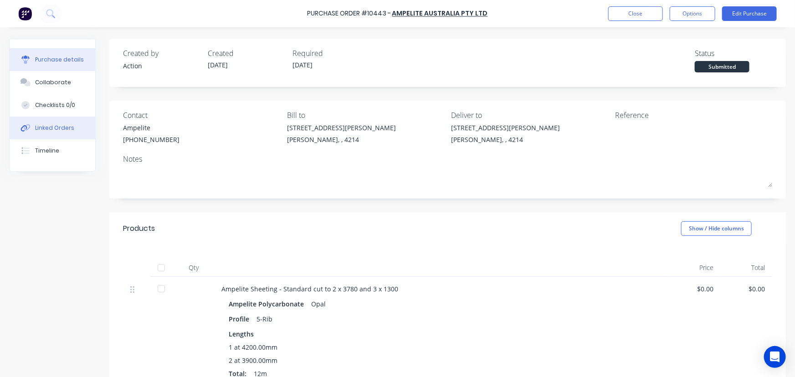
click at [73, 130] on button "Linked Orders" at bounding box center [53, 128] width 86 height 23
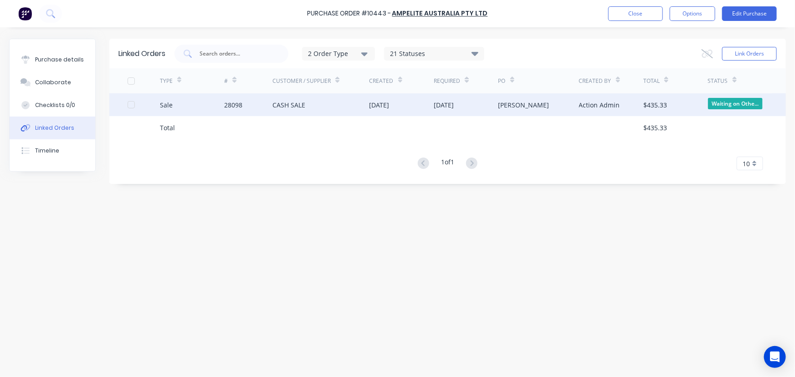
click at [282, 108] on div "CASH SALE" at bounding box center [288, 105] width 33 height 10
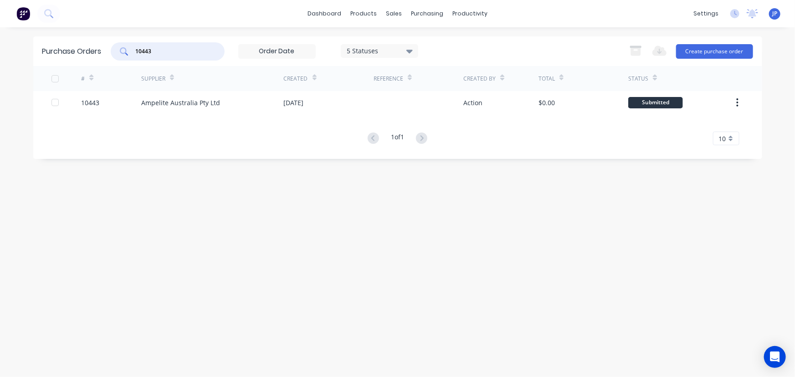
drag, startPoint x: 159, startPoint y: 52, endPoint x: 129, endPoint y: 56, distance: 30.2
click at [129, 56] on div "10443" at bounding box center [168, 51] width 114 height 18
type input "10247"
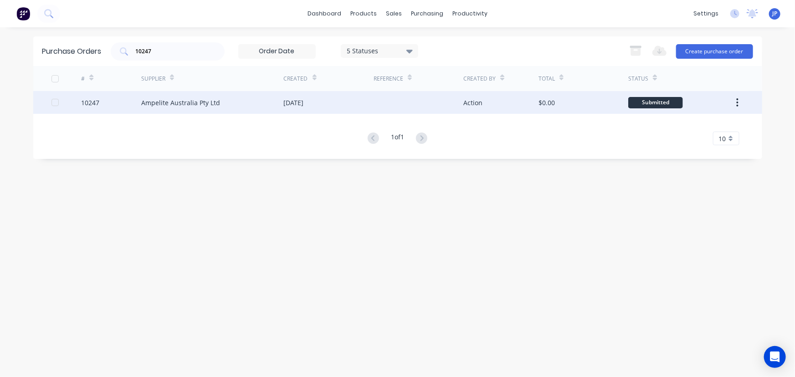
click at [155, 101] on div "Ampelite Australia Pty Ltd" at bounding box center [180, 103] width 79 height 10
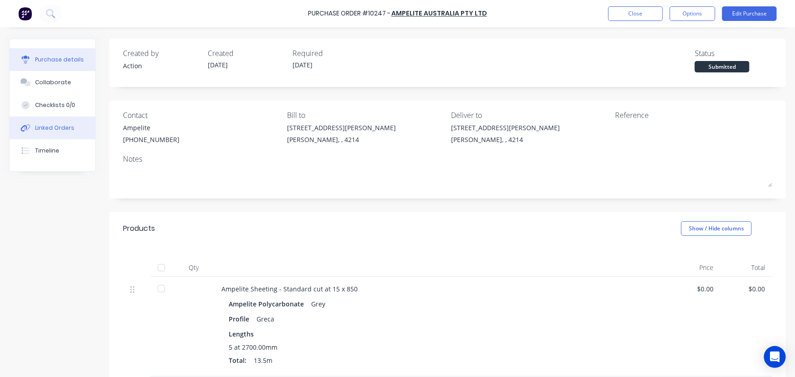
click at [77, 129] on button "Linked Orders" at bounding box center [53, 128] width 86 height 23
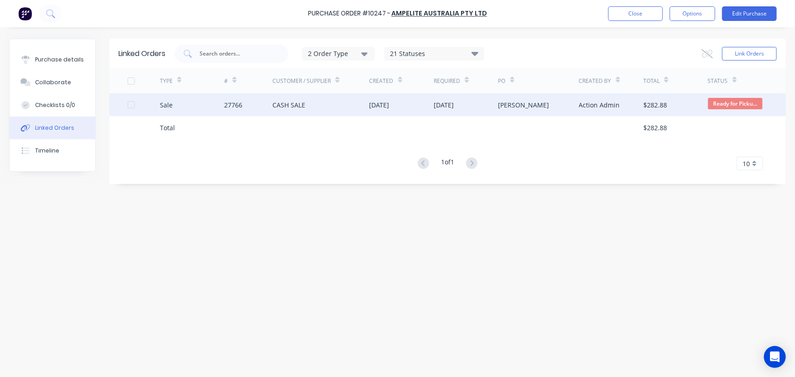
click at [218, 107] on div "Sale" at bounding box center [192, 104] width 65 height 23
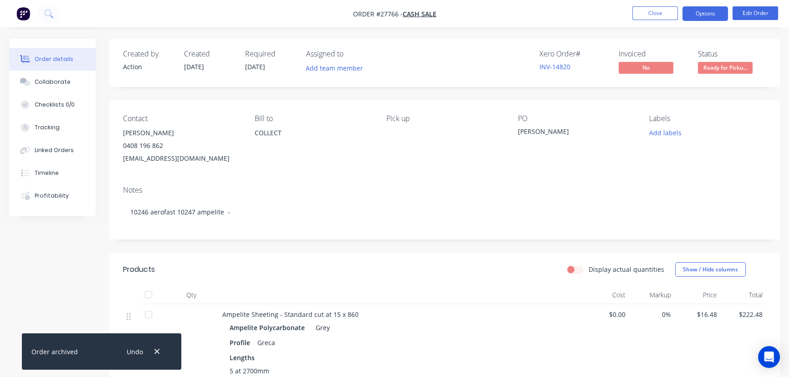
click at [698, 16] on button "Options" at bounding box center [705, 13] width 46 height 15
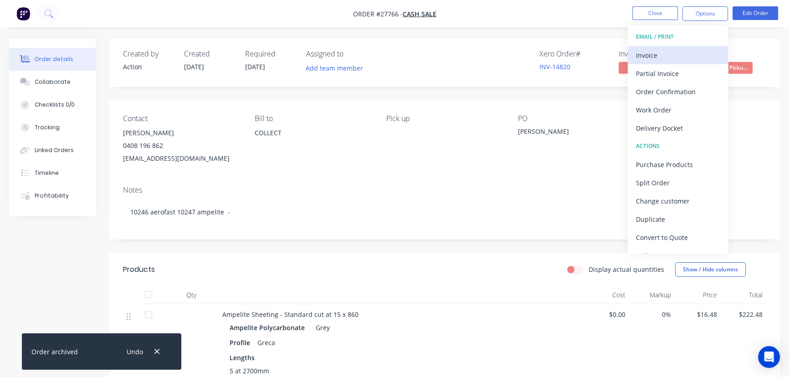
click at [656, 54] on div "Invoice" at bounding box center [678, 55] width 84 height 13
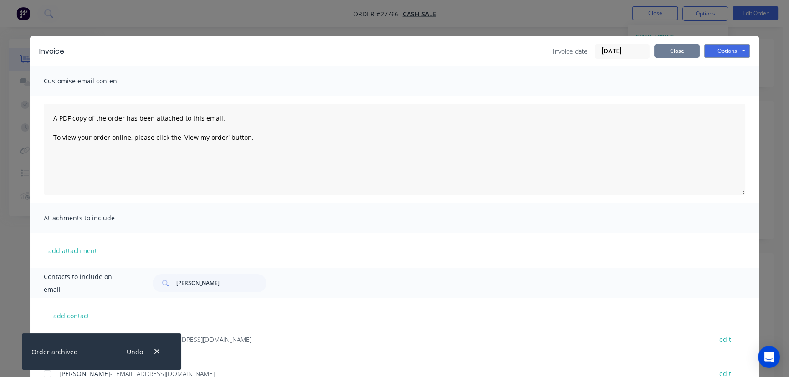
click at [675, 54] on button "Close" at bounding box center [677, 51] width 46 height 14
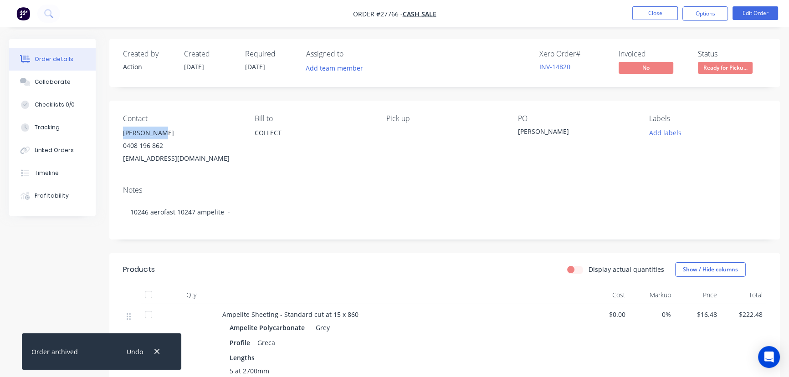
drag, startPoint x: 159, startPoint y: 131, endPoint x: 122, endPoint y: 131, distance: 37.8
click at [122, 131] on div "Contact [PERSON_NAME] [PHONE_NUMBER] [EMAIL_ADDRESS][DOMAIN_NAME] [PERSON_NAME]…" at bounding box center [444, 140] width 670 height 78
copy div "[PERSON_NAME]"
click at [709, 8] on button "Options" at bounding box center [705, 13] width 46 height 15
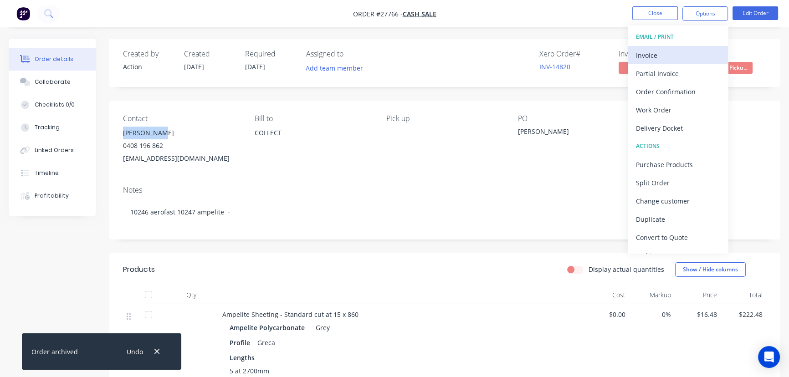
click at [659, 55] on div "Invoice" at bounding box center [678, 55] width 84 height 13
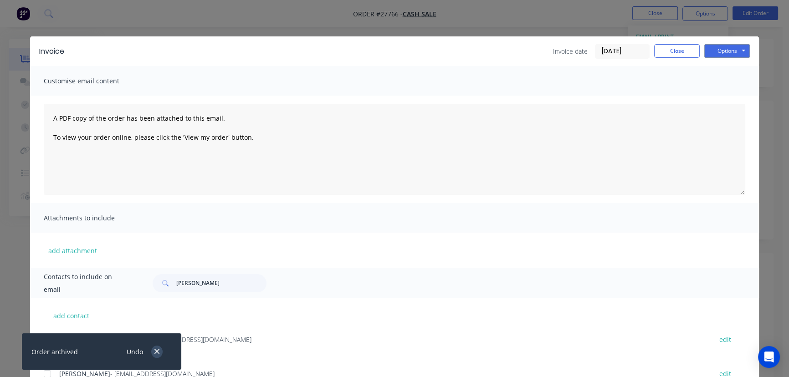
click at [157, 347] on button "button" at bounding box center [156, 352] width 11 height 12
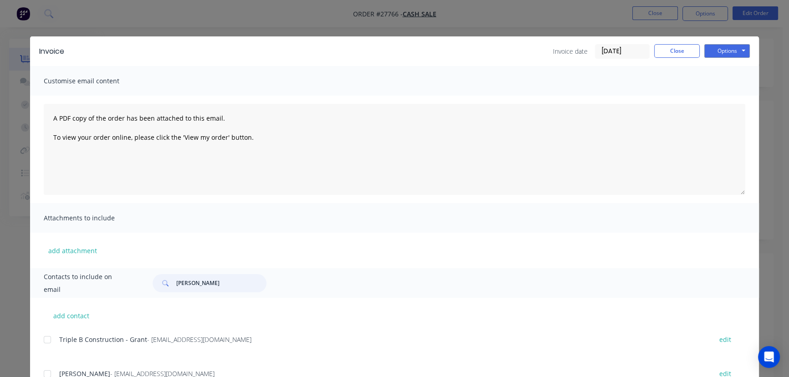
drag, startPoint x: 218, startPoint y: 283, endPoint x: 169, endPoint y: 284, distance: 48.7
click at [169, 284] on div "[PERSON_NAME]" at bounding box center [210, 283] width 114 height 18
paste input "[PERSON_NAME]"
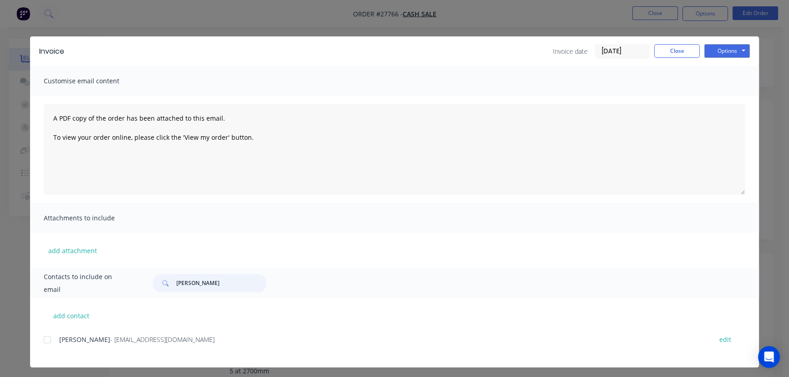
type input "[PERSON_NAME]"
drag, startPoint x: 178, startPoint y: 342, endPoint x: 51, endPoint y: 351, distance: 126.9
click at [51, 351] on div "[PERSON_NAME] - [EMAIL_ADDRESS][DOMAIN_NAME] edit" at bounding box center [401, 344] width 715 height 23
drag, startPoint x: 96, startPoint y: 341, endPoint x: 332, endPoint y: 324, distance: 237.4
drag, startPoint x: 332, startPoint y: 324, endPoint x: 51, endPoint y: 347, distance: 282.8
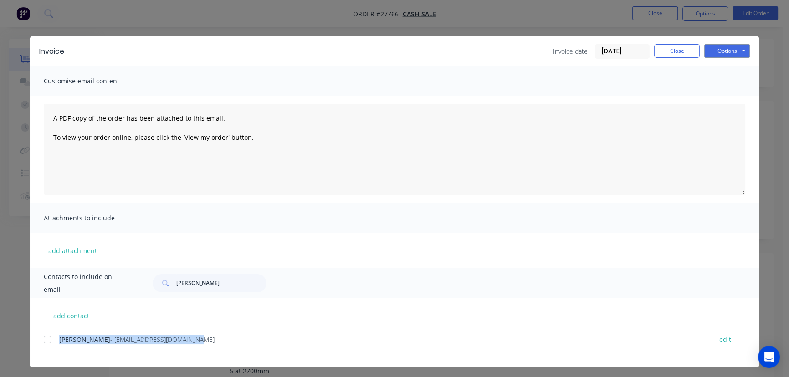
click at [51, 347] on div "[PERSON_NAME] - [EMAIL_ADDRESS][DOMAIN_NAME] edit" at bounding box center [401, 344] width 715 height 23
drag, startPoint x: 144, startPoint y: 339, endPoint x: 353, endPoint y: 310, distance: 211.0
drag, startPoint x: 353, startPoint y: 310, endPoint x: 675, endPoint y: 309, distance: 321.9
click at [675, 309] on div "add contact [PERSON_NAME] - [EMAIL_ADDRESS][DOMAIN_NAME] edit" at bounding box center [394, 333] width 729 height 70
drag, startPoint x: 105, startPoint y: 344, endPoint x: 15, endPoint y: 346, distance: 89.7
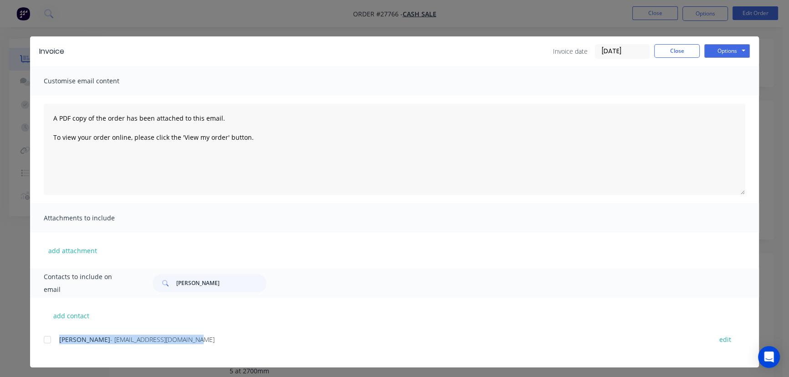
click at [15, 346] on div "Invoice Invoice date [DATE] Close Options Preview Print Email Customise email c…" at bounding box center [394, 188] width 789 height 377
drag, startPoint x: 124, startPoint y: 321, endPoint x: 321, endPoint y: 251, distance: 208.8
click at [321, 251] on div "add attachment" at bounding box center [394, 251] width 729 height 36
click at [680, 56] on button "Close" at bounding box center [677, 51] width 46 height 14
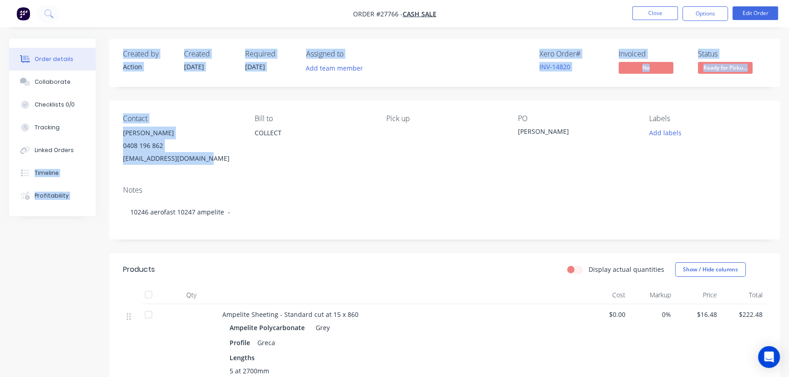
drag, startPoint x: 203, startPoint y: 164, endPoint x: 108, endPoint y: 150, distance: 95.7
click at [108, 150] on div "Order details Collaborate Checklists 0/0 Tracking Linked Orders Timeline Profit…" at bounding box center [394, 323] width 789 height 569
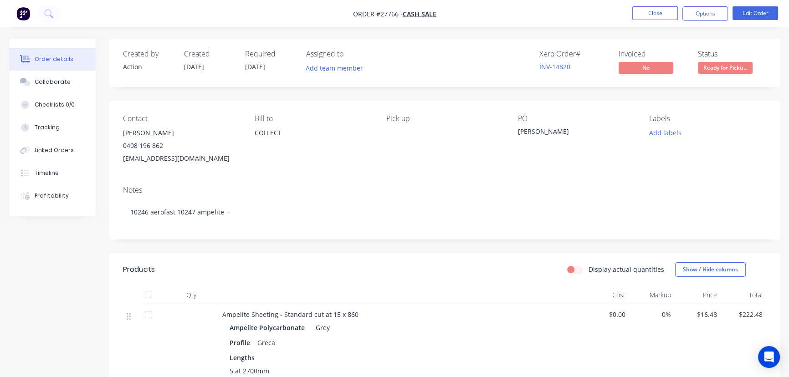
drag, startPoint x: 270, startPoint y: 194, endPoint x: 270, endPoint y: 188, distance: 6.4
click at [270, 194] on div "Notes" at bounding box center [444, 190] width 643 height 9
drag, startPoint x: 192, startPoint y: 158, endPoint x: 122, endPoint y: 137, distance: 73.4
click at [122, 137] on div "Contact [PERSON_NAME] [PHONE_NUMBER] [EMAIL_ADDRESS][DOMAIN_NAME] [PERSON_NAME]…" at bounding box center [444, 140] width 670 height 78
copy div "[PERSON_NAME] 0408 196 862 [EMAIL_ADDRESS][DOMAIN_NAME]"
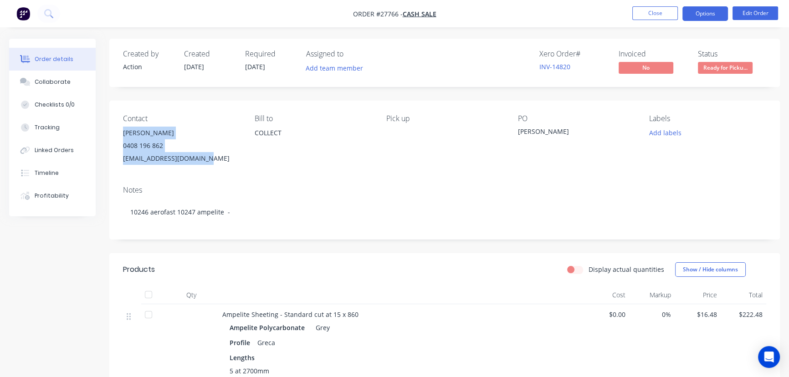
click at [690, 16] on button "Options" at bounding box center [705, 13] width 46 height 15
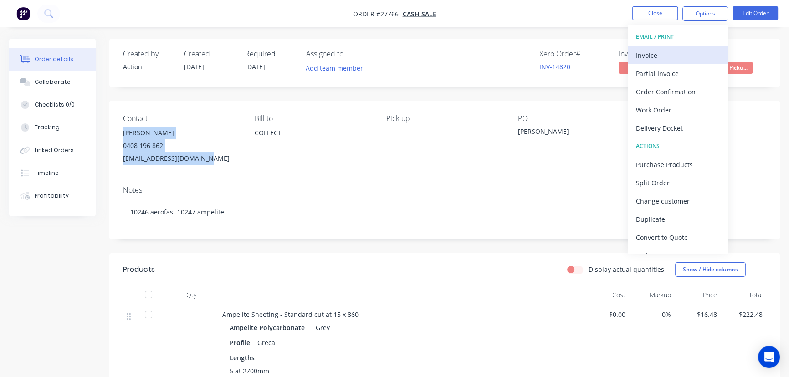
click at [664, 53] on div "Invoice" at bounding box center [678, 55] width 84 height 13
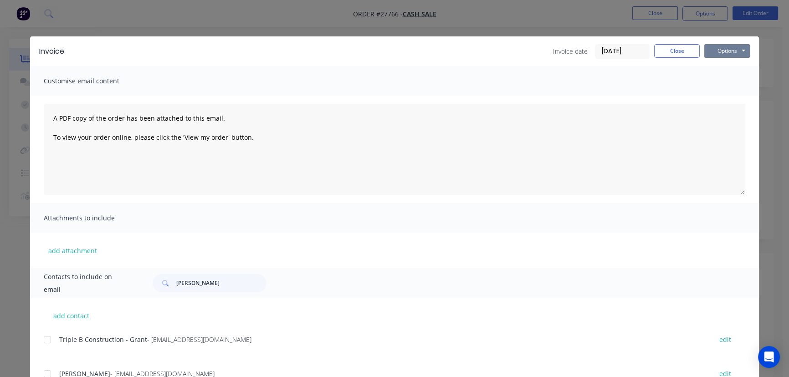
click at [723, 56] on button "Options" at bounding box center [727, 51] width 46 height 14
click at [718, 80] on button "Print" at bounding box center [733, 82] width 58 height 15
click at [678, 51] on button "Close" at bounding box center [677, 51] width 46 height 14
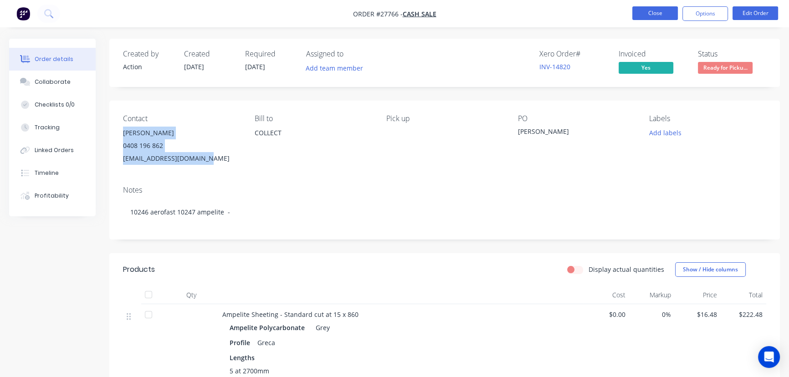
click at [638, 9] on button "Close" at bounding box center [655, 13] width 46 height 14
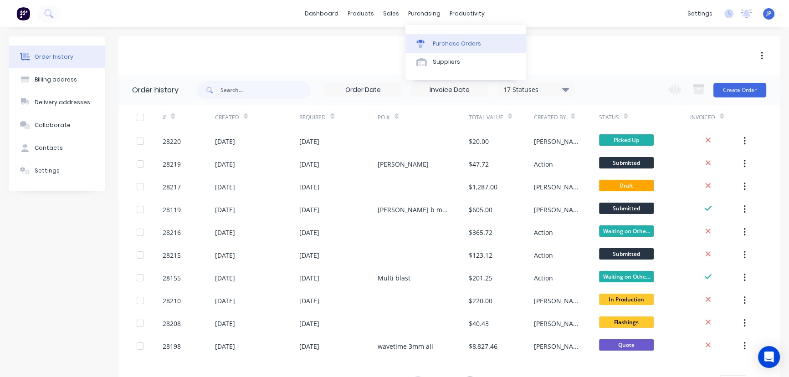
click at [443, 43] on div "Purchase Orders" at bounding box center [457, 44] width 48 height 8
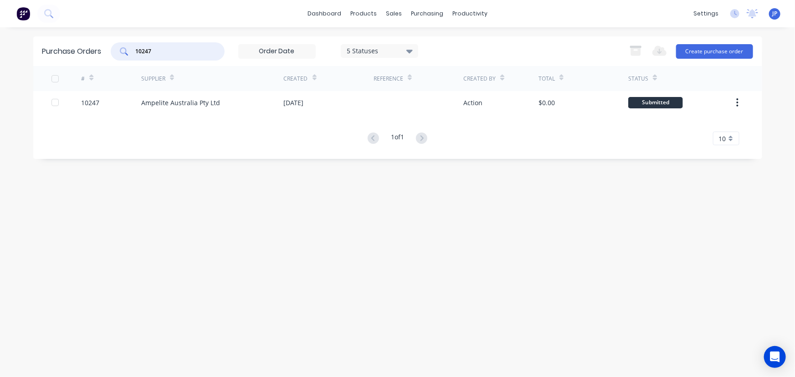
drag, startPoint x: 142, startPoint y: 50, endPoint x: 119, endPoint y: 49, distance: 23.2
click at [119, 49] on div "10247" at bounding box center [168, 51] width 114 height 18
type input "10450"
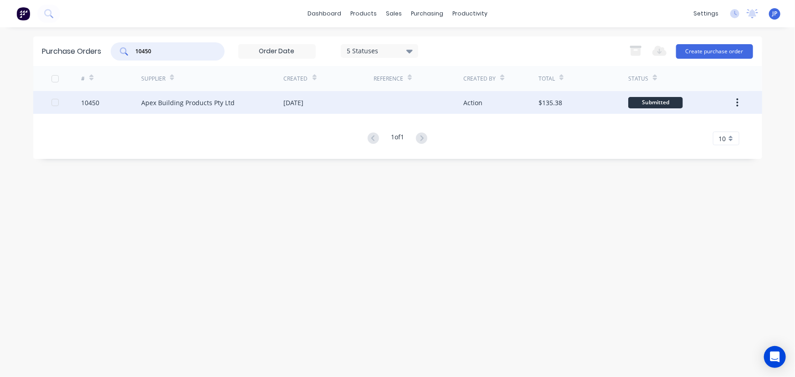
click at [183, 103] on div "Apex Building Products Pty Ltd" at bounding box center [187, 103] width 93 height 10
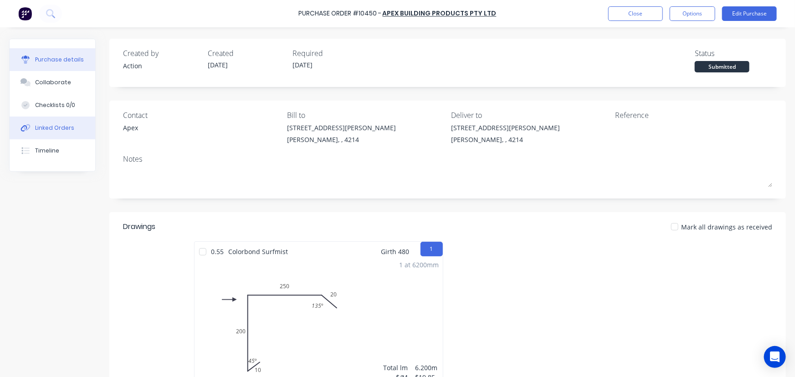
click at [71, 122] on button "Linked Orders" at bounding box center [53, 128] width 86 height 23
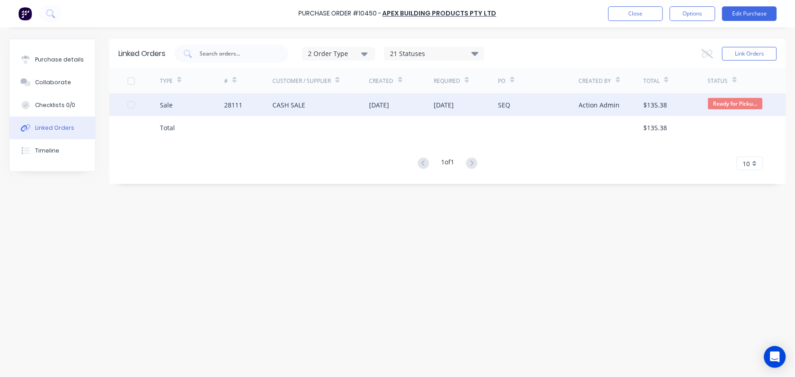
click at [257, 108] on div "28111" at bounding box center [248, 104] width 48 height 23
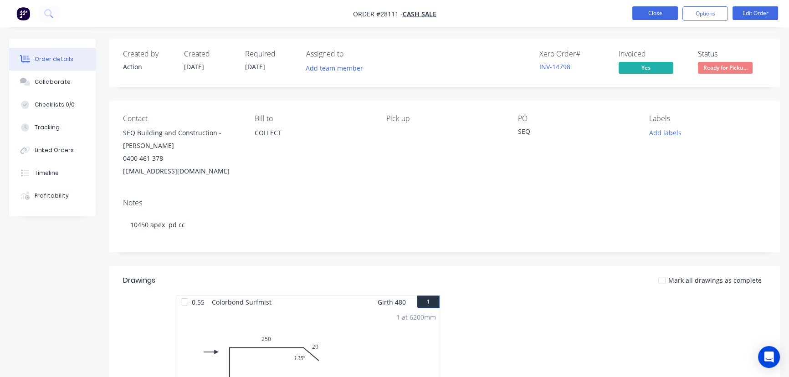
click at [642, 15] on button "Close" at bounding box center [655, 13] width 46 height 14
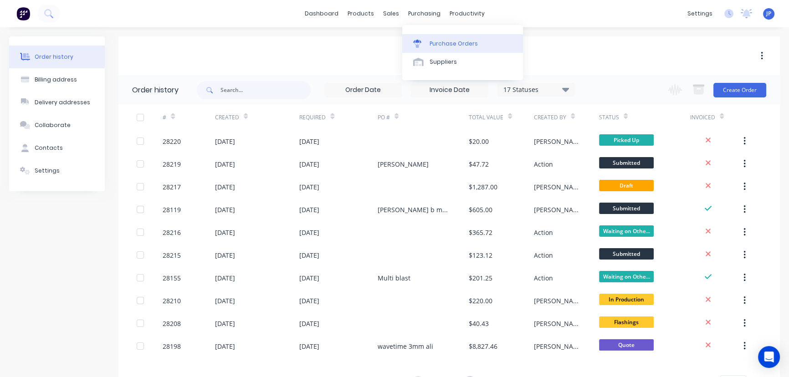
click at [433, 43] on div "Purchase Orders" at bounding box center [453, 44] width 48 height 8
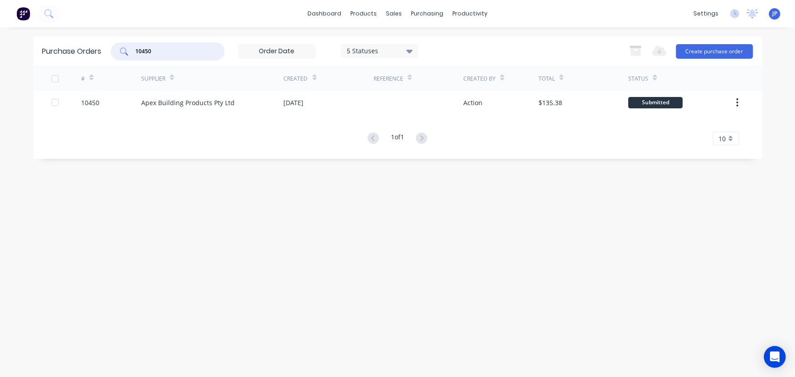
drag, startPoint x: 163, startPoint y: 54, endPoint x: 114, endPoint y: 58, distance: 49.3
click at [114, 58] on div "10450" at bounding box center [168, 51] width 114 height 18
type input "10449"
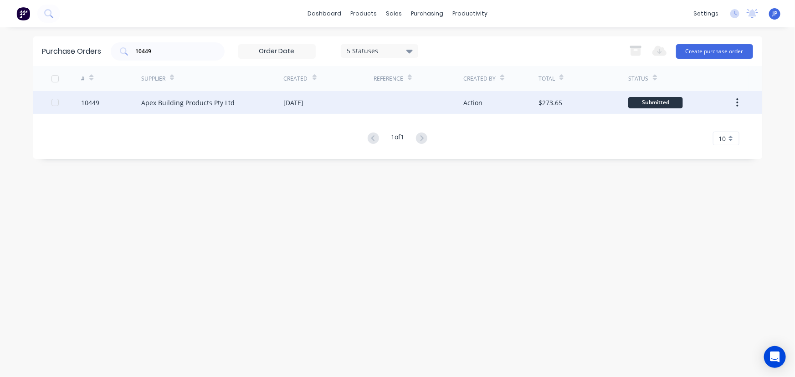
click at [179, 104] on div "Apex Building Products Pty Ltd" at bounding box center [187, 103] width 93 height 10
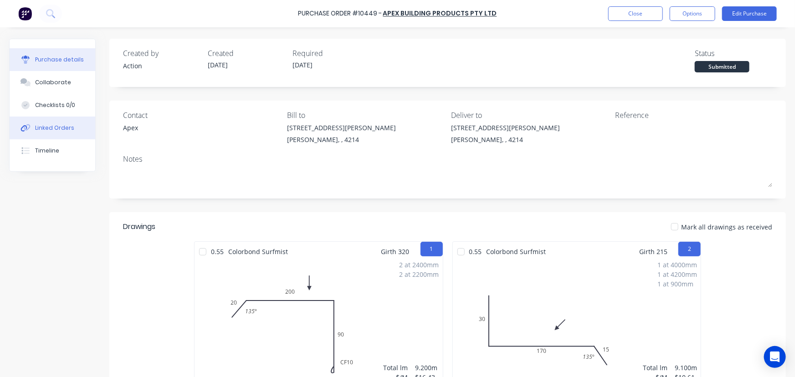
click at [47, 126] on div "Linked Orders" at bounding box center [54, 128] width 39 height 8
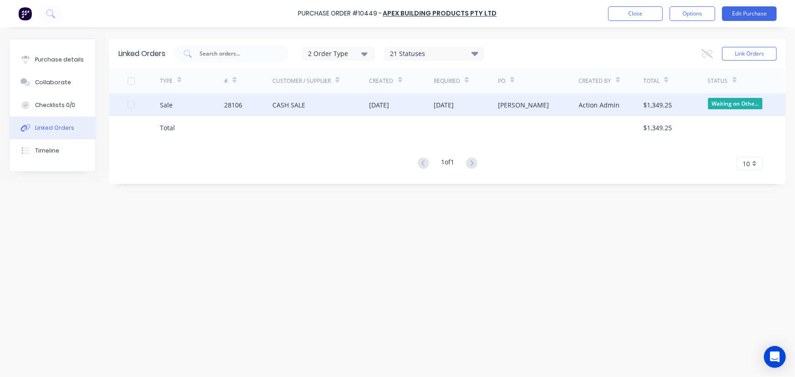
click at [246, 106] on div "28106" at bounding box center [248, 104] width 48 height 23
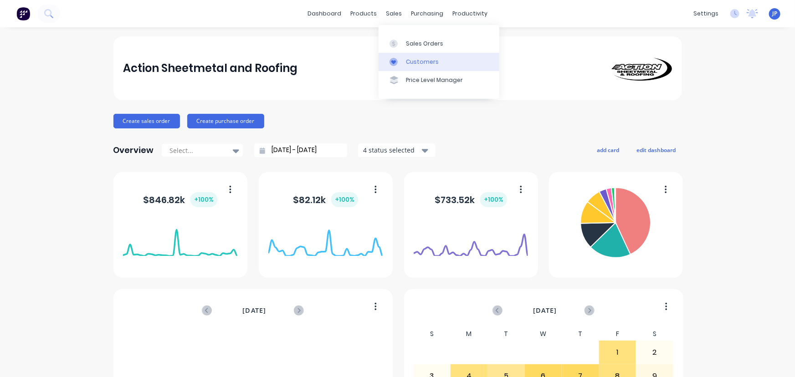
click at [415, 60] on div "Customers" at bounding box center [422, 62] width 33 height 8
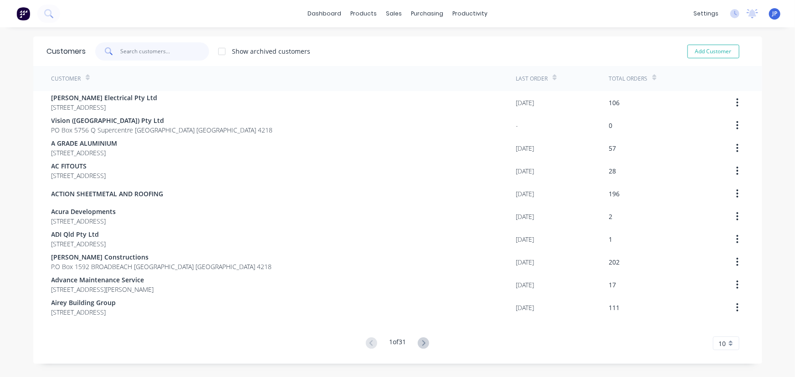
click at [150, 49] on input "text" at bounding box center [164, 51] width 89 height 18
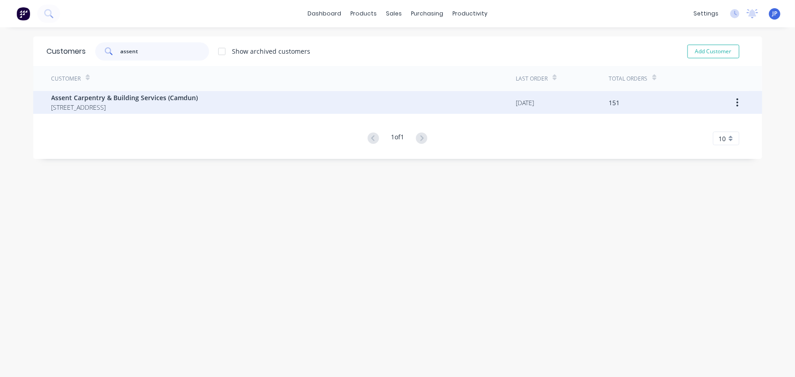
type input "assent"
click at [152, 96] on span "Assent Carpentry & Building Services (Camdun)" at bounding box center [124, 98] width 147 height 10
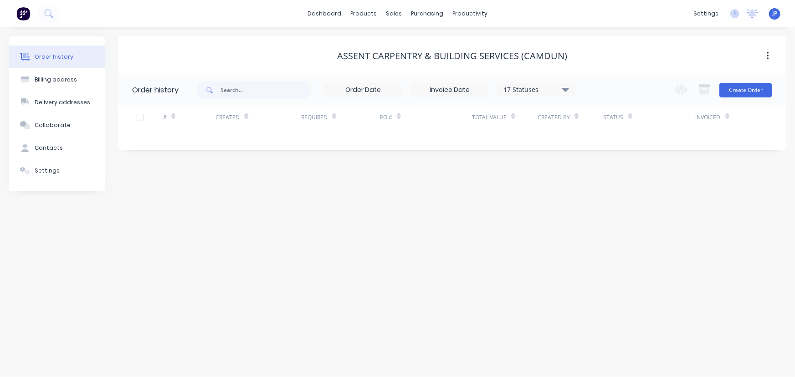
click at [570, 88] on div "17 Statuses" at bounding box center [536, 90] width 76 height 10
click at [611, 194] on label at bounding box center [611, 194] width 0 height 0
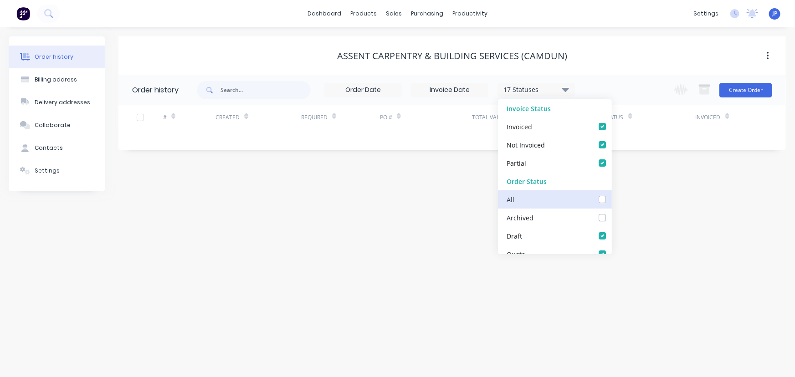
click at [611, 198] on input "checkbox" at bounding box center [614, 198] width 7 height 9
checkbox input "true"
click at [360, 179] on div "Assent Carpentry & Building Services (Camdun) Order history 18 Statuses Invoice…" at bounding box center [451, 113] width 667 height 155
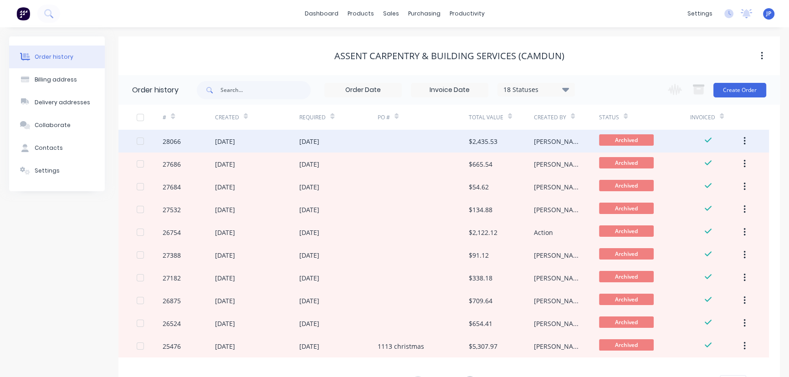
click at [319, 144] on div "[DATE]" at bounding box center [309, 142] width 20 height 10
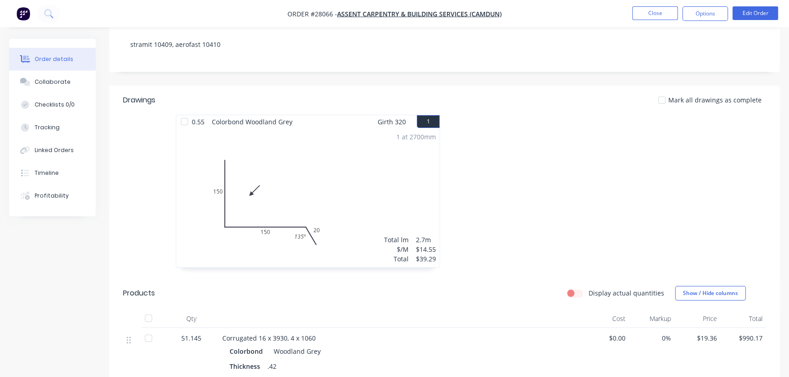
scroll to position [180, 0]
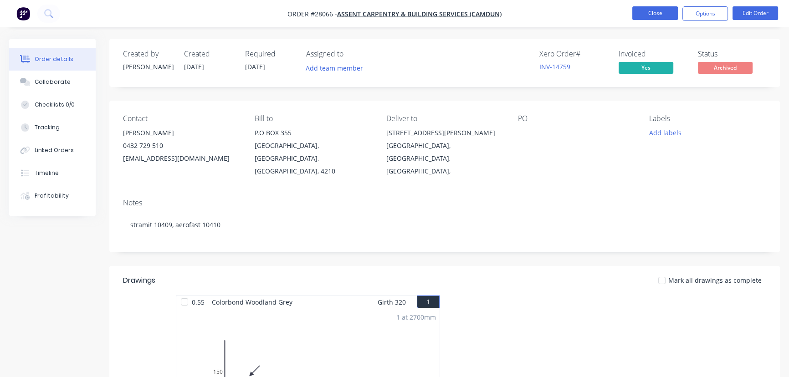
click at [647, 16] on button "Close" at bounding box center [655, 13] width 46 height 14
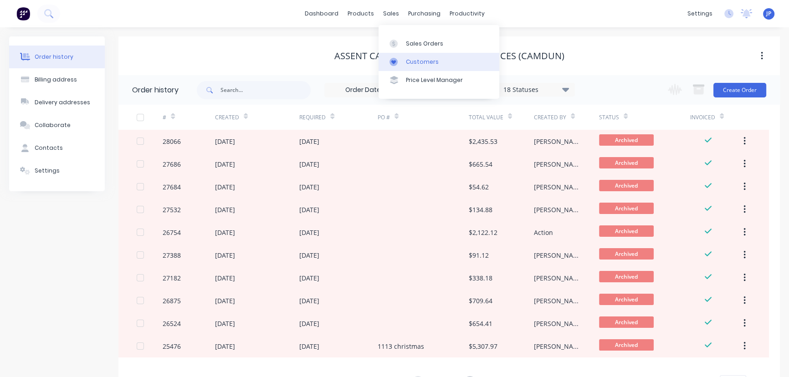
click at [406, 59] on div "Customers" at bounding box center [422, 62] width 33 height 8
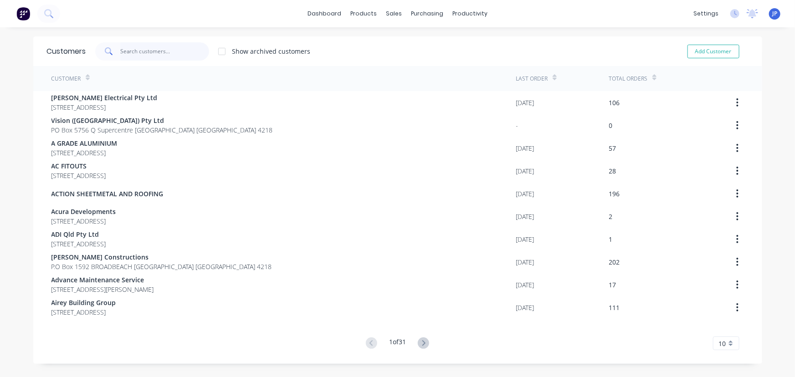
click at [156, 60] on input "text" at bounding box center [164, 51] width 89 height 18
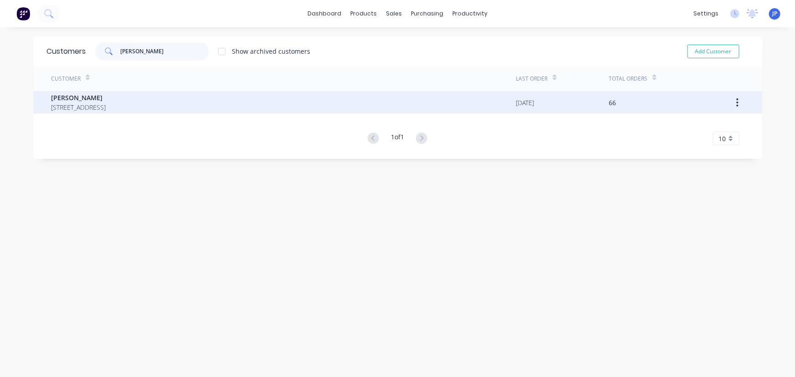
type input "neil"
click at [96, 97] on span "Neil Champion" at bounding box center [78, 98] width 55 height 10
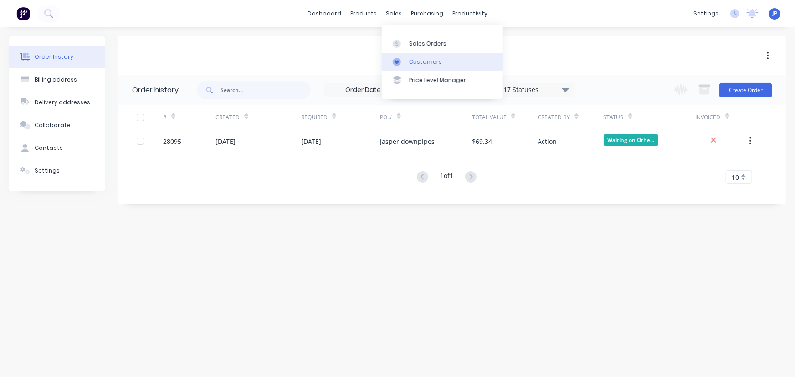
click at [409, 60] on div "Customers" at bounding box center [425, 62] width 33 height 8
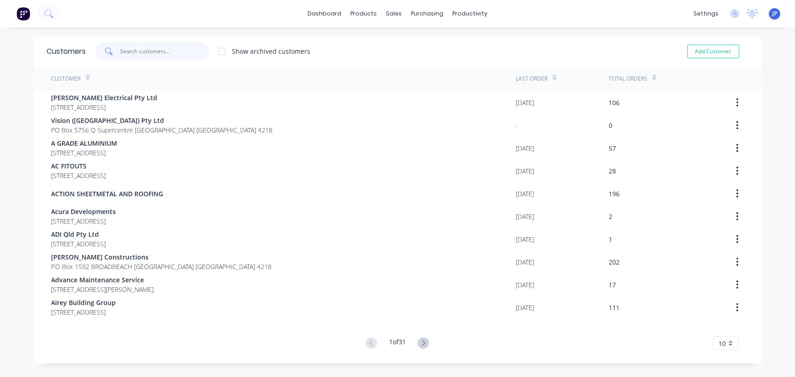
click at [159, 48] on input "text" at bounding box center [164, 51] width 89 height 18
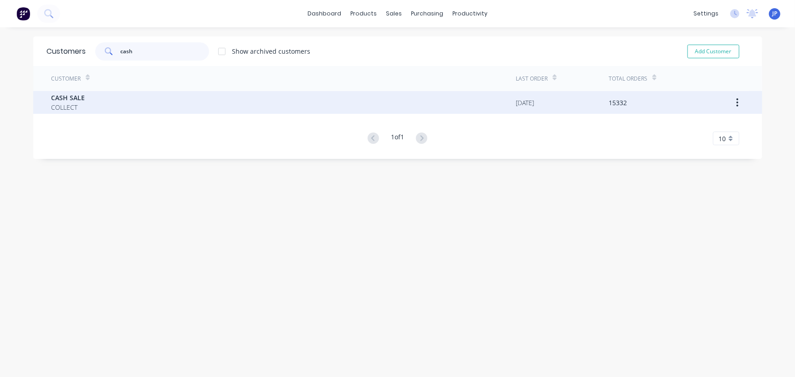
type input "cash"
click at [74, 99] on span "CASH SALE" at bounding box center [68, 98] width 34 height 10
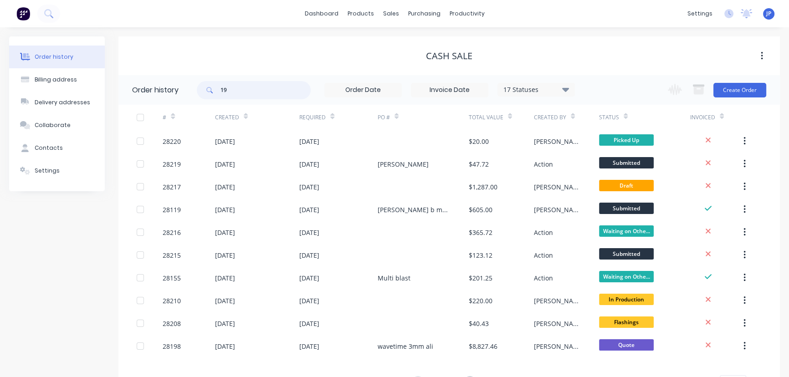
type input "19"
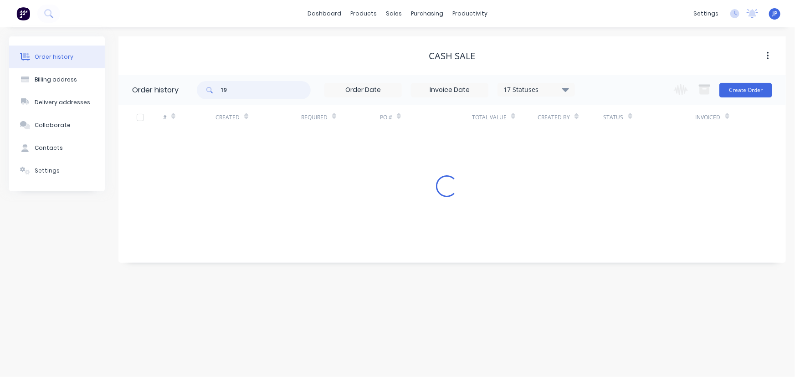
click at [220, 89] on input "19" at bounding box center [265, 90] width 90 height 18
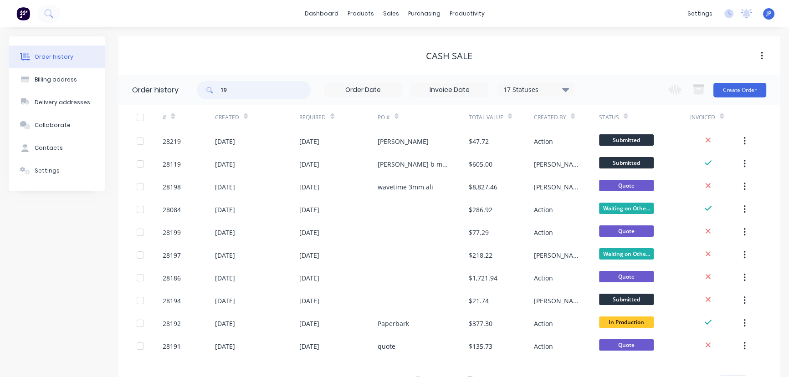
type input "9"
type input "28119"
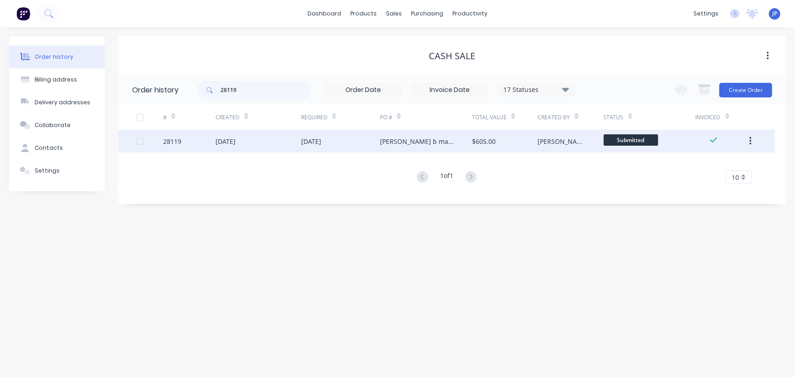
click at [223, 139] on div "[DATE]" at bounding box center [225, 142] width 20 height 10
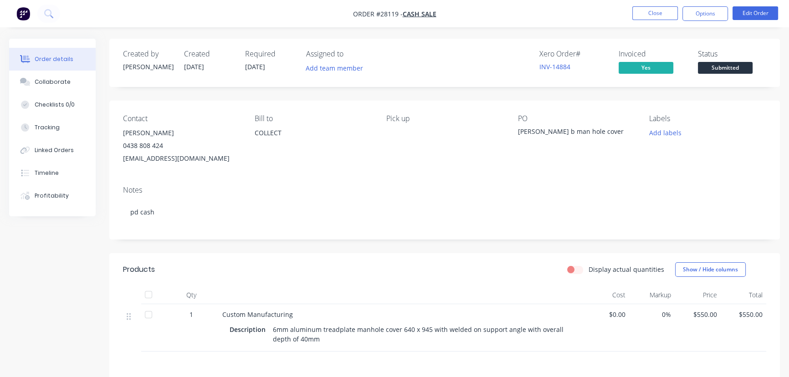
drag, startPoint x: 178, startPoint y: 132, endPoint x: 121, endPoint y: 138, distance: 58.1
click at [121, 138] on div "Contact Tony Baldassare 0438 808 424 barone04@hotmail.com Bill to COLLECT Pick …" at bounding box center [444, 140] width 670 height 78
copy div "Tony Baldassare"
click at [692, 14] on button "Options" at bounding box center [705, 13] width 46 height 15
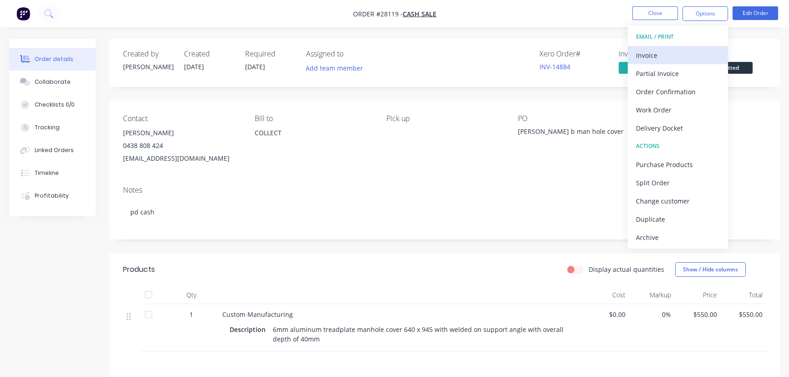
click at [657, 52] on div "Invoice" at bounding box center [678, 55] width 84 height 13
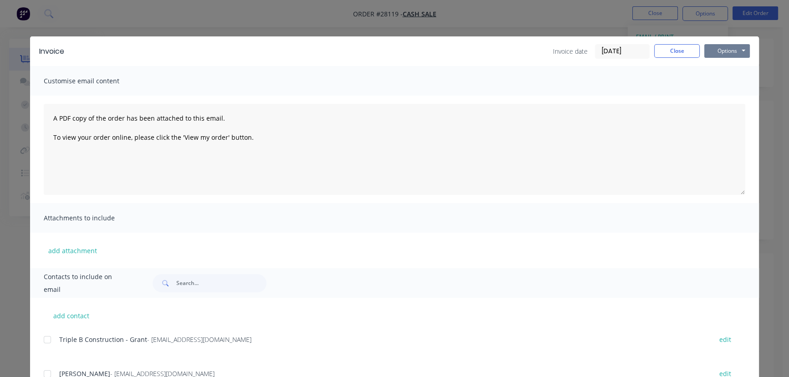
click at [715, 51] on button "Options" at bounding box center [727, 51] width 46 height 14
click at [194, 282] on input "text" at bounding box center [221, 283] width 90 height 18
paste input "Tony Baldassare"
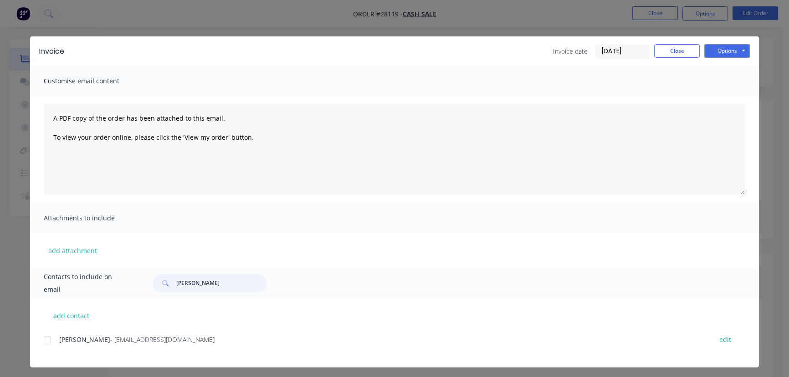
type input "Tony Baldassare"
drag, startPoint x: 168, startPoint y: 343, endPoint x: 53, endPoint y: 353, distance: 115.2
click at [53, 353] on div "Tony Baldassare - barone04@hotmail.com edit" at bounding box center [401, 344] width 715 height 23
copy div "Tony Baldassare - barone04@hotmail.com"
click at [717, 53] on button "Options" at bounding box center [727, 51] width 46 height 14
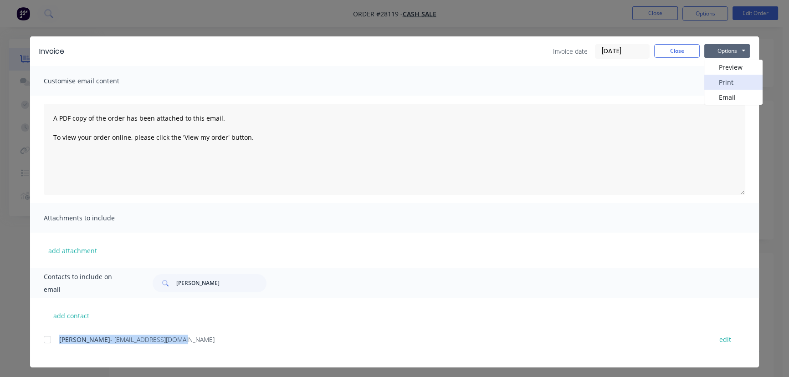
click at [719, 84] on button "Print" at bounding box center [733, 82] width 58 height 15
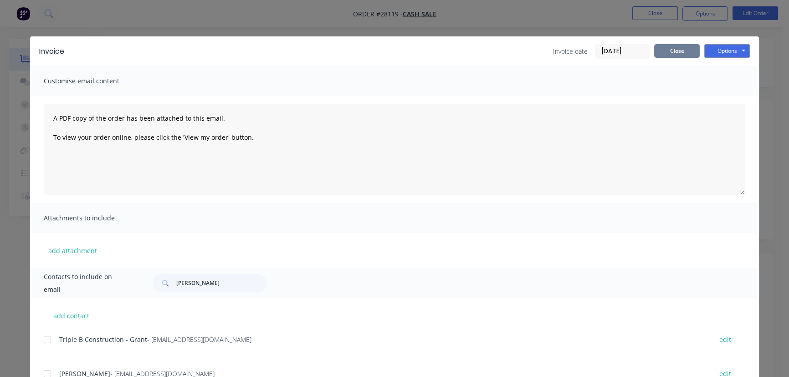
click at [676, 52] on button "Close" at bounding box center [677, 51] width 46 height 14
